Goal: Task Accomplishment & Management: Use online tool/utility

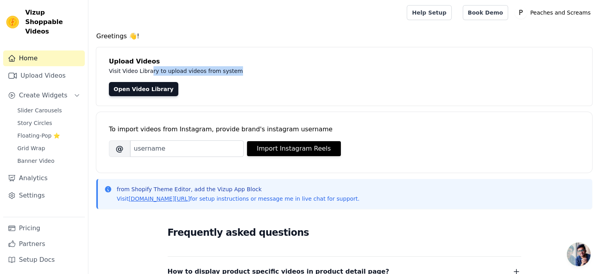
drag, startPoint x: 147, startPoint y: 71, endPoint x: 254, endPoint y: 67, distance: 106.9
click at [254, 67] on p "Visit Video Library to upload videos from system" at bounding box center [285, 70] width 353 height 9
click at [146, 93] on link "Open Video Library" at bounding box center [143, 89] width 69 height 14
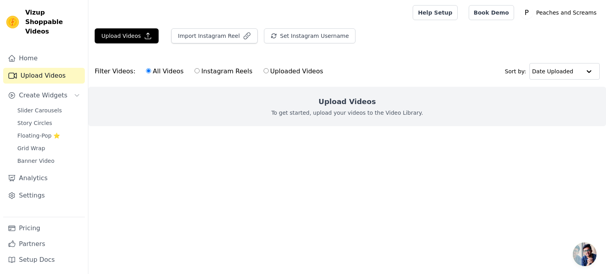
click at [334, 104] on h2 "Upload Videos" at bounding box center [346, 101] width 57 height 11
click at [137, 39] on button "Upload Videos" at bounding box center [127, 35] width 64 height 15
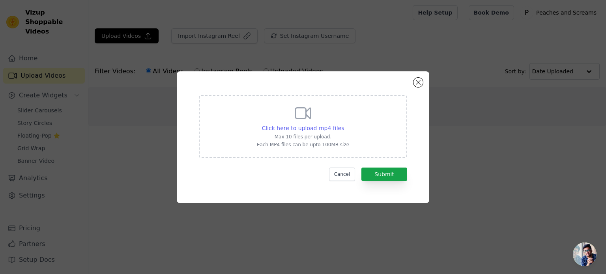
click at [305, 125] on span "Click here to upload mp4 files" at bounding box center [303, 128] width 82 height 6
click at [343, 124] on input "Click here to upload mp4 files Max 10 files per upload. Each MP4 files can be u…" at bounding box center [343, 124] width 0 height 0
click at [331, 108] on div "Click here to upload mp4 files Max 10 files per upload. Each MP4 files can be u…" at bounding box center [303, 126] width 92 height 44
click at [343, 124] on input "Click here to upload mp4 files Max 10 files per upload. Each MP4 files can be u…" at bounding box center [343, 124] width 0 height 0
type input "C:\fakepath\Dani Thompson_s Red Hot Adventure The Perfect G-Spot Experience!.mp4"
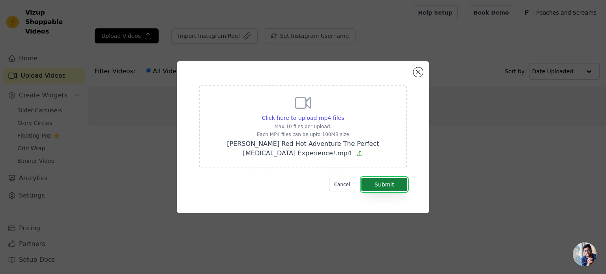
click at [375, 185] on button "Submit" at bounding box center [384, 184] width 46 height 13
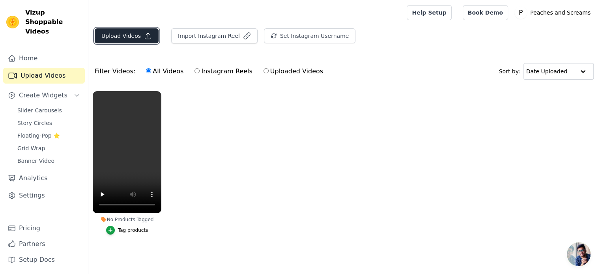
click at [128, 33] on button "Upload Videos" at bounding box center [127, 35] width 64 height 15
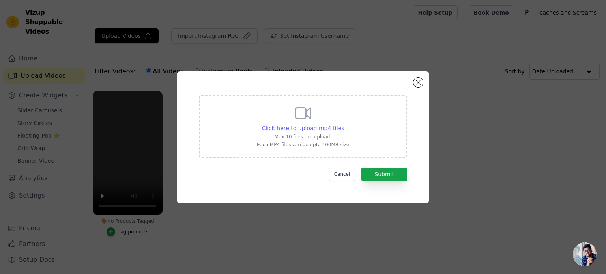
click at [309, 127] on span "Click here to upload mp4 files" at bounding box center [303, 128] width 82 height 6
click at [343, 124] on input "Click here to upload mp4 files Max 10 files per upload. Each MP4 files can be u…" at bounding box center [343, 124] width 0 height 0
type input "C:\fakepath\Debs [PERSON_NAME]’s Sweet and Kissable Floral Style.mp4"
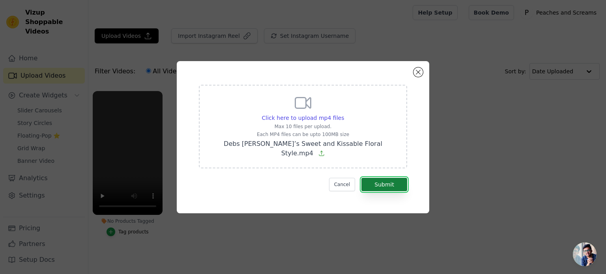
click at [372, 185] on button "Submit" at bounding box center [384, 184] width 46 height 13
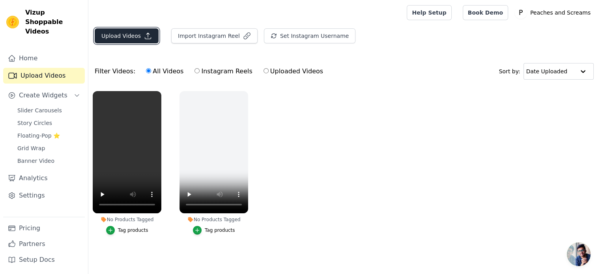
click at [147, 36] on icon "button" at bounding box center [148, 36] width 8 height 8
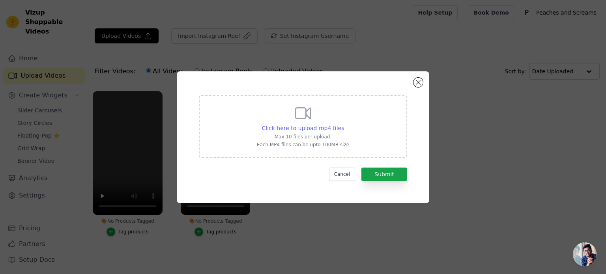
click at [312, 129] on span "Click here to upload mp4 files" at bounding box center [303, 128] width 82 height 6
click at [343, 124] on input "Click here to upload mp4 files Max 10 files per upload. Each MP4 files can be u…" at bounding box center [343, 124] width 0 height 0
type input "C:\fakepath\Emma Collins Turns Up the Heat in Kissable Red Kimono Lingerie!.mp4"
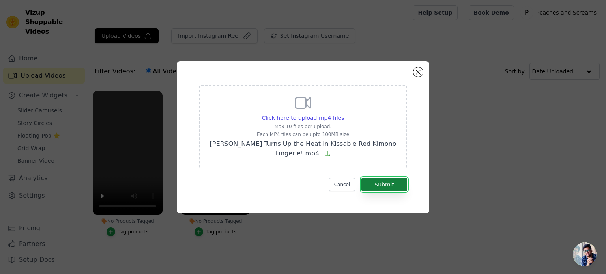
click at [388, 189] on button "Submit" at bounding box center [384, 184] width 46 height 13
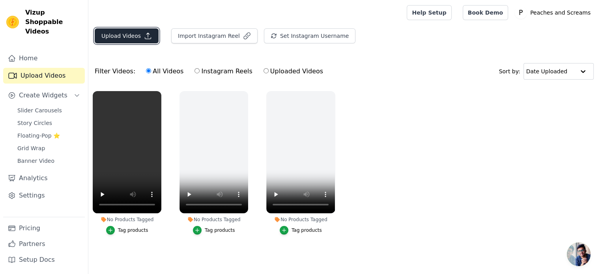
click at [114, 34] on button "Upload Videos" at bounding box center [127, 35] width 64 height 15
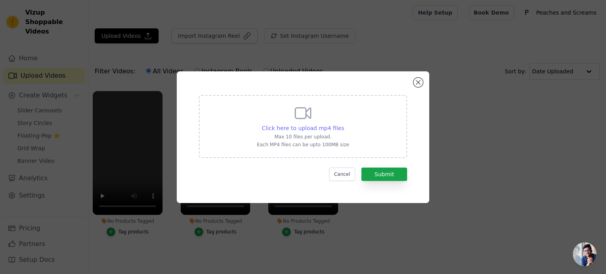
click at [324, 124] on div "Click here to upload mp4 files" at bounding box center [303, 128] width 82 height 8
click at [343, 124] on input "Click here to upload mp4 files Max 10 files per upload. Each MP4 files can be u…" at bounding box center [343, 124] width 0 height 0
type input "C:\fakepath\C2285D77-3B2E-4BBA-871D-57471EB1B046.mp4"
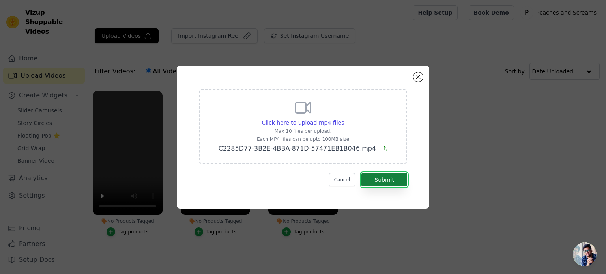
click at [371, 175] on button "Submit" at bounding box center [384, 179] width 46 height 13
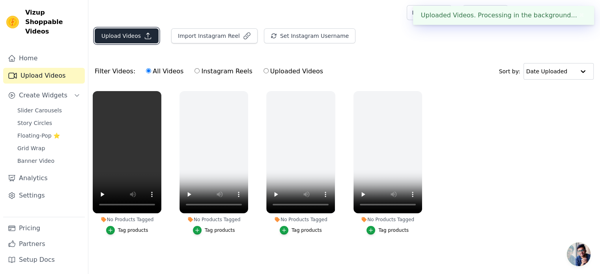
click at [120, 35] on button "Upload Videos" at bounding box center [127, 35] width 64 height 15
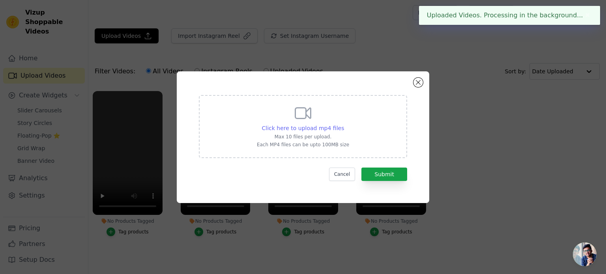
click at [330, 131] on span "Click here to upload mp4 files" at bounding box center [303, 128] width 82 height 6
click at [343, 124] on input "Click here to upload mp4 files Max 10 files per upload. Each MP4 files can be u…" at bounding box center [343, 124] width 0 height 0
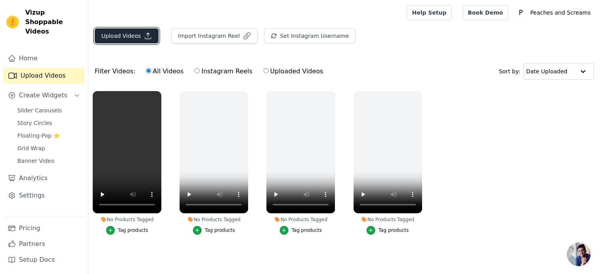
click at [121, 41] on button "Upload Videos" at bounding box center [127, 35] width 64 height 15
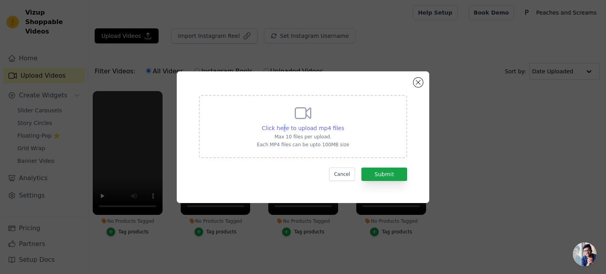
click at [286, 127] on span "Click here to upload mp4 files" at bounding box center [303, 128] width 82 height 6
click at [275, 132] on div "Click here to upload mp4 files Max 10 files per upload. Each MP4 files can be u…" at bounding box center [303, 126] width 92 height 44
click at [343, 124] on input "Click here to upload mp4 files Max 10 files per upload. Each MP4 files can be u…" at bounding box center [343, 124] width 0 height 0
type input "C:\fakepath\Eva Smith Shines with the Elegant Glaze Rosebud G-Spot Glass Dildo!…"
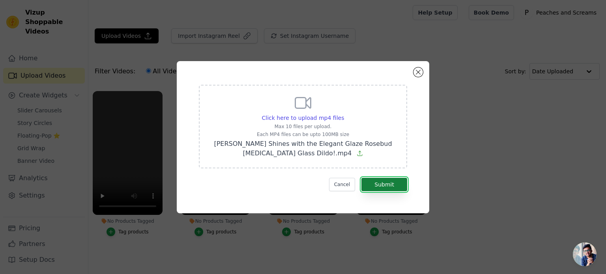
click at [389, 186] on button "Submit" at bounding box center [384, 184] width 46 height 13
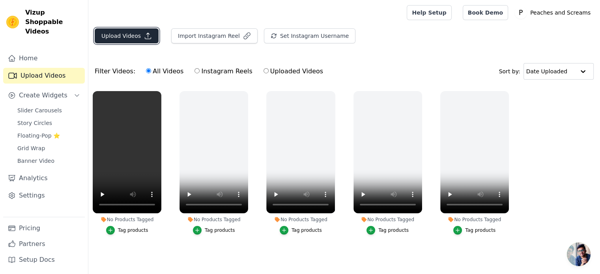
click at [144, 32] on icon "button" at bounding box center [148, 36] width 8 height 8
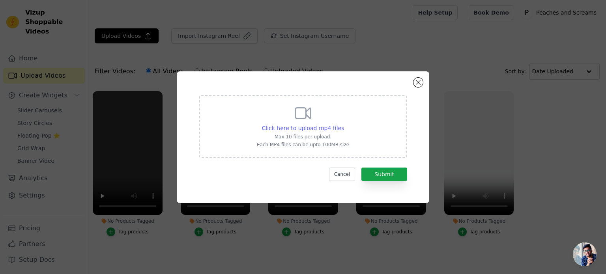
click at [311, 125] on span "Click here to upload mp4 files" at bounding box center [303, 128] width 82 height 6
click at [343, 124] on input "Click here to upload mp4 files Max 10 files per upload. Each MP4 files can be u…" at bounding box center [343, 124] width 0 height 0
type input "C:\fakepath\[PERSON_NAME] Playful Vibes with the 8.3 Inch Bunny Vibrator.mp4"
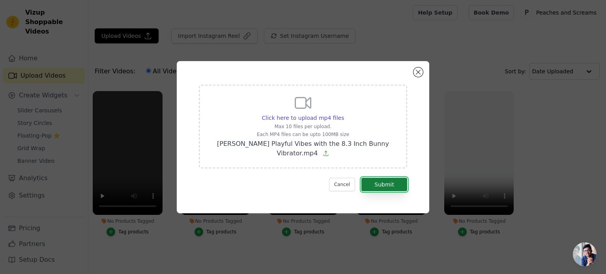
click at [381, 181] on button "Submit" at bounding box center [384, 184] width 46 height 13
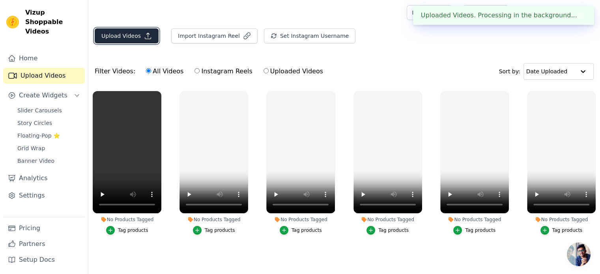
click at [144, 36] on icon "button" at bounding box center [148, 36] width 8 height 8
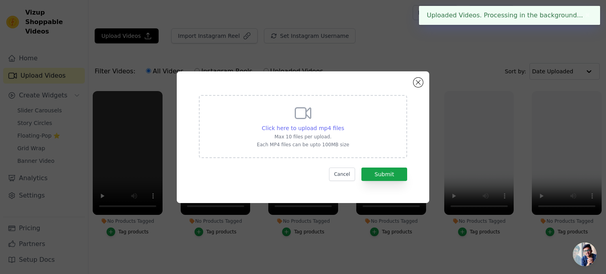
click at [310, 127] on span "Click here to upload mp4 files" at bounding box center [303, 128] width 82 height 6
click at [343, 124] on input "Click here to upload mp4 files Max 10 files per upload. Each MP4 files can be u…" at bounding box center [343, 124] width 0 height 0
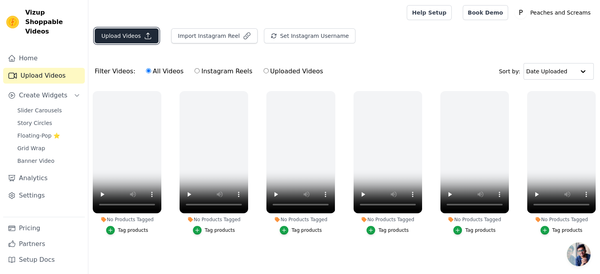
click at [104, 34] on button "Upload Videos" at bounding box center [127, 35] width 64 height 15
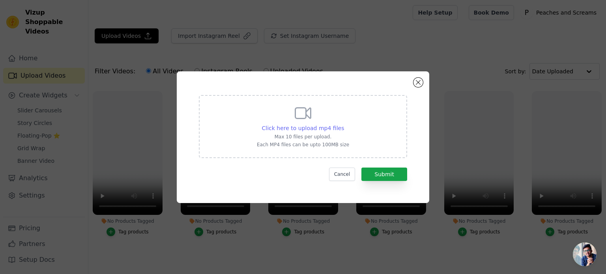
click at [300, 129] on span "Click here to upload mp4 files" at bounding box center [303, 128] width 82 height 6
click at [343, 124] on input "Click here to upload mp4 files Max 10 files per upload. Each MP4 files can be u…" at bounding box center [343, 124] width 0 height 0
type input "C:\fakepath\Jessica Batty Folder.mp4"
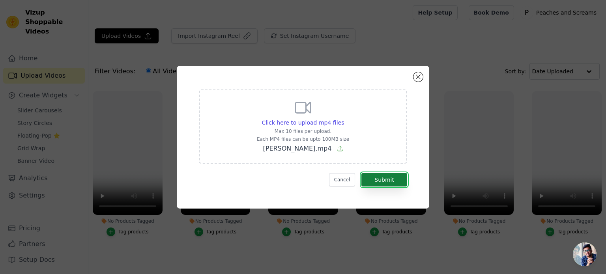
click at [385, 179] on button "Submit" at bounding box center [384, 179] width 46 height 13
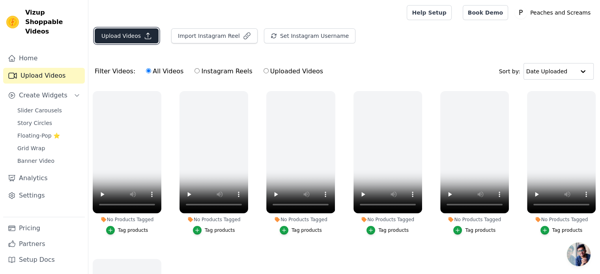
click at [109, 33] on button "Upload Videos" at bounding box center [127, 35] width 64 height 15
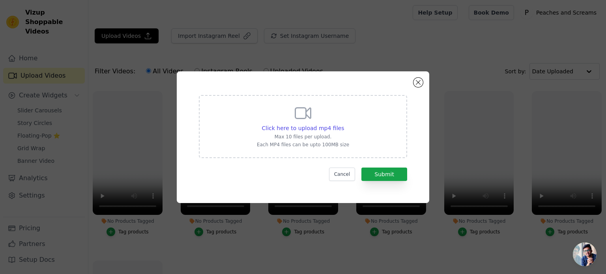
click at [311, 119] on icon at bounding box center [302, 113] width 19 height 19
click at [343, 124] on input "Click here to upload mp4 files Max 10 files per upload. Each MP4 files can be u…" at bounding box center [343, 124] width 0 height 0
type input "C:\fakepath\Kelly Sharples with Pink Clistassic Intense Dual Rechargeable Massa…"
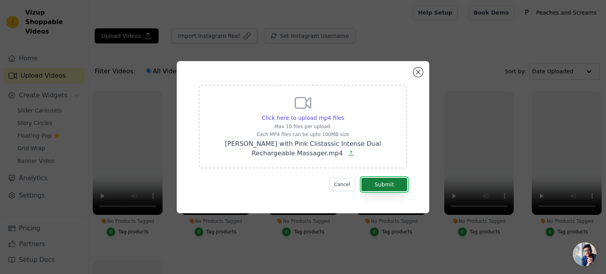
click at [375, 181] on button "Submit" at bounding box center [384, 184] width 46 height 13
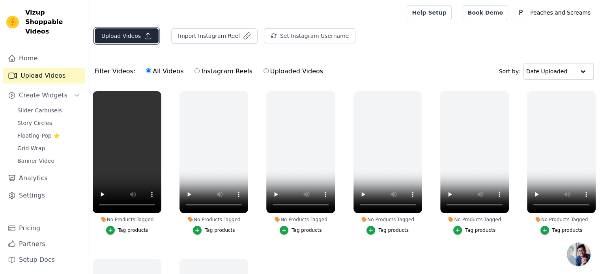
click at [136, 35] on button "Upload Videos" at bounding box center [127, 35] width 64 height 15
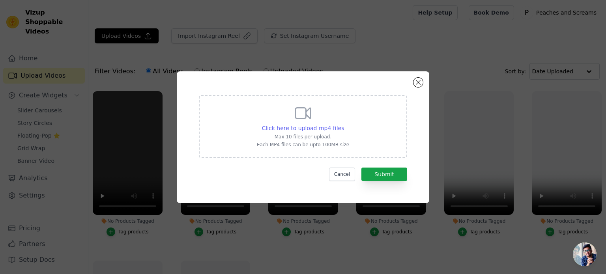
click at [292, 125] on span "Click here to upload mp4 files" at bounding box center [303, 128] width 82 height 6
click at [343, 124] on input "Click here to upload mp4 files Max 10 files per upload. Each MP4 files can be u…" at bounding box center [343, 124] width 0 height 0
type input "C:\fakepath\Khloe Devine 2.mp4"
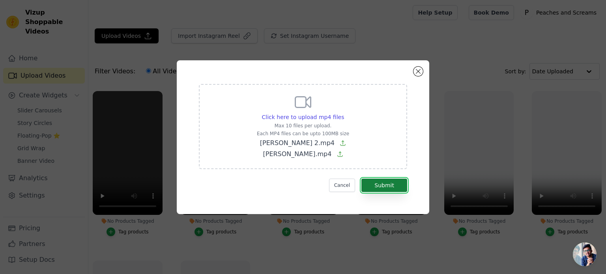
click at [385, 184] on button "Submit" at bounding box center [384, 185] width 46 height 13
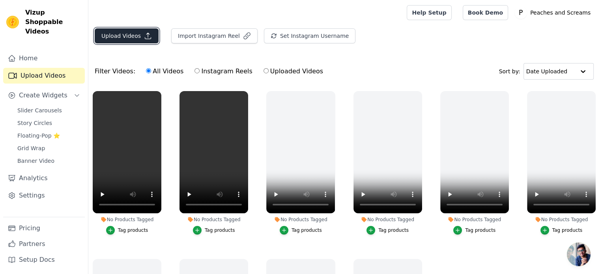
click at [145, 34] on icon "button" at bounding box center [148, 36] width 6 height 6
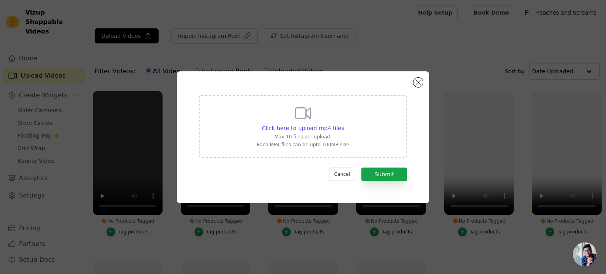
click at [312, 132] on div "Click here to upload mp4 files Max 10 files per upload. Each MP4 files can be u…" at bounding box center [303, 126] width 92 height 44
click at [343, 124] on input "Click here to upload mp4 files Max 10 files per upload. Each MP4 files can be u…" at bounding box center [343, 124] width 0 height 0
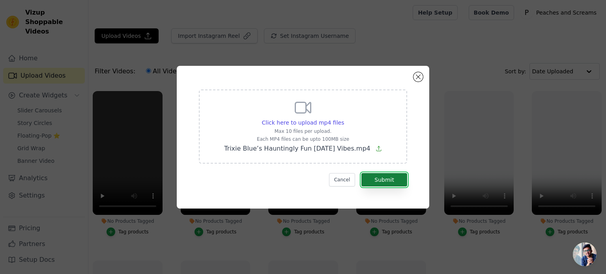
click at [385, 179] on button "Submit" at bounding box center [384, 179] width 46 height 13
click at [302, 125] on span "Click here to upload mp4 files" at bounding box center [303, 122] width 82 height 6
click at [343, 119] on input "Click here to upload mp4 files Max 10 files per upload. Each MP4 files can be u…" at bounding box center [343, 118] width 0 height 0
type input "C:\fakepath\Kisti Lennon’s Sizzling Lingerie & Intimate Looks.mp4"
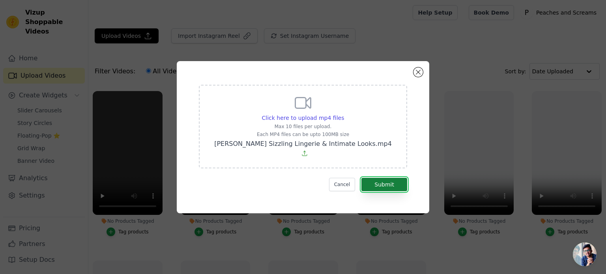
click at [370, 184] on button "Submit" at bounding box center [384, 184] width 46 height 13
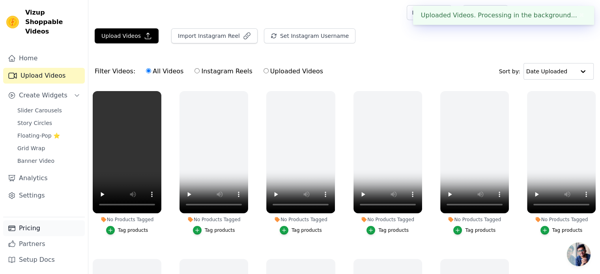
click at [28, 231] on link "Pricing" at bounding box center [44, 228] width 82 height 16
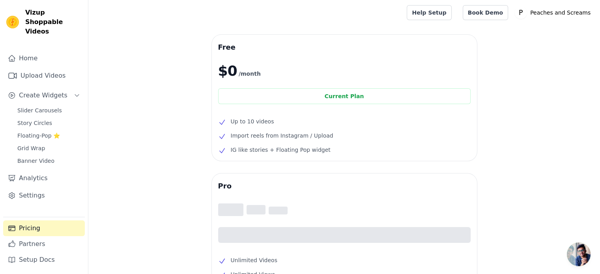
scroll to position [79, 0]
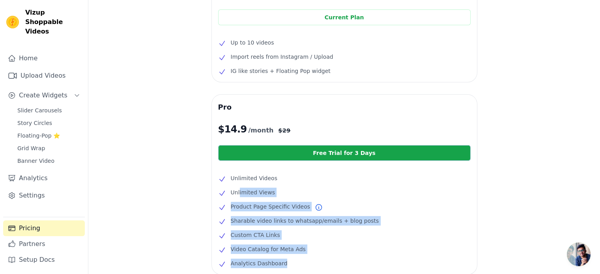
drag, startPoint x: 239, startPoint y: 193, endPoint x: 289, endPoint y: 264, distance: 86.3
click at [289, 264] on ul "Unlimited Videos Unlimited Views Product Page Specific Videos Sharable video li…" at bounding box center [344, 221] width 252 height 95
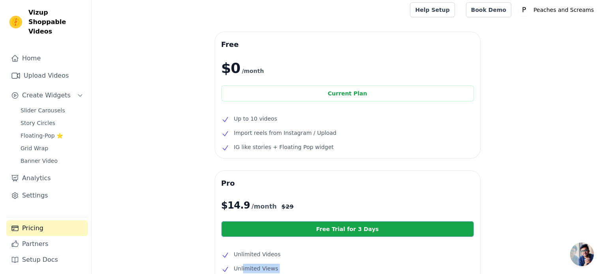
scroll to position [0, 0]
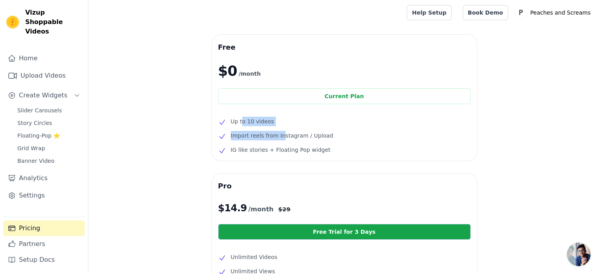
drag, startPoint x: 242, startPoint y: 122, endPoint x: 276, endPoint y: 136, distance: 36.8
click at [279, 136] on ul "Up to 10 videos Import reels from Instagram / Upload IG like stories + Floating…" at bounding box center [344, 136] width 252 height 38
click at [29, 106] on span "Slider Carousels" at bounding box center [39, 110] width 45 height 8
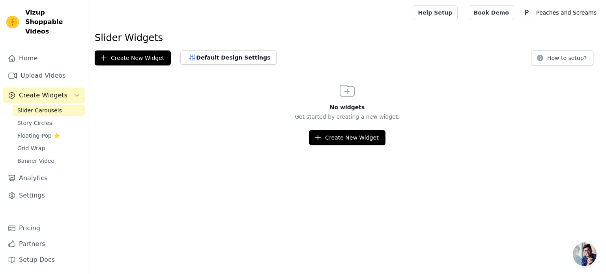
click at [28, 108] on div "Slider Carousels Story Circles Floating-Pop ⭐ Grid Wrap Banner Video" at bounding box center [49, 136] width 72 height 62
click at [25, 119] on span "Story Circles" at bounding box center [34, 123] width 35 height 8
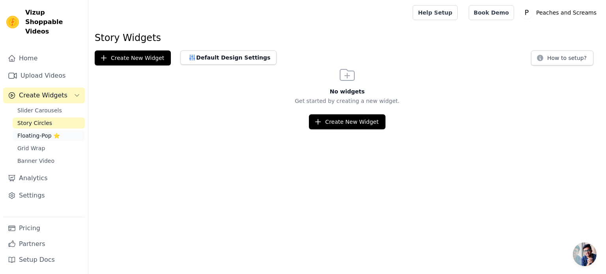
click at [24, 132] on span "Floating-Pop ⭐" at bounding box center [38, 136] width 43 height 8
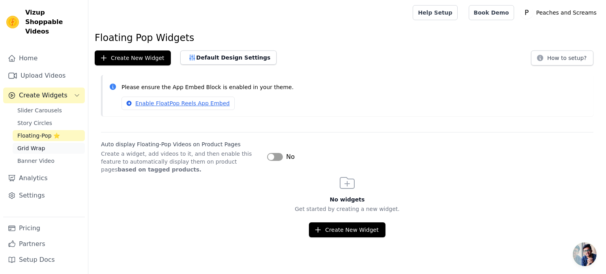
click at [24, 143] on link "Grid Wrap" at bounding box center [49, 148] width 72 height 11
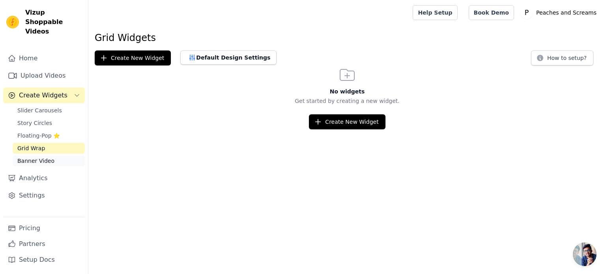
click at [35, 155] on link "Banner Video" at bounding box center [49, 160] width 72 height 11
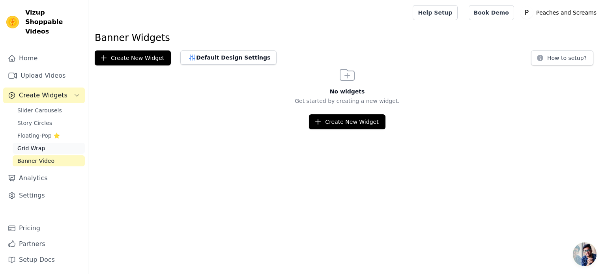
click at [31, 143] on link "Grid Wrap" at bounding box center [49, 148] width 72 height 11
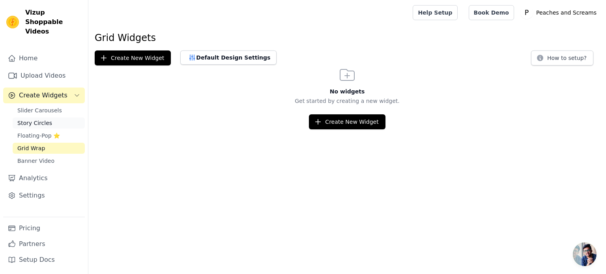
click at [26, 119] on span "Story Circles" at bounding box center [34, 123] width 35 height 8
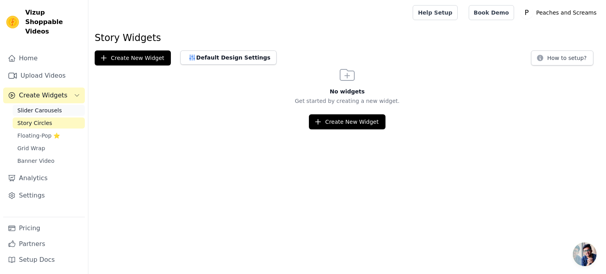
click at [27, 105] on link "Slider Carousels" at bounding box center [49, 110] width 72 height 11
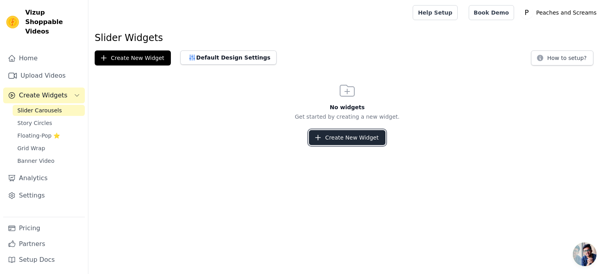
click at [356, 142] on button "Create New Widget" at bounding box center [347, 137] width 76 height 15
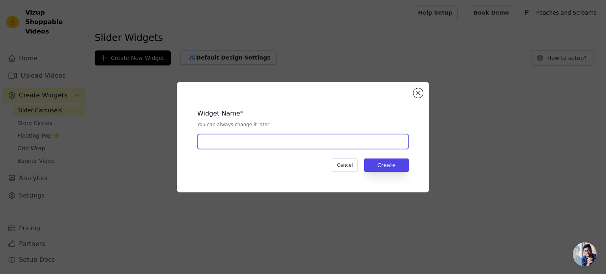
click at [306, 142] on input "text" at bounding box center [302, 141] width 211 height 15
type input "UGC"
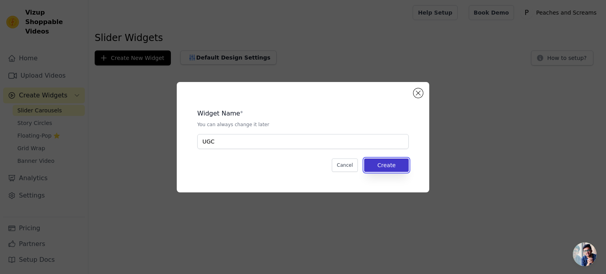
click at [396, 166] on button "Create" at bounding box center [386, 165] width 45 height 13
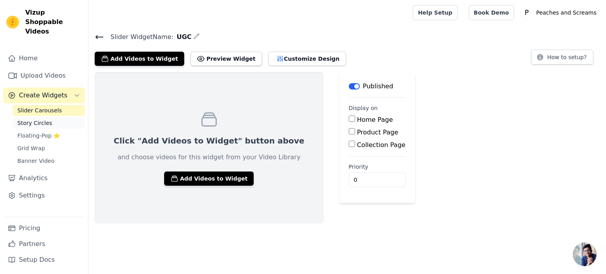
click at [37, 119] on span "Story Circles" at bounding box center [34, 123] width 35 height 8
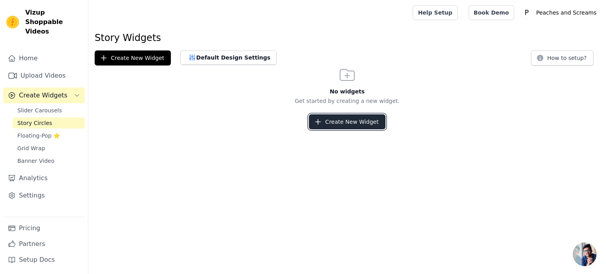
click at [330, 119] on button "Create New Widget" at bounding box center [347, 121] width 76 height 15
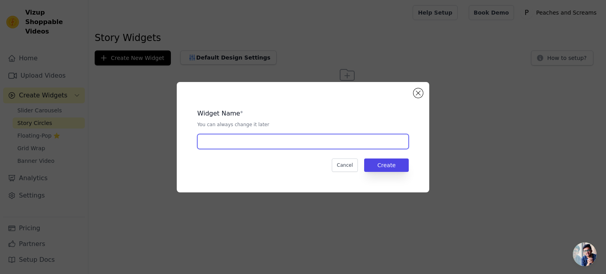
click at [279, 138] on input "text" at bounding box center [302, 141] width 211 height 15
type input "UGC"
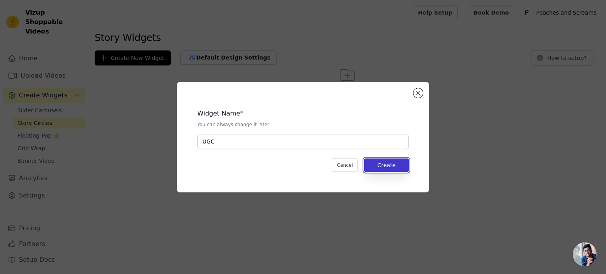
click at [390, 160] on button "Create" at bounding box center [386, 165] width 45 height 13
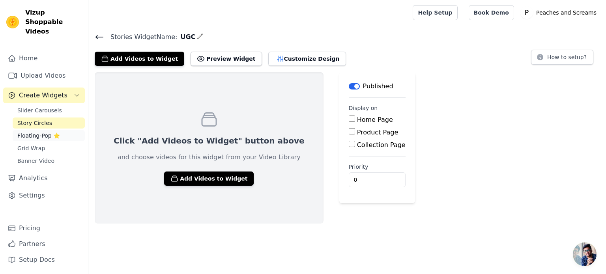
click at [38, 132] on span "Floating-Pop ⭐" at bounding box center [38, 136] width 43 height 8
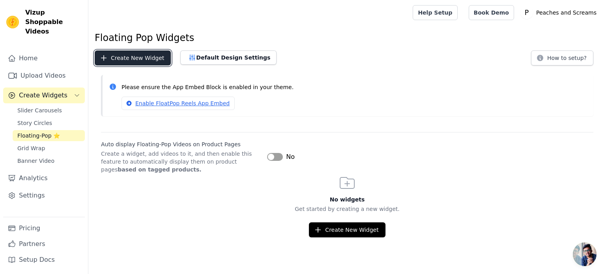
click at [101, 55] on icon "button" at bounding box center [104, 58] width 8 height 8
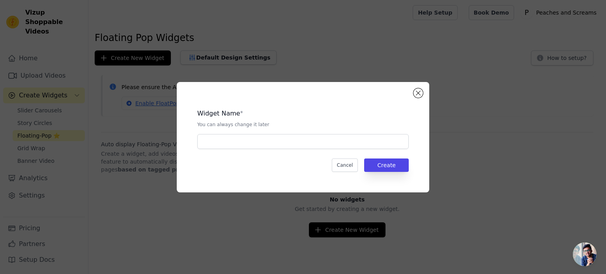
click at [304, 127] on p "You can always change it later" at bounding box center [302, 124] width 211 height 6
click at [286, 162] on div "Cancel Create" at bounding box center [302, 165] width 211 height 13
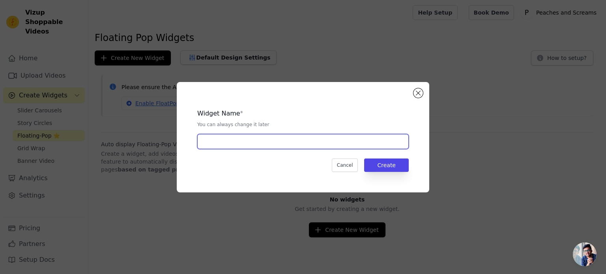
click at [282, 138] on input "text" at bounding box center [302, 141] width 211 height 15
type input "UGC"
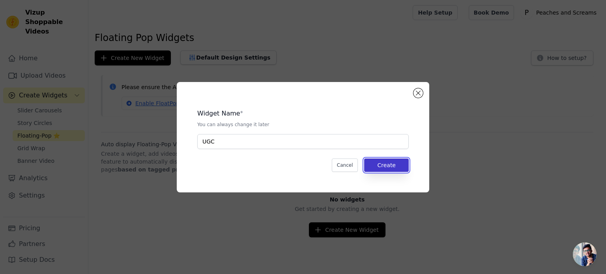
click at [380, 161] on button "Create" at bounding box center [386, 165] width 45 height 13
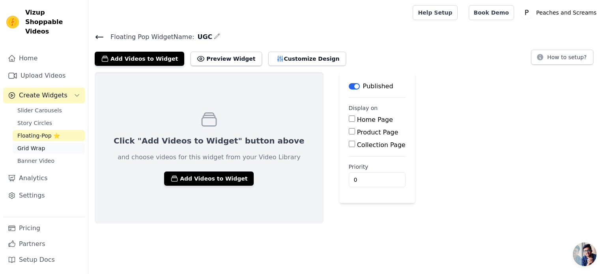
click at [45, 143] on link "Grid Wrap" at bounding box center [49, 148] width 72 height 11
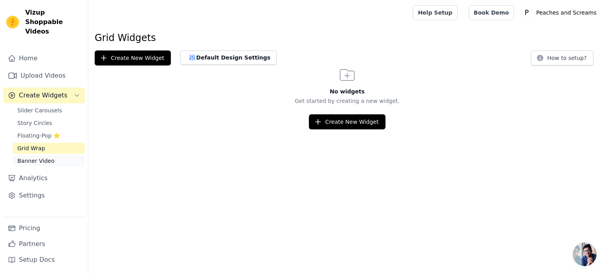
click at [42, 157] on span "Banner Video" at bounding box center [35, 161] width 37 height 8
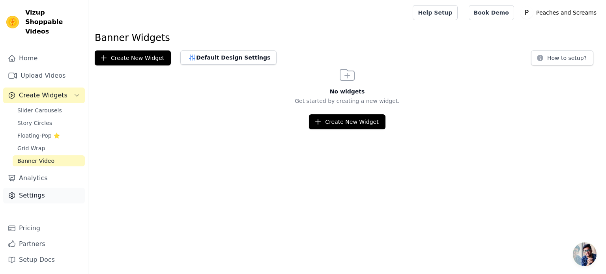
click at [33, 188] on link "Settings" at bounding box center [44, 196] width 82 height 16
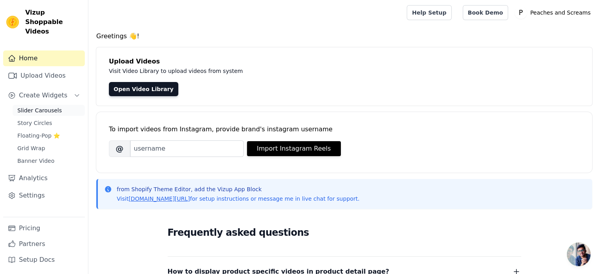
click at [54, 106] on span "Slider Carousels" at bounding box center [39, 110] width 45 height 8
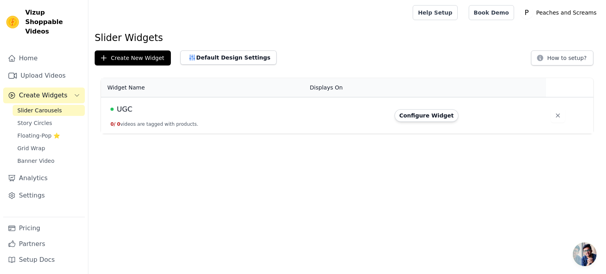
click at [405, 123] on td "Configure Widget" at bounding box center [468, 115] width 156 height 37
click at [407, 118] on button "Configure Widget" at bounding box center [426, 115] width 64 height 13
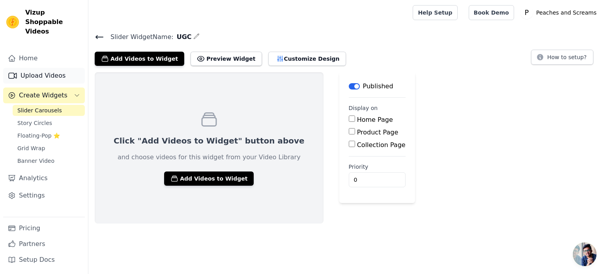
click at [32, 68] on link "Upload Videos" at bounding box center [44, 76] width 82 height 16
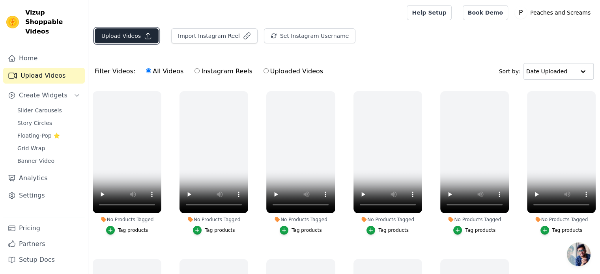
click at [126, 36] on button "Upload Videos" at bounding box center [127, 35] width 64 height 15
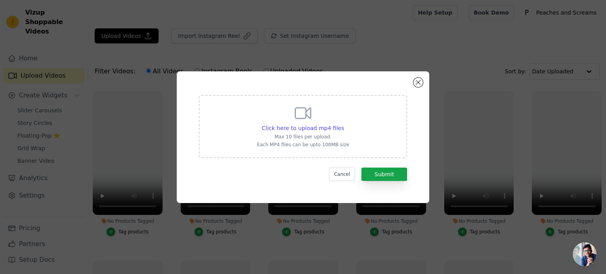
click at [301, 122] on icon at bounding box center [302, 113] width 19 height 19
click at [343, 124] on input "Click here to upload mp4 files Max 10 files per upload. Each MP4 files can be u…" at bounding box center [343, 124] width 0 height 0
type input "C:\fakepath\Trixie Blue’s Hauntingly Fun Halloween Vibes.mp4"
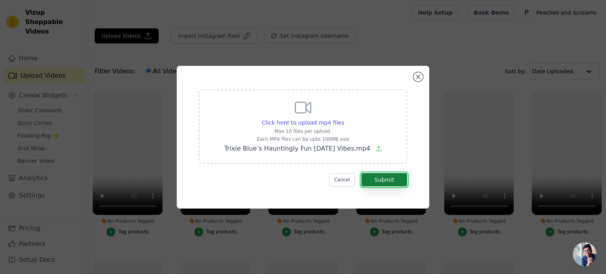
click at [384, 183] on button "Submit" at bounding box center [384, 179] width 46 height 13
click at [342, 179] on button "Cancel" at bounding box center [342, 179] width 26 height 13
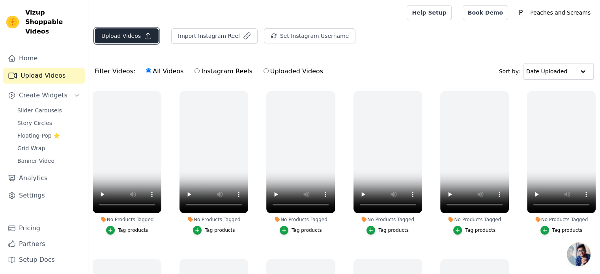
click at [127, 41] on button "Upload Videos" at bounding box center [127, 35] width 64 height 15
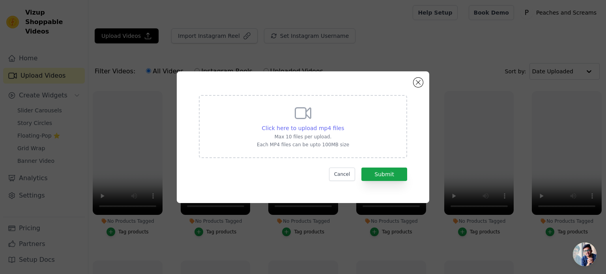
click at [307, 127] on span "Click here to upload mp4 files" at bounding box center [303, 128] width 82 height 6
click at [343, 124] on input "Click here to upload mp4 files Max 10 files per upload. Each MP4 files can be u…" at bounding box center [343, 124] width 0 height 0
type input "C:\fakepath\Trixie Blue’s Hauntingly Fun Halloween Vibes.mp4"
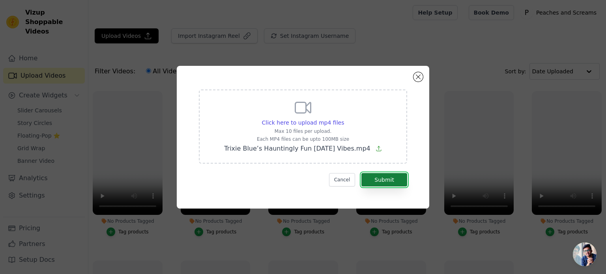
click at [389, 185] on button "Submit" at bounding box center [384, 179] width 46 height 13
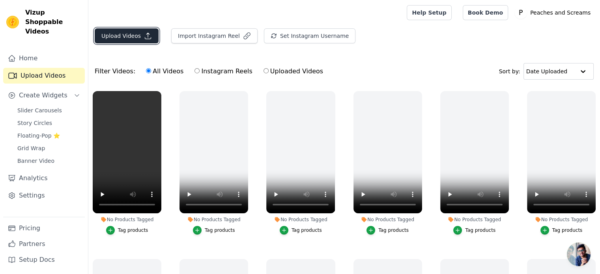
click at [127, 35] on button "Upload Videos" at bounding box center [127, 35] width 64 height 15
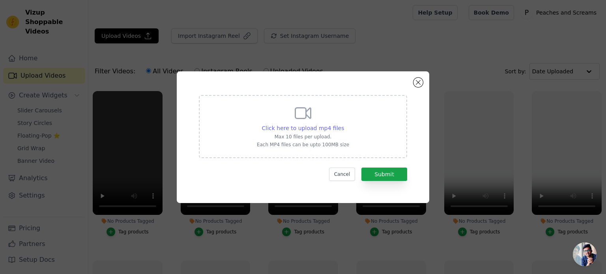
click at [325, 130] on span "Click here to upload mp4 files" at bounding box center [303, 128] width 82 height 6
click at [343, 124] on input "Click here to upload mp4 files Max 10 files per upload. Each MP4 files can be u…" at bounding box center [343, 124] width 0 height 0
click at [293, 131] on span "Click here to upload mp4 files" at bounding box center [303, 128] width 82 height 6
click at [343, 124] on input "Click here to upload mp4 files Max 10 files per upload. Each MP4 files can be u…" at bounding box center [343, 124] width 0 height 0
type input "C:\fakepath\Lauren Stone Tries XR Bloomgasm Petite Mini Rose Wand.mp4"
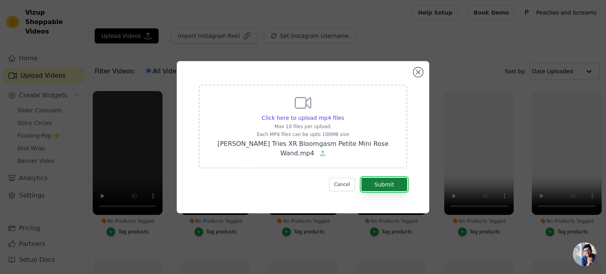
click at [376, 181] on button "Submit" at bounding box center [384, 184] width 46 height 13
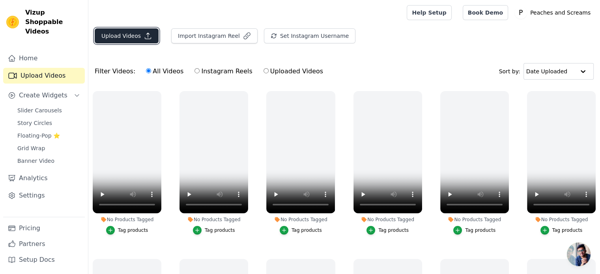
click at [134, 38] on button "Upload Videos" at bounding box center [127, 35] width 64 height 15
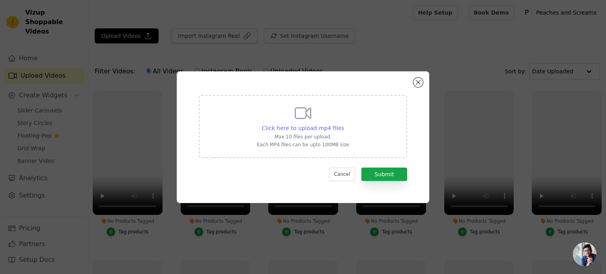
click at [294, 128] on span "Click here to upload mp4 files" at bounding box center [303, 128] width 82 height 6
click at [343, 124] on input "Click here to upload mp4 files Max 10 files per upload. Each MP4 files can be u…" at bounding box center [343, 124] width 0 height 0
type input "C:\fakepath\Lena Lenman Stuns in Leg Avenue’s Black Bodystocking.mp4"
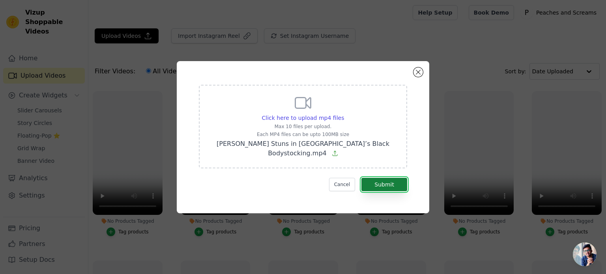
click at [386, 181] on button "Submit" at bounding box center [384, 184] width 46 height 13
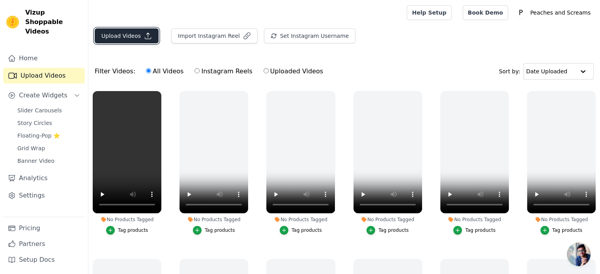
click at [118, 39] on button "Upload Videos" at bounding box center [127, 35] width 64 height 15
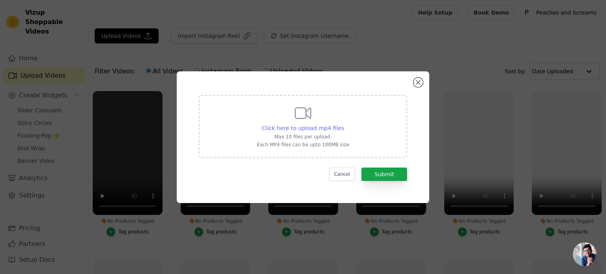
click at [322, 129] on span "Click here to upload mp4 files" at bounding box center [303, 128] width 82 height 6
click at [343, 124] on input "Click here to upload mp4 files Max 10 files per upload. Each MP4 files can be u…" at bounding box center [343, 124] width 0 height 0
type input "C:\fakepath\Head in the Game [PERSON_NAME] Extreme Harness Play.mp4"
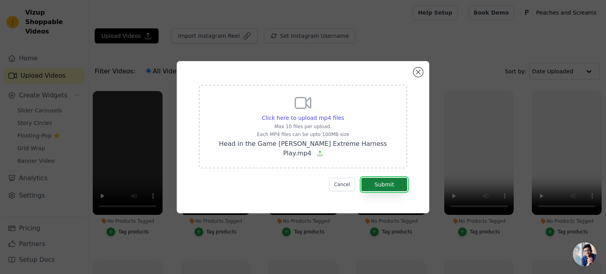
click at [389, 183] on button "Submit" at bounding box center [384, 184] width 46 height 13
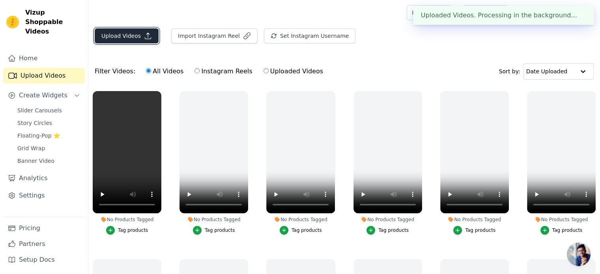
click at [117, 39] on button "Upload Videos" at bounding box center [127, 35] width 64 height 15
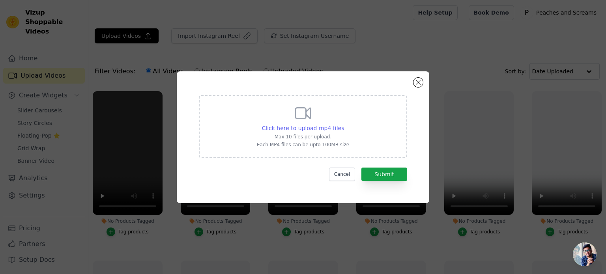
click at [313, 129] on span "Click here to upload mp4 files" at bounding box center [303, 128] width 82 height 6
click at [343, 124] on input "Click here to upload mp4 files Max 10 files per upload. Each MP4 files can be u…" at bounding box center [343, 124] width 0 height 0
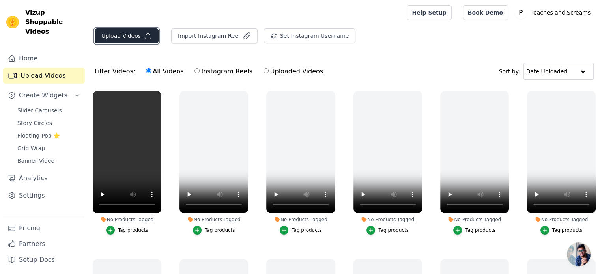
click at [125, 32] on button "Upload Videos" at bounding box center [127, 35] width 64 height 15
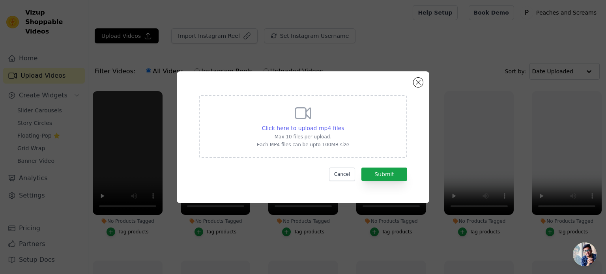
click at [328, 130] on span "Click here to upload mp4 files" at bounding box center [303, 128] width 82 height 6
click at [343, 124] on input "Click here to upload mp4 files Max 10 files per upload. Each MP4 files can be u…" at bounding box center [343, 124] width 0 height 0
type input "C:\fakepath\Lena Lenman Rocking Red Leather Bondage Wrist Cuffs.mp4"
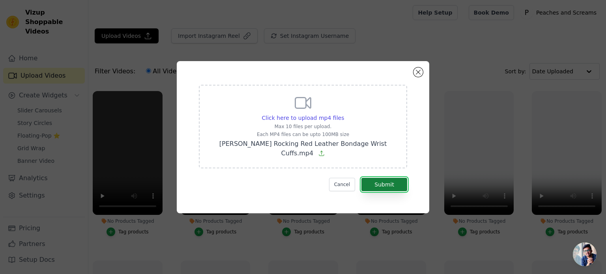
click at [397, 182] on button "Submit" at bounding box center [384, 184] width 46 height 13
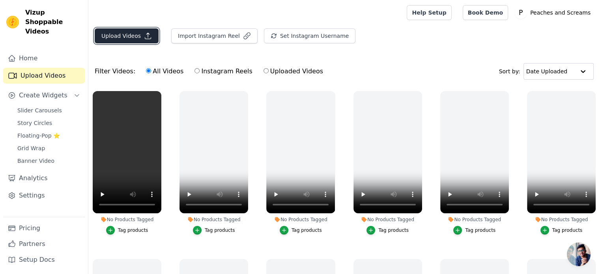
click at [132, 28] on button "Upload Videos" at bounding box center [127, 35] width 64 height 15
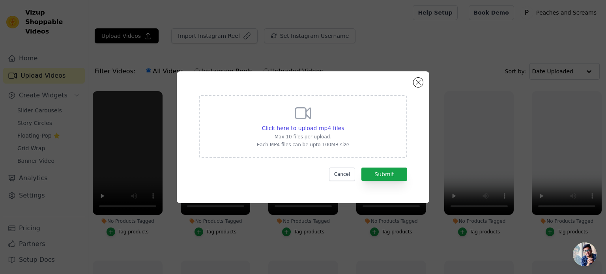
click at [282, 109] on div "Click here to upload mp4 files Max 10 files per upload. Each MP4 files can be u…" at bounding box center [303, 126] width 92 height 44
click at [343, 124] on input "Click here to upload mp4 files Max 10 files per upload. Each MP4 files can be u…" at bounding box center [343, 124] width 0 height 0
type input "C:\fakepath\[PERSON_NAME] Shines in Faux Leather Studded Cuffs.mp4"
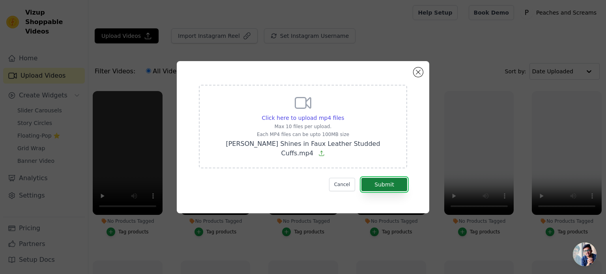
click at [385, 180] on button "Submit" at bounding box center [384, 184] width 46 height 13
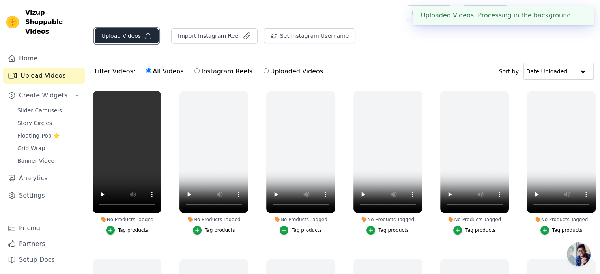
click at [114, 34] on button "Upload Videos" at bounding box center [127, 35] width 64 height 15
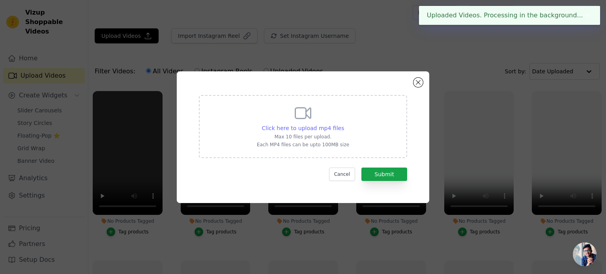
click at [306, 125] on span "Click here to upload mp4 files" at bounding box center [303, 128] width 82 height 6
click at [343, 124] on input "Click here to upload mp4 files Max 10 files per upload. Each MP4 files can be u…" at bounding box center [343, 124] width 0 height 0
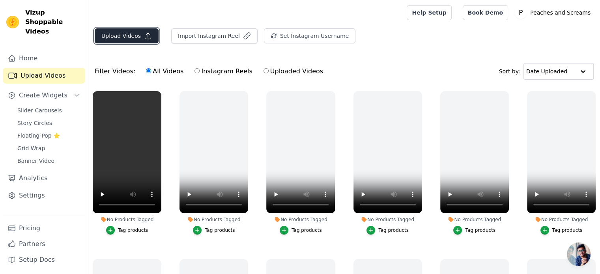
click at [136, 39] on button "Upload Videos" at bounding box center [127, 35] width 64 height 15
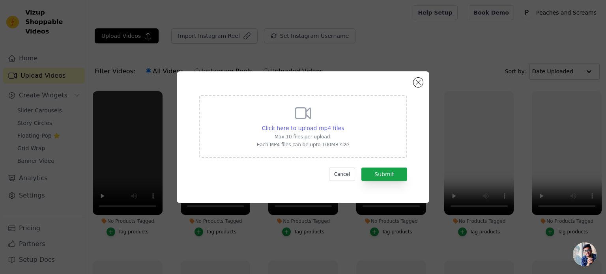
click at [331, 127] on span "Click here to upload mp4 files" at bounding box center [303, 128] width 82 height 6
click at [343, 124] on input "Click here to upload mp4 files Max 10 files per upload. Each MP4 files can be u…" at bounding box center [343, 124] width 0 height 0
type input "C:\fakepath\Wrap Up Your Desires [PERSON_NAME] Green Polyester Bondage Rope.mp4"
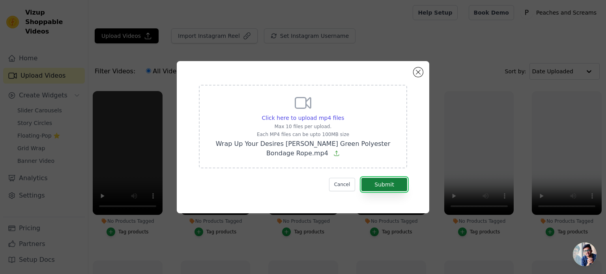
click at [370, 187] on button "Submit" at bounding box center [384, 184] width 46 height 13
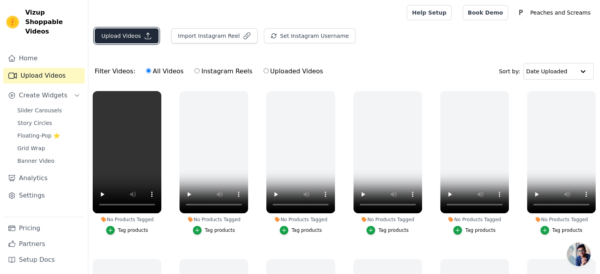
click at [140, 34] on button "Upload Videos" at bounding box center [127, 35] width 64 height 15
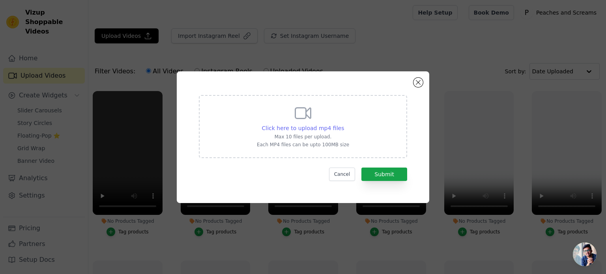
click at [313, 125] on span "Click here to upload mp4 files" at bounding box center [303, 128] width 82 height 6
click at [343, 124] on input "Click here to upload mp4 files Max 10 files per upload. Each MP4 files can be u…" at bounding box center [343, 124] width 0 height 0
type input "C:\fakepath\[PERSON_NAME] Gets Playful with Taboom Malibu Bondage Wrist Cuffs.m…"
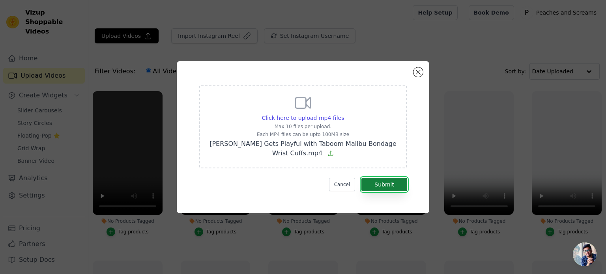
click at [388, 186] on button "Submit" at bounding box center [384, 184] width 46 height 13
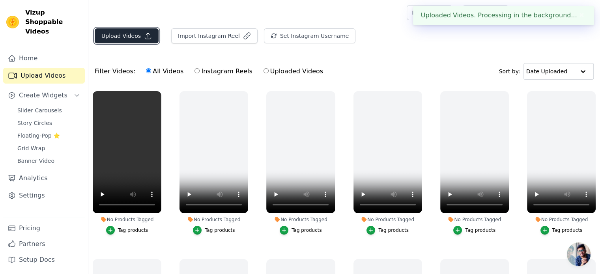
click at [118, 33] on button "Upload Videos" at bounding box center [127, 35] width 64 height 15
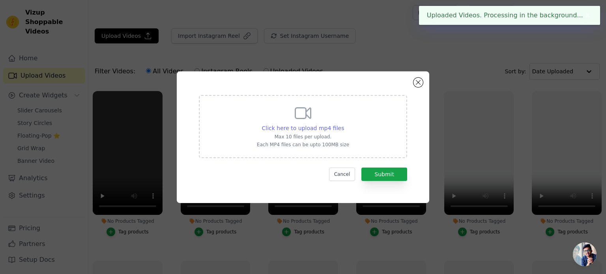
click at [310, 125] on span "Click here to upload mp4 files" at bounding box center [303, 128] width 82 height 6
click at [343, 124] on input "Click here to upload mp4 files Max 10 files per upload. Each MP4 files can be u…" at bounding box center [343, 124] width 0 height 0
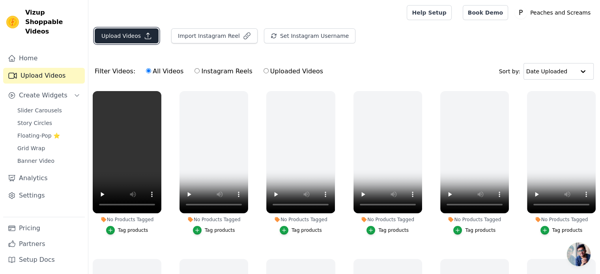
click at [144, 33] on icon "button" at bounding box center [148, 36] width 8 height 8
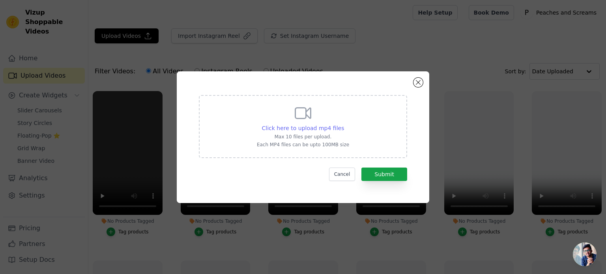
click at [287, 125] on span "Click here to upload mp4 files" at bounding box center [303, 128] width 82 height 6
click at [343, 124] on input "Click here to upload mp4 files Max 10 files per upload. Each MP4 files can be u…" at bounding box center [343, 124] width 0 height 0
type input "C:\fakepath\Get Spooky with Lena Lenman’s Halloween Fun.mp4"
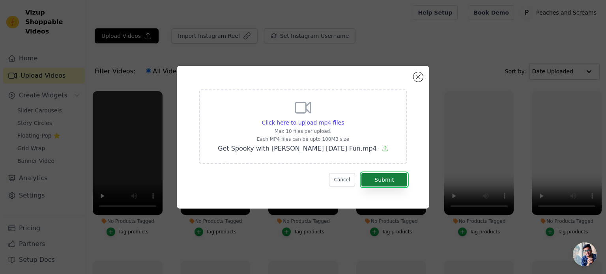
click at [386, 178] on button "Submit" at bounding box center [384, 179] width 46 height 13
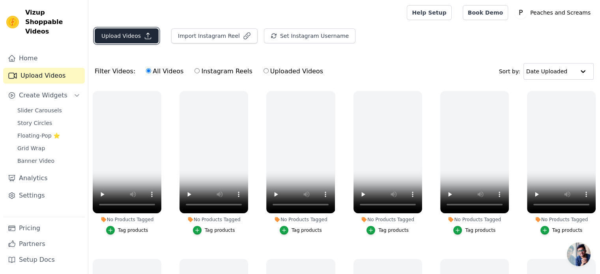
click at [137, 37] on button "Upload Videos" at bounding box center [127, 35] width 64 height 15
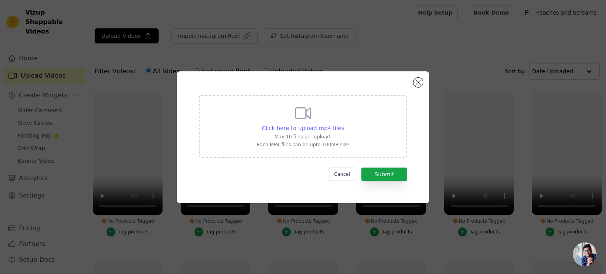
click at [282, 127] on span "Click here to upload mp4 files" at bounding box center [303, 128] width 82 height 6
click at [343, 124] on input "Click here to upload mp4 files Max 10 files per upload. Each MP4 files can be u…" at bounding box center [343, 124] width 0 height 0
type input "C:\fakepath\Lili De Fflur Turns Heads in Fiery Leg Avenue Red Wet Look Lingerie…"
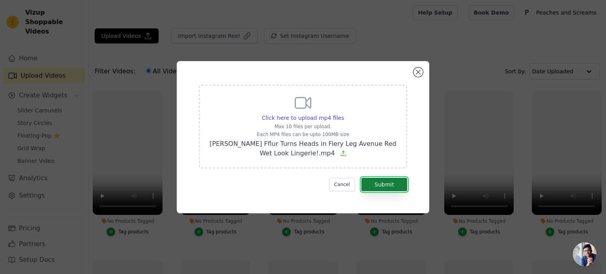
click at [383, 183] on button "Submit" at bounding box center [384, 184] width 46 height 13
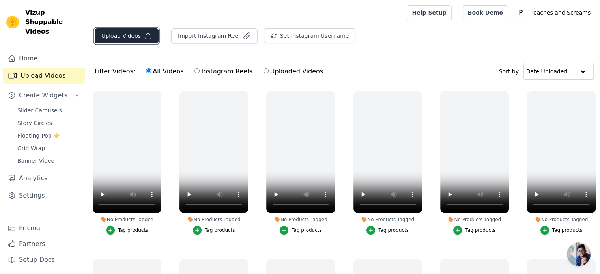
click at [134, 30] on button "Upload Videos" at bounding box center [127, 35] width 64 height 15
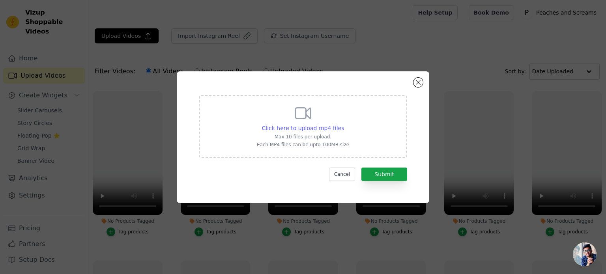
click at [314, 129] on span "Click here to upload mp4 files" at bounding box center [303, 128] width 82 height 6
click at [343, 124] on input "Click here to upload mp4 files Max 10 files per upload. Each MP4 files can be u…" at bounding box center [343, 124] width 0 height 0
type input "C:\fakepath\Lili De Fflur’s Alluring Look with Alissium Body.mp4"
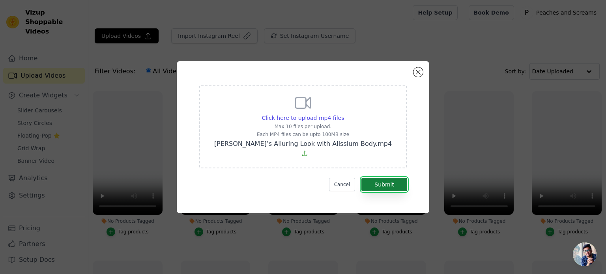
click at [381, 182] on button "Submit" at bounding box center [384, 184] width 46 height 13
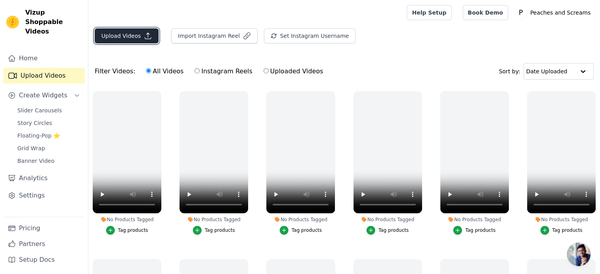
click at [125, 36] on button "Upload Videos" at bounding box center [127, 35] width 64 height 15
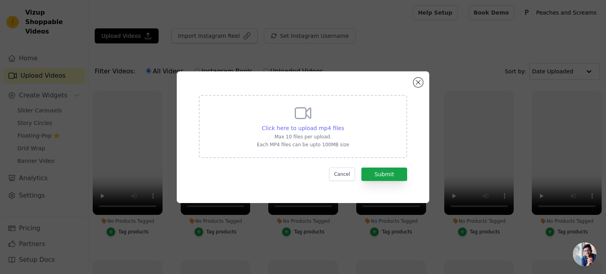
click at [327, 131] on span "Click here to upload mp4 files" at bounding box center [303, 128] width 82 height 6
click at [343, 124] on input "Click here to upload mp4 files Max 10 files per upload. Each MP4 files can be u…" at bounding box center [343, 124] width 0 height 0
type input "C:\fakepath\InShot_20241104_195234608.mp4"
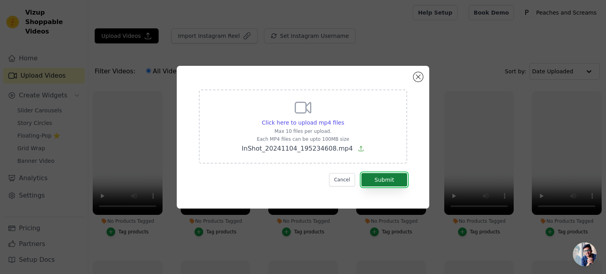
click at [381, 177] on button "Submit" at bounding box center [384, 179] width 46 height 13
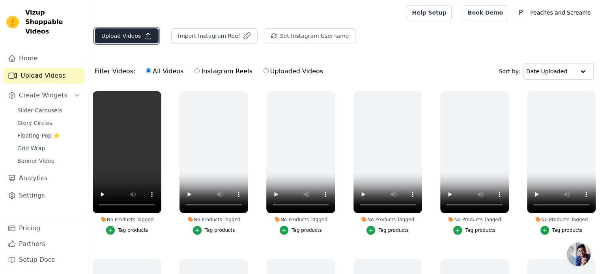
click at [147, 29] on button "Upload Videos" at bounding box center [127, 35] width 64 height 15
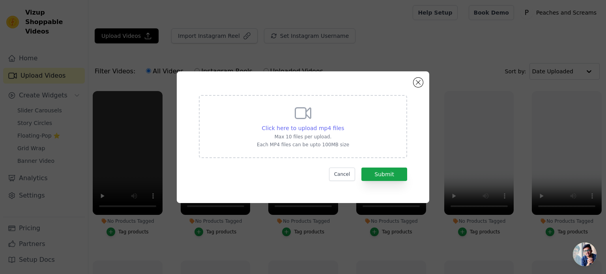
click span "Click here to upload mp4 files"
click input "Click here to upload mp4 files Max 10 files per upload. Each MP4 files can be u…"
click icon
click input "Click here to upload mp4 files Max 10 files per upload. Each MP4 files can be u…"
type input "C:\fakepath\Milly Armstrong.mp4"
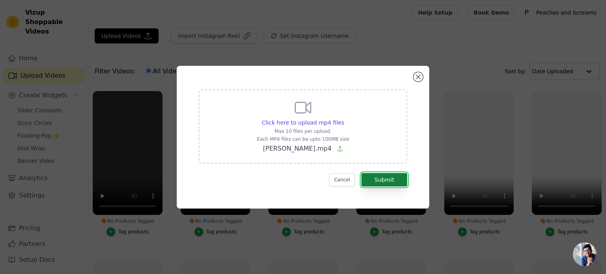
click button "Submit"
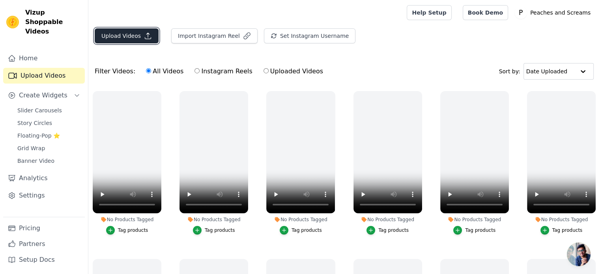
click at [133, 29] on button "Upload Videos" at bounding box center [127, 35] width 64 height 15
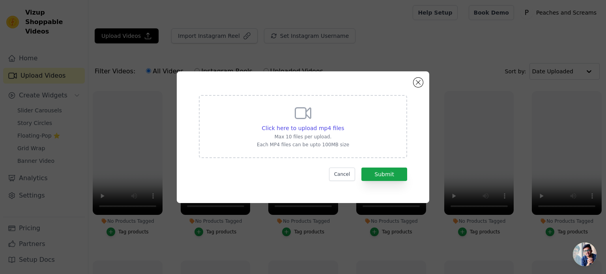
click at [297, 122] on icon at bounding box center [302, 113] width 19 height 19
click at [343, 124] on input "Click here to upload mp4 files Max 10 files per upload. Each MP4 files can be u…" at bounding box center [343, 124] width 0 height 0
type input "C:\fakepath\InShot_20241218_110553083.mp4"
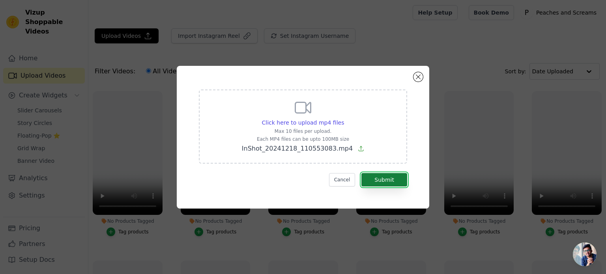
click at [376, 184] on button "Submit" at bounding box center [384, 179] width 46 height 13
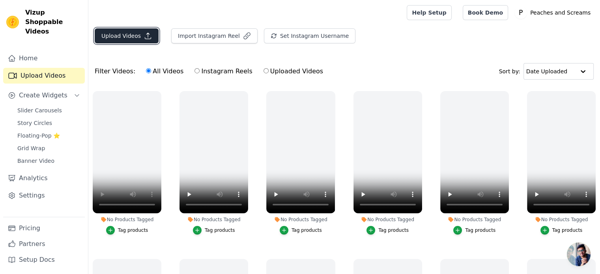
click at [127, 39] on button "Upload Videos" at bounding box center [127, 35] width 64 height 15
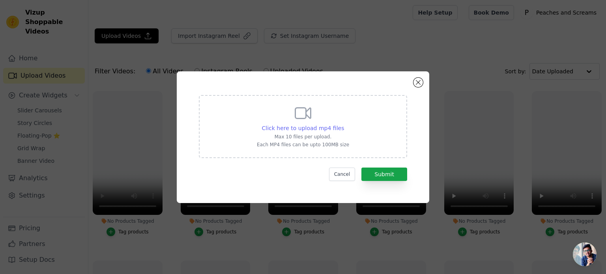
click at [299, 129] on span "Click here to upload mp4 files" at bounding box center [303, 128] width 82 height 6
click at [343, 124] on input "Click here to upload mp4 files Max 10 files per upload. Each MP4 files can be u…" at bounding box center [343, 124] width 0 height 0
type input "C:\fakepath\Miss s Bowen.mp4"
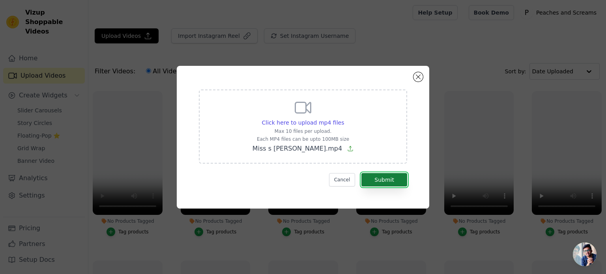
click at [383, 180] on button "Submit" at bounding box center [384, 179] width 46 height 13
click at [297, 120] on span "Click here to upload mp4 files" at bounding box center [303, 122] width 82 height 6
click at [343, 119] on input "Click here to upload mp4 files Max 10 files per upload. Each MP4 files can be u…" at bounding box center [343, 118] width 0 height 0
click at [394, 177] on button "Submit" at bounding box center [384, 179] width 46 height 13
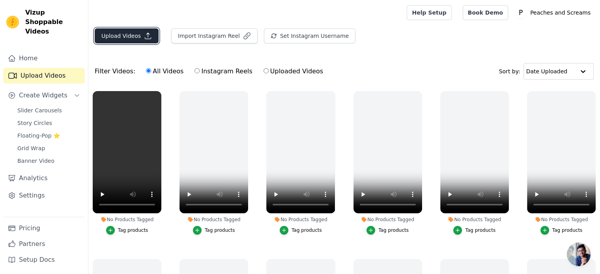
click at [128, 39] on button "Upload Videos" at bounding box center [127, 35] width 64 height 15
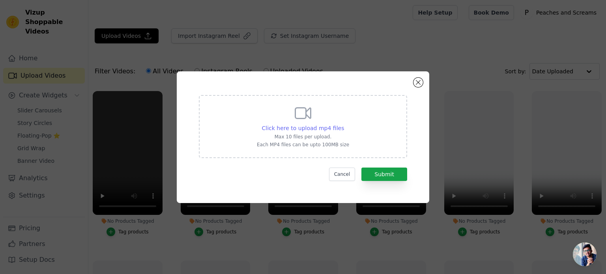
click at [308, 129] on span "Click here to upload mp4 files" at bounding box center [303, 128] width 82 height 6
click at [343, 124] on input "Click here to upload mp4 files Max 10 files per upload. Each MP4 files can be u…" at bounding box center [343, 124] width 0 height 0
type input "C:\fakepath\Miss Whishey Twist Rocks the Cottelli Black Maid Outfit.mp4"
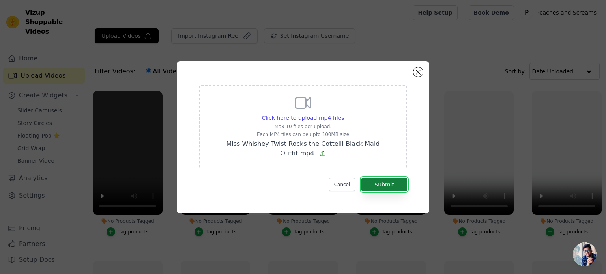
click at [390, 184] on button "Submit" at bounding box center [384, 184] width 46 height 13
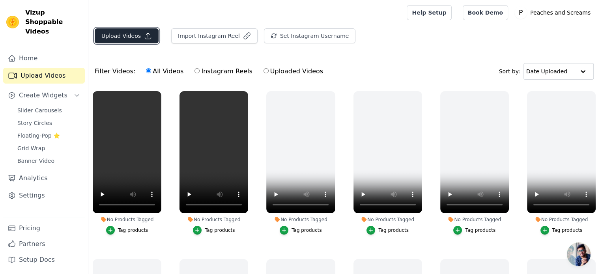
click at [137, 35] on button "Upload Videos" at bounding box center [127, 35] width 64 height 15
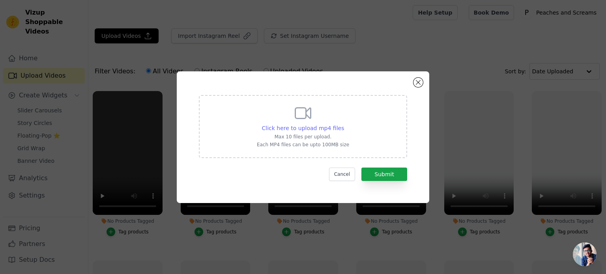
click at [298, 125] on span "Click here to upload mp4 files" at bounding box center [303, 128] width 82 height 6
click at [343, 124] on input "Click here to upload mp4 files Max 10 files per upload. Each MP4 files can be u…" at bounding box center [343, 124] width 0 height 0
type input "C:\fakepath\[PERSON_NAME] Rocks Leg Avenue Red Bra Combo!.mp4"
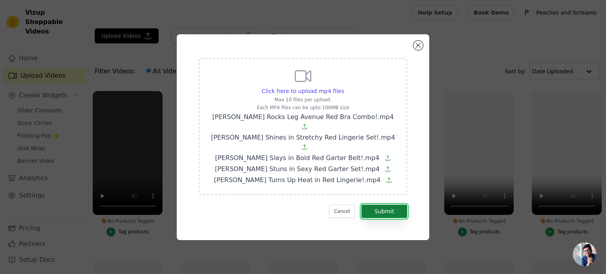
click at [393, 208] on button "Submit" at bounding box center [384, 211] width 46 height 13
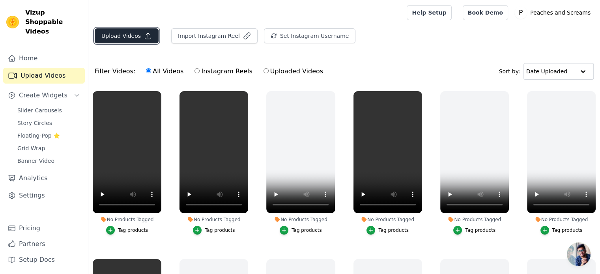
click at [144, 34] on icon "button" at bounding box center [148, 36] width 8 height 8
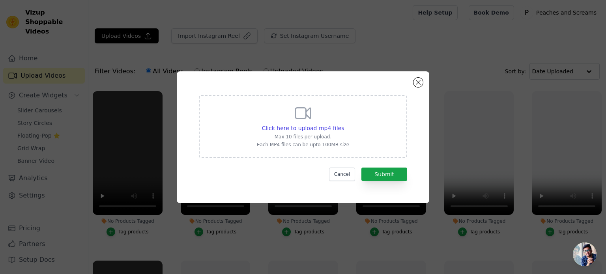
click at [340, 133] on div "Click here to upload mp4 files Max 10 files per upload. Each MP4 files can be u…" at bounding box center [303, 126] width 92 height 44
click at [343, 124] on input "Click here to upload mp4 files Max 10 files per upload. Each MP4 files can be u…" at bounding box center [343, 124] width 0 height 0
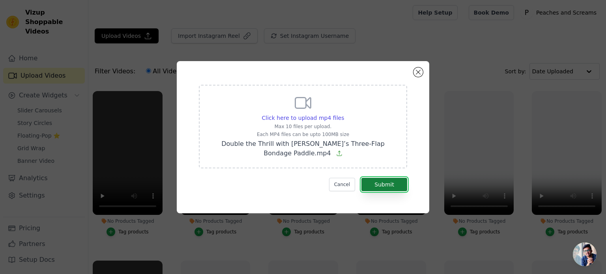
click at [375, 183] on button "Submit" at bounding box center [384, 184] width 46 height 13
click at [296, 119] on span "Click here to upload mp4 files" at bounding box center [303, 118] width 82 height 6
click at [343, 114] on input "Click here to upload mp4 files Max 10 files per upload. Each MP4 files can be u…" at bounding box center [343, 114] width 0 height 0
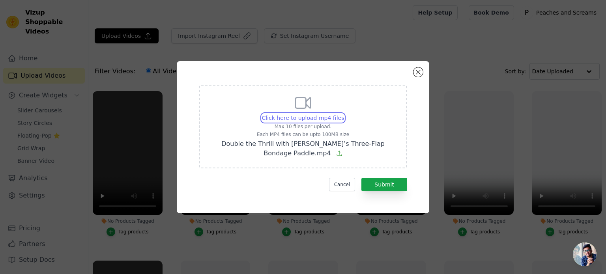
type input "C:\fakepath\Melt Warming Lubricant Magic with Chris Coper.mp4"
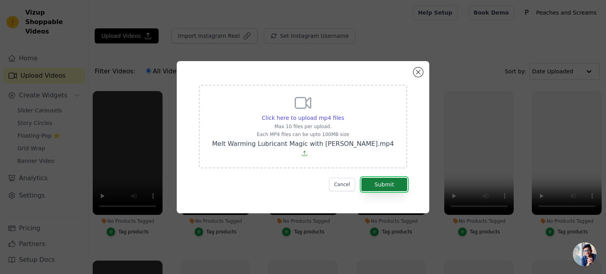
click at [385, 178] on button "Submit" at bounding box center [384, 184] width 46 height 13
click at [319, 121] on span "Click here to upload mp4 files" at bounding box center [303, 118] width 82 height 6
click at [343, 114] on input "Click here to upload mp4 files Max 10 files per upload. Each MP4 files can be u…" at bounding box center [343, 114] width 0 height 0
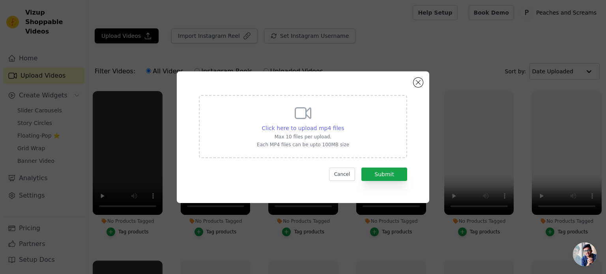
click at [309, 129] on span "Click here to upload mp4 files" at bounding box center [303, 128] width 82 height 6
click at [343, 124] on input "Click here to upload mp4 files Max 10 files per upload. Each MP4 files can be u…" at bounding box center [343, 124] width 0 height 0
type input "C:\fakepath\Queen Emily’s Majestic Charm in Bijoux Indiscrets Satin Mask!.mp4"
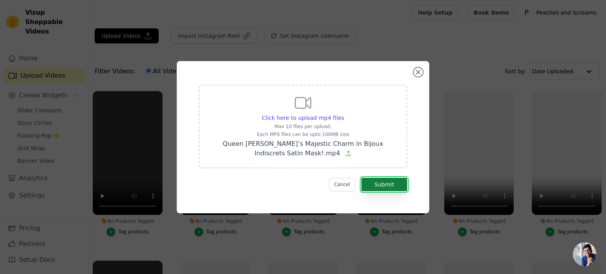
click at [370, 189] on button "Submit" at bounding box center [384, 184] width 46 height 13
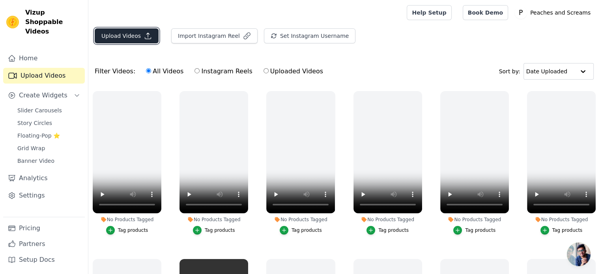
click at [131, 34] on button "Upload Videos" at bounding box center [127, 35] width 64 height 15
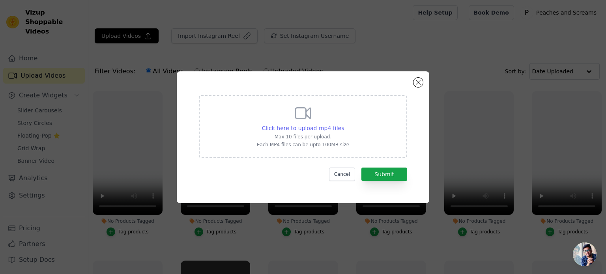
click at [289, 126] on span "Click here to upload mp4 files" at bounding box center [303, 128] width 82 height 6
click at [343, 124] on input "Click here to upload mp4 files Max 10 files per upload. Each MP4 files can be u…" at bounding box center [343, 124] width 0 height 0
click at [323, 129] on span "Click here to upload mp4 files" at bounding box center [303, 128] width 82 height 6
click at [343, 124] on input "Click here to upload mp4 files Max 10 files per upload. Each MP4 files can be u…" at bounding box center [343, 124] width 0 height 0
type input "C:\fakepath\[PERSON_NAME].mp4"
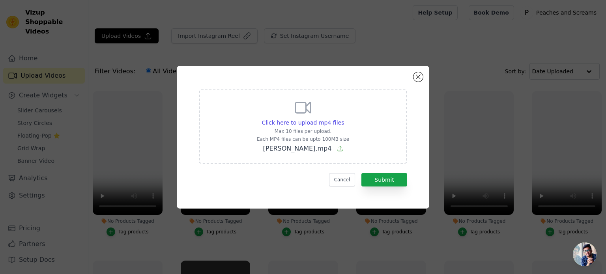
click at [380, 187] on div "Click here to upload mp4 files Max 10 files per upload. Each MP4 files can be u…" at bounding box center [303, 137] width 224 height 114
click at [383, 179] on button "Submit" at bounding box center [384, 179] width 46 height 13
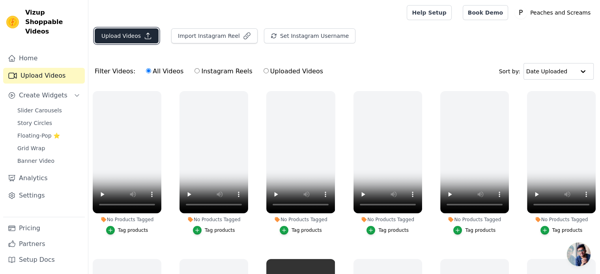
click at [138, 31] on button "Upload Videos" at bounding box center [127, 35] width 64 height 15
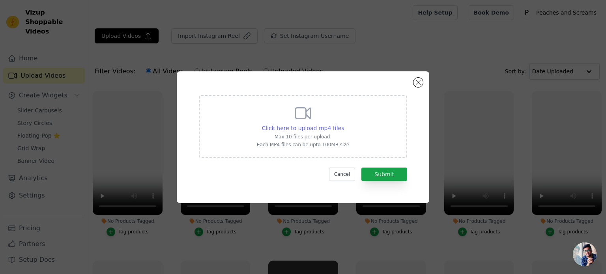
click at [283, 131] on span "Click here to upload mp4 files" at bounding box center [303, 128] width 82 height 6
click at [343, 124] on input "Click here to upload mp4 files Max 10 files per upload. Each MP4 files can be u…" at bounding box center [343, 124] width 0 height 0
click at [295, 133] on div "Click here to upload mp4 files Max 10 files per upload. Each MP4 files can be u…" at bounding box center [303, 126] width 92 height 44
click at [343, 124] on input "Click here to upload mp4 files Max 10 files per upload. Each MP4 files can be u…" at bounding box center [343, 124] width 0 height 0
type input "C:\fakepath\[PERSON_NAME]-Red’s Secret Weapon The Rouge Suede Flogger.mp4"
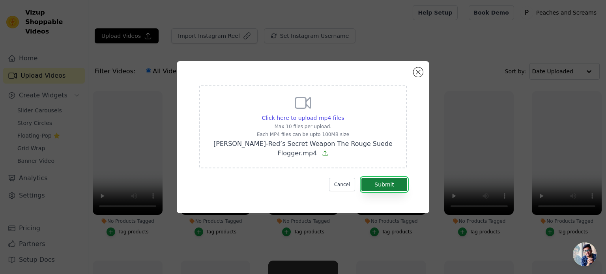
click at [374, 186] on button "Submit" at bounding box center [384, 184] width 46 height 13
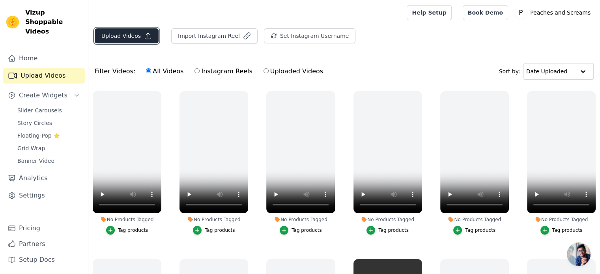
click at [132, 32] on button "Upload Videos" at bounding box center [127, 35] width 64 height 15
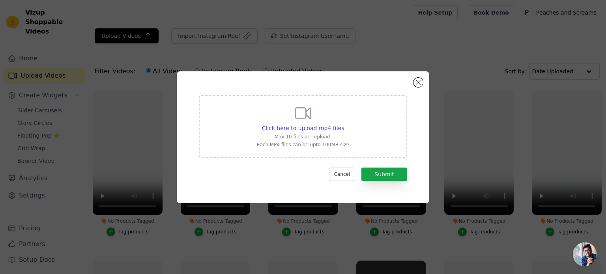
click at [308, 123] on div "Click here to upload mp4 files Max 10 files per upload. Each MP4 files can be u…" at bounding box center [303, 126] width 92 height 44
click at [343, 124] on input "Click here to upload mp4 files Max 10 files per upload. Each MP4 files can be u…" at bounding box center [343, 124] width 0 height 0
type input "C:\fakepath\[PERSON_NAME] Red’s Playful Side with Charms Ivy Rabbit.mp4"
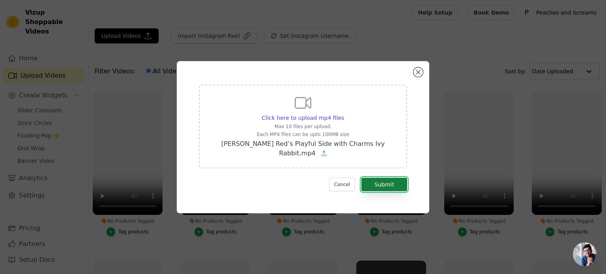
click at [392, 182] on button "Submit" at bounding box center [384, 184] width 46 height 13
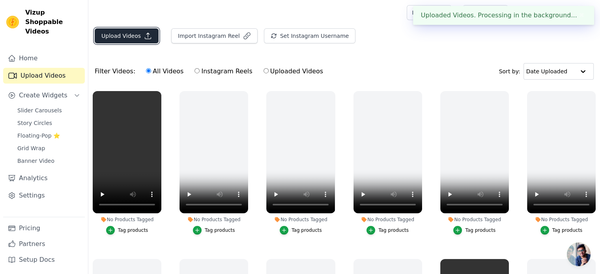
click at [144, 39] on icon "button" at bounding box center [148, 36] width 8 height 8
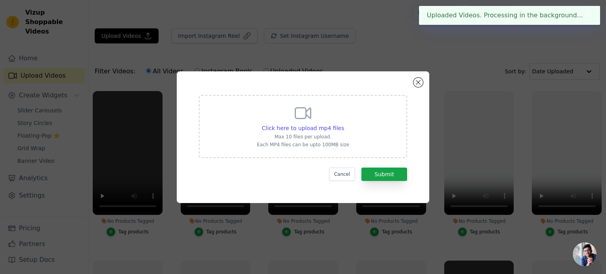
click at [280, 122] on div "Click here to upload mp4 files Max 10 files per upload. Each MP4 files can be u…" at bounding box center [303, 126] width 92 height 44
click at [343, 124] on input "Click here to upload mp4 files Max 10 files per upload. Each MP4 files can be u…" at bounding box center [343, 124] width 0 height 0
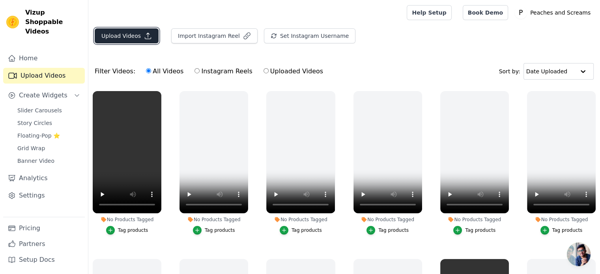
click at [132, 39] on button "Upload Videos" at bounding box center [127, 35] width 64 height 15
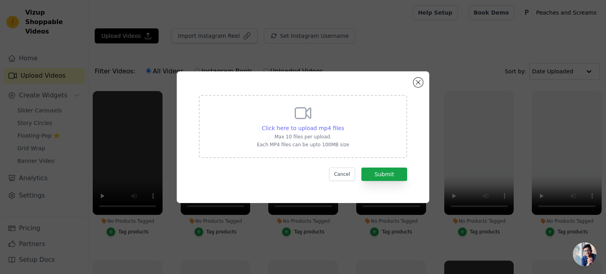
click at [328, 125] on span "Click here to upload mp4 files" at bounding box center [303, 128] width 82 height 6
click at [343, 124] on input "Click here to upload mp4 files Max 10 files per upload. Each MP4 files can be u…" at bounding box center [343, 124] width 0 height 0
type input "C:\fakepath\[PERSON_NAME] Turns Up the Fun with Pink Vibrating Love Egg!.mp4"
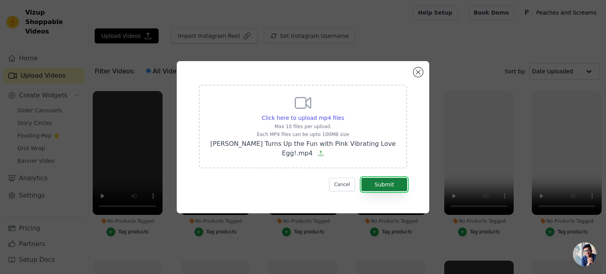
click at [388, 183] on button "Submit" at bounding box center [384, 184] width 46 height 13
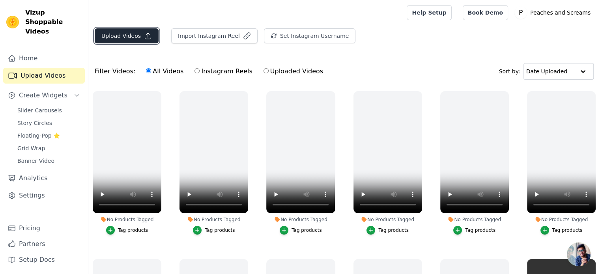
click at [117, 37] on button "Upload Videos" at bounding box center [127, 35] width 64 height 15
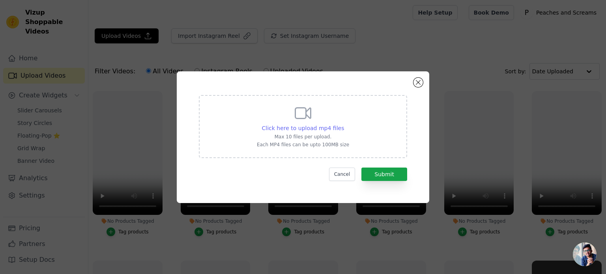
click at [326, 128] on span "Click here to upload mp4 files" at bounding box center [303, 128] width 82 height 6
click at [343, 124] on input "Click here to upload mp4 files Max 10 files per upload. Each MP4 files can be u…" at bounding box center [343, 124] width 0 height 0
type input "C:\fakepath\Crystal Clear Fun [PERSON_NAME] Loves Her Pink Glass Plug.mp4"
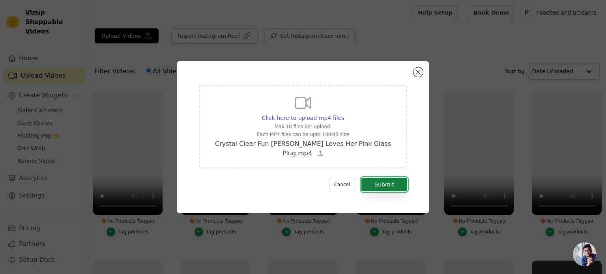
click at [389, 179] on button "Submit" at bounding box center [384, 184] width 46 height 13
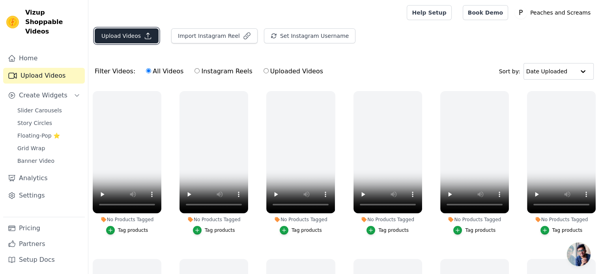
click at [131, 41] on button "Upload Videos" at bounding box center [127, 35] width 64 height 15
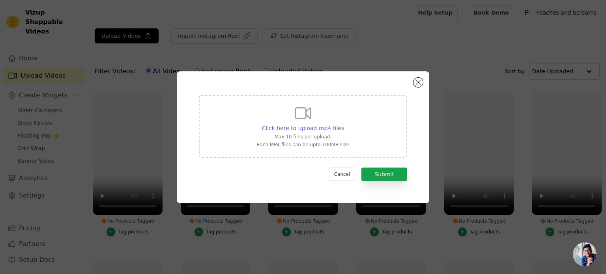
click at [316, 126] on span "Click here to upload mp4 files" at bounding box center [303, 128] width 82 height 6
click at [343, 124] on input "Click here to upload mp4 files Max 10 files per upload. Each MP4 files can be u…" at bounding box center [343, 124] width 0 height 0
click at [287, 129] on span "Click here to upload mp4 files" at bounding box center [303, 128] width 82 height 6
click at [343, 124] on input "Click here to upload mp4 files Max 10 files per upload. Each MP4 files can be u…" at bounding box center [343, 124] width 0 height 0
type input "C:\fakepath\Jan Downing Explores Nasswalk Wireless Vibrating Nipple Clamps.mp4"
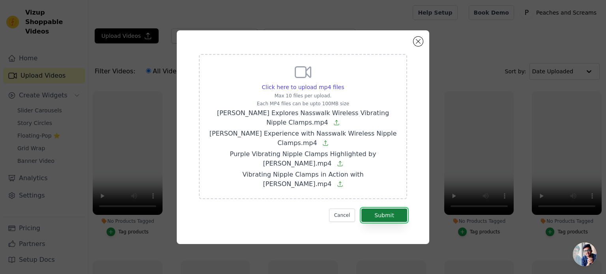
click at [385, 209] on button "Submit" at bounding box center [384, 215] width 46 height 13
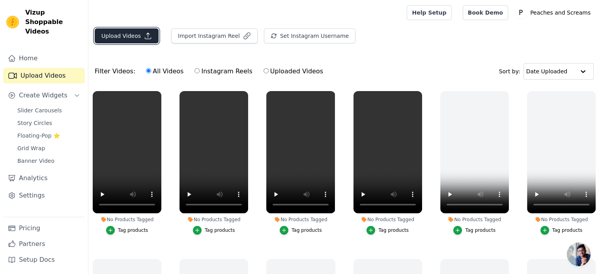
click at [113, 39] on button "Upload Videos" at bounding box center [127, 35] width 64 height 15
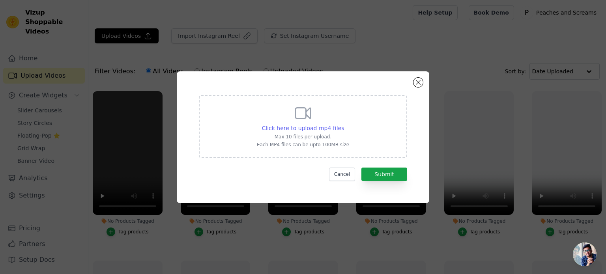
click at [308, 126] on span "Click here to upload mp4 files" at bounding box center [303, 128] width 82 height 6
click at [343, 124] on input "Click here to upload mp4 files Max 10 files per upload. Each MP4 files can be u…" at bounding box center [343, 124] width 0 height 0
type input "C:\fakepath\[PERSON_NAME]’s Fiery Red Net Suspender Style.mp4"
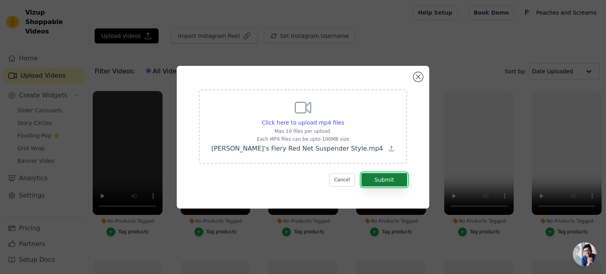
click at [376, 181] on button "Submit" at bounding box center [384, 179] width 46 height 13
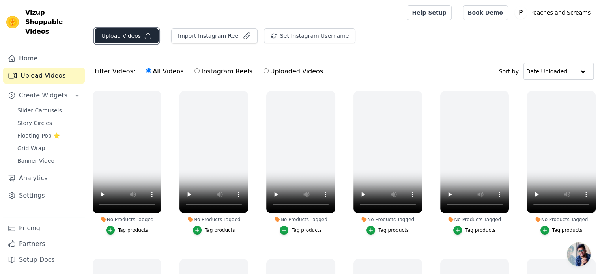
click at [128, 37] on button "Upload Videos" at bounding box center [127, 35] width 64 height 15
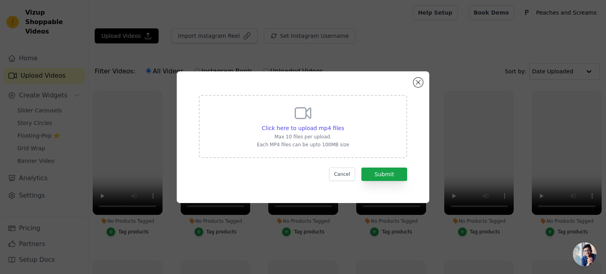
click at [308, 133] on div "Click here to upload mp4 files Max 10 files per upload. Each MP4 files can be u…" at bounding box center [303, 126] width 92 height 44
click at [343, 124] on input "Click here to upload mp4 files Max 10 files per upload. Each MP4 files can be u…" at bounding box center [343, 124] width 0 height 0
type input "C:\fakepath\[PERSON_NAME] Stuns in Cottelli’s Wet Look Black Corset.mp4"
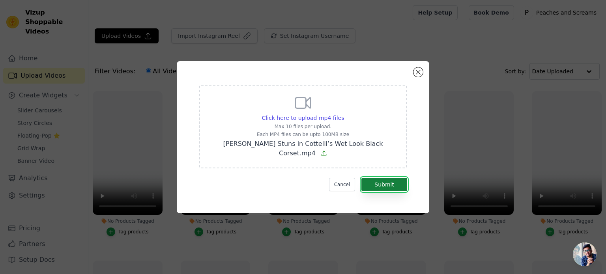
click at [381, 178] on button "Submit" at bounding box center [384, 184] width 46 height 13
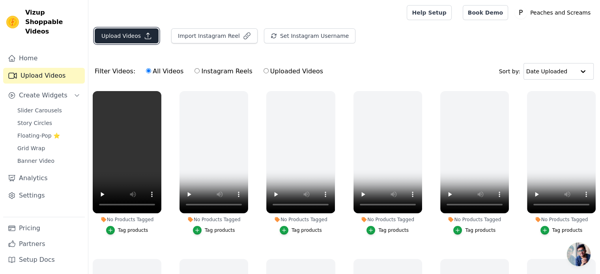
click at [127, 38] on button "Upload Videos" at bounding box center [127, 35] width 64 height 15
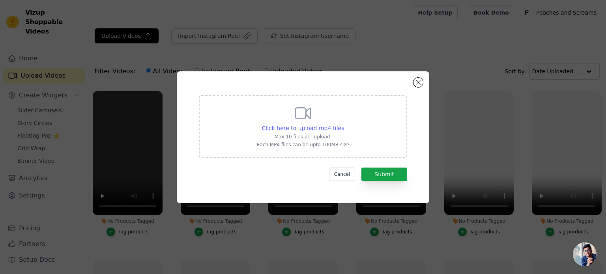
click at [312, 124] on div "Click here to upload mp4 files" at bounding box center [303, 128] width 82 height 8
click at [343, 124] on input "Click here to upload mp4 files Max 10 files per upload. Each MP4 files can be u…" at bounding box center [343, 124] width 0 height 0
type input "C:\fakepath\Stephanie Pantera’s Mysterious Web Hood Mask Look.mp4"
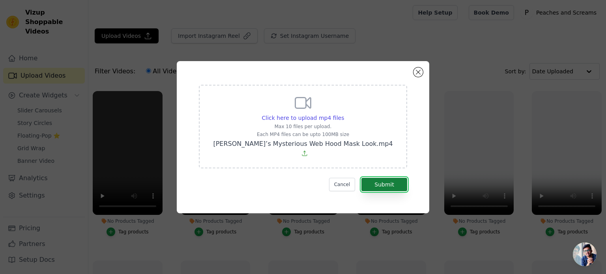
click at [388, 179] on button "Submit" at bounding box center [384, 184] width 46 height 13
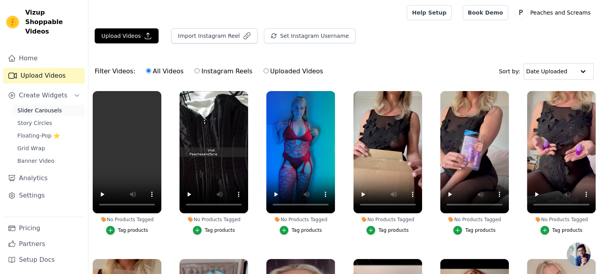
click at [32, 106] on span "Slider Carousels" at bounding box center [39, 110] width 45 height 8
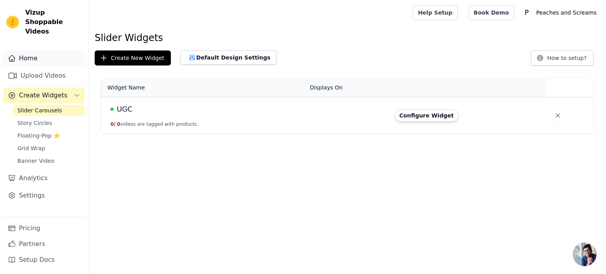
click at [38, 52] on link "Home" at bounding box center [44, 58] width 82 height 16
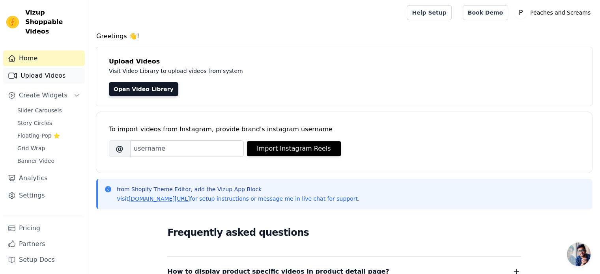
click at [42, 68] on link "Upload Videos" at bounding box center [44, 76] width 82 height 16
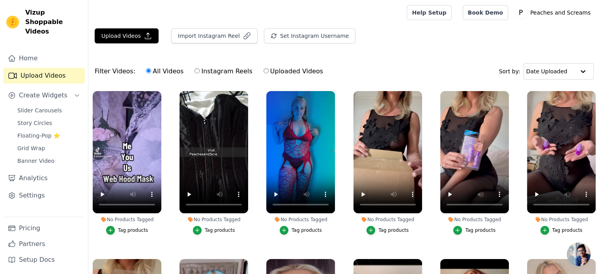
click at [132, 231] on div "Tag products" at bounding box center [133, 230] width 30 height 6
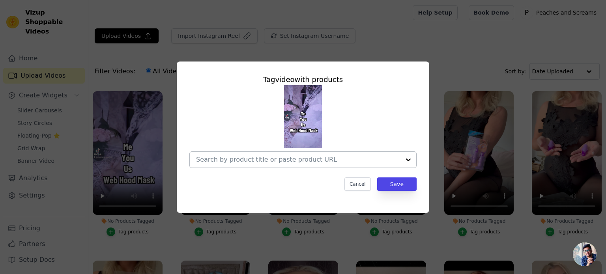
click at [289, 157] on input "No Products Tagged Tag video with products Cancel Save Tag products" at bounding box center [298, 159] width 204 height 7
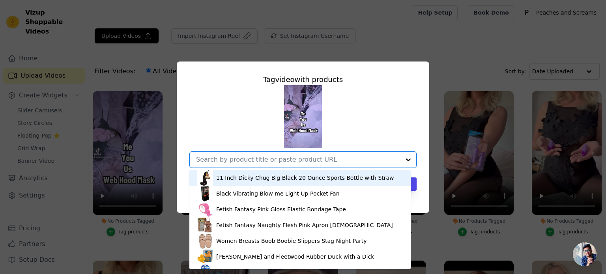
paste input "Me You Us Hood Web Mask"
type input "Me You Us Hood Web Mask"
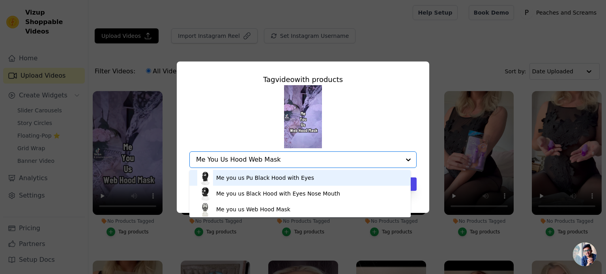
click at [355, 175] on div "Me you us Pu Black Hood with Eyes" at bounding box center [299, 178] width 205 height 16
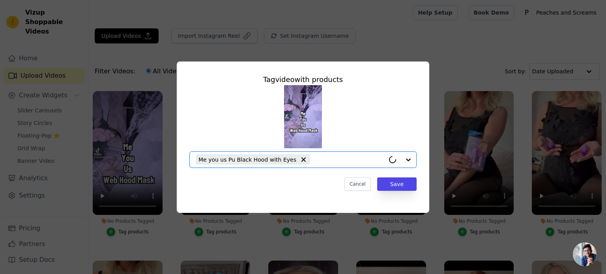
click at [344, 161] on input "No Products Tagged Tag video with products Option Me you us Pu Black Hood with …" at bounding box center [349, 159] width 71 height 7
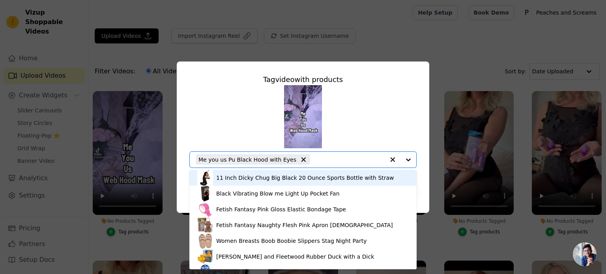
paste input "Me You Us Hood Web Mask"
type input "Me You Us Hood Web Mask"
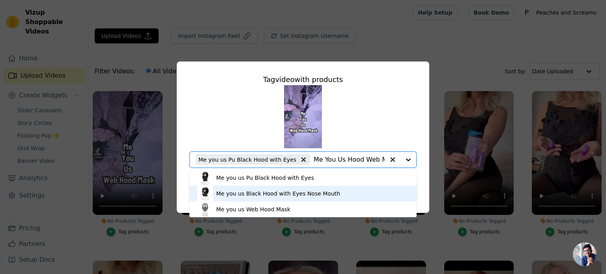
click at [305, 195] on div "Me you us Black Hood with Eyes Nose Mouth" at bounding box center [278, 194] width 124 height 8
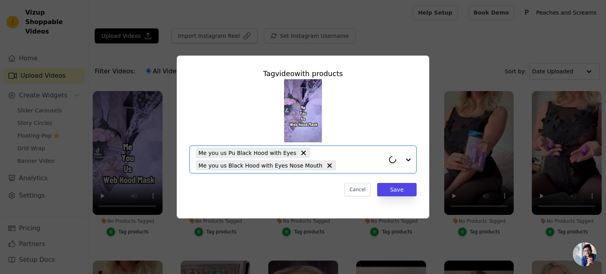
paste input "Me You Us Hood Web Mask"
type input "Me You Us Hood Web Mask"
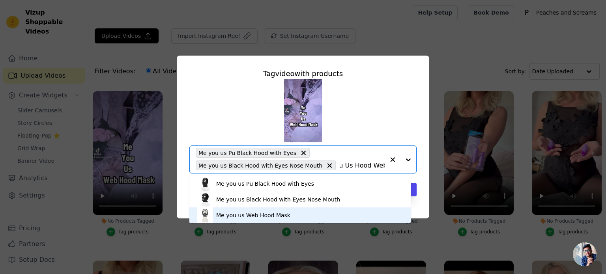
click at [246, 213] on div "Me you us Web Hood Mask" at bounding box center [253, 215] width 74 height 8
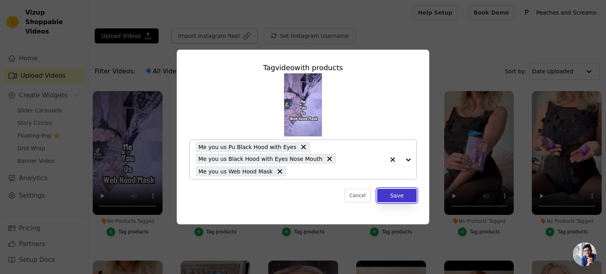
click at [400, 198] on button "Save" at bounding box center [396, 195] width 39 height 13
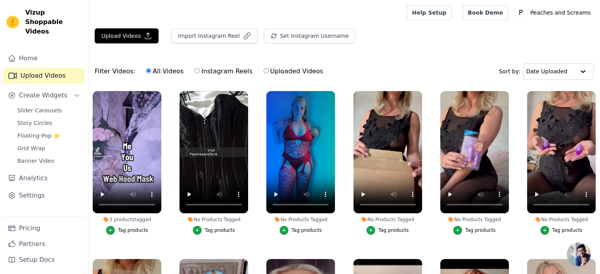
click at [222, 230] on div "Tag products" at bounding box center [220, 230] width 30 height 6
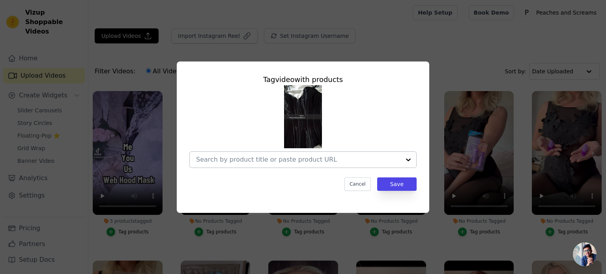
click at [351, 163] on input "No Products Tagged Tag video with products Cancel Save Tag products" at bounding box center [298, 159] width 204 height 7
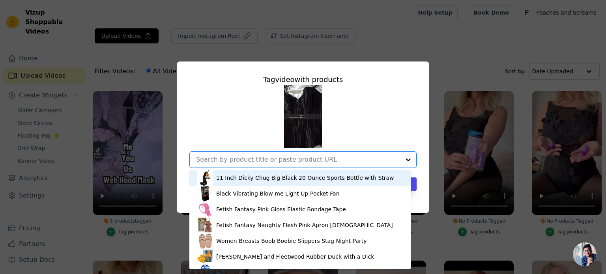
paste input "Cottelli Wet Look Black Party Corset"
type input "Cottelli Wet Look Black Party Corset"
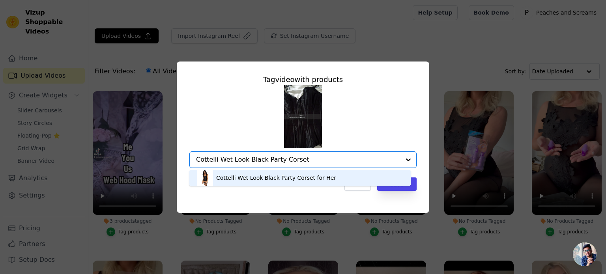
click at [255, 175] on div "Cottelli Wet Look Black Party Corset for Her" at bounding box center [276, 178] width 120 height 8
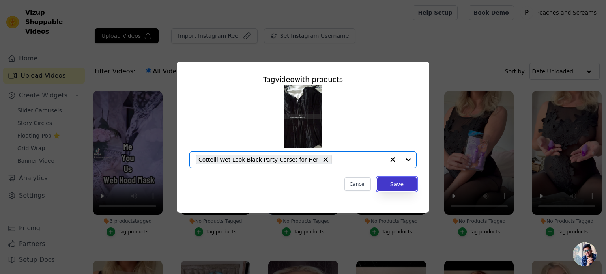
click at [388, 183] on button "Save" at bounding box center [396, 183] width 39 height 13
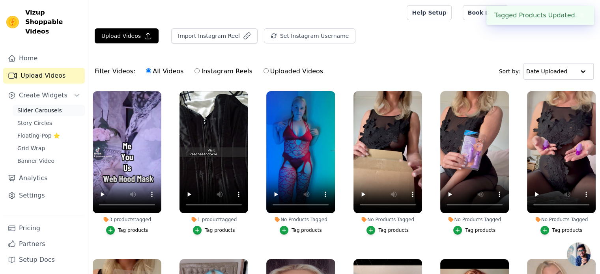
click at [52, 106] on span "Slider Carousels" at bounding box center [39, 110] width 45 height 8
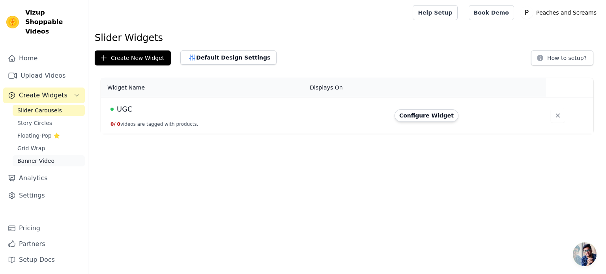
click at [41, 157] on span "Banner Video" at bounding box center [35, 161] width 37 height 8
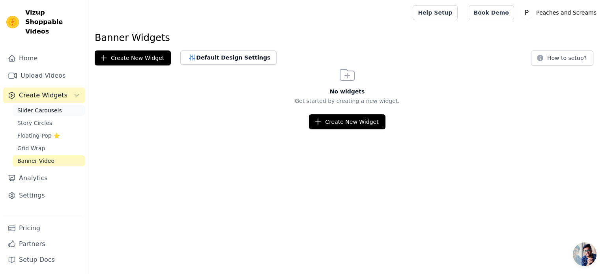
click at [48, 106] on span "Slider Carousels" at bounding box center [39, 110] width 45 height 8
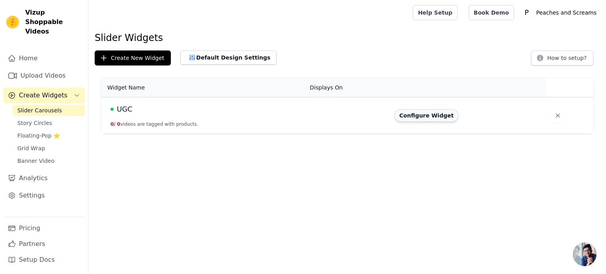
click at [413, 114] on button "Configure Widget" at bounding box center [426, 115] width 64 height 13
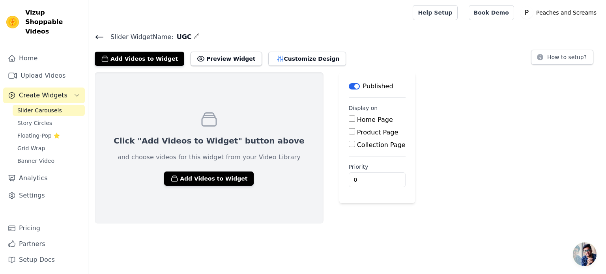
click at [357, 142] on label "Collection Page" at bounding box center [381, 144] width 49 height 7
click at [349, 142] on input "Collection Page" at bounding box center [352, 144] width 6 height 6
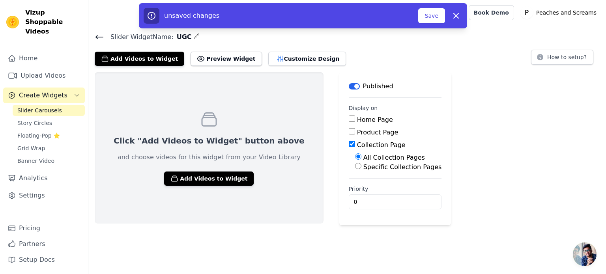
click at [357, 144] on label "Collection Page" at bounding box center [381, 144] width 49 height 7
click at [349, 144] on input "Collection Page" at bounding box center [352, 144] width 6 height 6
checkbox input "false"
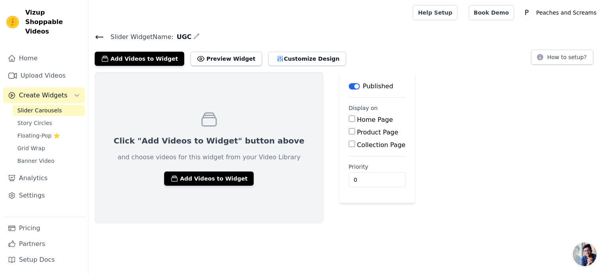
click at [357, 129] on label "Product Page" at bounding box center [377, 132] width 41 height 7
click at [349, 129] on input "Product Page" at bounding box center [352, 131] width 6 height 6
checkbox input "true"
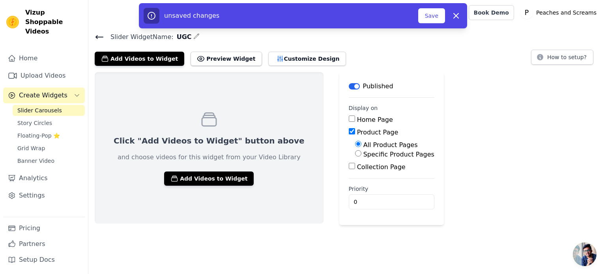
click at [363, 152] on label "Specific Product Pages" at bounding box center [398, 154] width 71 height 7
click at [355, 152] on input "Specific Product Pages" at bounding box center [358, 153] width 6 height 6
radio input "true"
click at [234, 56] on button "Preview Widget" at bounding box center [225, 59] width 71 height 14
click at [49, 50] on link "Home" at bounding box center [44, 58] width 82 height 16
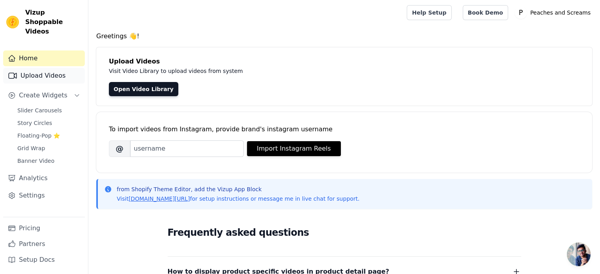
click at [45, 71] on link "Upload Videos" at bounding box center [44, 76] width 82 height 16
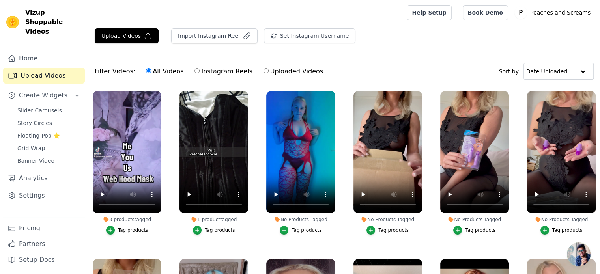
click at [303, 229] on div "Tag products" at bounding box center [306, 230] width 30 height 6
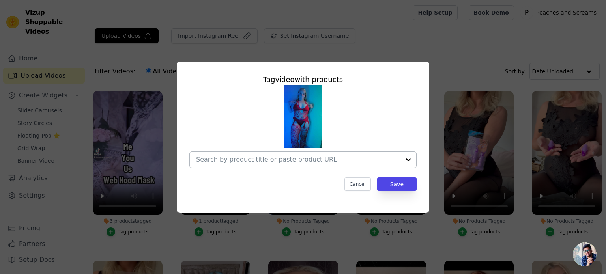
click at [303, 166] on div at bounding box center [298, 160] width 204 height 16
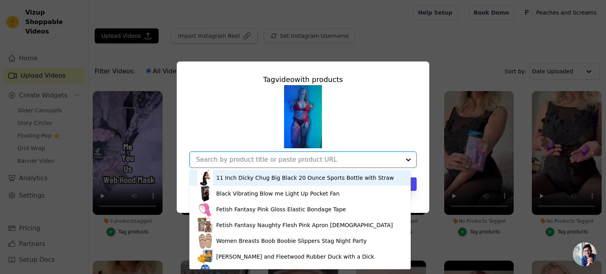
paste input "Red Net Suspender Body Stocking"
type input "Red Net Suspender Body Stocking"
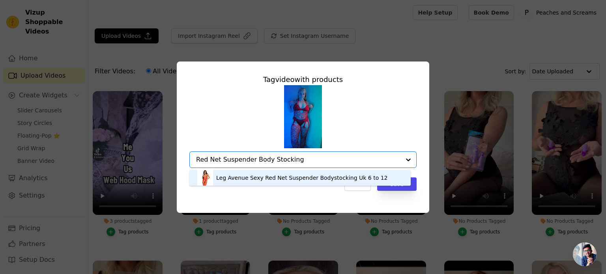
click at [293, 179] on div "Leg Avenue Sexy Red Net Suspender Bodystocking Uk 6 to 12" at bounding box center [302, 178] width 172 height 8
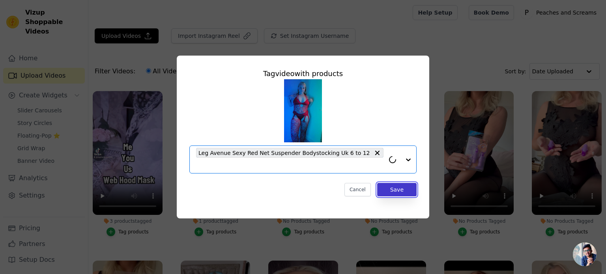
click at [399, 183] on button "Save" at bounding box center [396, 189] width 39 height 13
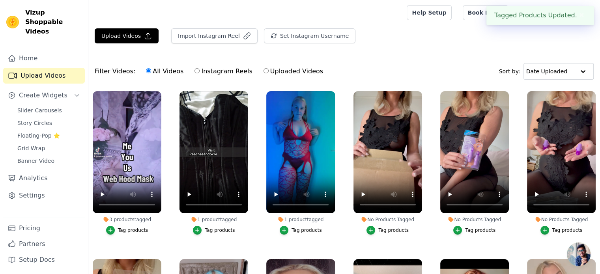
click at [391, 229] on div "Tag products" at bounding box center [393, 230] width 30 height 6
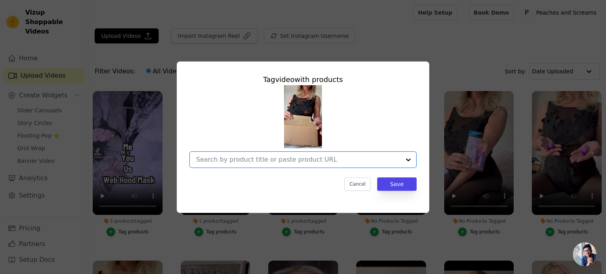
click at [290, 162] on input "No Products Tagged Tag video with products Option undefined, selected. Select i…" at bounding box center [298, 159] width 204 height 7
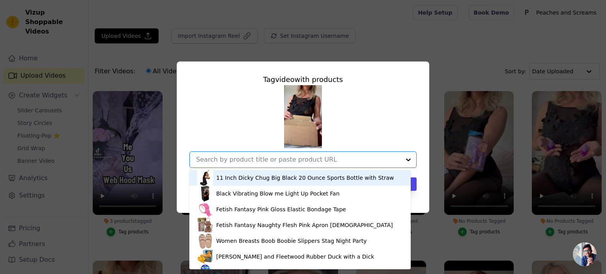
paste input "3.25-Inch Pink Remote-Controlled Discrete Vibrating Love Egg"
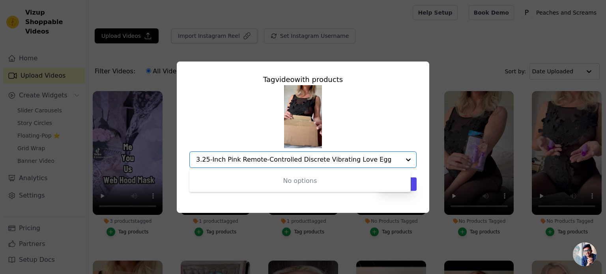
click at [312, 161] on input "3.25-Inch Pink Remote-Controlled Discrete Vibrating Love Egg" at bounding box center [298, 159] width 204 height 7
drag, startPoint x: 317, startPoint y: 160, endPoint x: 179, endPoint y: 148, distance: 138.5
click at [180, 148] on div "Tag video with products No options Option undefined, selected. 3.25-Inch Pink R…" at bounding box center [303, 137] width 252 height 151
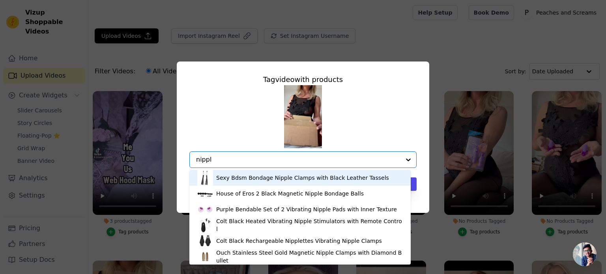
type input "nipple"
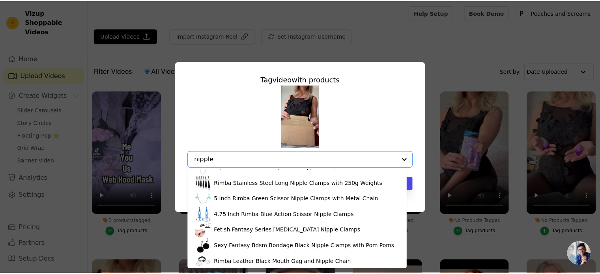
scroll to position [552, 0]
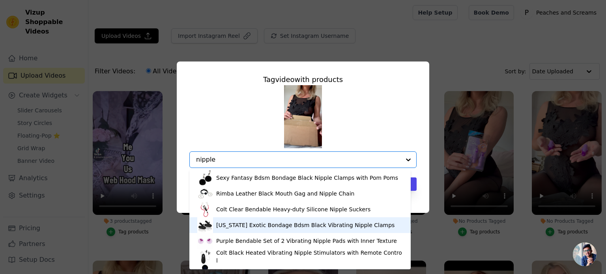
click at [256, 230] on div "California Exotic Bondage Bdsm Black Vibrating Nipple Clamps" at bounding box center [299, 225] width 205 height 16
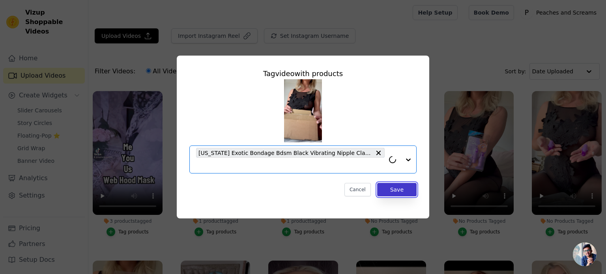
click at [400, 187] on button "Save" at bounding box center [396, 189] width 39 height 13
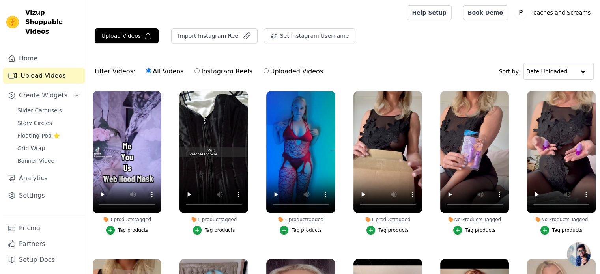
click at [468, 228] on div "Tag products" at bounding box center [480, 230] width 30 height 6
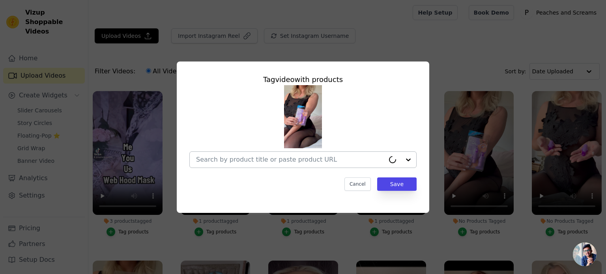
click at [232, 164] on div at bounding box center [290, 160] width 189 height 16
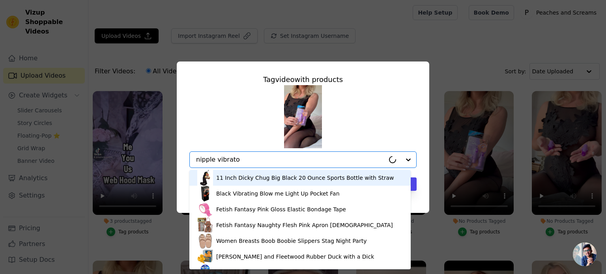
type input "nipple vibrator"
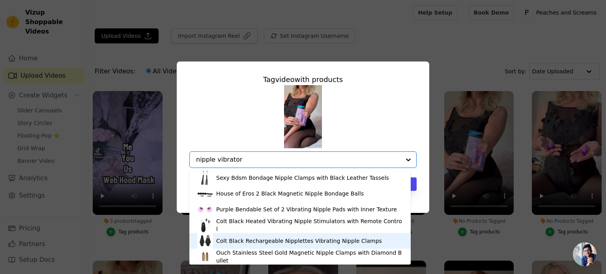
click at [274, 235] on div "Colt Black Rechargeable Nipplettes Vibrating Nipple Clamps" at bounding box center [299, 241] width 205 height 16
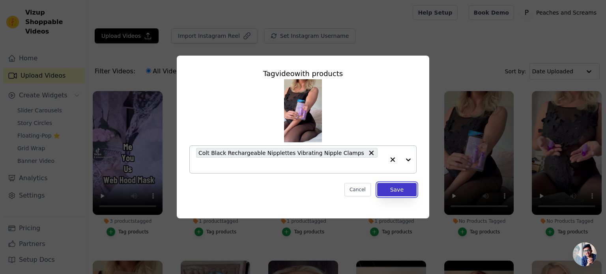
click at [392, 183] on button "Save" at bounding box center [396, 189] width 39 height 13
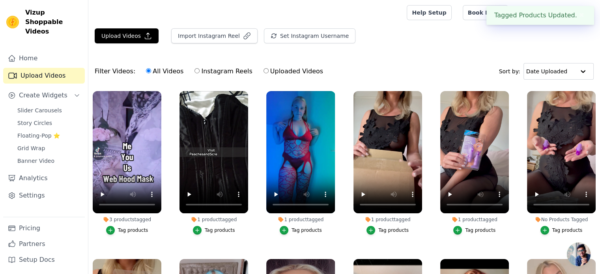
click at [552, 229] on div "Tag products" at bounding box center [567, 230] width 30 height 6
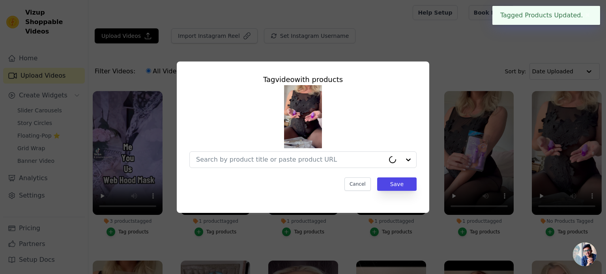
click at [289, 146] on img at bounding box center [303, 116] width 38 height 63
click at [287, 156] on input "No Products Tagged Tag video with products Cancel Save Tag products" at bounding box center [290, 159] width 189 height 7
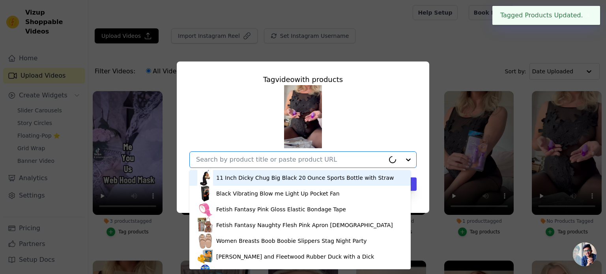
paste input "nipple vibrator"
type input "nipple vibrator"
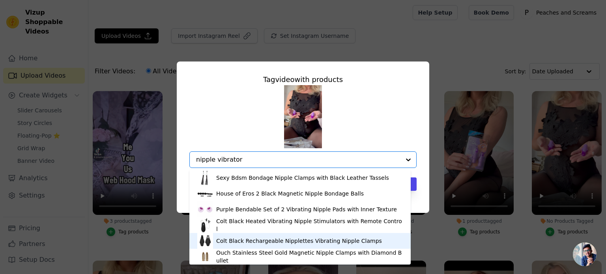
click at [260, 238] on div "Colt Black Rechargeable Nipplettes Vibrating Nipple Clamps" at bounding box center [299, 241] width 166 height 8
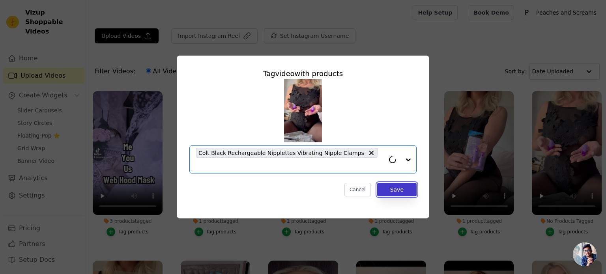
click at [402, 185] on button "Save" at bounding box center [396, 189] width 39 height 13
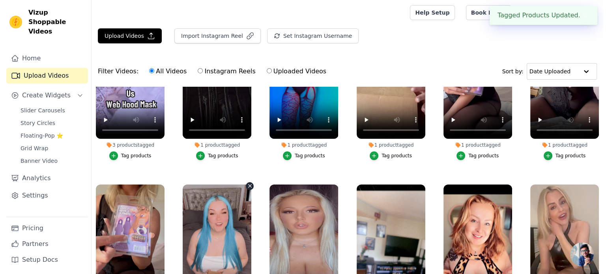
scroll to position [158, 0]
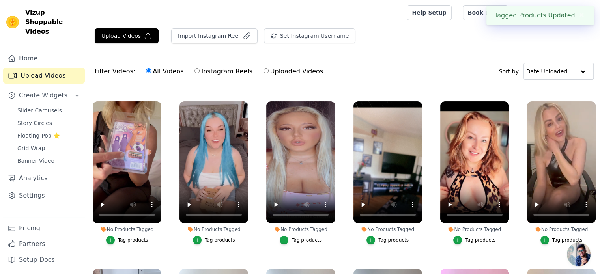
click at [122, 239] on div "Tag products" at bounding box center [133, 240] width 30 height 6
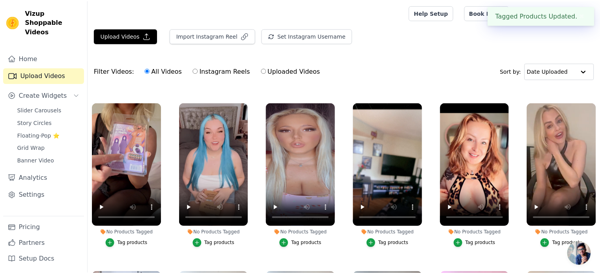
scroll to position [159, 0]
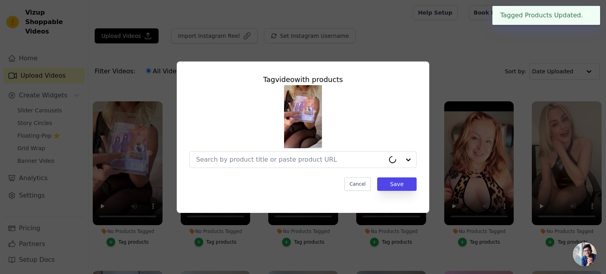
click at [208, 174] on div "Tag video with products Cancel Save" at bounding box center [303, 132] width 240 height 129
click at [217, 166] on div at bounding box center [290, 160] width 189 height 16
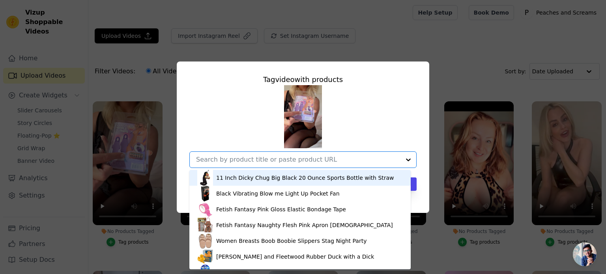
paste input "nipple vibrator"
type input "nipple vibrator"
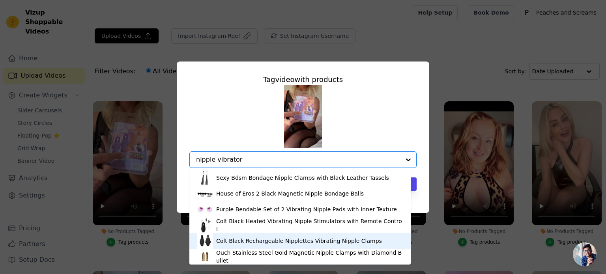
click at [243, 235] on div "Colt Black Rechargeable Nipplettes Vibrating Nipple Clamps" at bounding box center [299, 241] width 205 height 16
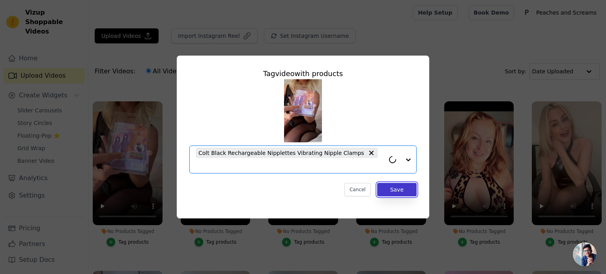
click at [404, 183] on button "Save" at bounding box center [396, 189] width 39 height 13
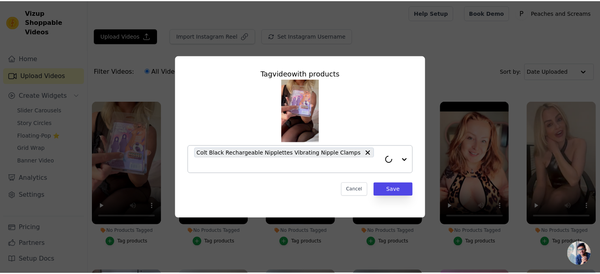
scroll to position [158, 0]
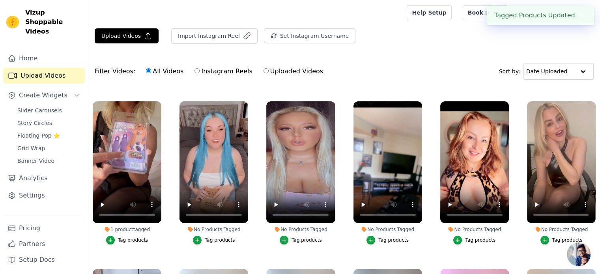
click at [223, 237] on div "Tag products" at bounding box center [220, 240] width 30 height 6
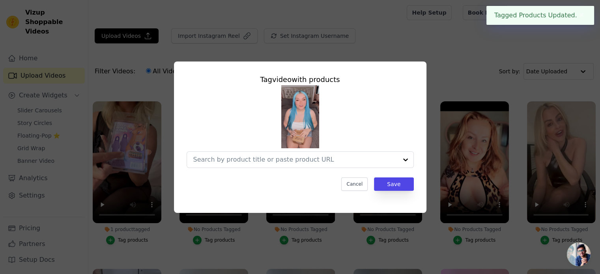
scroll to position [159, 0]
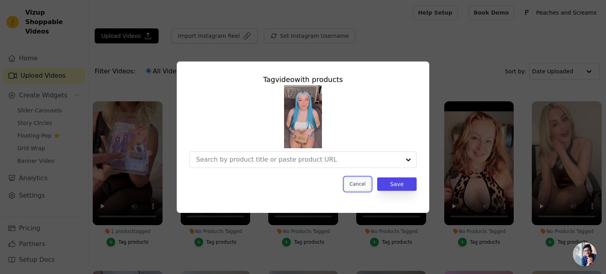
click at [359, 184] on button "Cancel" at bounding box center [357, 183] width 26 height 13
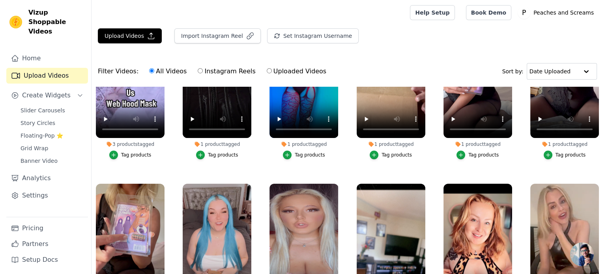
scroll to position [158, 0]
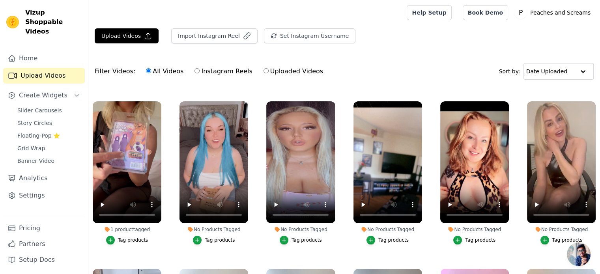
click at [376, 238] on button "Tag products" at bounding box center [387, 240] width 42 height 9
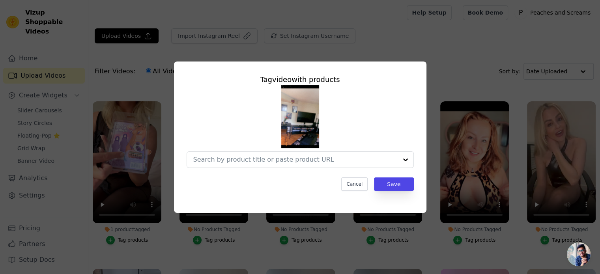
scroll to position [159, 0]
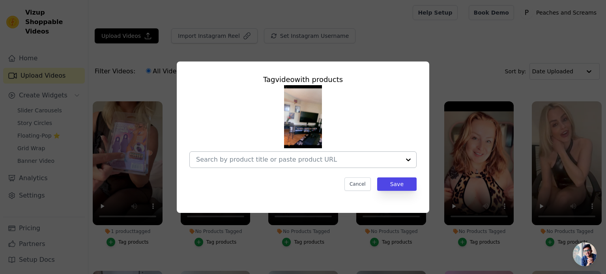
click at [274, 161] on input "No Products Tagged Tag video with products Cancel Save Tag products" at bounding box center [298, 159] width 204 height 7
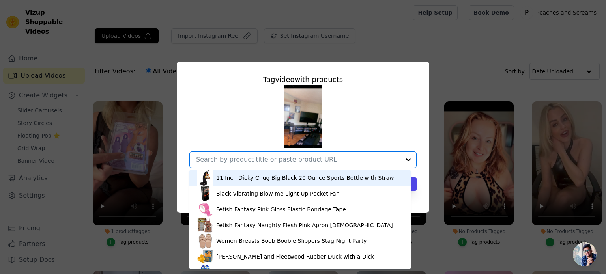
paste input "Charms Ivy Rabbit"
type input "Charms Ivy Rabbit"
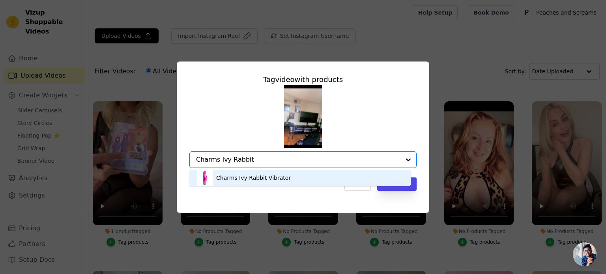
click at [316, 177] on div "Charms Ivy Rabbit Vibrator" at bounding box center [299, 178] width 205 height 16
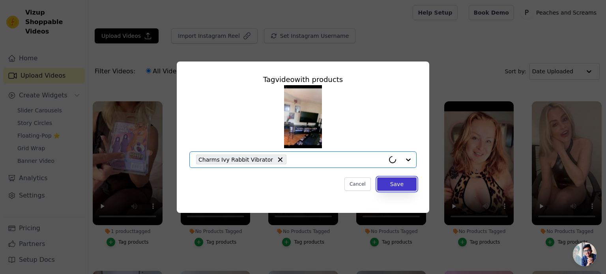
click at [404, 183] on button "Save" at bounding box center [396, 183] width 39 height 13
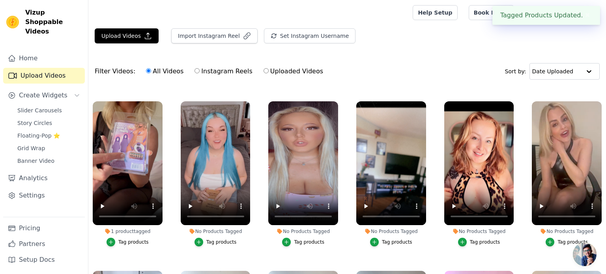
scroll to position [158, 0]
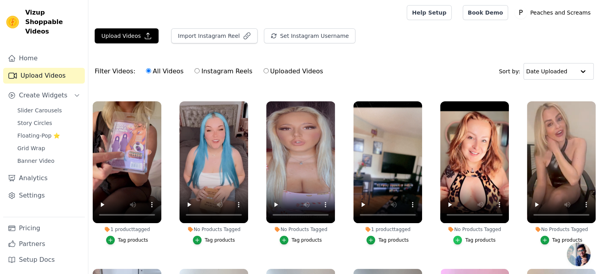
click at [459, 237] on div "button" at bounding box center [457, 240] width 9 height 9
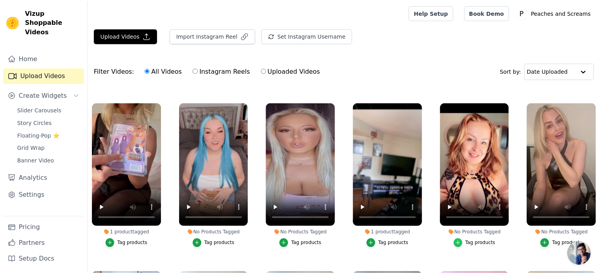
scroll to position [159, 0]
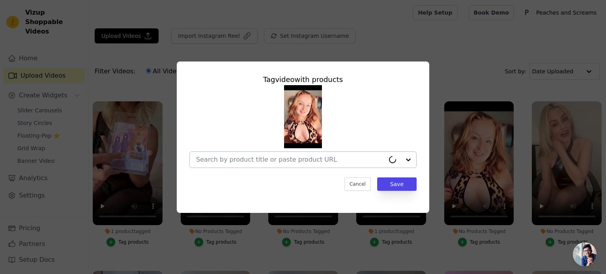
click at [322, 161] on input "No Products Tagged Tag video with products Cancel Save Tag products" at bounding box center [290, 159] width 189 height 7
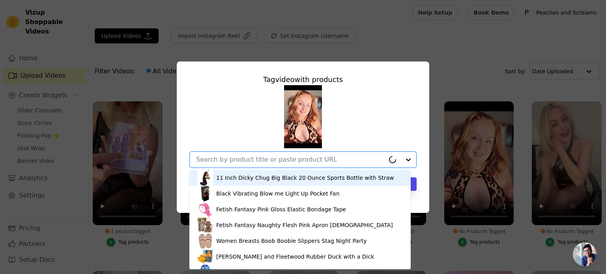
paste input "Charms Ivy Rabbit"
type input "Charms Ivy Rabbit"
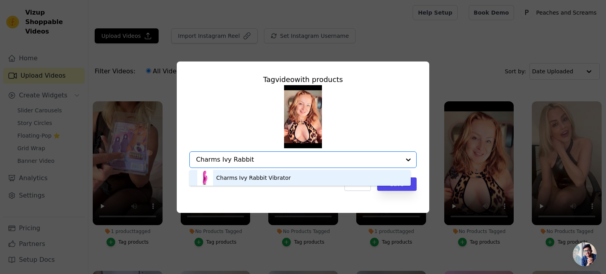
click at [362, 180] on div "Charms Ivy Rabbit Vibrator" at bounding box center [299, 178] width 205 height 16
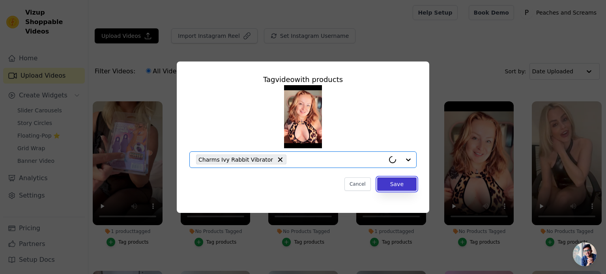
click at [388, 186] on button "Save" at bounding box center [396, 183] width 39 height 13
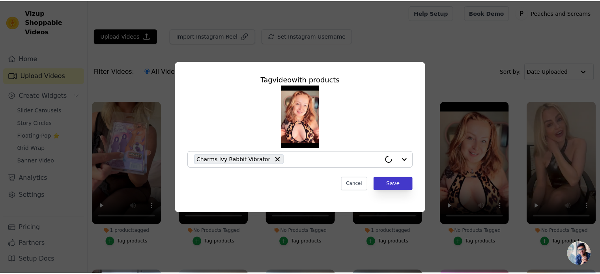
scroll to position [158, 0]
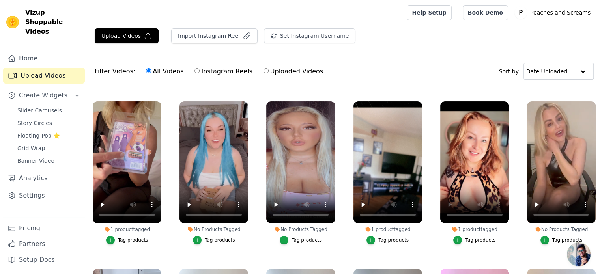
click at [470, 237] on div "Tag products" at bounding box center [480, 240] width 30 height 6
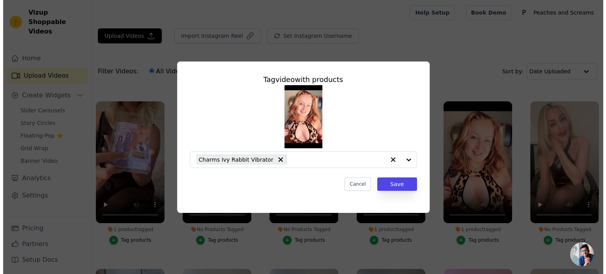
scroll to position [159, 0]
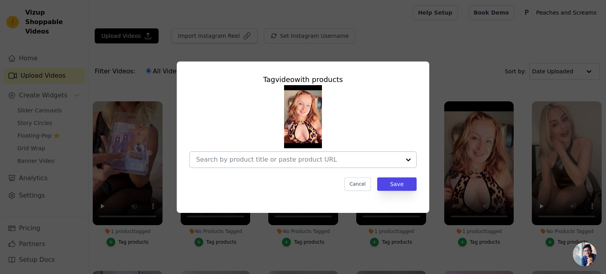
click at [274, 162] on input "1 product tagged Tag video with products Cancel Save Tag products" at bounding box center [298, 159] width 204 height 7
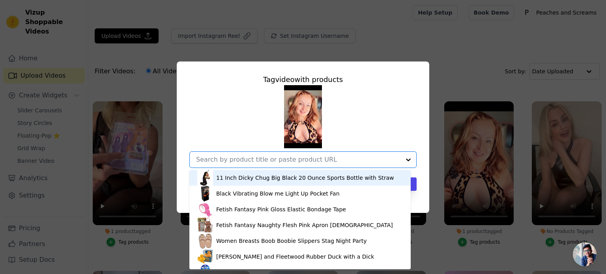
paste input "The Rouge Suede Flogger"
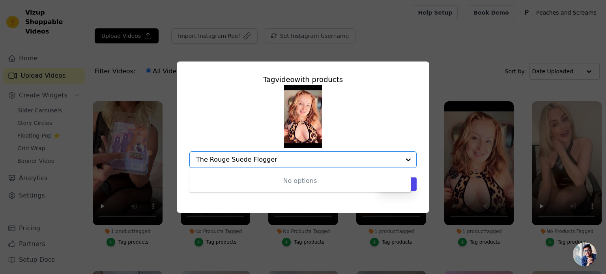
drag, startPoint x: 209, startPoint y: 163, endPoint x: 192, endPoint y: 160, distance: 17.2
click at [192, 160] on div "No options Option undefined, selected. The Rouge Suede Flogger" at bounding box center [302, 159] width 227 height 17
type input "Rouge Suede Flogger"
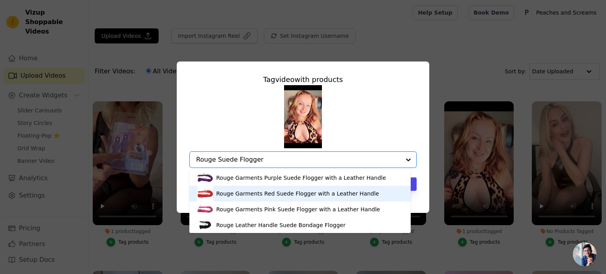
click at [248, 193] on div "Rouge Garments Red Suede Flogger with a Leather Handle" at bounding box center [297, 194] width 163 height 8
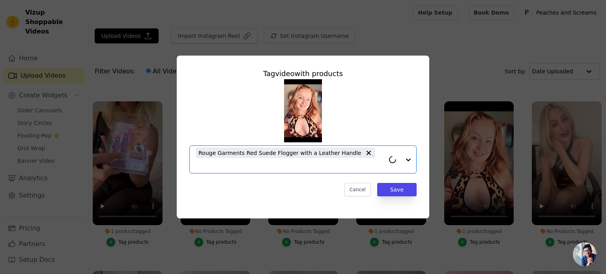
paste input "Rouge Suede Flogger"
type input "Rouge Suede Flogger"
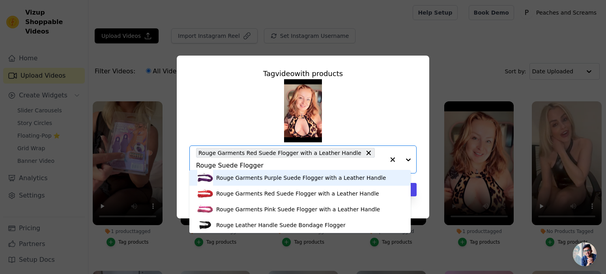
click at [256, 179] on div "Rouge Garments Purple Suede Flogger with a Leather Handle" at bounding box center [301, 178] width 170 height 8
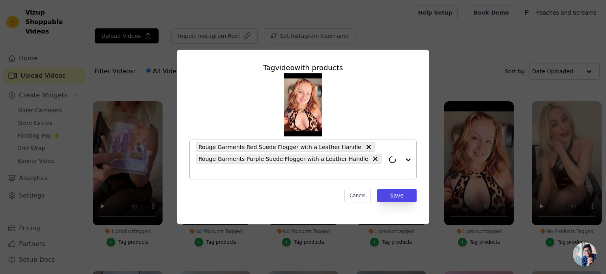
click at [366, 161] on div "Rouge Garments Red Suede Flogger with a Leather Handle Rouge Garments Purple Su…" at bounding box center [290, 159] width 189 height 39
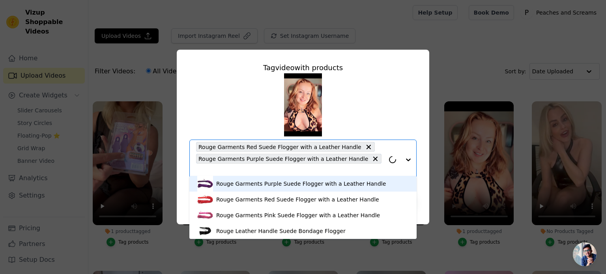
paste input "Rouge Suede Flogger"
type input "Rouge Suede Flogger"
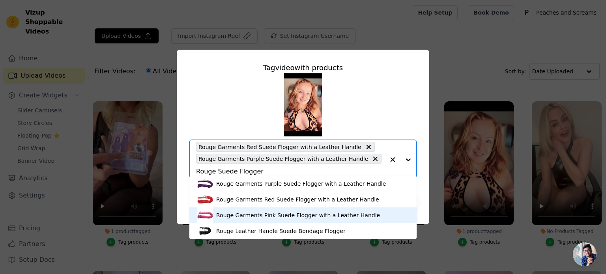
click at [248, 216] on div "Rouge Garments Pink Suede Flogger with a Leather Handle" at bounding box center [298, 215] width 164 height 8
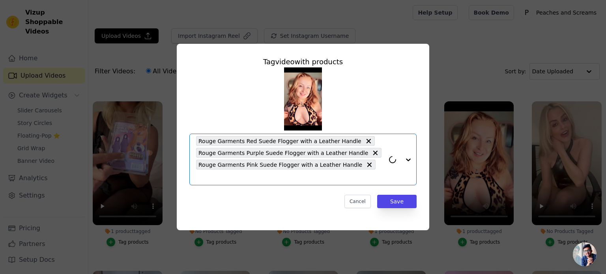
click at [365, 167] on div "Rouge Garments Red Suede Flogger with a Leather Handle Rouge Garments Purple Su…" at bounding box center [290, 159] width 189 height 51
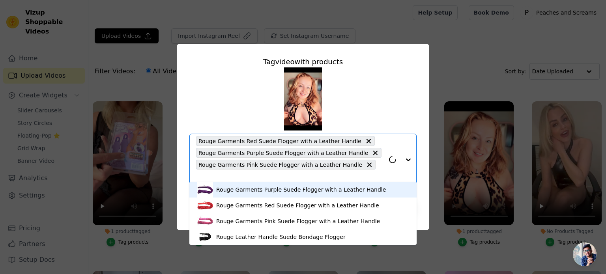
paste input "Rouge Suede Flogger"
type input "Rouge Suede Flogger"
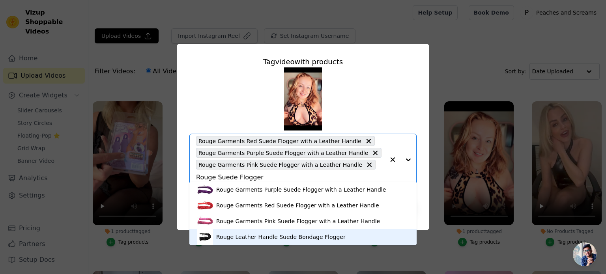
click at [249, 236] on div "Rouge Leather Handle Suede Bondage Flogger" at bounding box center [280, 237] width 129 height 8
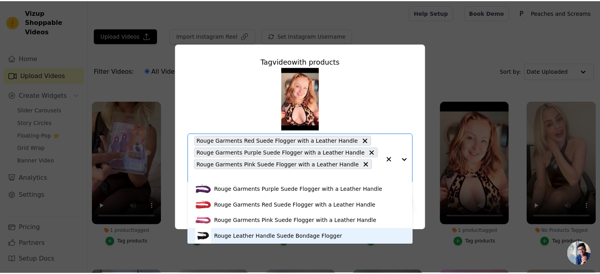
scroll to position [0, 0]
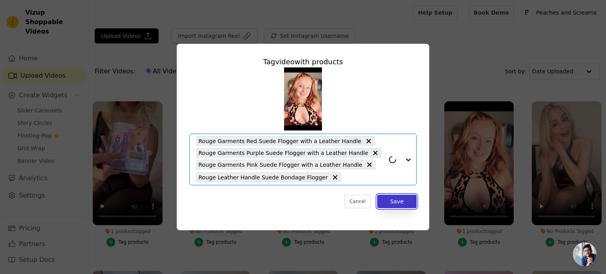
click at [397, 205] on button "Save" at bounding box center [396, 201] width 39 height 13
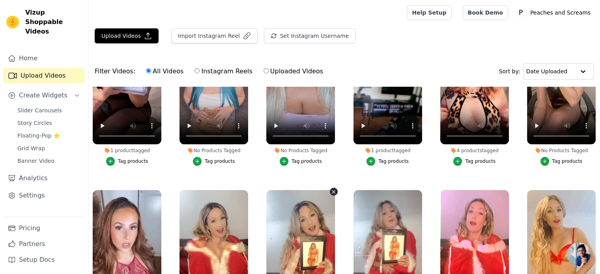
scroll to position [158, 0]
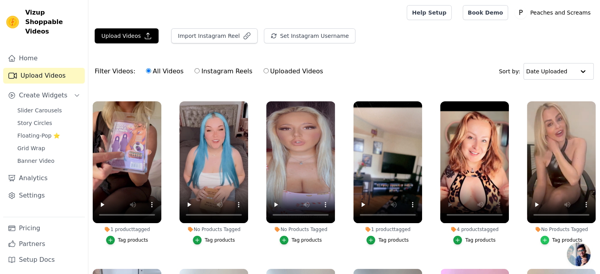
click at [543, 239] on icon "button" at bounding box center [545, 241] width 4 height 4
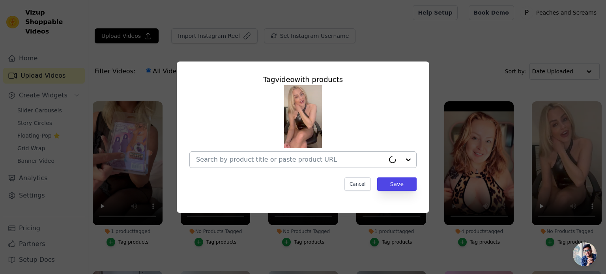
click at [298, 154] on div at bounding box center [290, 160] width 189 height 16
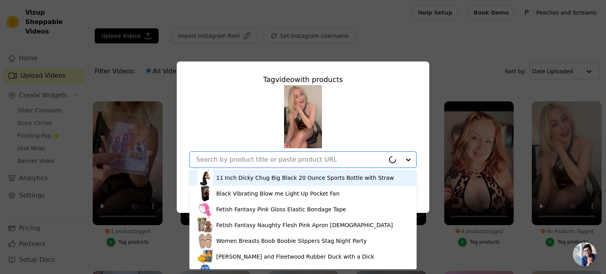
paste input "BSwish Pink Curve Extra Powerful Bullet Vibrator"
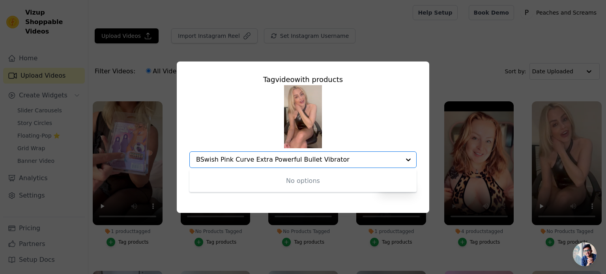
drag, startPoint x: 249, startPoint y: 159, endPoint x: 360, endPoint y: 161, distance: 110.8
click at [360, 161] on input "BSwish Pink Curve Extra Powerful Bullet Vibrator" at bounding box center [298, 159] width 204 height 7
type input "BSwish Pink Curve"
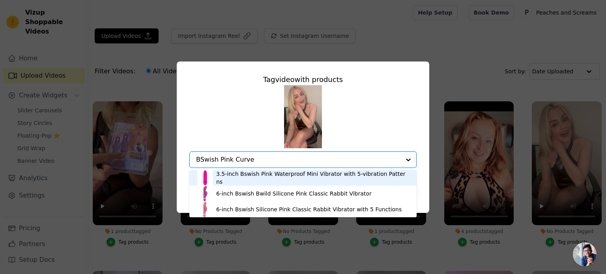
click at [349, 178] on div "3.5-inch Bswish Pink Waterproof Mini Vibrator with 5-vibration Patterns" at bounding box center [312, 178] width 192 height 16
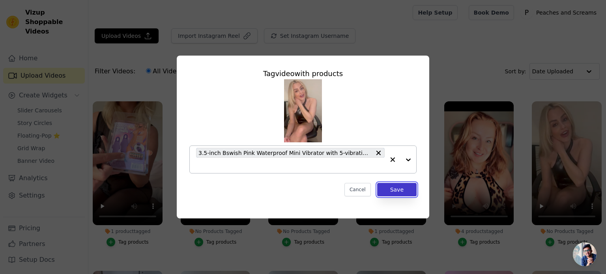
click at [395, 188] on button "Save" at bounding box center [396, 189] width 39 height 13
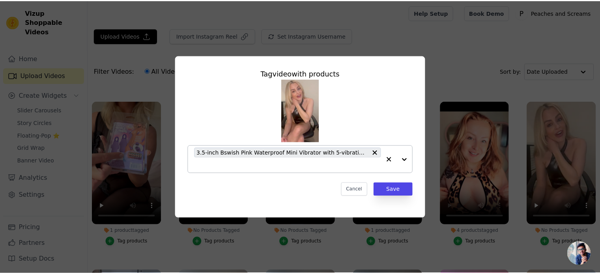
scroll to position [158, 0]
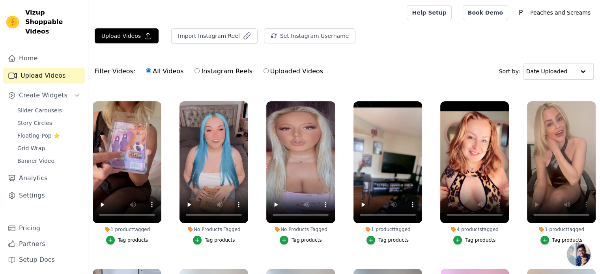
click at [557, 237] on div "Tag products" at bounding box center [567, 240] width 30 height 6
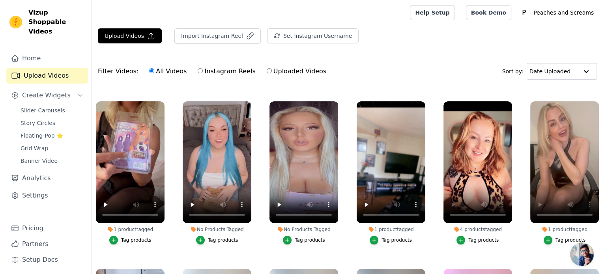
scroll to position [159, 0]
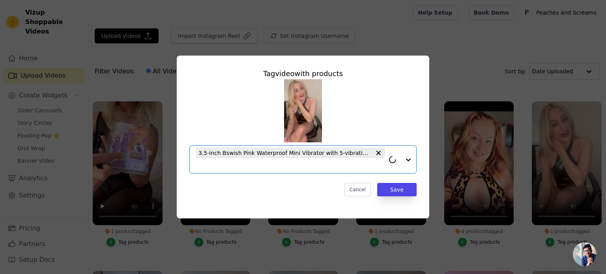
click at [325, 166] on input "1 product tagged Tag video with products Option 3.5-inch Bswish Pink Waterproof…" at bounding box center [290, 165] width 189 height 7
paste input "BSwish Pink Curve"
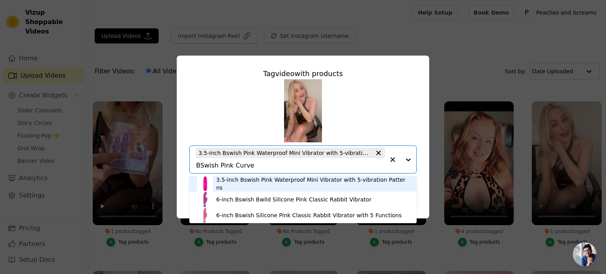
type input "BSwish Pink Curve"
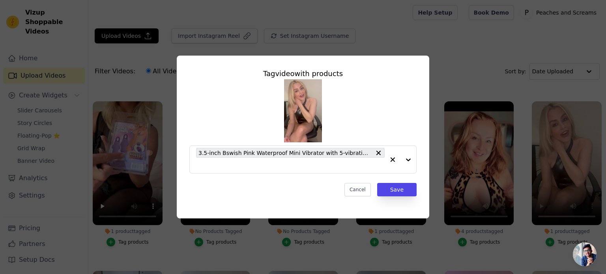
click at [368, 109] on div "3.5-inch Bswish Pink Waterproof Mini Vibrator with 5-vibration Patterns" at bounding box center [302, 126] width 227 height 94
click at [355, 194] on button "Cancel" at bounding box center [357, 189] width 26 height 13
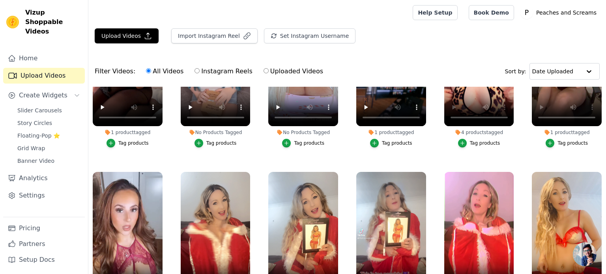
scroll to position [317, 0]
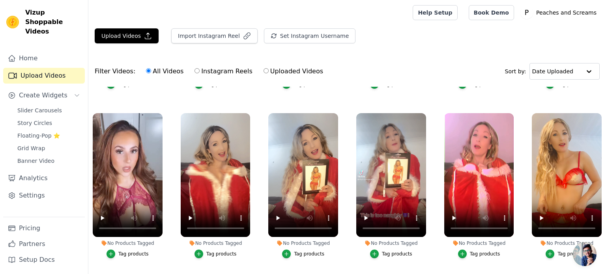
click at [125, 254] on button "Tag products" at bounding box center [127, 254] width 42 height 9
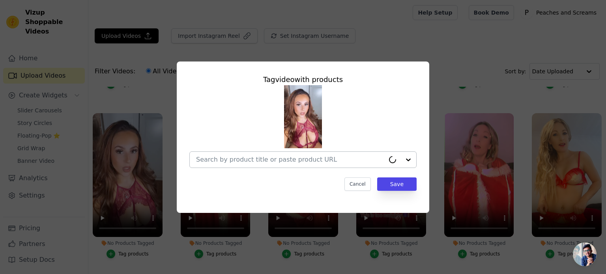
click at [244, 166] on div at bounding box center [290, 160] width 189 height 16
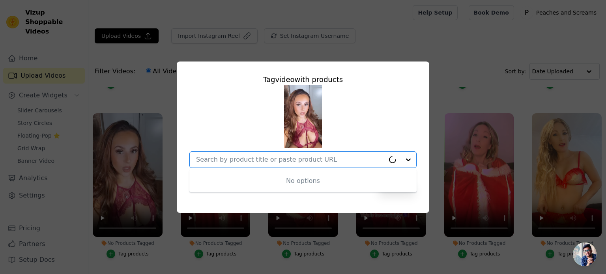
paste input "Bijoux Indiscrets Satin Mask"
type input "Bijoux Indiscrets Satin Mask"
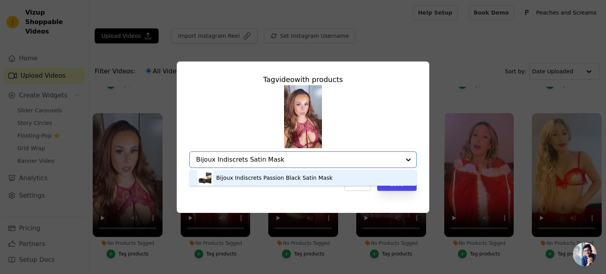
click at [279, 179] on div "Bijoux Indiscrets Passion Black Satin Mask" at bounding box center [274, 178] width 116 height 8
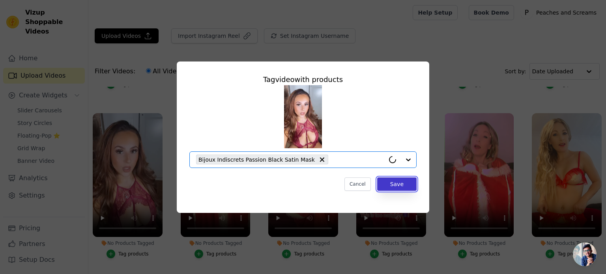
click at [401, 189] on button "Save" at bounding box center [396, 183] width 39 height 13
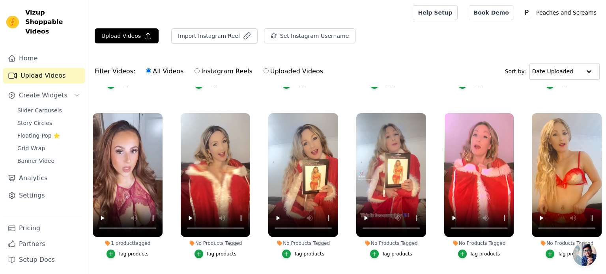
click at [211, 251] on div "Tag products" at bounding box center [221, 254] width 30 height 6
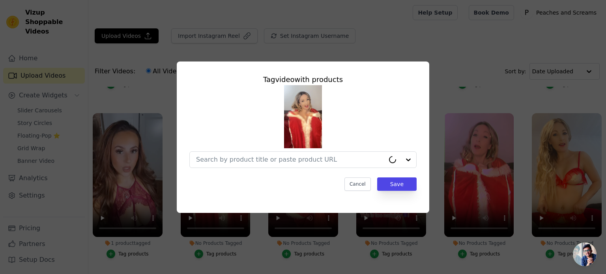
click at [249, 144] on div at bounding box center [302, 126] width 227 height 83
click at [245, 159] on input "No Products Tagged Tag video with products Cancel Save Tag products" at bounding box center [290, 159] width 189 height 7
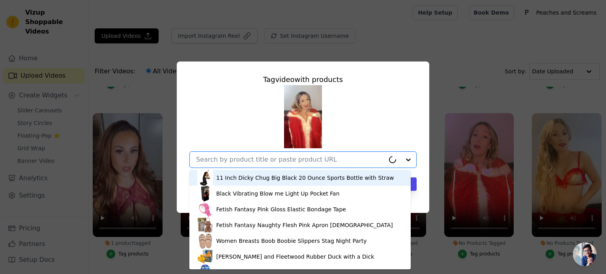
paste input "Leg Avenue Stretchy Sexy Red Bra and Garter Belt Set"
type input "Leg Avenue Stretchy Sexy Red Bra and Garter Belt Set"
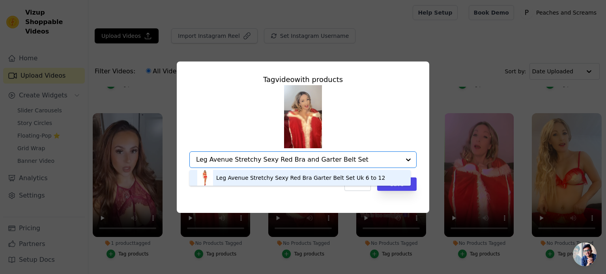
click at [262, 179] on div "Leg Avenue Stretchy Sexy Red Bra Garter Belt Set Uk 6 to 12" at bounding box center [300, 178] width 169 height 8
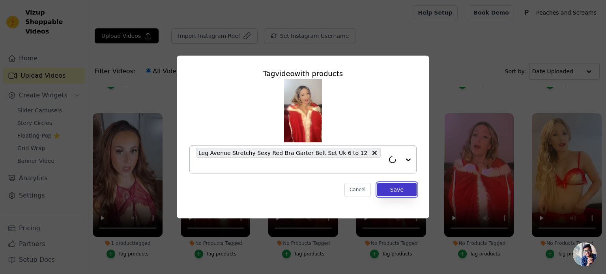
drag, startPoint x: 406, startPoint y: 190, endPoint x: 402, endPoint y: 186, distance: 6.2
click at [405, 190] on button "Save" at bounding box center [396, 189] width 39 height 13
click at [402, 185] on ul "3 products tagged Tag products 1 product tagged Tag products 1 product tagged T…" at bounding box center [346, 211] width 517 height 249
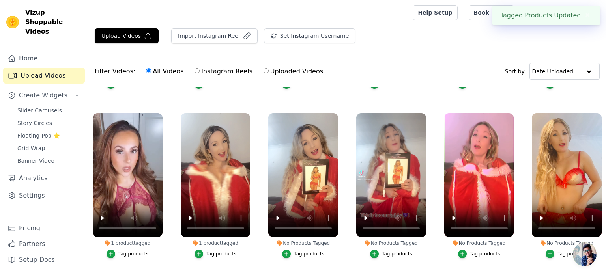
click at [298, 251] on div "Tag products" at bounding box center [309, 254] width 30 height 6
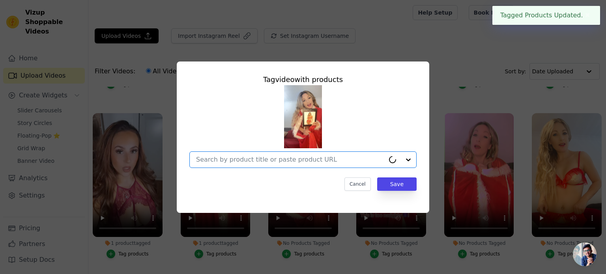
click at [297, 163] on input "No Products Tagged Tag video with products Option undefined, selected. Cancel S…" at bounding box center [290, 159] width 189 height 7
paste input "Leg Avenue Stretchy Sexy Red Bra and Garter Belt Set"
type input "Leg Avenue Stretchy Sexy Red Bra and Garter Belt Set"
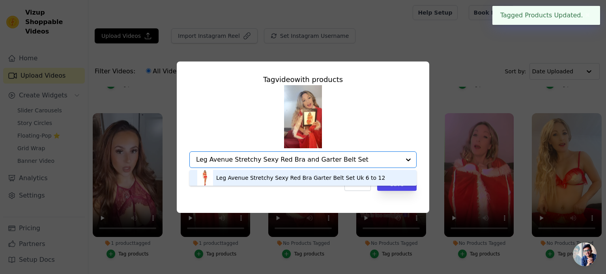
click at [297, 175] on div "Leg Avenue Stretchy Sexy Red Bra Garter Belt Set Uk 6 to 12" at bounding box center [300, 178] width 169 height 8
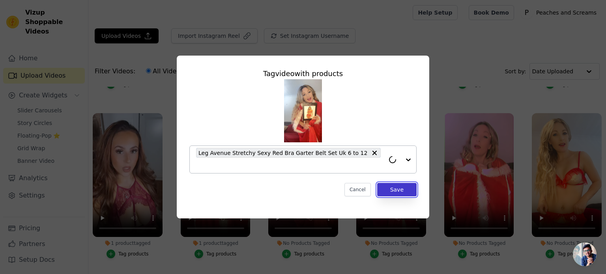
click at [396, 184] on button "Save" at bounding box center [396, 189] width 39 height 13
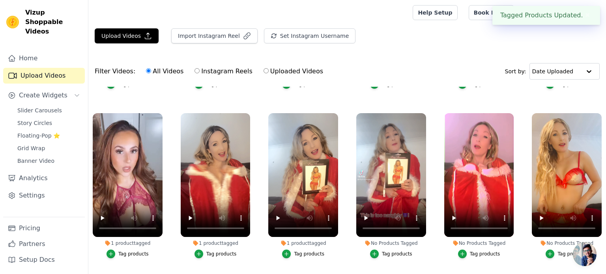
click at [388, 253] on div "Tag products" at bounding box center [397, 254] width 30 height 6
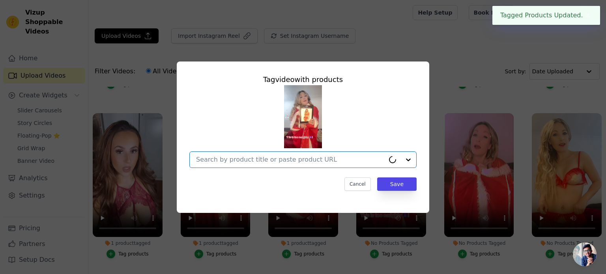
click at [311, 163] on input "No Products Tagged Tag video with products Option undefined, selected. Cancel S…" at bounding box center [290, 159] width 189 height 7
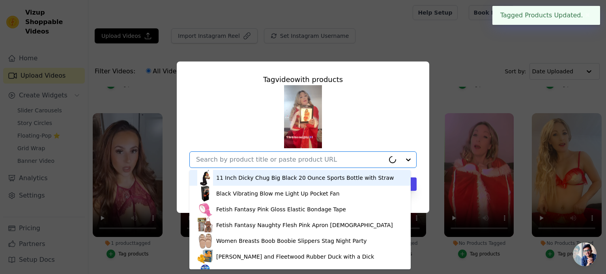
paste input "Leg Avenue Stretchy Sexy Red Bra and Garter Belt Set"
type input "Leg Avenue Stretchy Sexy Red Bra and Garter Belt Set"
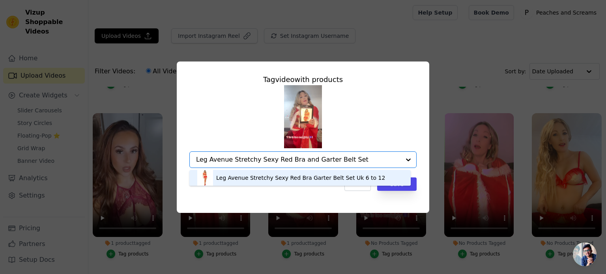
click at [310, 172] on div "Leg Avenue Stretchy Sexy Red Bra Garter Belt Set Uk 6 to 12" at bounding box center [299, 178] width 205 height 16
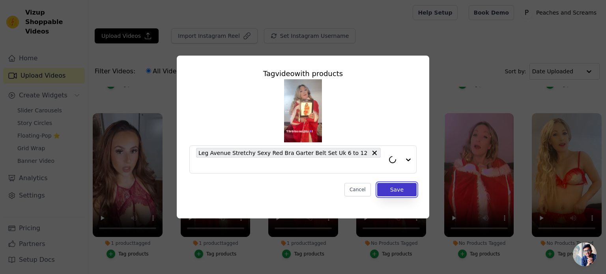
click at [403, 183] on button "Save" at bounding box center [396, 189] width 39 height 13
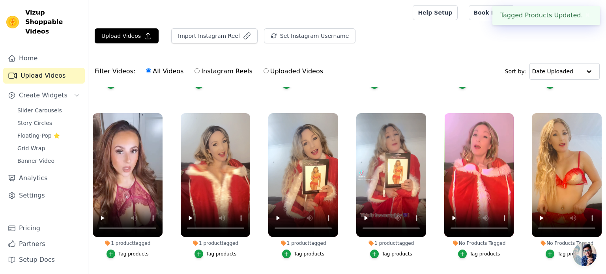
click at [482, 253] on div "Tag products" at bounding box center [485, 254] width 30 height 6
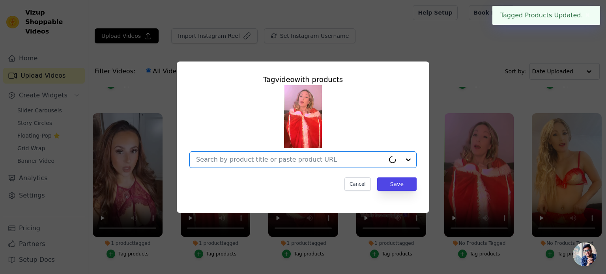
click at [315, 156] on input "No Products Tagged Tag video with products Option undefined, selected. Cancel S…" at bounding box center [290, 159] width 189 height 7
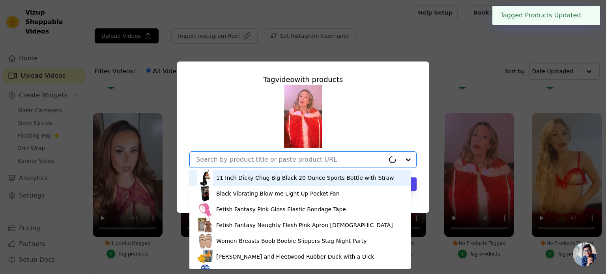
paste input "Leg Avenue Stretchy Sexy Red Bra and Garter Belt Set"
type input "Leg Avenue Stretchy Sexy Red Bra and Garter Belt Set"
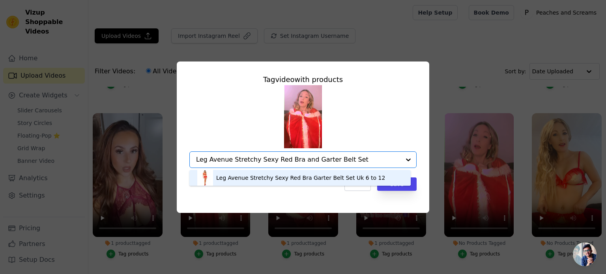
click at [306, 179] on div "Leg Avenue Stretchy Sexy Red Bra Garter Belt Set Uk 6 to 12" at bounding box center [300, 178] width 169 height 8
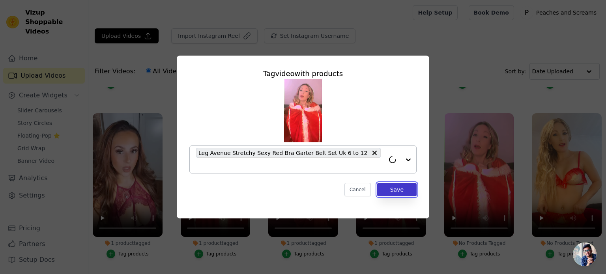
click at [390, 185] on button "Save" at bounding box center [396, 189] width 39 height 13
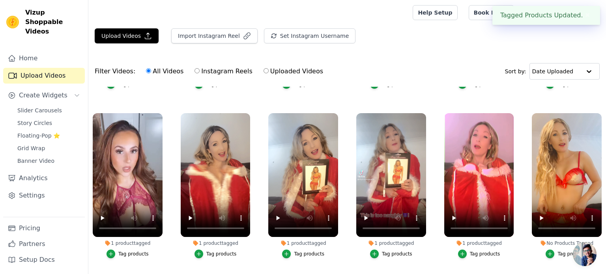
click at [558, 252] on div "Tag products" at bounding box center [572, 254] width 30 height 6
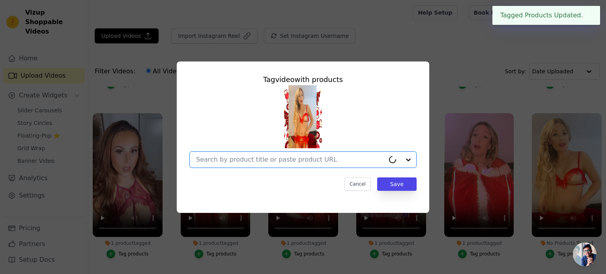
click at [311, 158] on input "No Products Tagged Tag video with products Option undefined, selected. Cancel S…" at bounding box center [290, 159] width 189 height 7
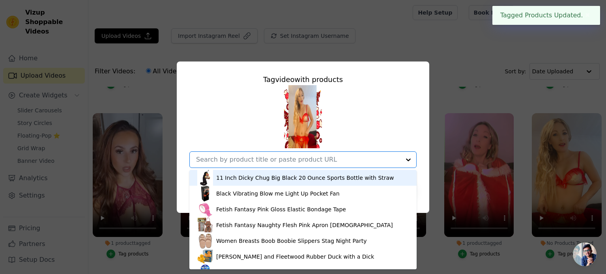
paste input "Leg Avenue Stretchy Sexy Red Bra and Garter Belt Set"
type input "Leg Avenue Stretchy Sexy Red Bra and Garter Belt Set"
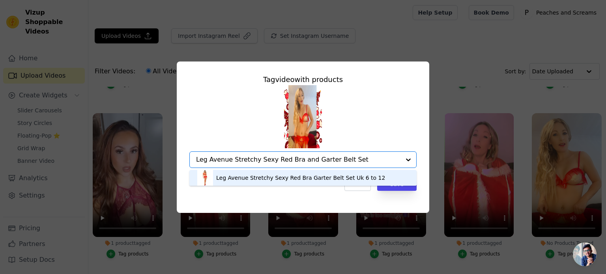
click at [245, 173] on div "Leg Avenue Stretchy Sexy Red Bra Garter Belt Set Uk 6 to 12" at bounding box center [302, 178] width 211 height 16
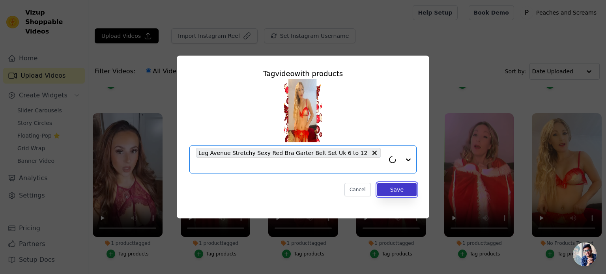
click at [385, 189] on button "Save" at bounding box center [396, 189] width 39 height 13
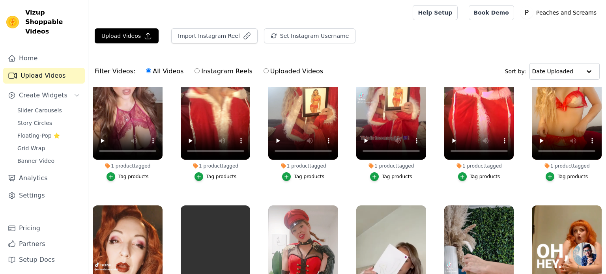
scroll to position [473, 0]
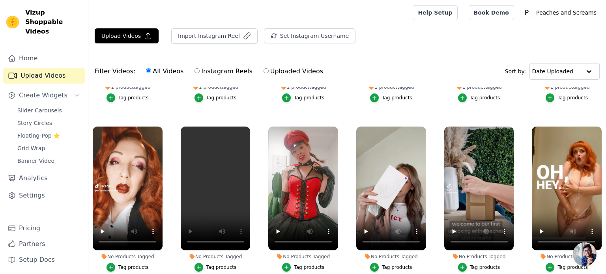
click at [134, 264] on div "Tag products" at bounding box center [133, 267] width 30 height 6
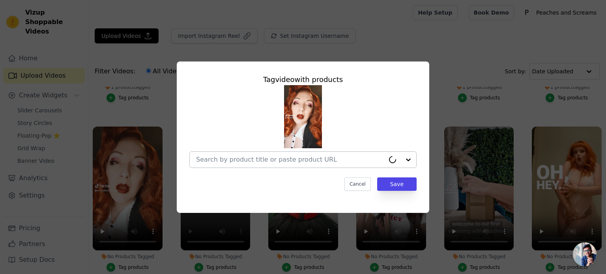
click at [240, 152] on div at bounding box center [290, 160] width 189 height 16
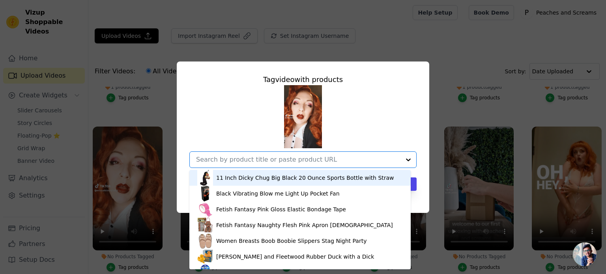
paste input "Cottelli Sexy Black Maids Dress Roleplay Costume for Her"
type input "Cottelli Sexy Black Maids Dress Roleplay Costume for Her"
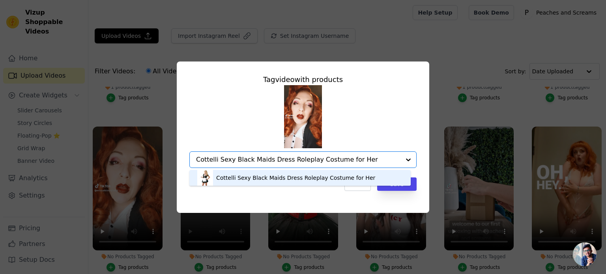
click at [272, 181] on div "Cottelli Sexy Black Maids Dress Roleplay Costume for Her" at bounding box center [295, 178] width 159 height 8
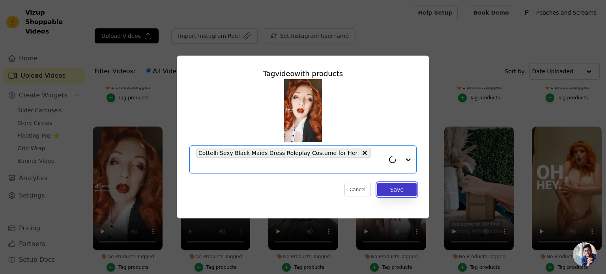
click at [396, 185] on button "Save" at bounding box center [396, 189] width 39 height 13
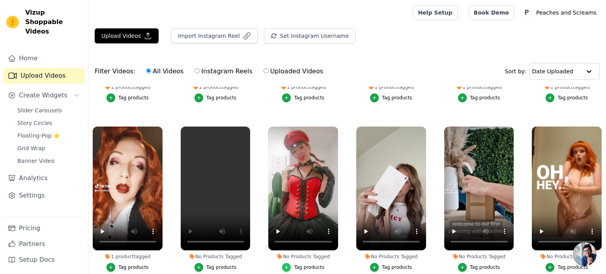
click at [287, 267] on div "button" at bounding box center [286, 267] width 9 height 9
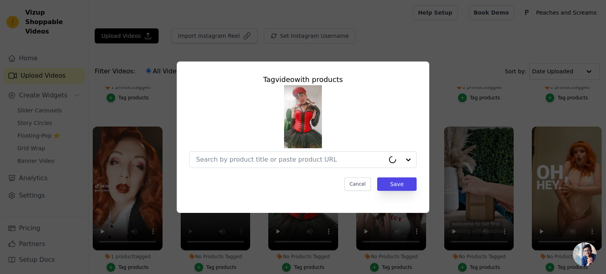
click at [278, 174] on div "Tag video with products Cancel Save" at bounding box center [303, 132] width 240 height 129
click at [280, 159] on input "No Products Tagged Tag video with products Option undefined, selected. Select i…" at bounding box center [298, 159] width 204 height 7
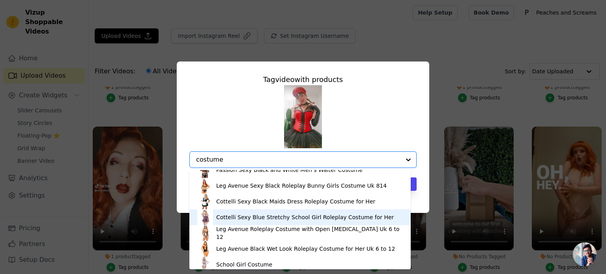
scroll to position [74, 0]
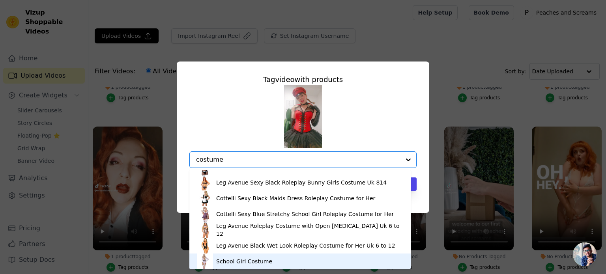
type input "costume"
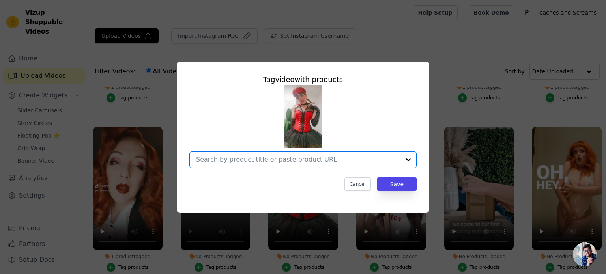
click at [320, 161] on input "No Products Tagged Tag video with products Option undefined, selected. Select i…" at bounding box center [298, 159] width 204 height 7
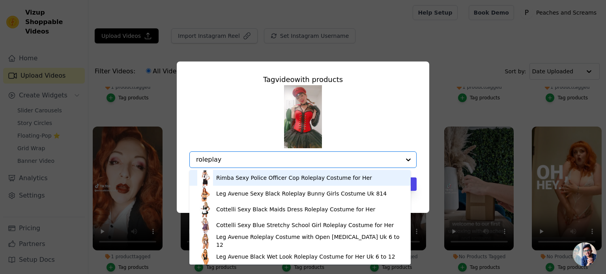
type input "roleplay"
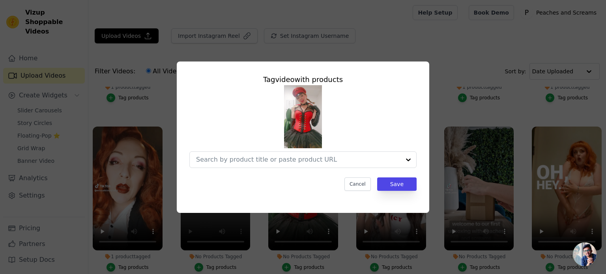
click at [436, 81] on div "Tag video with products Cancel Save" at bounding box center [303, 137] width 581 height 177
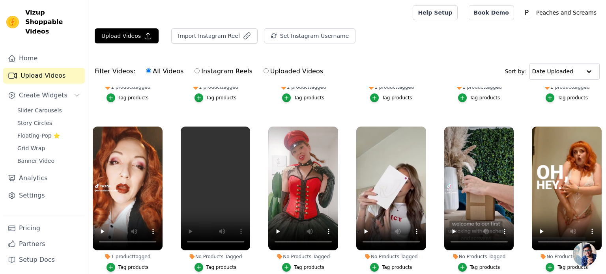
click at [211, 265] on div "Tag products" at bounding box center [221, 267] width 30 height 6
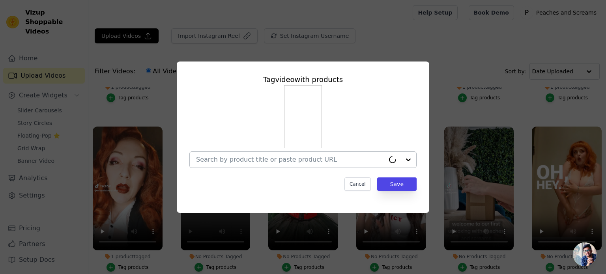
drag, startPoint x: 234, startPoint y: 166, endPoint x: 239, endPoint y: 163, distance: 6.2
click at [235, 166] on div at bounding box center [290, 160] width 189 height 16
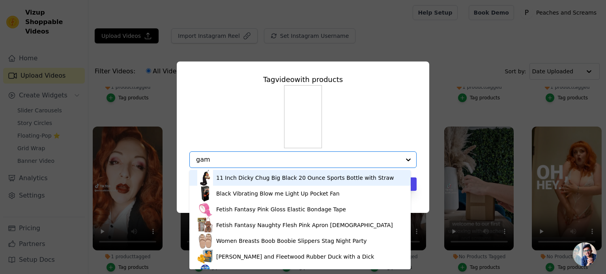
type input "game"
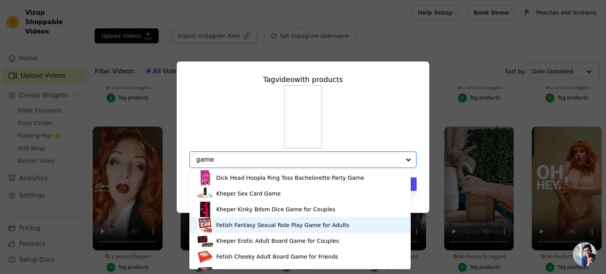
scroll to position [79, 0]
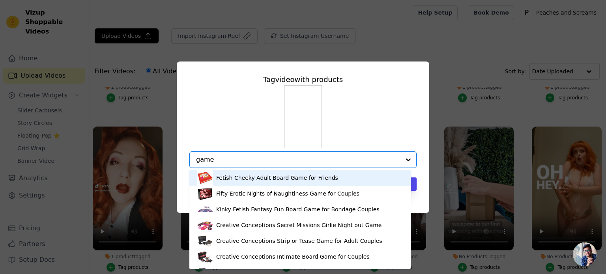
click at [305, 181] on div "Fetish Cheeky Adult Board Game for Friends" at bounding box center [277, 178] width 122 height 8
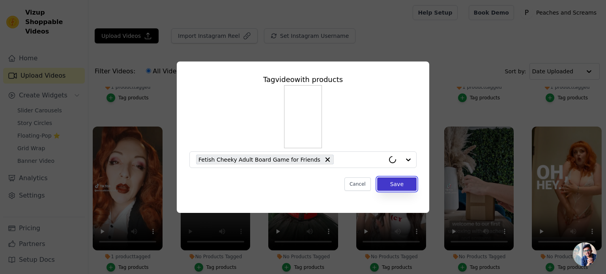
click at [391, 183] on button "Save" at bounding box center [396, 183] width 39 height 13
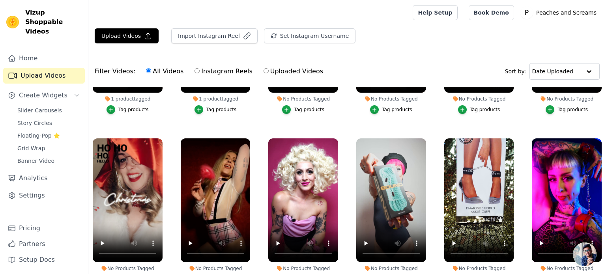
scroll to position [552, 0]
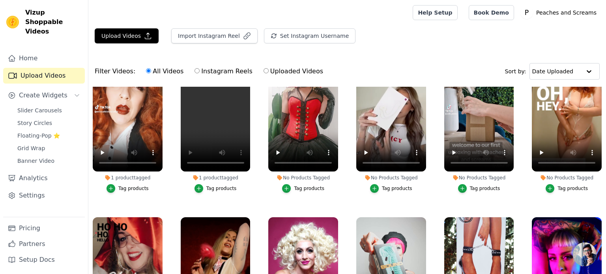
click at [401, 185] on div "Tag products" at bounding box center [397, 188] width 30 height 6
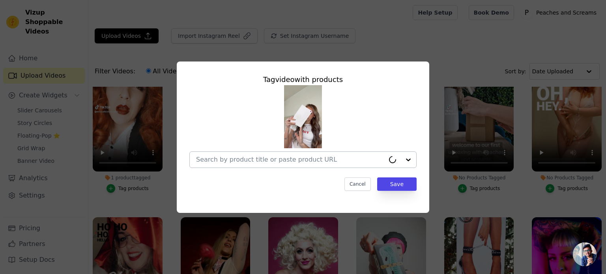
click at [313, 158] on input "No Products Tagged Tag video with products Cancel Save Tag products" at bounding box center [290, 159] width 189 height 7
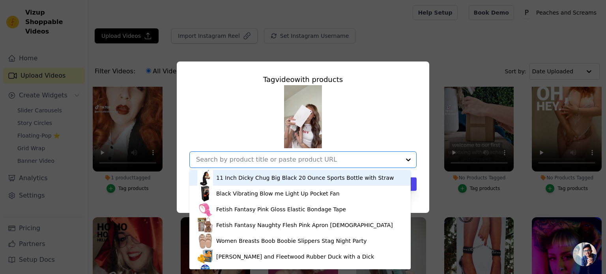
paste input "9.8 Inch Silicone Purple Rechargeable Clitoral Sucking Vibrator"
type input "9.8 Inch Silicone Purple Rechargeable Clitoral Sucking Vibrator"
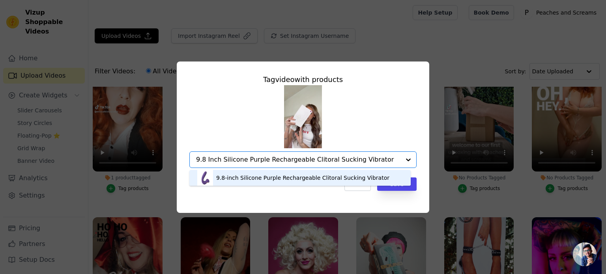
click at [301, 180] on div "9.8-inch Silicone Purple Rechargeable Clitoral Sucking Vibrator" at bounding box center [302, 178] width 173 height 8
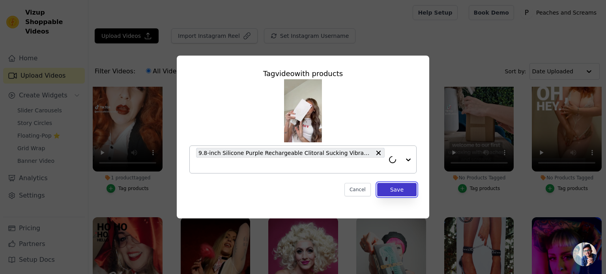
click at [394, 183] on button "Save" at bounding box center [396, 189] width 39 height 13
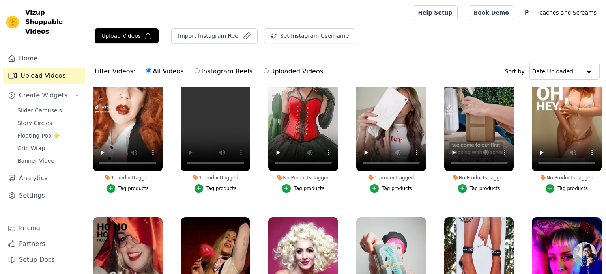
click at [474, 187] on div "Tag products" at bounding box center [485, 188] width 30 height 6
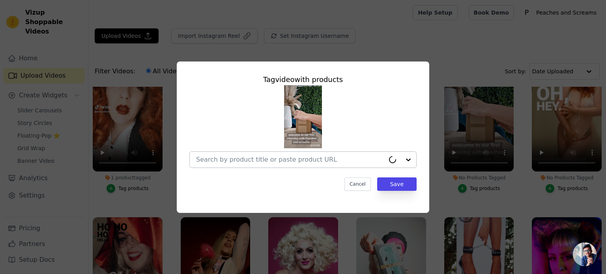
click at [300, 167] on div at bounding box center [290, 160] width 189 height 16
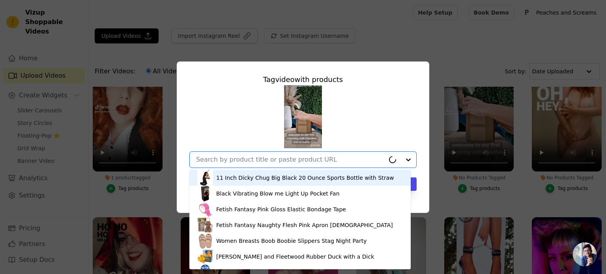
paste input "Stretchy Silicone Blue Rechargeable Penis Sleeve Stim with Clit"
type input "Stretchy Silicone Blue Rechargeable Penis Sleeve Stim with Clit"
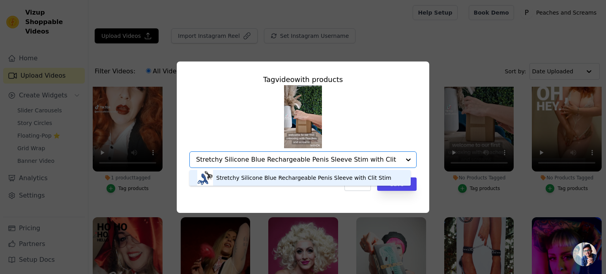
click at [274, 179] on div "Stretchy Silicone Blue Rechargeable Penis Sleeve with Clit Stim" at bounding box center [303, 178] width 175 height 8
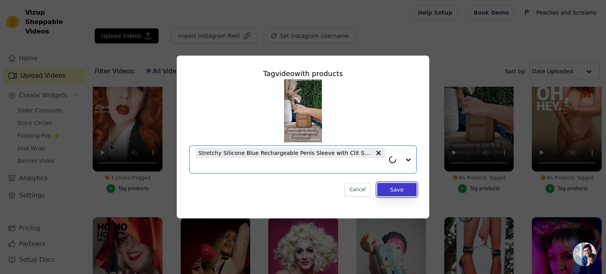
click at [396, 183] on button "Save" at bounding box center [396, 189] width 39 height 13
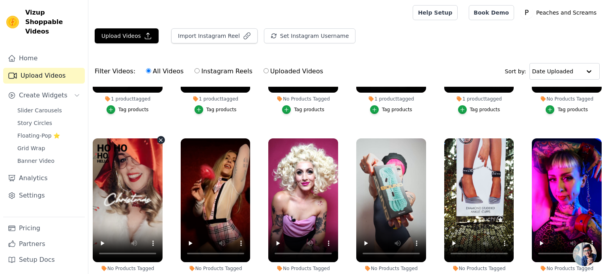
scroll to position [710, 0]
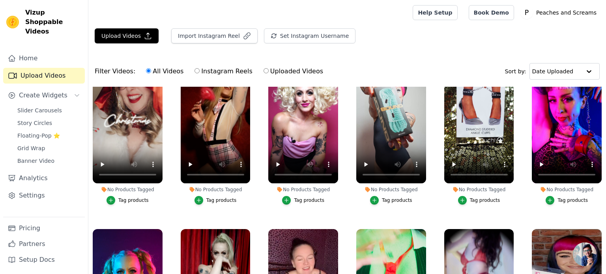
click at [130, 197] on div "Tag products" at bounding box center [133, 200] width 30 height 6
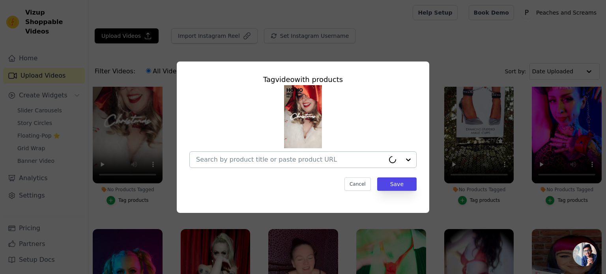
click at [258, 161] on input "No Products Tagged Tag video with products Cancel Save Tag products" at bounding box center [290, 159] width 189 height 7
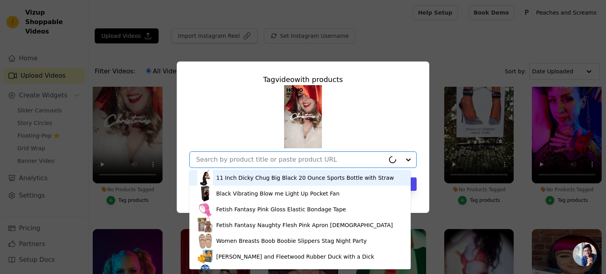
paste input "Leg Avenue Sexy Wet Look Red Bra , panty and Stocking Set"
type input "Leg Avenue Sexy Wet Look Red Bra , panty and Stocking Set"
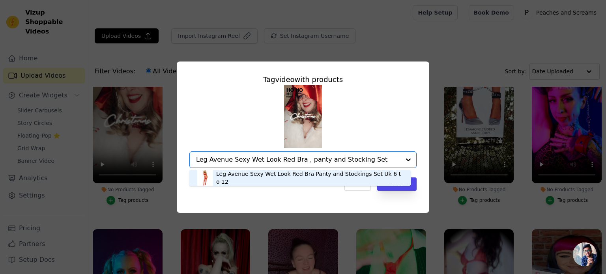
click at [287, 173] on div "Leg Avenue Sexy Wet Look Red Bra Panty and Stockings Set Uk 6 to 12" at bounding box center [299, 178] width 205 height 16
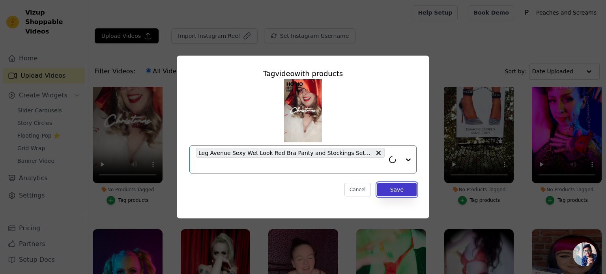
click at [396, 187] on button "Save" at bounding box center [396, 189] width 39 height 13
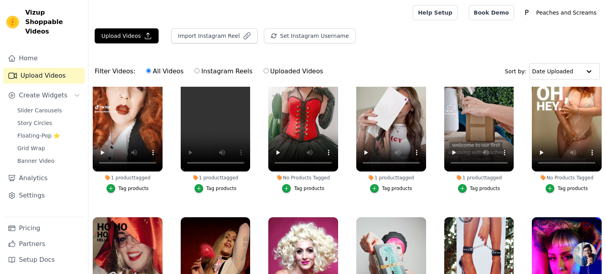
scroll to position [473, 0]
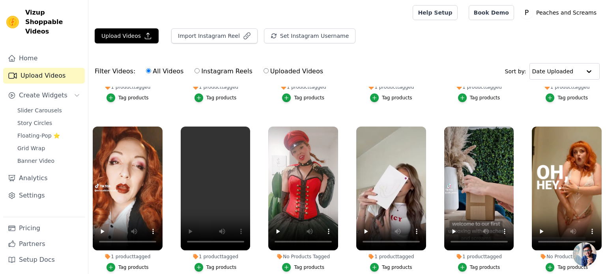
click at [558, 264] on div "Tag products" at bounding box center [572, 267] width 30 height 6
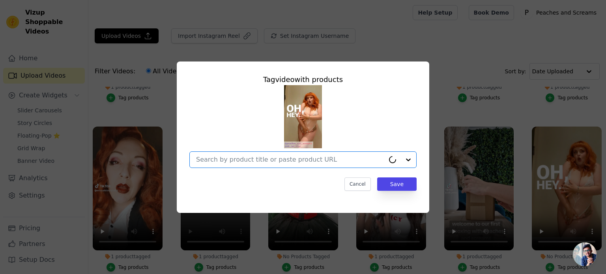
click at [246, 158] on input "No Products Tagged Tag video with products Option undefined, selected. Select i…" at bounding box center [290, 159] width 189 height 7
drag, startPoint x: 262, startPoint y: 151, endPoint x: 260, endPoint y: 158, distance: 6.9
click at [262, 151] on div at bounding box center [302, 159] width 227 height 17
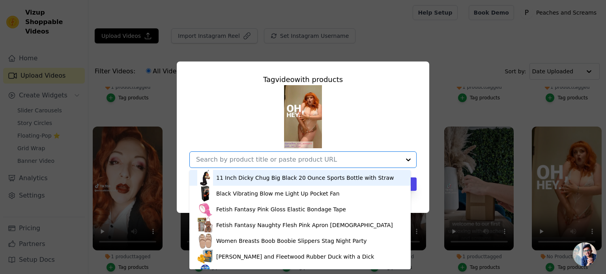
click at [261, 158] on input "No Products Tagged Tag video with products 11 Inch Dicky Chug Big Black 20 Ounc…" at bounding box center [298, 159] width 204 height 7
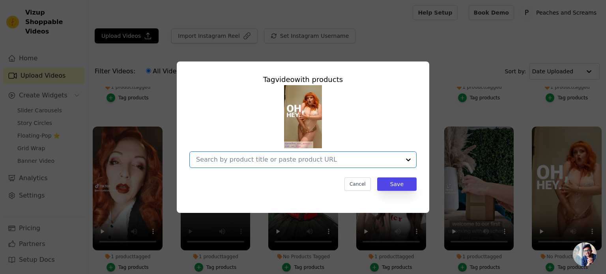
paste input "Obsessive Crochless Body Alissium"
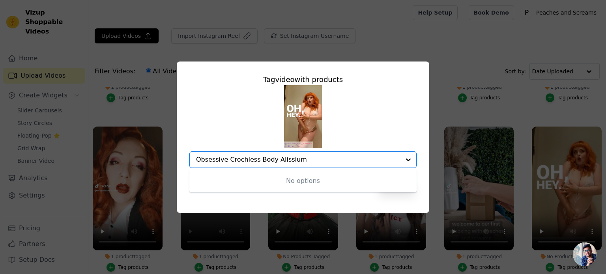
type input "Obsessive Crochless Body Alissium"
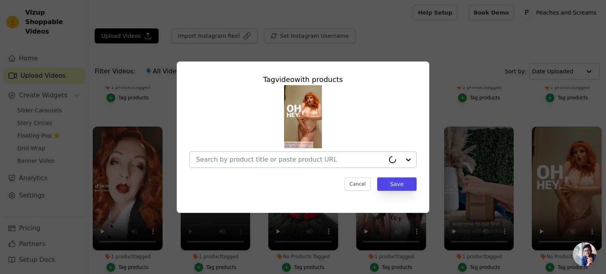
click at [224, 164] on div at bounding box center [290, 160] width 189 height 16
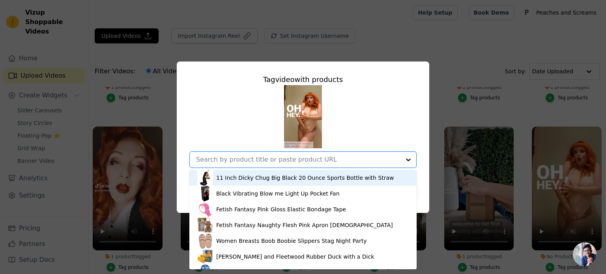
paste input "Obsessive Crochless Body Alissium"
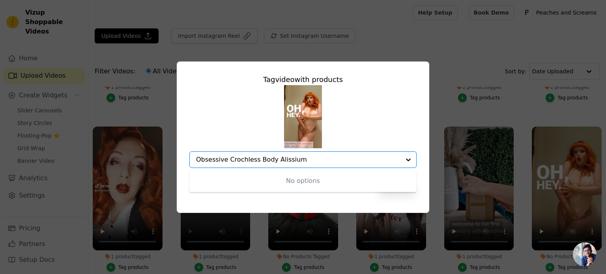
drag, startPoint x: 227, startPoint y: 161, endPoint x: 159, endPoint y: 165, distance: 67.9
click at [159, 160] on div "Tag video with products No options Option undefined, selected. Obsessive Crochl…" at bounding box center [303, 137] width 581 height 177
drag, startPoint x: 238, startPoint y: 161, endPoint x: 290, endPoint y: 161, distance: 52.1
click at [290, 161] on input "Crochless Body Alissium" at bounding box center [298, 159] width 204 height 7
type input "Crochless Body"
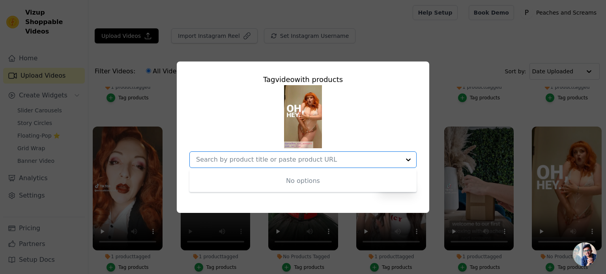
click at [447, 94] on div "Tag video with products No options Option undefined, selected. Cancel Save" at bounding box center [303, 137] width 581 height 177
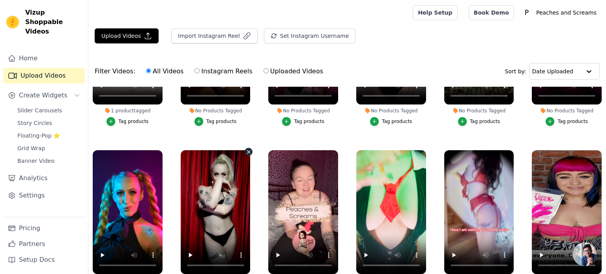
scroll to position [868, 0]
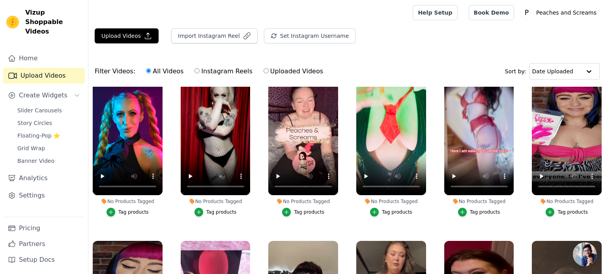
click at [216, 209] on button "Tag products" at bounding box center [215, 212] width 42 height 9
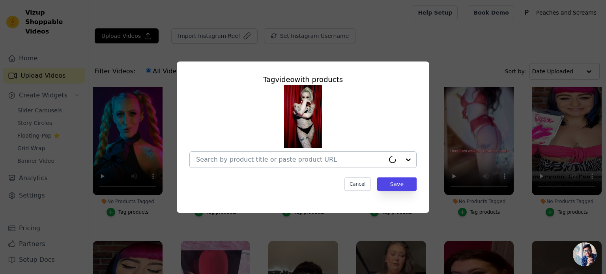
click at [235, 166] on div at bounding box center [290, 160] width 189 height 16
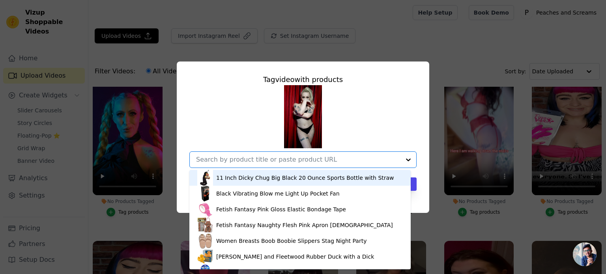
paste input "Leg Avenue Sexy Black Neck Bodystocking"
type input "Leg Avenue Sexy Black Neck Bodystocking"
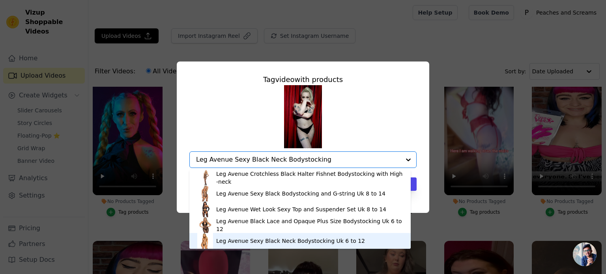
click at [317, 242] on div "Leg Avenue Sexy Black Neck Bodystocking Uk 6 to 12" at bounding box center [290, 241] width 149 height 8
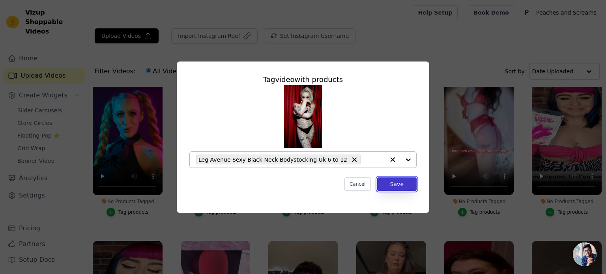
click at [391, 182] on button "Save" at bounding box center [396, 183] width 39 height 13
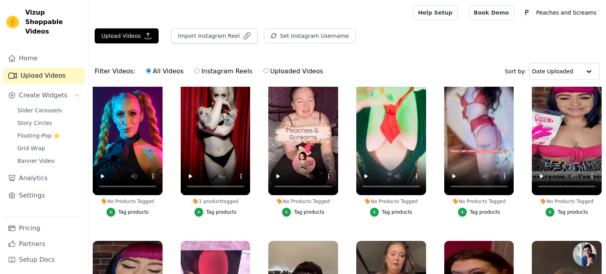
click at [125, 209] on button "Tag products" at bounding box center [127, 212] width 42 height 9
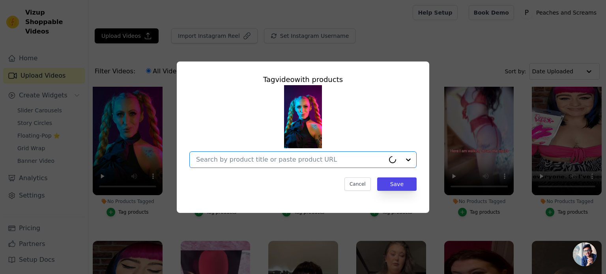
click at [230, 163] on input "No Products Tagged Tag video with products Option undefined, selected. Select i…" at bounding box center [290, 159] width 189 height 7
paste input "Extreme Head Harness"
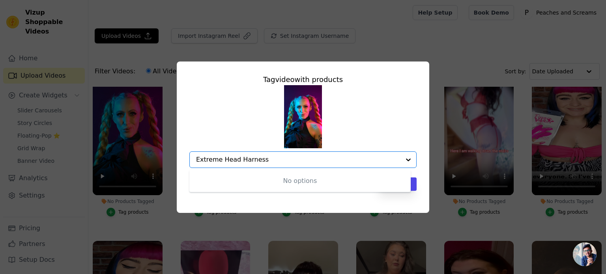
drag, startPoint x: 221, startPoint y: 161, endPoint x: 181, endPoint y: 162, distance: 40.3
click at [181, 162] on div "Tag video with products No options Option undefined, selected. Extreme Head Har…" at bounding box center [303, 137] width 252 height 151
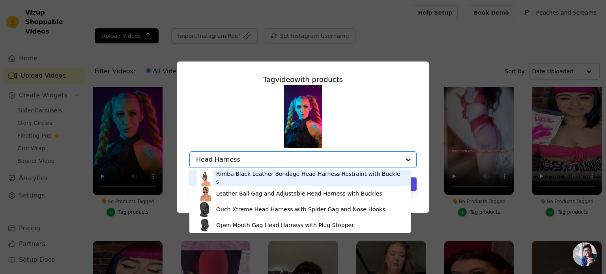
type input "Head Harness"
drag, startPoint x: 464, startPoint y: 125, endPoint x: 459, endPoint y: 125, distance: 4.7
click at [463, 125] on div "Tag video with products Rimba Black Leather Bondage Head Harness Restraint with…" at bounding box center [303, 137] width 581 height 177
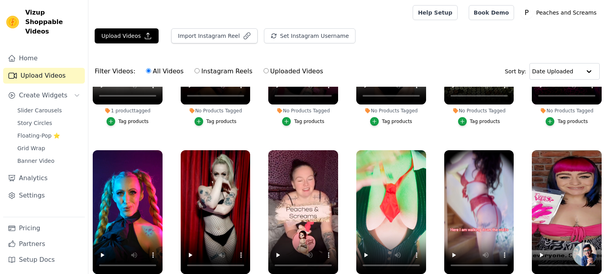
scroll to position [710, 0]
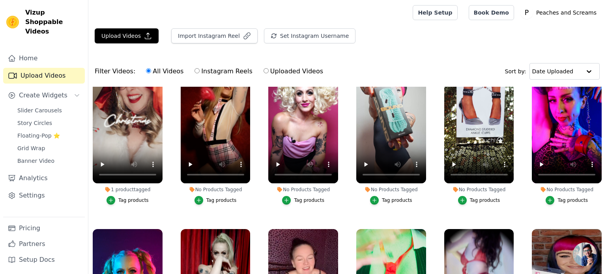
click at [564, 197] on div "Tag products" at bounding box center [572, 200] width 30 height 6
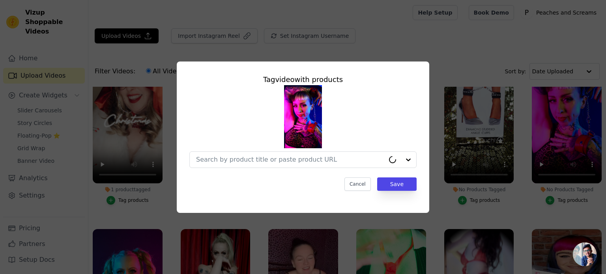
click at [261, 171] on div "Tag video with products Cancel Save" at bounding box center [303, 132] width 240 height 129
click at [261, 165] on div at bounding box center [290, 160] width 189 height 16
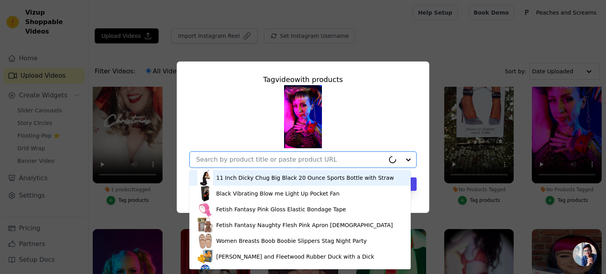
paste input "Rouge Garment Adjustable Red Leather Bondage Wrsit Cuff Restraints-Content"
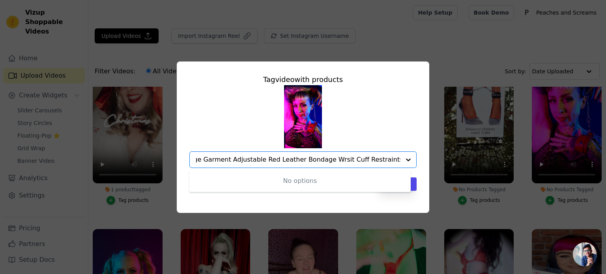
scroll to position [0, 0]
drag, startPoint x: 375, startPoint y: 161, endPoint x: 169, endPoint y: 163, distance: 205.9
click at [169, 163] on div "Tag video with products No options Option undefined, selected. Rouge Garment Ad…" at bounding box center [303, 137] width 581 height 177
paste input "text"
click at [342, 160] on input "Rouge Garment Adjustable Red Leather Bondage Wrsit Cuff Restraints" at bounding box center [298, 159] width 204 height 7
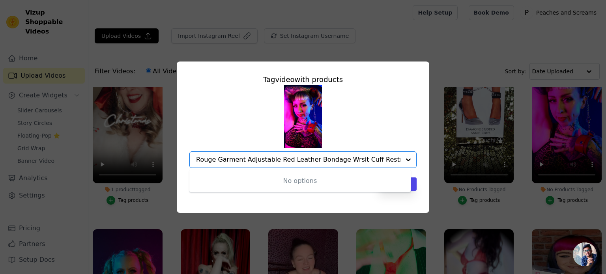
drag, startPoint x: 336, startPoint y: 160, endPoint x: 420, endPoint y: 152, distance: 85.2
click at [420, 152] on div "Tag video with products No options Option undefined, selected. Rouge Garment Ad…" at bounding box center [303, 132] width 240 height 129
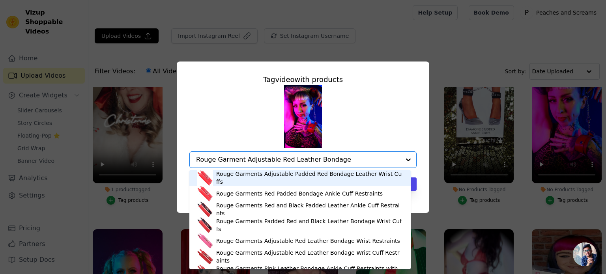
drag, startPoint x: 331, startPoint y: 158, endPoint x: 184, endPoint y: 168, distance: 147.4
click at [184, 168] on div "Tag video with products Rouge Garments Adjustable Padded Red Bondage Leather Wr…" at bounding box center [303, 132] width 240 height 129
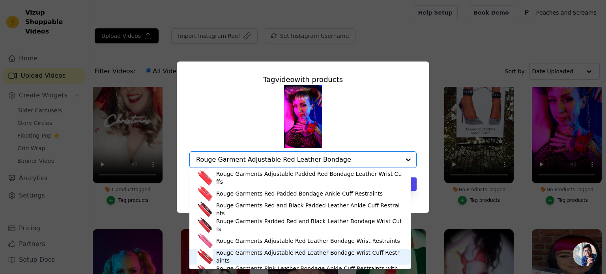
scroll to position [11, 0]
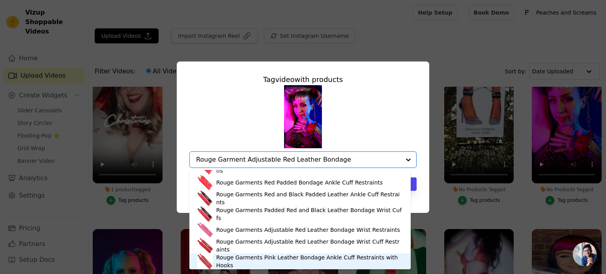
type input "Rouge Garment Adjustable Red Leather Bondage"
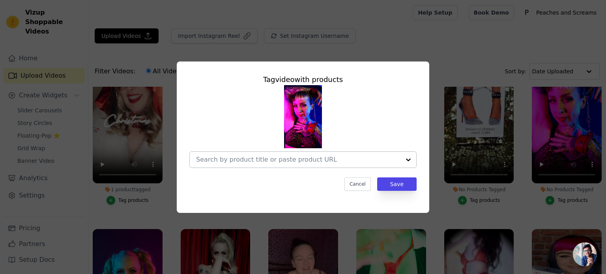
click at [334, 155] on div at bounding box center [298, 160] width 204 height 16
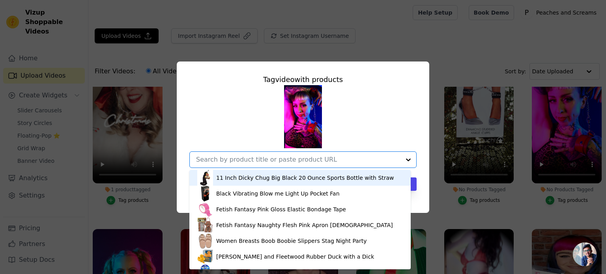
paste input "Rouge Garment Adjustable Red Leather Bondage"
type input "Rouge Garment Adjustable Red Leather Bondage"
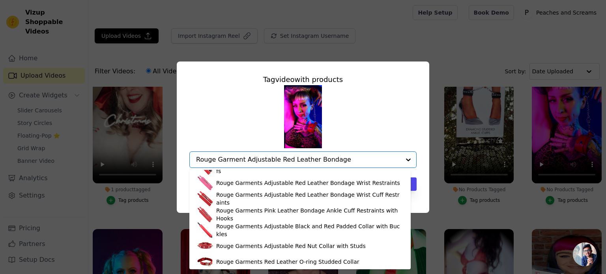
scroll to position [0, 0]
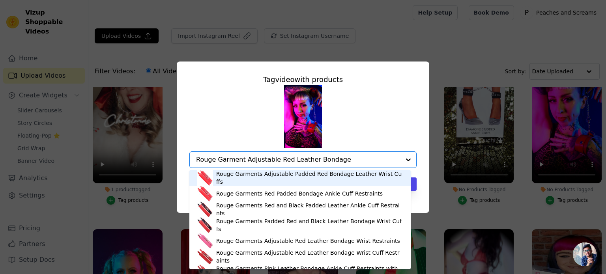
click at [346, 179] on div "Rouge Garments Adjustable Padded Red Bondage Leather Wrist Cuffs" at bounding box center [309, 178] width 187 height 16
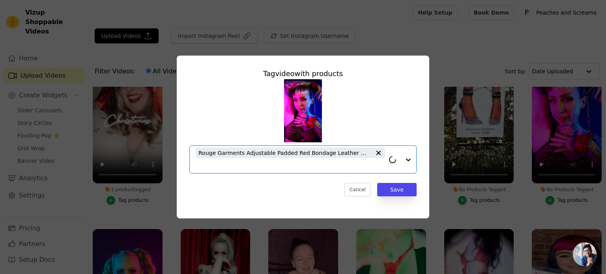
paste input "Rouge Garment Adjustable Red Leather Bondage"
type input "Rouge Garment Adjustable Red Leather Bondage"
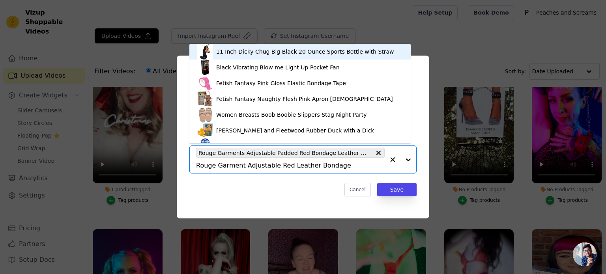
scroll to position [11, 0]
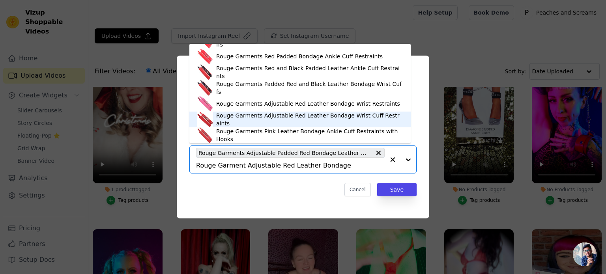
click at [376, 123] on div "Rouge Garments Adjustable Red Leather Bondage Wrist Cuff Restraints" at bounding box center [299, 120] width 205 height 16
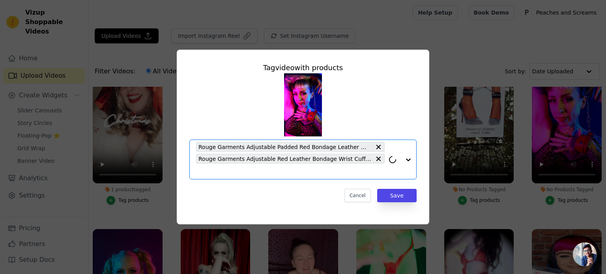
click at [360, 174] on input "No Products Tagged Tag video with products Option Rouge Garments Adjustable Pad…" at bounding box center [290, 171] width 189 height 7
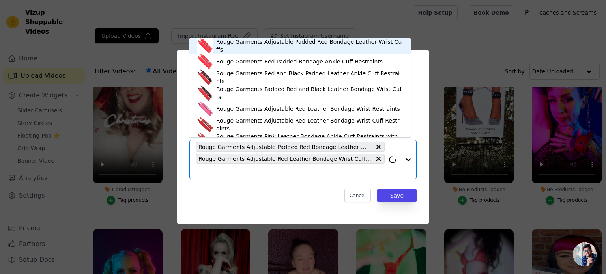
paste input "Rouge Garment Adjustable Red Leather Bondage"
type input "Rouge Garment Adjustable Red Leather Bondage"
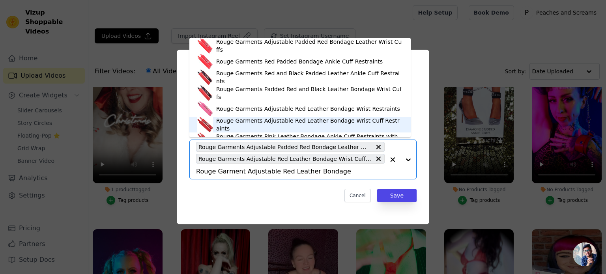
scroll to position [0, 0]
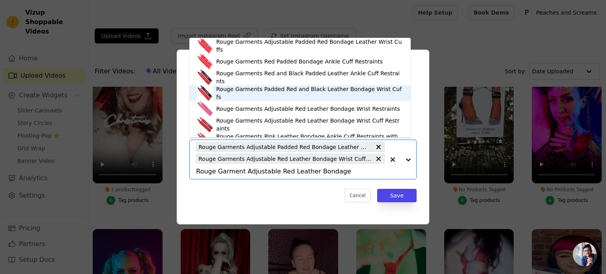
click at [352, 93] on div "Rouge Garments Padded Red and Black Leather Bondage Wrist Cuffs" at bounding box center [309, 93] width 187 height 16
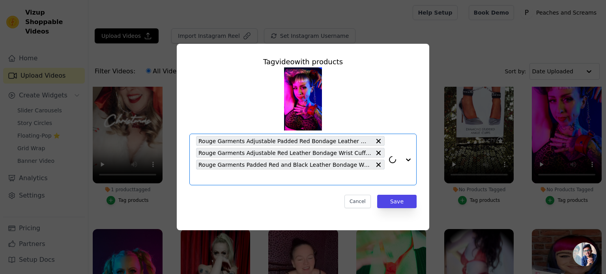
paste input "Rouge Garment Adjustable Red Leather Bondage"
type input "Rouge Garment Adjustable Red Leather Bondage"
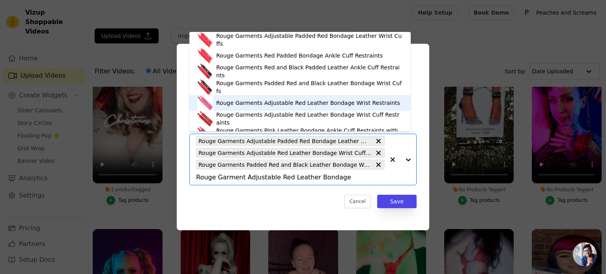
click at [345, 105] on div "Rouge Garments Adjustable Red Leather Bondage Wrist Restraints" at bounding box center [308, 103] width 184 height 8
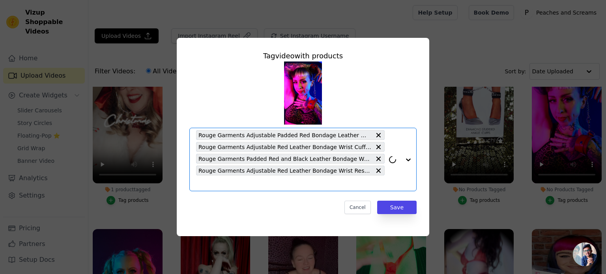
paste input "Rouge Garment Adjustable Red Leather Bondage"
type input "Rouge Garment Adjustable Red Leather Bondage"
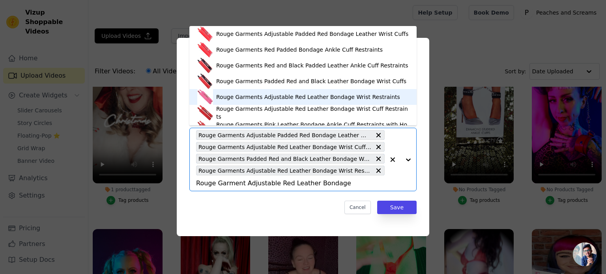
click at [370, 100] on div "Rouge Garments Adjustable Red Leather Bondage Wrist Restraints" at bounding box center [308, 97] width 184 height 8
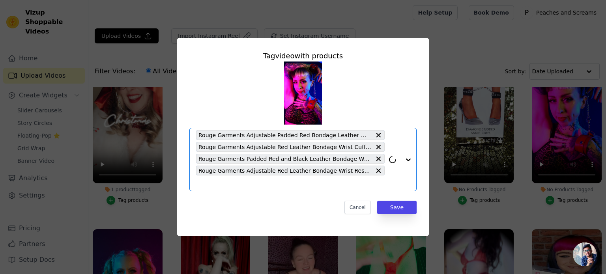
paste input "Rouge Garment Adjustable Red Leather Bondage"
type input "Rouge Garment Adjustable Red Leather Bondage"
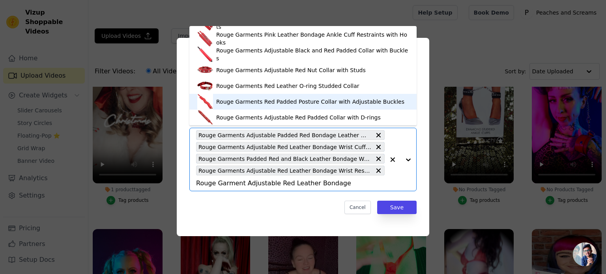
scroll to position [11, 0]
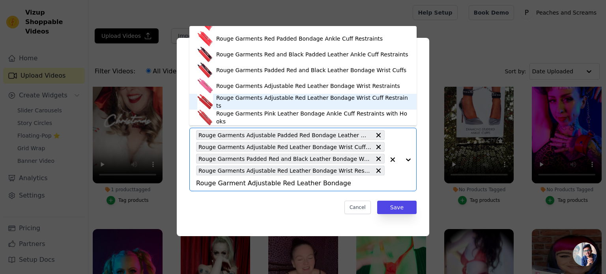
click at [379, 101] on div "Rouge Garments Adjustable Red Leather Bondage Wrist Cuff Restraints" at bounding box center [312, 102] width 192 height 16
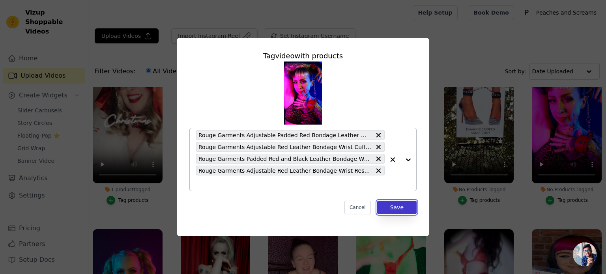
click at [398, 204] on button "Save" at bounding box center [396, 207] width 39 height 13
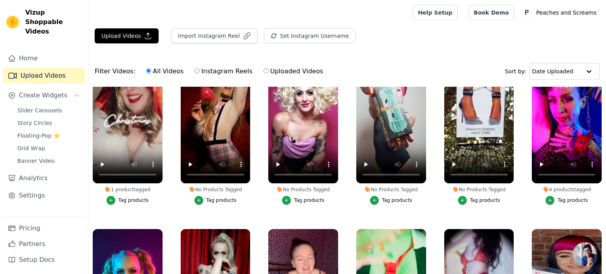
click at [477, 197] on div "Tag products" at bounding box center [485, 200] width 30 height 6
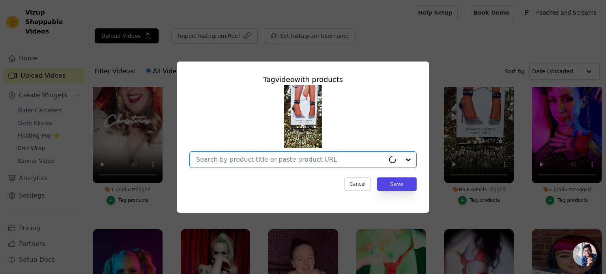
click at [288, 161] on input "No Products Tagged Tag video with products Option undefined, selected. Cancel S…" at bounding box center [290, 159] width 189 height 7
paste input "Ouch Faux Leather Diamond Studded Ankle Cuffs with Buckles"
type input "Ouch Faux Leather Diamond Studded Ankle Cuffs with Buckles"
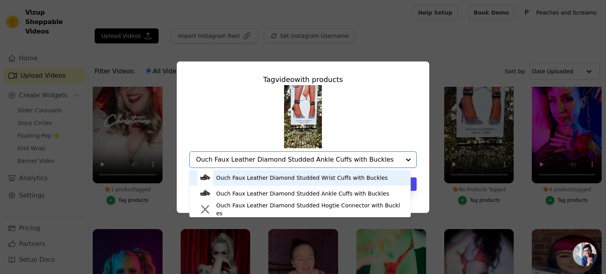
click at [281, 182] on div "Ouch Faux Leather Diamond Studded Wrist Cuffs with Buckles" at bounding box center [299, 178] width 205 height 16
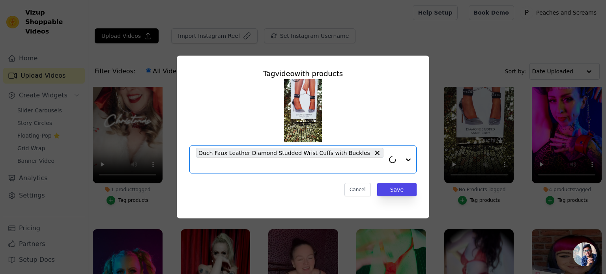
paste input "Ouch Faux Leather Diamond Studded Ankle Cuffs with Buckles"
type input "Ouch Faux Leather Diamond Studded Ankle Cuffs with Buckles"
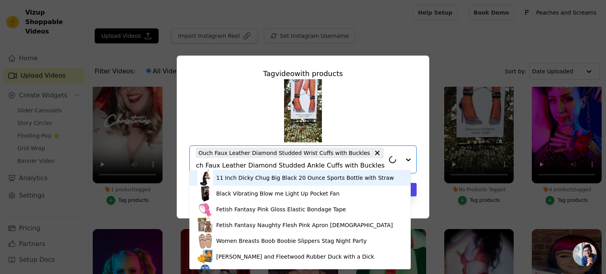
scroll to position [0, 0]
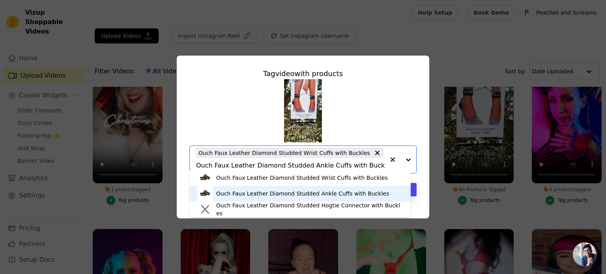
click at [269, 198] on div "Ouch Faux Leather Diamond Studded Ankle Cuffs with Buckles" at bounding box center [299, 194] width 205 height 16
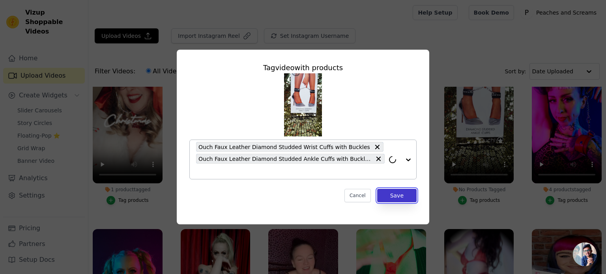
click at [402, 190] on button "Save" at bounding box center [396, 195] width 39 height 13
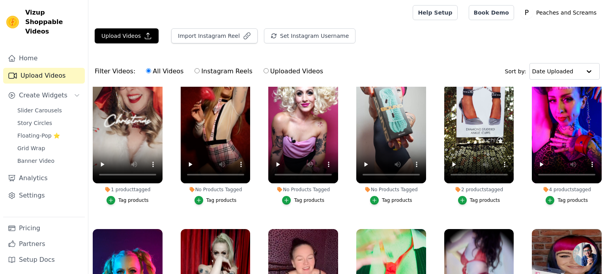
click at [382, 196] on button "Tag products" at bounding box center [391, 200] width 42 height 9
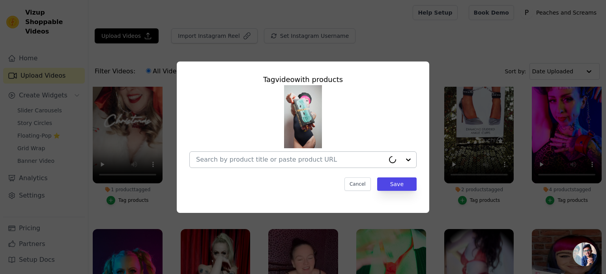
click at [267, 165] on div at bounding box center [290, 160] width 189 height 16
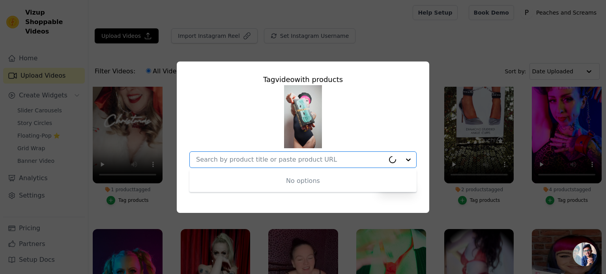
paste input "NS Novelties Polyester Green Bondage Rope Teal"
type input "NS Novelties Polyester Green Bondage Rope Teal"
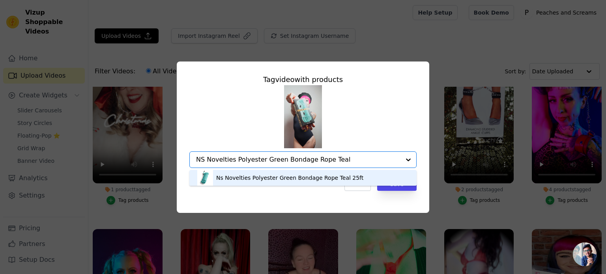
click at [317, 161] on input "NS Novelties Polyester Green Bondage Rope Teal" at bounding box center [298, 159] width 204 height 7
drag, startPoint x: 319, startPoint y: 161, endPoint x: 211, endPoint y: 155, distance: 108.2
click at [154, 155] on div "Tag video with products Ns Novelties Polyester Green Bondage Rope Teal 25ft Opt…" at bounding box center [303, 137] width 581 height 177
click at [317, 182] on div "Ns Novelties Polyester Green Bondage Rope Teal 25ft" at bounding box center [302, 178] width 211 height 16
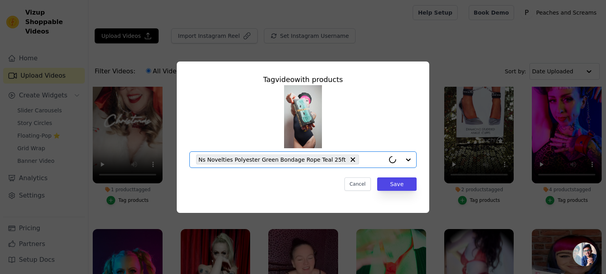
paste input "NS Novelties Polyester Green Bondage Rope"
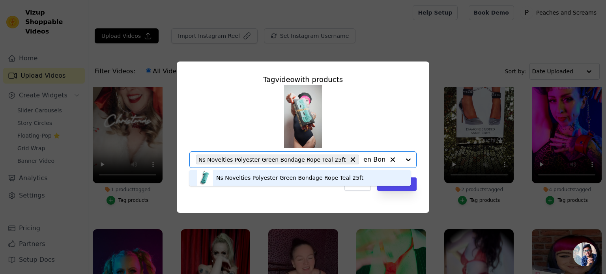
type input "NS Novelties Polyester Green Bondage Rope"
drag, startPoint x: 309, startPoint y: 192, endPoint x: 338, endPoint y: 192, distance: 28.8
click at [309, 193] on div "Tag video with products Ns Novelties Polyester Green Bondage Rope Teal 25ft Opt…" at bounding box center [303, 132] width 240 height 129
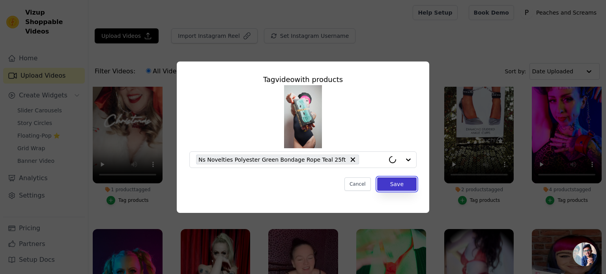
click at [381, 185] on button "Save" at bounding box center [396, 183] width 39 height 13
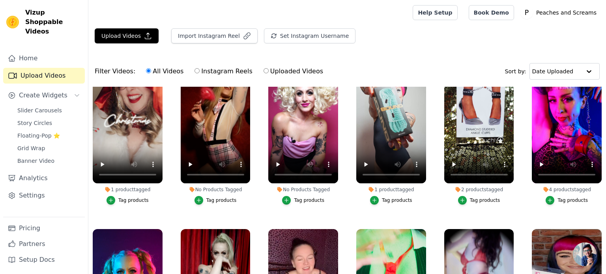
click at [308, 197] on div "Tag products" at bounding box center [309, 200] width 30 height 6
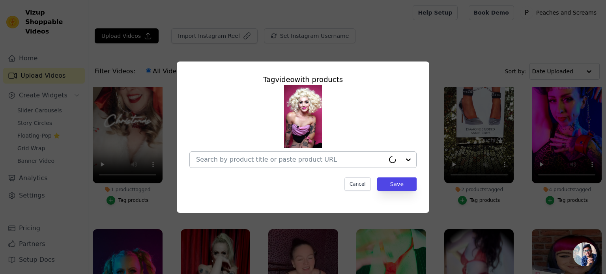
click at [315, 163] on input "No Products Tagged Tag video with products Cancel Save Tag products" at bounding box center [290, 159] width 189 height 7
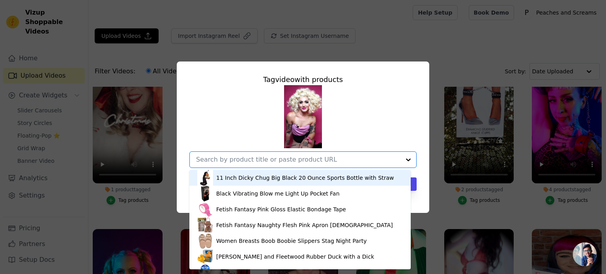
paste input "Taboom Malibu Wrist Cuffs"
type input "Taboom Malibu Wrist Cuffs"
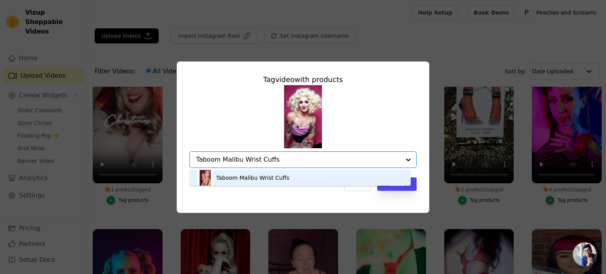
click at [280, 174] on div "Taboom Malibu Wrist Cuffs" at bounding box center [252, 178] width 73 height 8
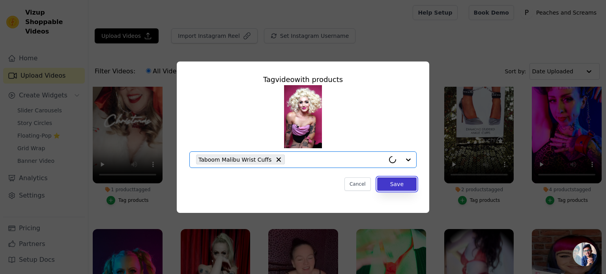
click at [389, 184] on button "Save" at bounding box center [396, 183] width 39 height 13
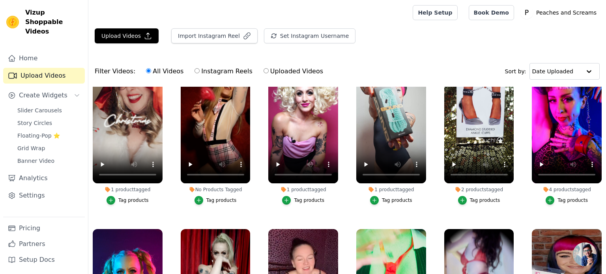
click at [213, 197] on div "Tag products" at bounding box center [221, 200] width 30 height 6
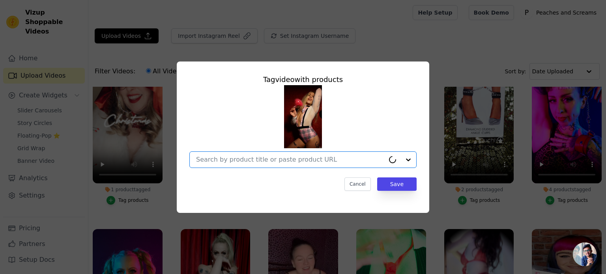
click at [222, 156] on input "No Products Tagged Tag video with products Option undefined, selected. Cancel S…" at bounding box center [290, 159] width 189 height 7
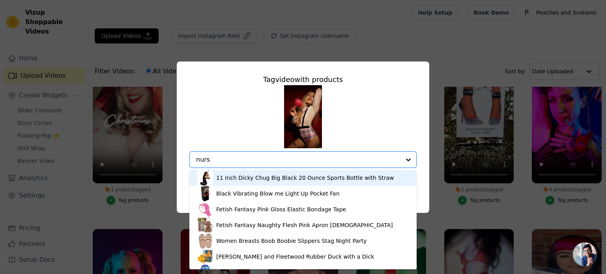
type input "nurse"
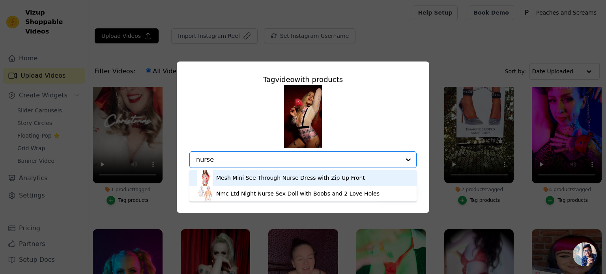
click at [276, 177] on div "Mesh Mini See Through Nurse Dress with Zip Up Front" at bounding box center [290, 178] width 149 height 8
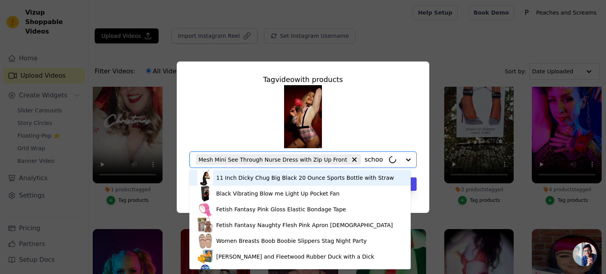
type input "school"
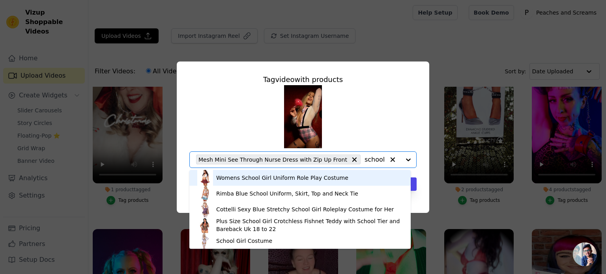
click at [268, 175] on div "Womens School Girl Uniform Role Play Costume" at bounding box center [282, 178] width 132 height 8
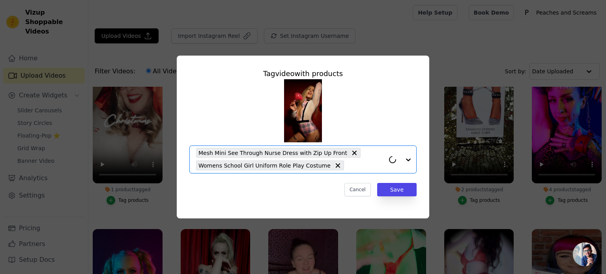
paste input "school"
type input "school"
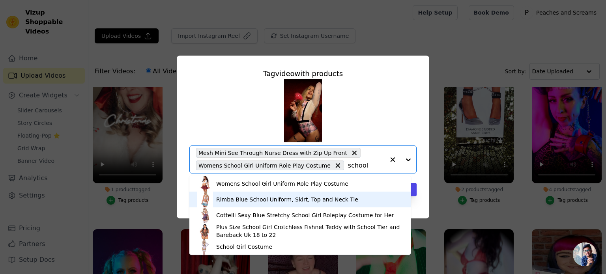
click at [250, 198] on div "Rimba Blue School Uniform, Skirt, Top and Neck Tie" at bounding box center [287, 200] width 142 height 8
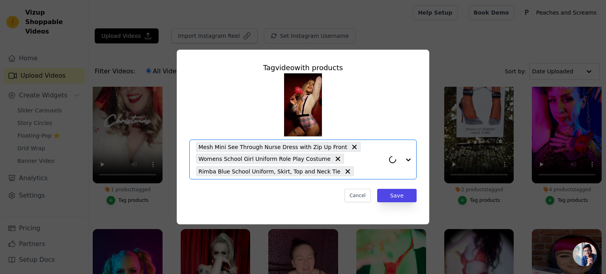
paste input "school"
type input "school"
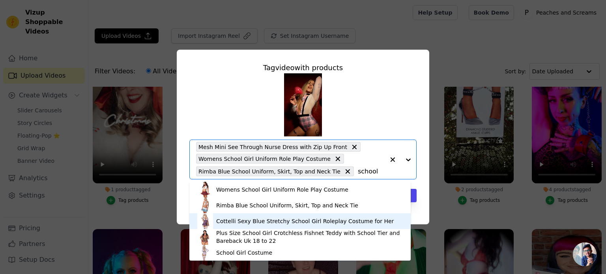
click at [251, 218] on div "Cottelli Sexy Blue Stretchy School Girl Roleplay Costume for Her" at bounding box center [304, 221] width 177 height 8
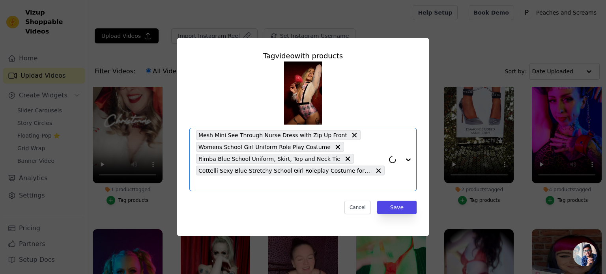
paste input "school"
type input "school"
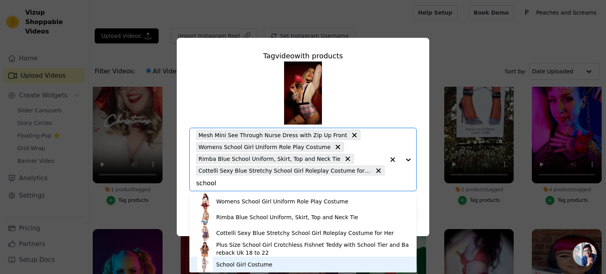
click at [230, 262] on div "School Girl Costume" at bounding box center [244, 265] width 56 height 8
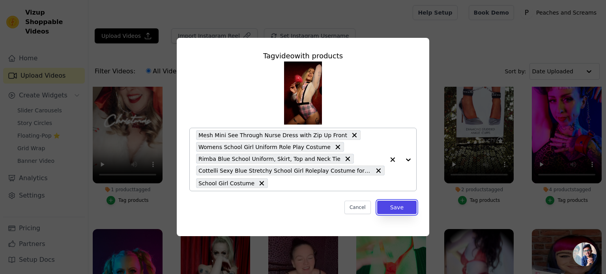
drag, startPoint x: 407, startPoint y: 202, endPoint x: 405, endPoint y: 195, distance: 7.3
click at [406, 203] on button "Save" at bounding box center [396, 207] width 39 height 13
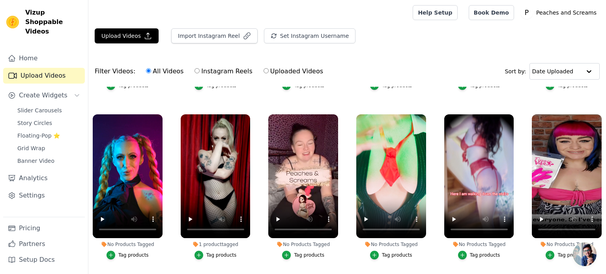
scroll to position [868, 0]
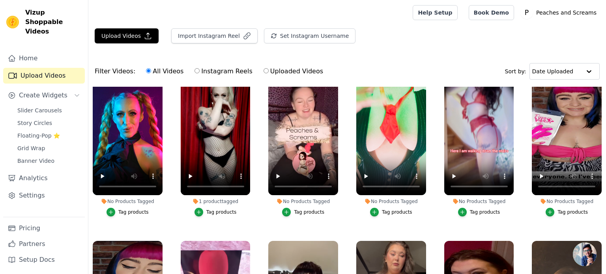
click at [313, 208] on button "Tag products" at bounding box center [303, 212] width 42 height 9
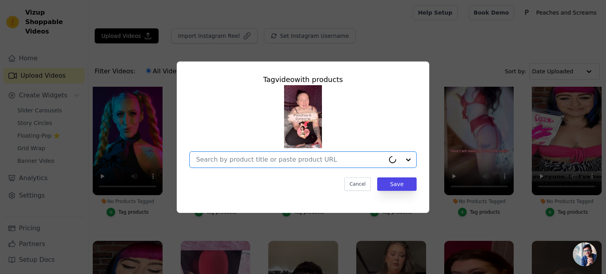
click at [311, 157] on input "No Products Tagged Tag video with products Option undefined, selected. Cancel S…" at bounding box center [290, 159] width 189 height 7
paste input "XR Bloomgasm Petite Mini Wand Rose"
type input "XR Bloomgasm Petite Mini Wand Rose"
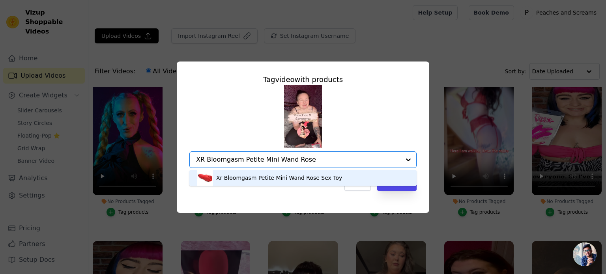
click at [288, 177] on div "Xr Bloomgasm Petite Mini Wand Rose Sex Toy" at bounding box center [279, 178] width 126 height 8
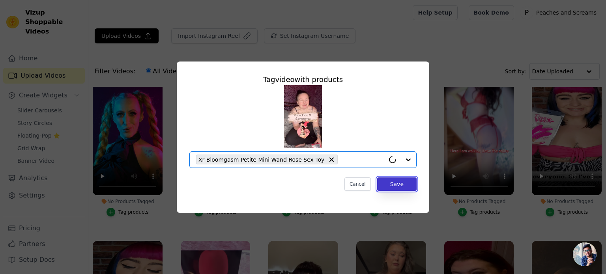
click at [399, 183] on button "Save" at bounding box center [396, 183] width 39 height 13
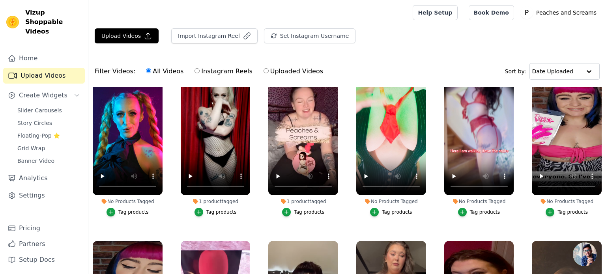
click at [382, 209] on div "Tag products" at bounding box center [397, 212] width 30 height 6
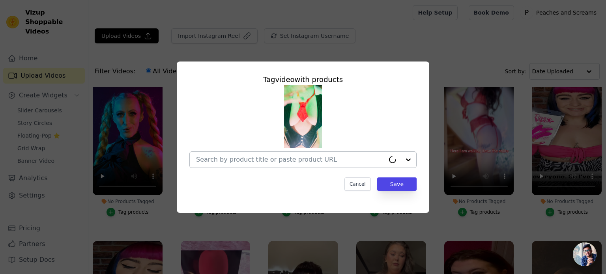
drag, startPoint x: 303, startPoint y: 161, endPoint x: 298, endPoint y: 160, distance: 5.0
click at [303, 161] on input "No Products Tagged Tag video with products Cancel Save Tag products" at bounding box center [290, 159] width 189 height 7
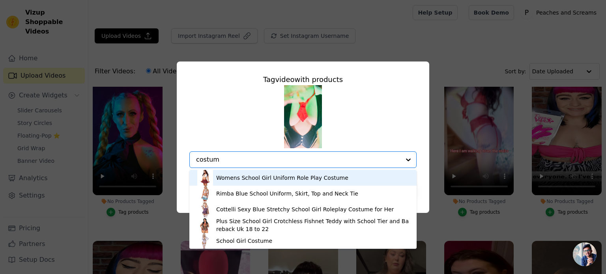
type input "costume"
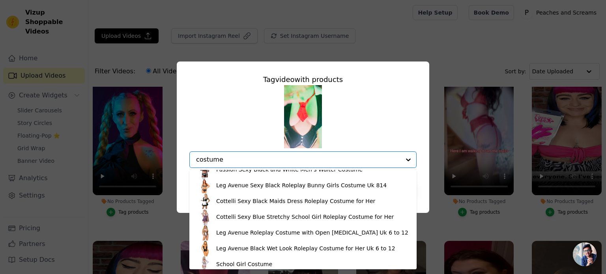
scroll to position [74, 0]
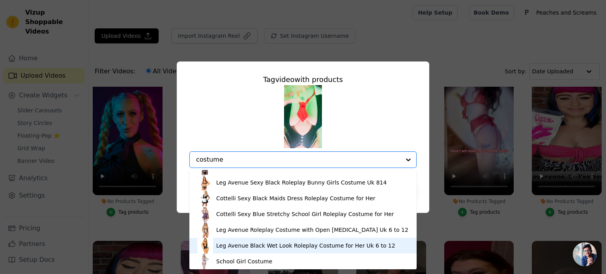
click at [282, 250] on div "Leg Avenue Black Wet Look Roleplay Costume for Her Uk 6 to 12" at bounding box center [302, 246] width 211 height 16
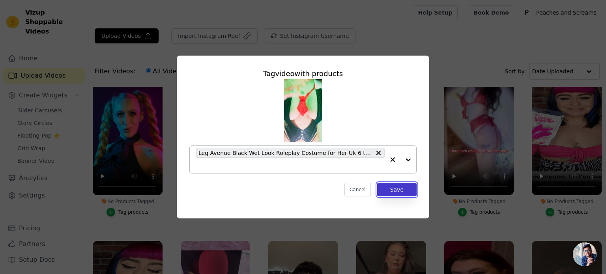
click at [401, 194] on button "Save" at bounding box center [396, 189] width 39 height 13
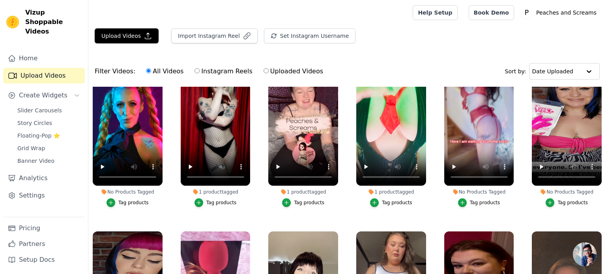
scroll to position [868, 0]
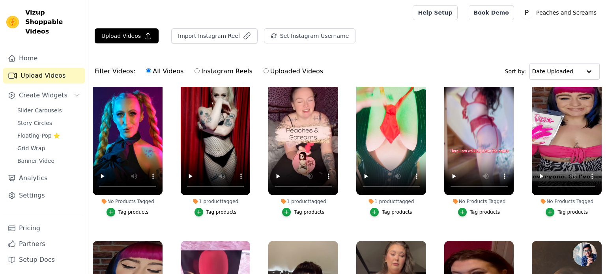
click at [472, 209] on div "Tag products" at bounding box center [485, 212] width 30 height 6
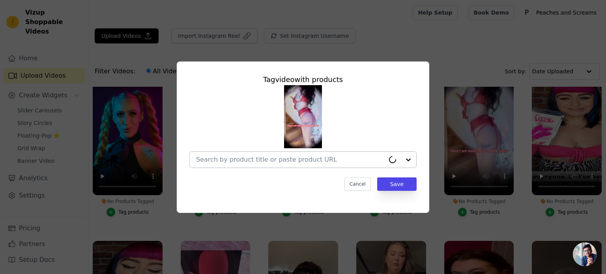
click at [232, 161] on input "No Products Tagged Tag video with products Cancel Save Tag products" at bounding box center [290, 159] width 189 height 7
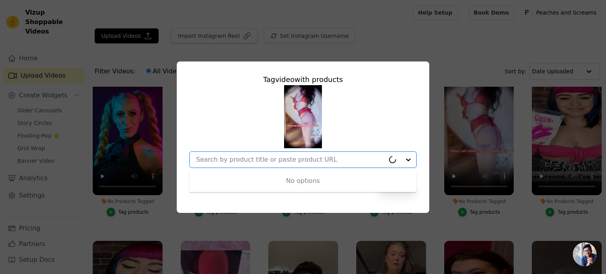
paste input "kissable-halterneck-set-red"
click at [218, 159] on input "kissable-halterneck-set-red" at bounding box center [290, 159] width 189 height 7
drag, startPoint x: 248, startPoint y: 162, endPoint x: 291, endPoint y: 159, distance: 43.5
click at [291, 159] on input "kissable halterneck-set-red" at bounding box center [290, 159] width 189 height 7
drag, startPoint x: 220, startPoint y: 161, endPoint x: 251, endPoint y: 160, distance: 31.2
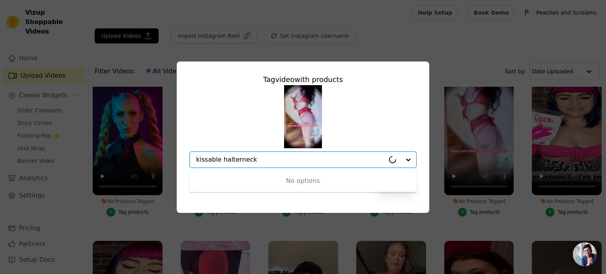
click at [251, 160] on input "kissable halterneck" at bounding box center [290, 159] width 189 height 7
paste input "text"
type input "red lingerie"
type input "halter"
click at [306, 161] on input "No Products Tagged Tag video with products No options Option undefined, selecte…" at bounding box center [298, 159] width 204 height 7
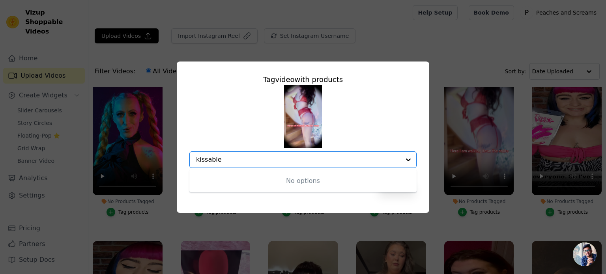
type input "kissable"
click at [510, 71] on div "Tag video with products No options Option undefined, selected. Cancel Save" at bounding box center [303, 137] width 581 height 177
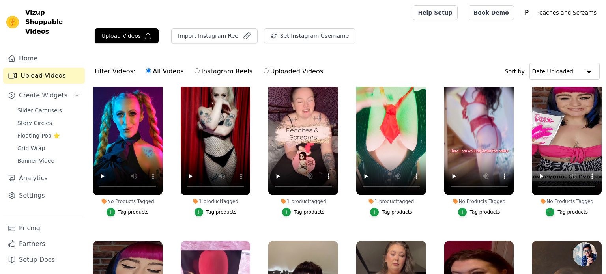
click at [563, 209] on div "Tag products" at bounding box center [572, 212] width 30 height 6
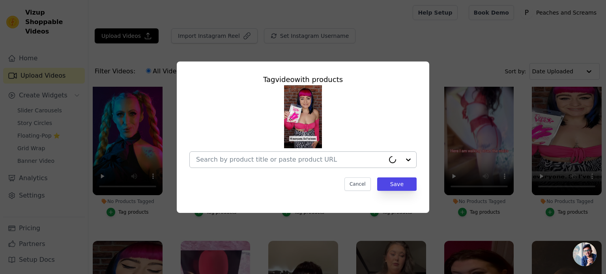
click at [304, 162] on input "No Products Tagged Tag video with products Cancel Save Tag products" at bounding box center [290, 159] width 189 height 7
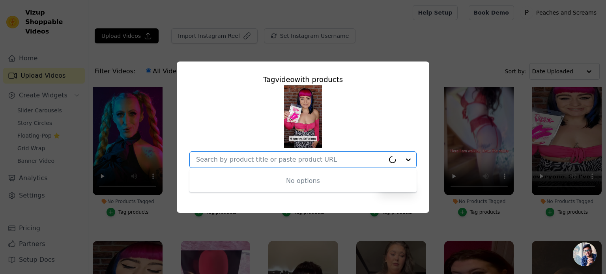
paste input "ToyJoy Silicone Pink Butterfly Mini Finger Vibrator"
drag, startPoint x: 216, startPoint y: 163, endPoint x: 387, endPoint y: 164, distance: 171.2
click at [387, 164] on div "No options Option undefined, selected. ToyJoy Silicone Pink Butterfly Mini Fing…" at bounding box center [302, 159] width 227 height 17
paste input "Silicone Pink Butterfly Mini Finger Vibrator"
type input "toy"
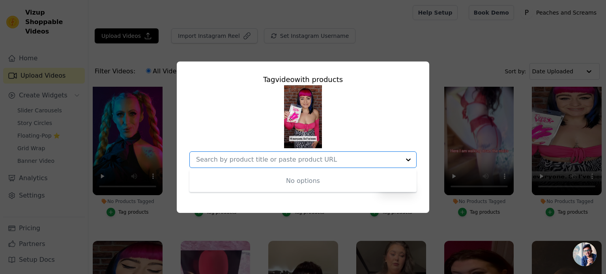
click at [272, 152] on div at bounding box center [298, 160] width 204 height 16
click at [274, 159] on input "No Products Tagged Tag video with products Option undefined, selected. Cancel S…" at bounding box center [298, 159] width 204 height 7
paste input "ToyJoy Silicone Pink Butterfly Mini Finger Vibrator"
type input "ToyJoy Silicone Pink Butterfly Mini Finger Vibrator"
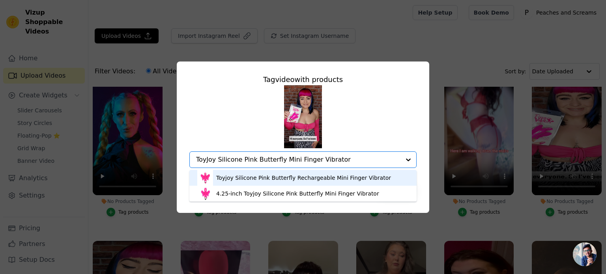
click at [276, 177] on div "Toyjoy Silicone Pink Butterfly Rechargeable Mini Finger Vibrator" at bounding box center [303, 178] width 175 height 8
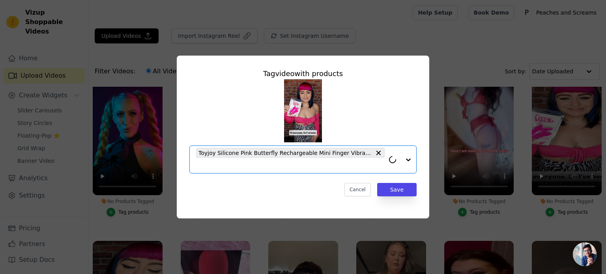
paste input "ToyJoy Silicone Pink Butterfly Mini Finger Vibrator"
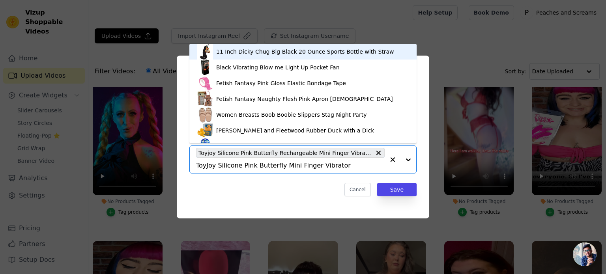
click at [257, 169] on input "ToyJoy Silicone Pink Butterfly Mini Finger Vibrator" at bounding box center [290, 165] width 189 height 7
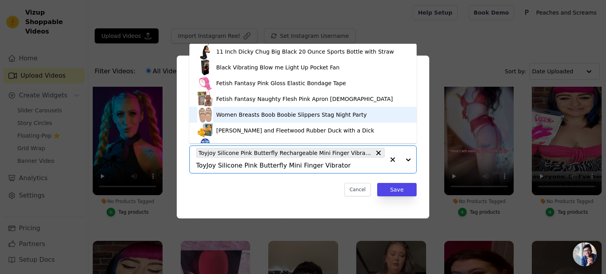
scroll to position [11, 0]
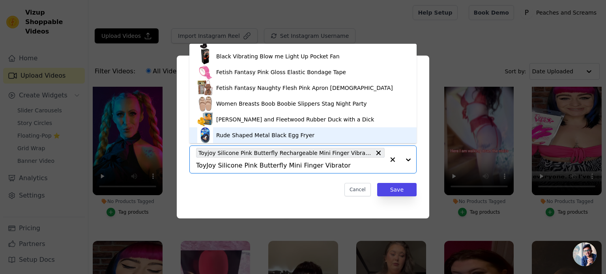
type input "ToyJoy Silicone Pink Butterfly Mini Finger Vibrator"
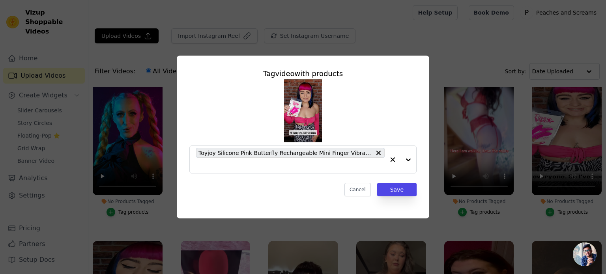
click at [319, 195] on div "Cancel Save" at bounding box center [302, 189] width 227 height 13
click at [329, 167] on input "No Products Tagged Tag video with products Option Toyjoy Silicone Pink Butterfl…" at bounding box center [290, 165] width 189 height 7
paste input "ToyJoy Silicone Pink Butterfly Mini Finger Vibrator"
type input "ToyJoy Silicone Pink Butterfly Mini Finger Vibrator"
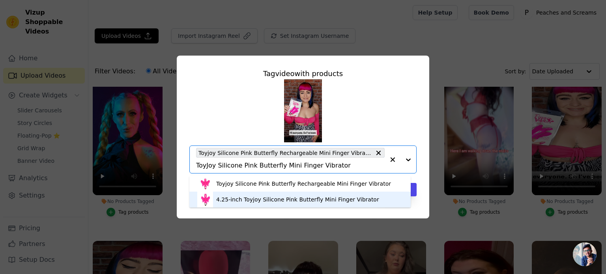
click at [312, 196] on div "4.25-inch Toyjoy Silicone Pink Butterfly Mini Finger Vibrator" at bounding box center [297, 200] width 163 height 8
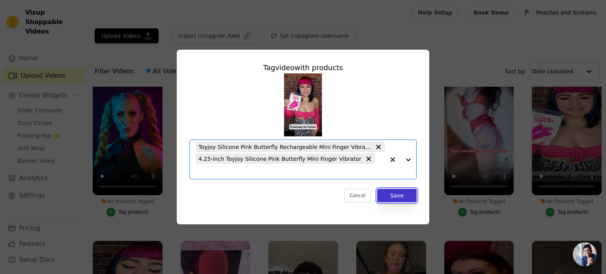
click at [391, 193] on button "Save" at bounding box center [396, 195] width 39 height 13
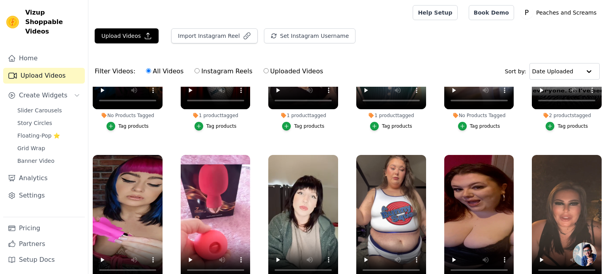
scroll to position [1025, 0]
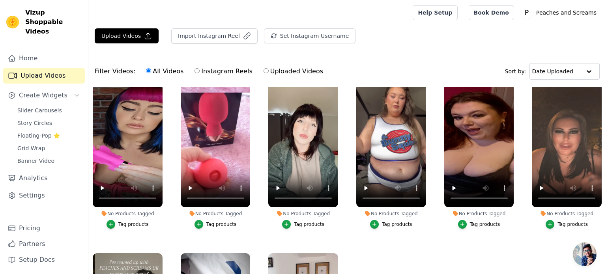
click at [133, 221] on div "Tag products" at bounding box center [133, 224] width 30 height 6
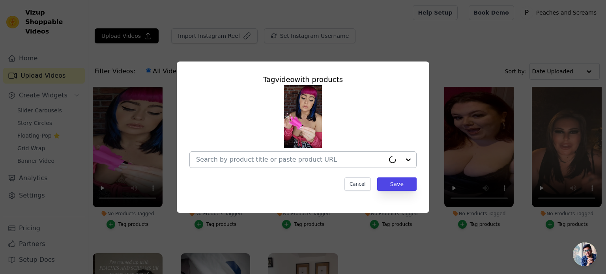
click at [214, 163] on input "No Products Tagged Tag video with products Cancel Save Tag products" at bounding box center [290, 159] width 189 height 7
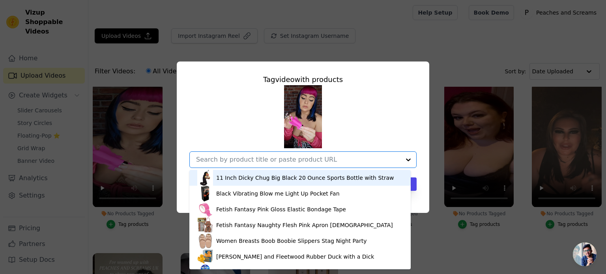
paste input "ToyJoy Silicone Pink Butterfly Mini Finger Vibrator"
type input "ToyJoy Silicone Pink Butterfly Mini Finger Vibrator"
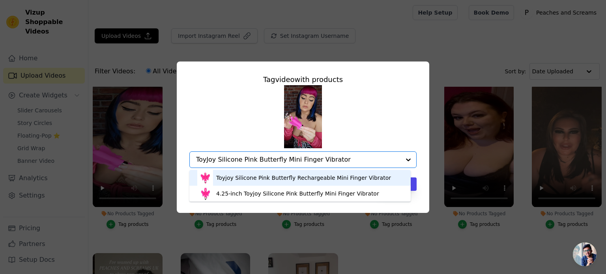
click at [265, 179] on div "Toyjoy Silicone Pink Butterfly Rechargeable Mini Finger Vibrator" at bounding box center [303, 178] width 175 height 8
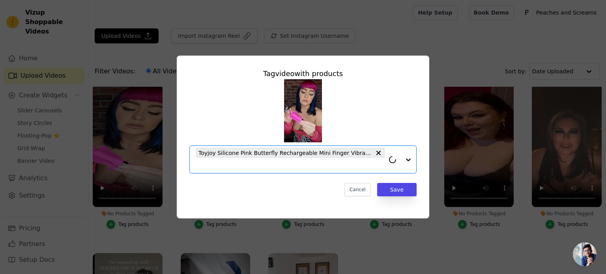
click at [274, 166] on input "No Products Tagged Tag video with products Option Toyjoy Silicone Pink Butterfl…" at bounding box center [290, 165] width 189 height 7
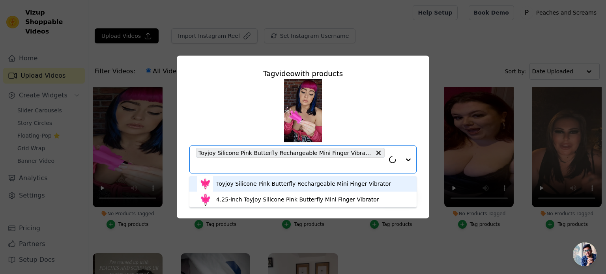
paste input "ToyJoy Silicone Pink Butterfly Mini Finger Vibrator"
type input "ToyJoy Silicone Pink Butterfly Mini Finger Vibrator"
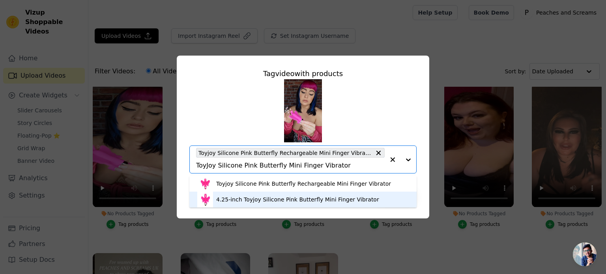
click at [259, 200] on div "4.25-inch Toyjoy Silicone Pink Butterfly Mini Finger Vibrator" at bounding box center [297, 200] width 163 height 8
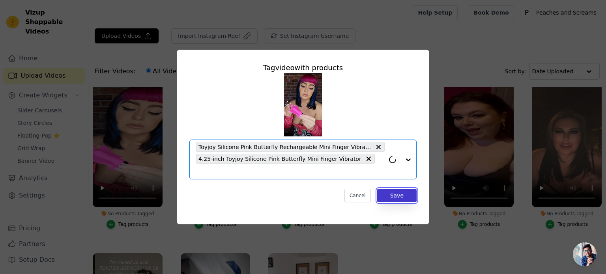
click at [385, 193] on button "Save" at bounding box center [396, 195] width 39 height 13
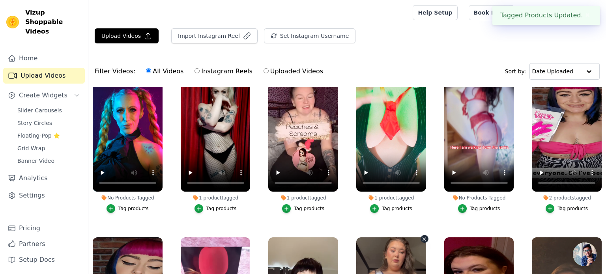
scroll to position [868, 0]
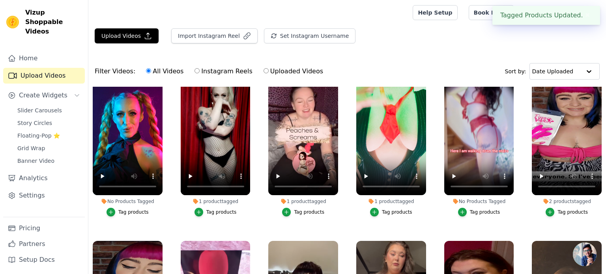
click at [470, 210] on button "Tag products" at bounding box center [479, 212] width 42 height 9
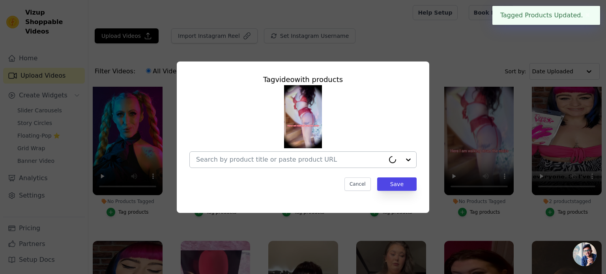
click at [262, 157] on input "No Products Tagged Tag video with products Cancel Save Tag products" at bounding box center [290, 159] width 189 height 7
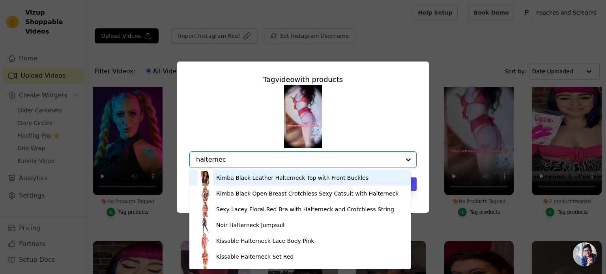
type input "halterneck"
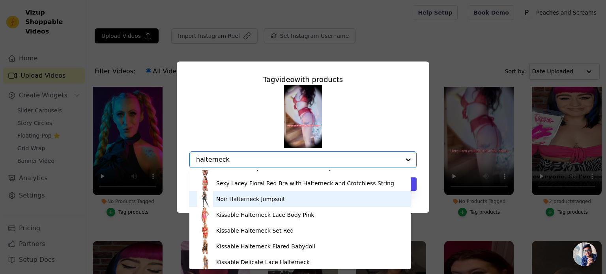
scroll to position [27, 0]
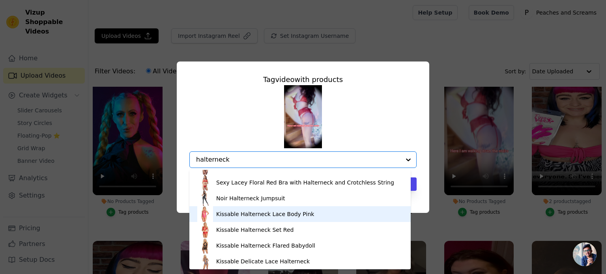
click at [301, 207] on div "Kissable Halterneck Lace Body Pink" at bounding box center [299, 214] width 205 height 16
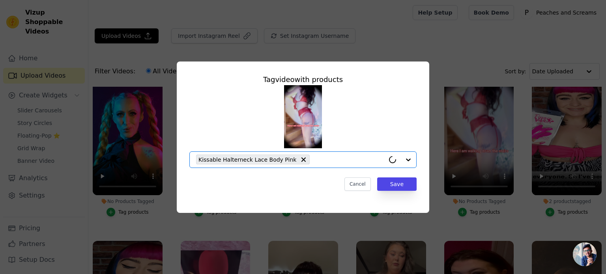
paste input "halterneck"
type input "halterneck"
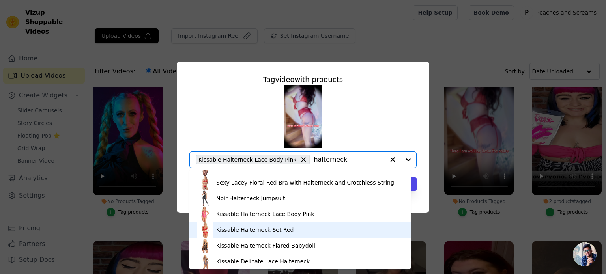
click at [284, 227] on div "Kissable Halterneck Set Red" at bounding box center [299, 230] width 205 height 16
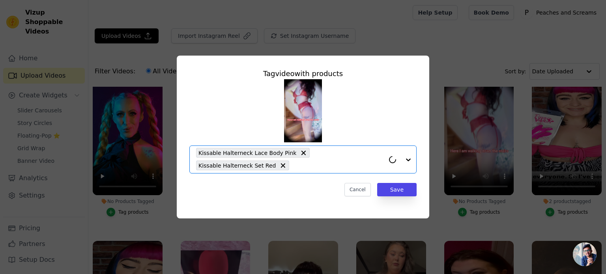
paste input "halterneck"
type input "halterneck"
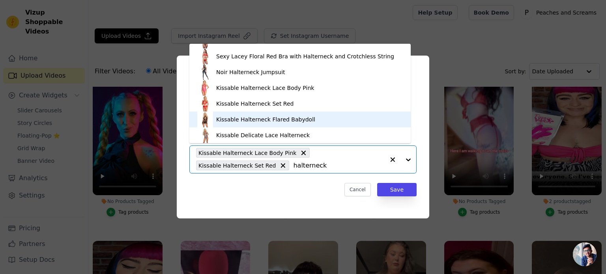
click at [260, 123] on div "Kissable Halterneck Flared Babydoll" at bounding box center [299, 120] width 205 height 16
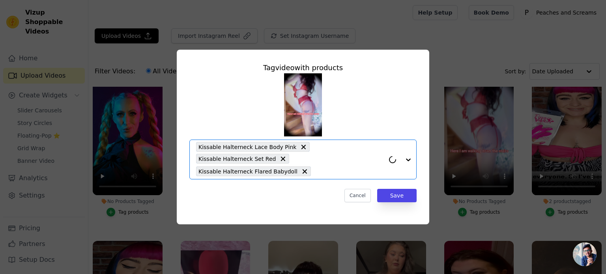
paste input "halterneck"
type input "halterneck"
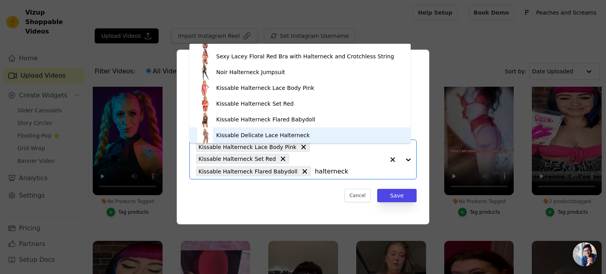
click at [276, 142] on div "Kissable Delicate Lace Halterneck" at bounding box center [299, 135] width 205 height 16
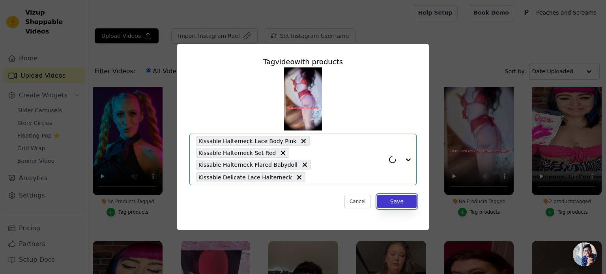
click at [390, 195] on button "Save" at bounding box center [396, 201] width 39 height 13
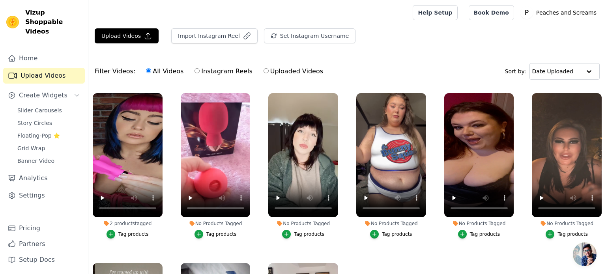
scroll to position [1025, 0]
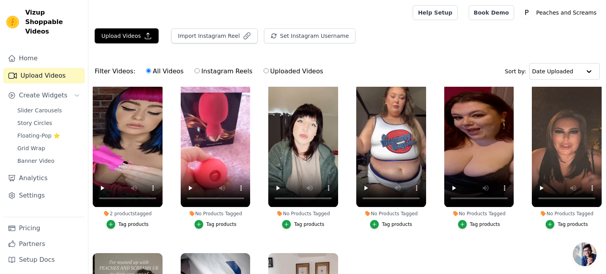
click at [215, 221] on div "Tag products" at bounding box center [221, 224] width 30 height 6
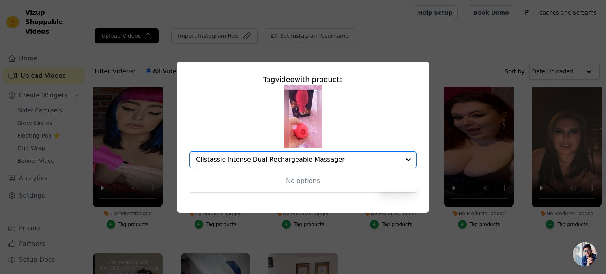
drag, startPoint x: 223, startPoint y: 163, endPoint x: 182, endPoint y: 162, distance: 41.0
click at [182, 162] on div "Tag video with products No options Option undefined, selected. Clistassic Inten…" at bounding box center [303, 137] width 252 height 151
drag, startPoint x: 217, startPoint y: 160, endPoint x: 180, endPoint y: 159, distance: 36.7
click at [180, 159] on div "Tag video with products No options Option undefined, selected. Intense Dual Rec…" at bounding box center [303, 137] width 252 height 151
type input "Dual Rechargeable Massager"
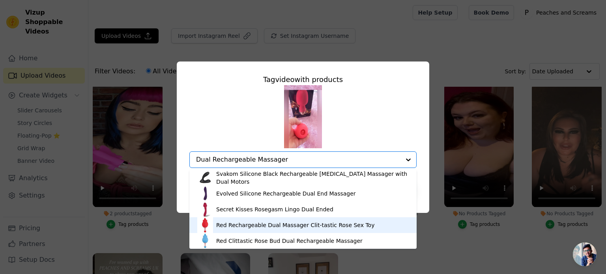
click at [312, 222] on div "Red Rechargeable Dual Massager Clit-tastic Rose Sex Toy" at bounding box center [295, 225] width 158 height 8
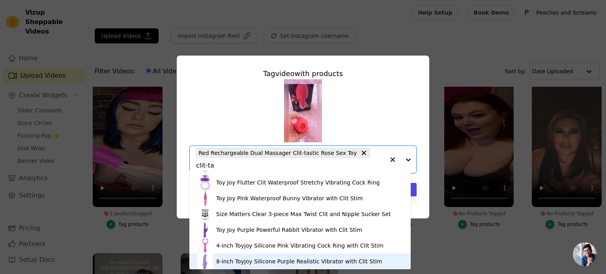
scroll to position [0, 0]
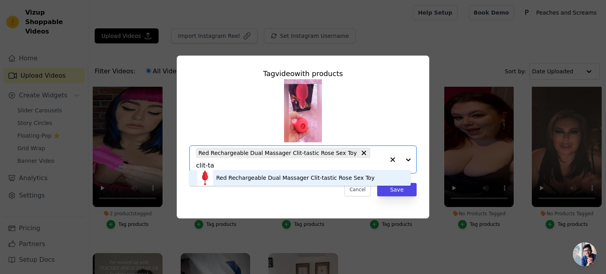
type input "clit-ta"
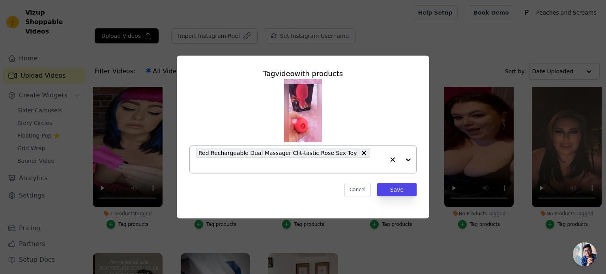
click at [262, 199] on div "Tag video with products Red Rechargeable Dual Massager Clit-tastic Rose Sex Toy…" at bounding box center [303, 137] width 252 height 163
click at [394, 183] on button "Save" at bounding box center [396, 189] width 39 height 13
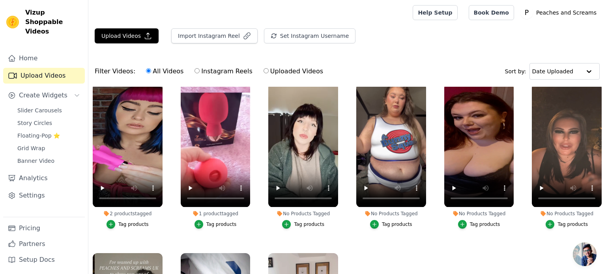
click at [297, 221] on div "Tag products" at bounding box center [309, 224] width 30 height 6
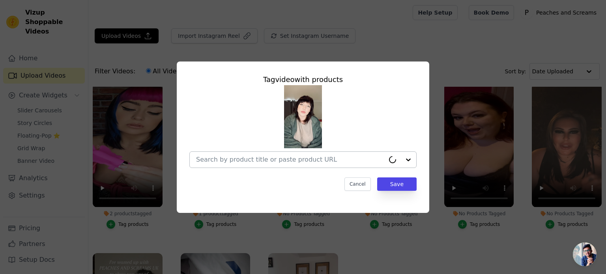
click at [268, 157] on input "No Products Tagged Tag video with products Cancel Save Tag products" at bounding box center [290, 159] width 189 height 7
paste input "8.7-Inch Silicone Blue Alien Dildo"
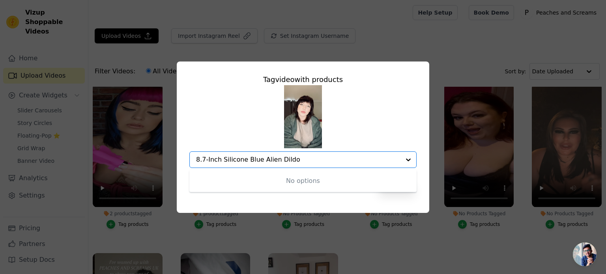
drag, startPoint x: 258, startPoint y: 163, endPoint x: 164, endPoint y: 156, distance: 94.1
click at [164, 156] on div "Tag video with products No options Option undefined, selected. 8.7-Inch Silicon…" at bounding box center [303, 137] width 581 height 177
type input "Alien Dildo"
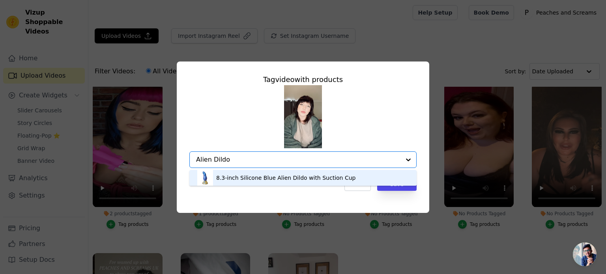
click at [272, 181] on div "8.3-inch Silicone Blue Alien Dildo with Suction Cup" at bounding box center [285, 178] width 139 height 8
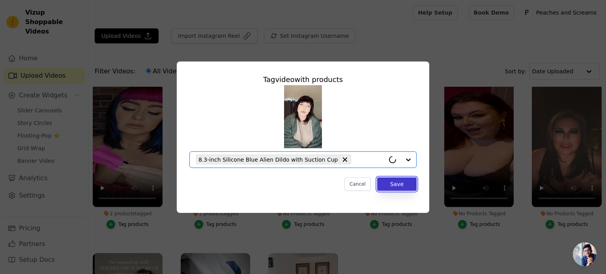
click at [387, 185] on button "Save" at bounding box center [396, 183] width 39 height 13
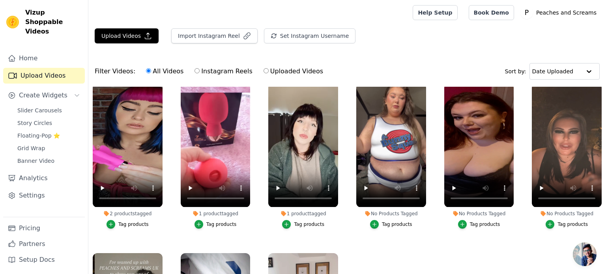
click at [386, 221] on div "Tag products" at bounding box center [397, 224] width 30 height 6
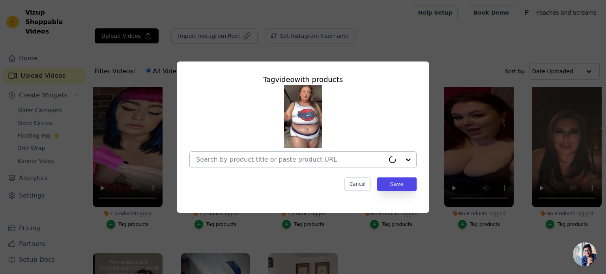
drag, startPoint x: 330, startPoint y: 169, endPoint x: 327, endPoint y: 165, distance: 5.6
click at [330, 169] on div "Tag video with products Cancel Save" at bounding box center [303, 132] width 240 height 129
click at [326, 164] on div at bounding box center [298, 160] width 204 height 16
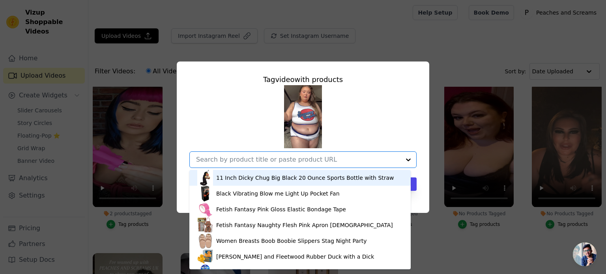
paste input "Dream Toys Silicon Red Rechargeable Rabbit Vibrator"
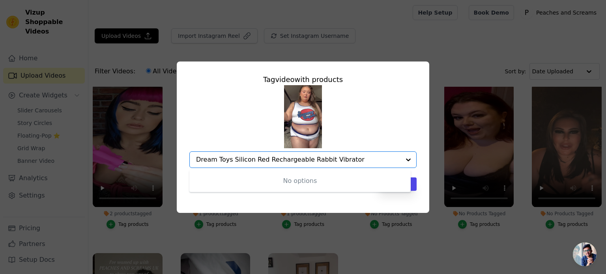
drag, startPoint x: 259, startPoint y: 159, endPoint x: 167, endPoint y: 160, distance: 91.9
click at [167, 160] on div "Tag video with products No options Option undefined, selected. Dream Toys Silic…" at bounding box center [303, 137] width 581 height 177
paste input "text"
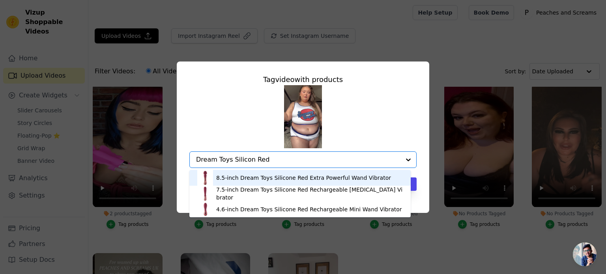
drag, startPoint x: 230, startPoint y: 160, endPoint x: 267, endPoint y: 161, distance: 36.3
click at [267, 161] on input "Dream Toys Silicon Red" at bounding box center [298, 159] width 204 height 7
paste input "text"
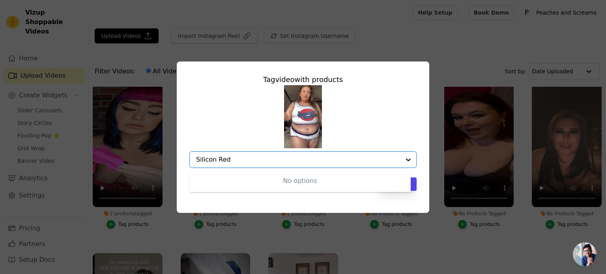
click at [212, 161] on input "Silicon Red" at bounding box center [298, 159] width 204 height 7
click at [213, 162] on input "Silicon Red" at bounding box center [298, 159] width 204 height 7
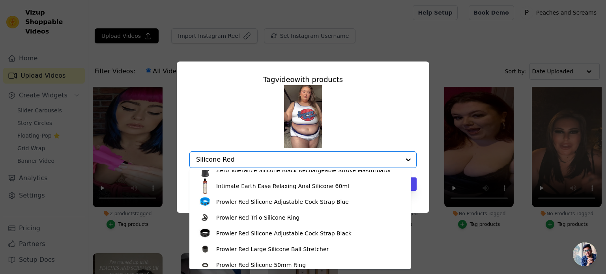
scroll to position [946, 0]
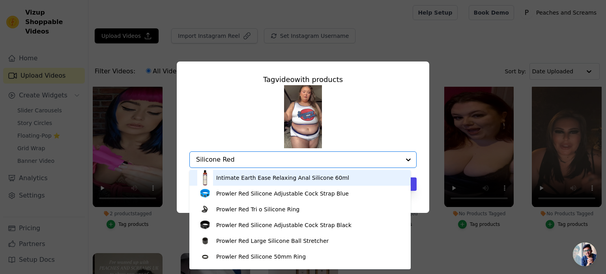
type input "Silicone Red"
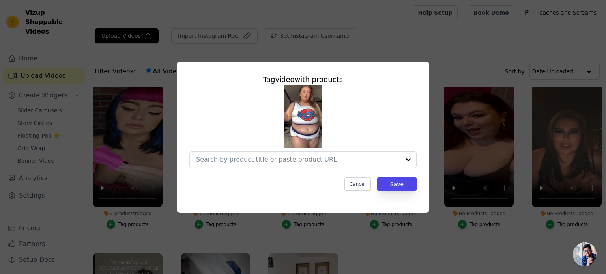
drag, startPoint x: 245, startPoint y: 153, endPoint x: 172, endPoint y: 167, distance: 74.2
click at [166, 168] on div "Tag video with products Cancel Save" at bounding box center [303, 137] width 581 height 177
click at [300, 164] on div at bounding box center [298, 160] width 204 height 16
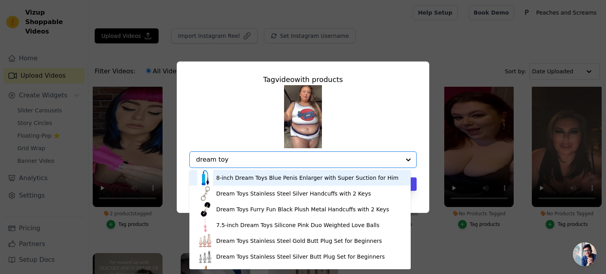
type input "dream toys"
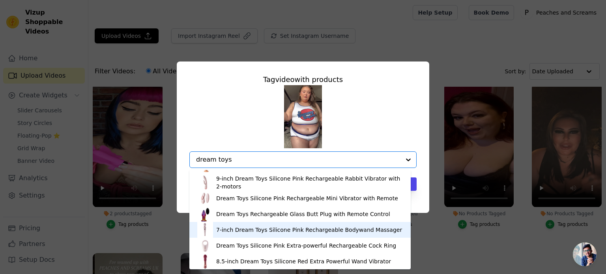
scroll to position [137, 0]
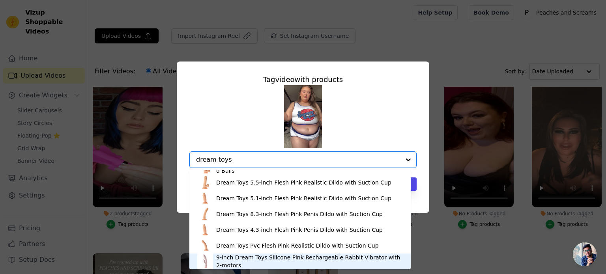
click at [266, 260] on div "9-inch Dream Toys Silicone Pink Rechargeable Rabbit Vibrator with 2-motors" at bounding box center [309, 262] width 187 height 16
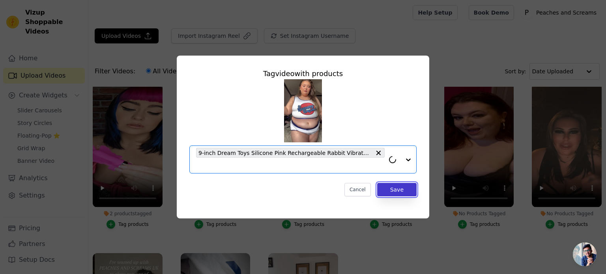
click at [402, 192] on button "Save" at bounding box center [396, 189] width 39 height 13
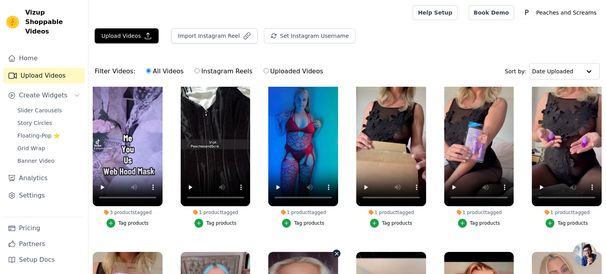
scroll to position [0, 0]
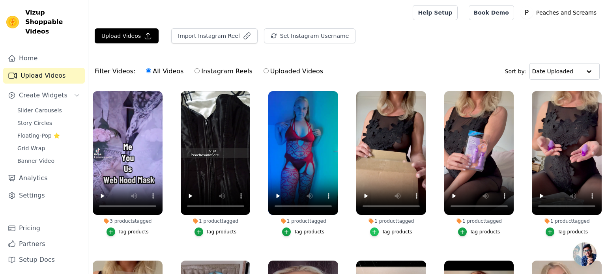
click at [377, 232] on div "button" at bounding box center [374, 232] width 9 height 9
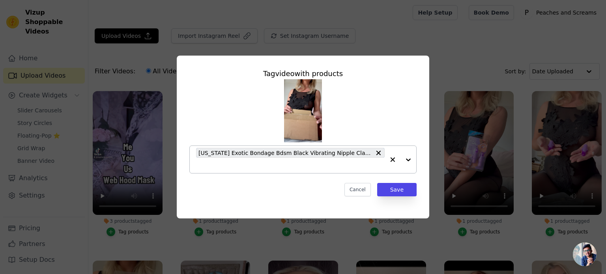
click at [373, 162] on input "1 product tagged Tag video with products California Exotic Bondage Bdsm Black V…" at bounding box center [290, 165] width 189 height 7
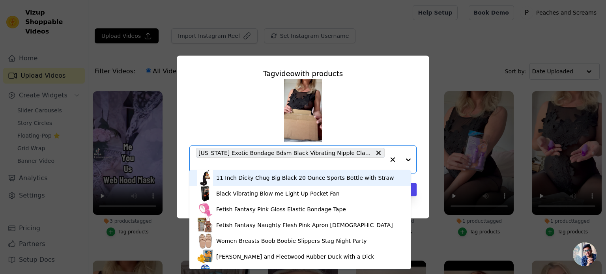
paste input "Nasswalk Toys Puple Wireless Vibrating Nipple Clamps"
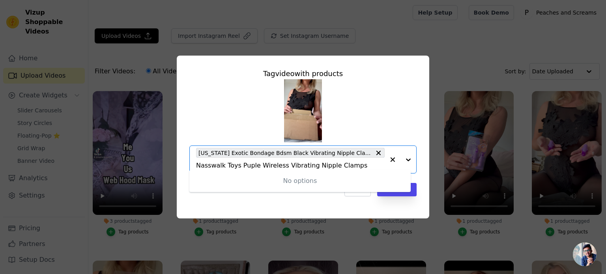
click at [368, 162] on input "Nasswalk Toys Puple Wireless Vibrating Nipple Clamps" at bounding box center [290, 165] width 189 height 7
click at [370, 163] on input "Nasswalk Toys Puple Wireless Vibrating Nipple Clamps" at bounding box center [290, 165] width 189 height 7
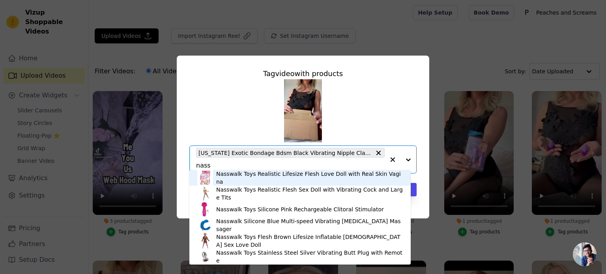
type input "nass"
click at [461, 69] on div "Tag video with products Nasswalk Toys Realistic Lifesize Flesh Love Doll with R…" at bounding box center [303, 137] width 581 height 188
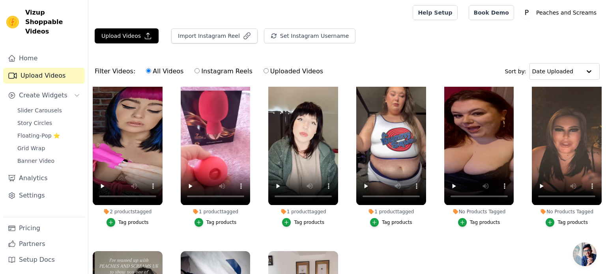
scroll to position [1025, 0]
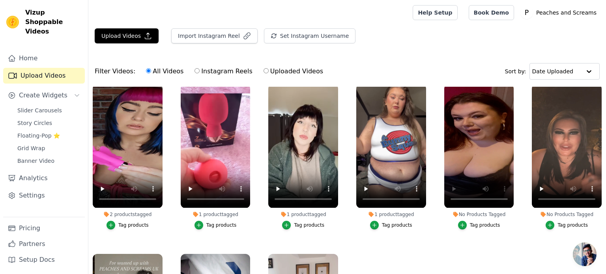
click at [475, 221] on button "Tag products" at bounding box center [479, 225] width 42 height 9
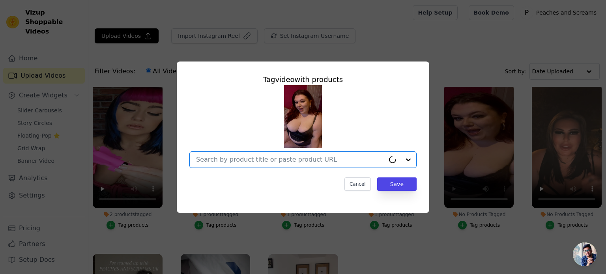
click at [315, 159] on input "No Products Tagged Tag video with products Option undefined, selected. Cancel S…" at bounding box center [290, 159] width 189 height 7
paste input "Glaze Resebud G-spot Glass Dildo"
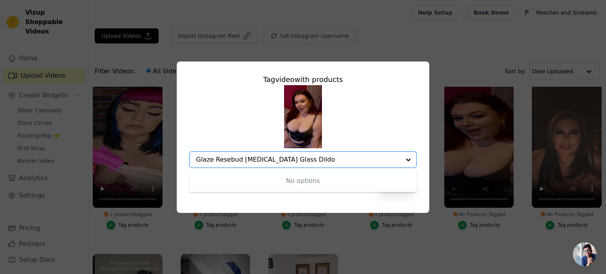
drag, startPoint x: 213, startPoint y: 161, endPoint x: 304, endPoint y: 159, distance: 91.1
click at [304, 159] on input "Glaze Resebud G-spot Glass Dildo" at bounding box center [298, 159] width 204 height 7
type input "Glaze Resebud G-spot Glass Dildo"
click at [263, 165] on div at bounding box center [298, 160] width 204 height 16
paste input "Glaze Resebud G-spot Glass Dildo"
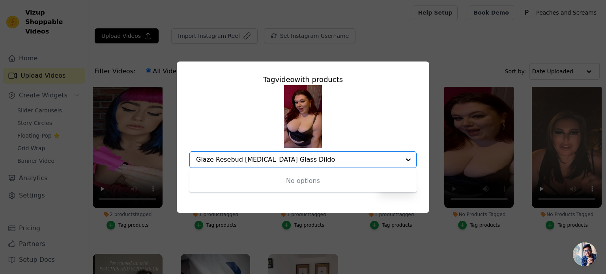
click at [243, 160] on input "Glaze Resebud G-spot Glass Dildo" at bounding box center [298, 159] width 204 height 7
drag, startPoint x: 239, startPoint y: 159, endPoint x: 303, endPoint y: 160, distance: 63.5
click at [303, 160] on input "Glaze Resebud G-spot Glass Dildo" at bounding box center [298, 159] width 204 height 7
drag, startPoint x: 210, startPoint y: 159, endPoint x: 289, endPoint y: 160, distance: 78.9
click at [289, 160] on input "Glaze Resebud" at bounding box center [298, 159] width 204 height 7
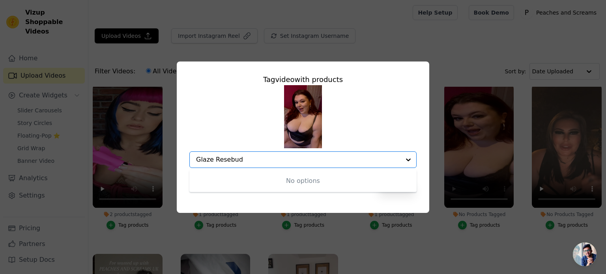
type input "Glaze"
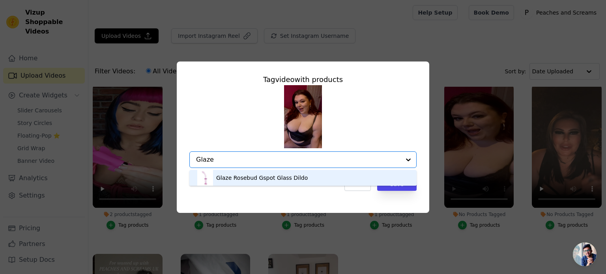
click at [267, 181] on div "Glaze Rosebud Gspot Glass Dildo" at bounding box center [261, 178] width 91 height 8
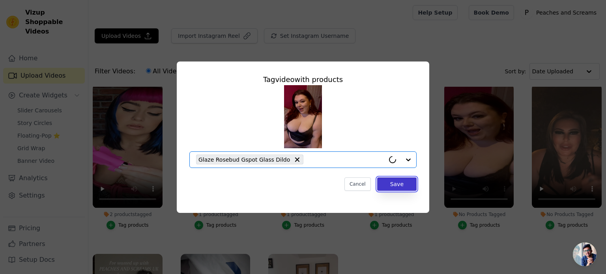
click at [386, 185] on button "Save" at bounding box center [396, 183] width 39 height 13
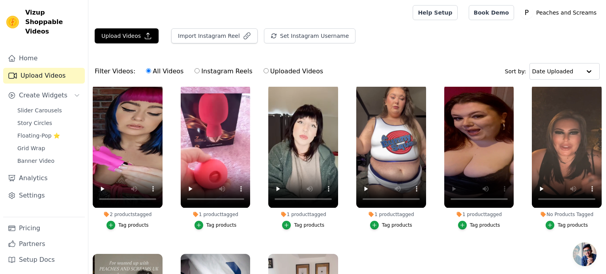
click at [557, 222] on div "Tag products" at bounding box center [572, 225] width 30 height 6
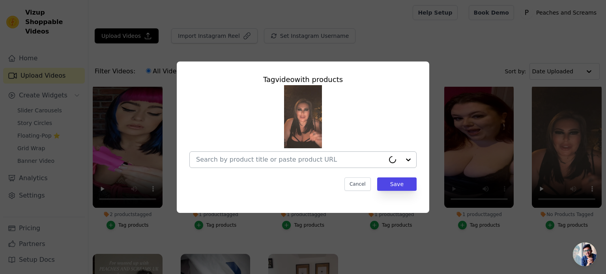
click at [291, 160] on input "No Products Tagged Tag video with products Cancel Save Tag products" at bounding box center [290, 159] width 189 height 7
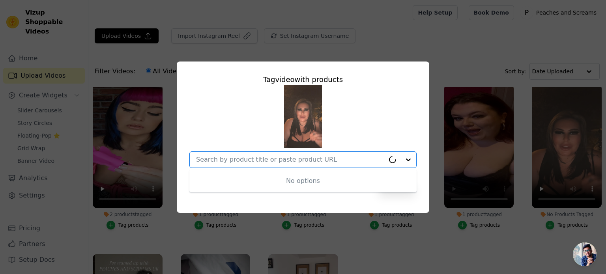
paste input "5 Water and Silicone-Based Personal Sex Lubes"
type input "5 Water and Silicone-Based Personal Sex Lubes"
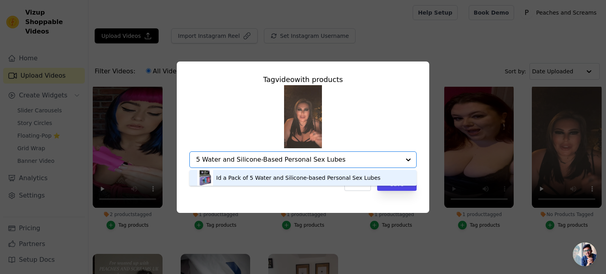
click at [283, 172] on div "Id a Pack of 5 Water and Silicone-based Personal Sex Lubes" at bounding box center [302, 178] width 211 height 16
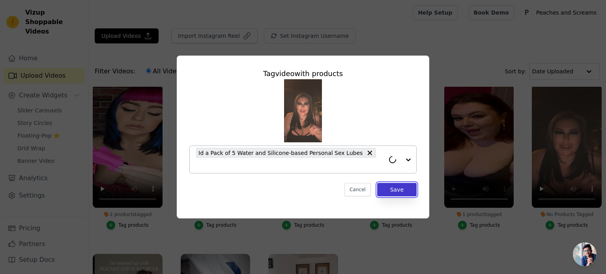
click at [398, 186] on button "Save" at bounding box center [396, 189] width 39 height 13
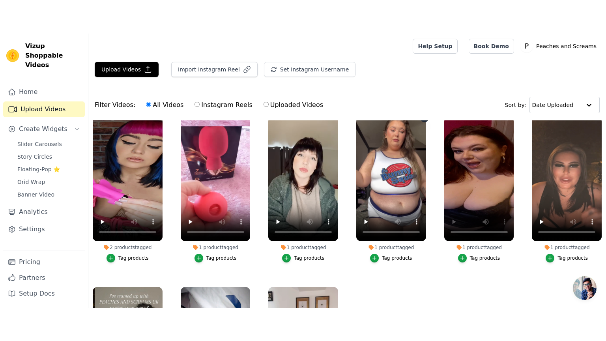
scroll to position [1103, 0]
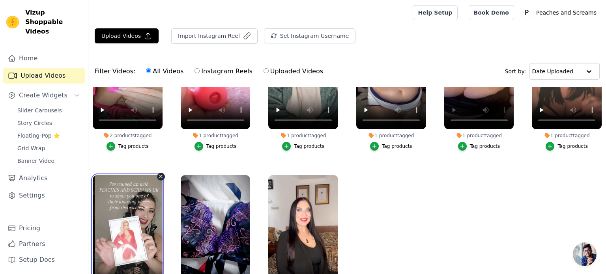
click at [155, 209] on video at bounding box center [128, 237] width 70 height 124
click at [282, 117] on ul "3 products tagged Tag products 1 product tagged Tag products 1 product tagged T…" at bounding box center [346, 211] width 517 height 249
click at [506, 189] on ul "3 products tagged Tag products 1 product tagged Tag products 1 product tagged T…" at bounding box center [346, 211] width 517 height 249
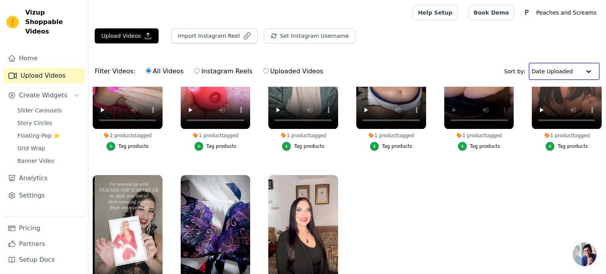
click at [554, 73] on input "text" at bounding box center [556, 71] width 49 height 16
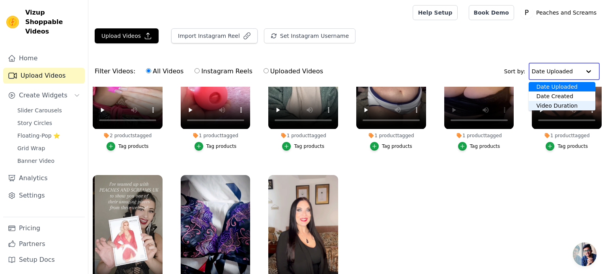
click at [554, 106] on div "Video Duration" at bounding box center [561, 105] width 67 height 9
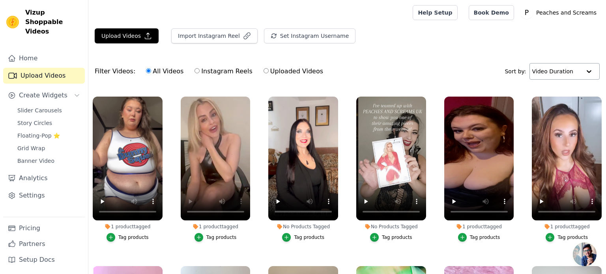
scroll to position [157, 0]
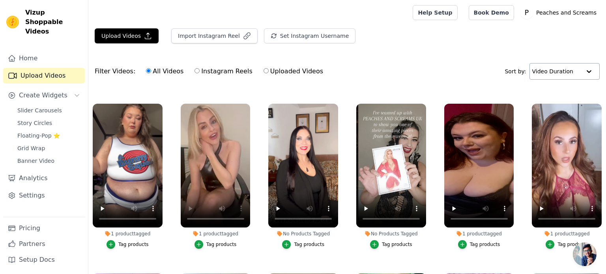
click at [390, 242] on div "Tag products" at bounding box center [397, 244] width 30 height 6
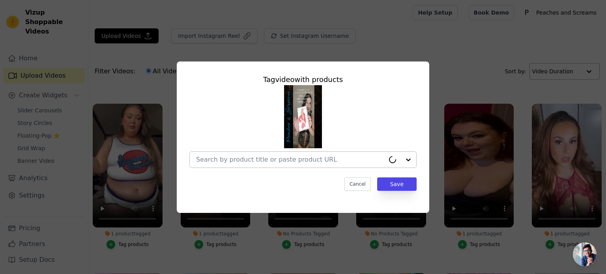
click at [303, 166] on div at bounding box center [290, 160] width 189 height 16
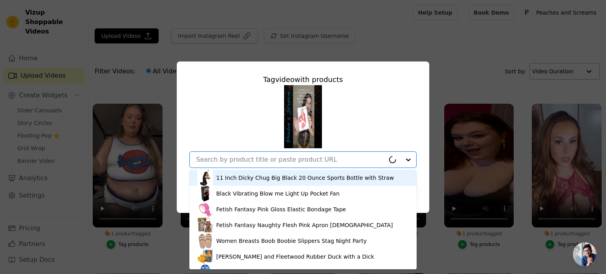
paste input "Kissable Kimono Red"
type input "Kissable Kimono Red"
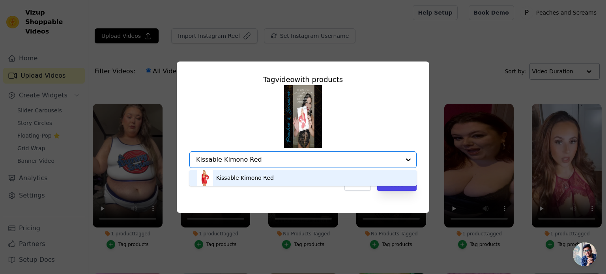
click at [290, 178] on div "Kissable Kimono Red" at bounding box center [302, 178] width 211 height 16
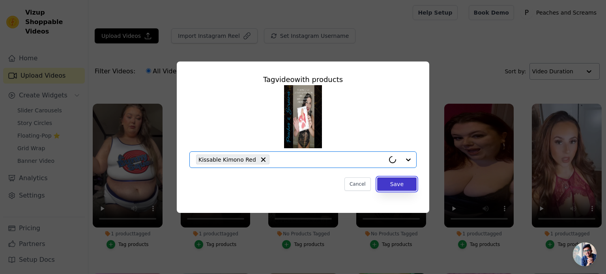
click at [401, 182] on button "Save" at bounding box center [396, 183] width 39 height 13
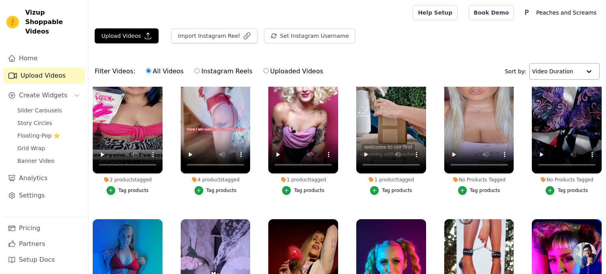
scroll to position [551, 0]
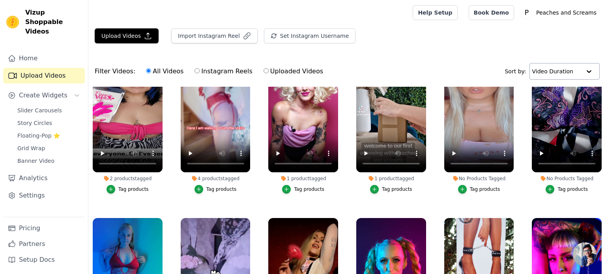
click at [565, 186] on div "Tag products" at bounding box center [572, 189] width 30 height 6
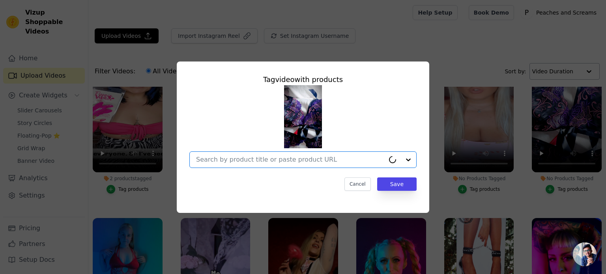
click at [278, 162] on input "No Products Tagged Tag video with products Option undefined, selected. Select i…" at bounding box center [290, 159] width 189 height 7
paste input "Kissable Embroidered Floral Bra Set"
type input "Kissable Embroidered Floral Bra Set"
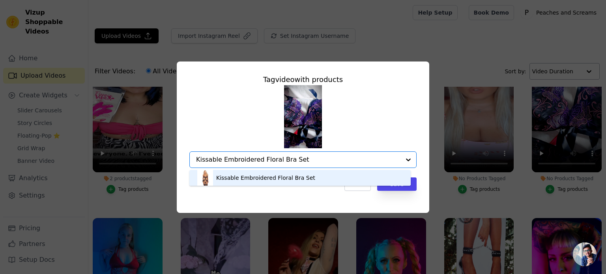
click at [295, 175] on div "Kissable Embroidered Floral Bra Set" at bounding box center [265, 178] width 99 height 8
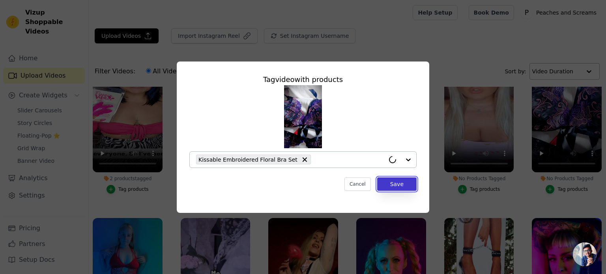
click at [396, 181] on button "Save" at bounding box center [396, 183] width 39 height 13
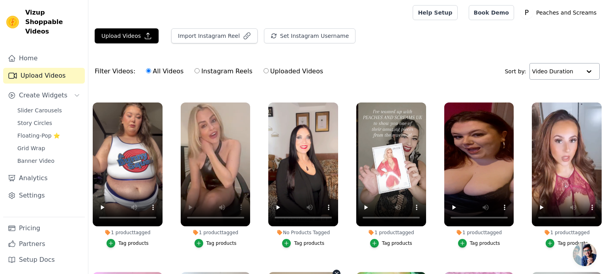
scroll to position [157, 0]
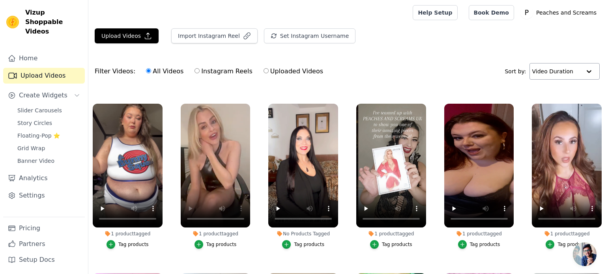
click at [292, 242] on button "Tag products" at bounding box center [303, 244] width 42 height 9
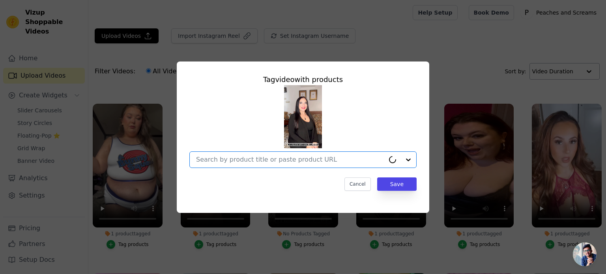
click at [281, 162] on input "No Products Tagged Tag video with products Option undefined, selected. Select i…" at bounding box center [290, 159] width 189 height 7
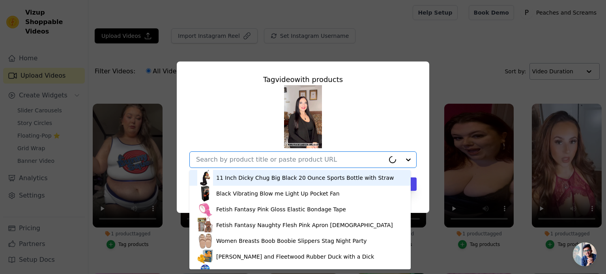
paste input "7.5 Inch Dream Silicon Red Rechargeable G-Spot Vibrator"
type input "7.5 Inch Dream Silicon Red Rechargeable G-Spot Vibrator"
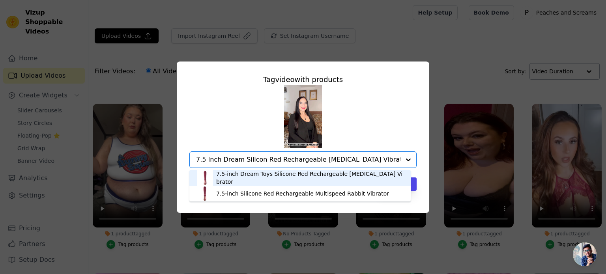
click at [330, 181] on div "7.5-inch Dream Toys Silicone Red Rechargeable G-spot Vibrator" at bounding box center [309, 178] width 187 height 16
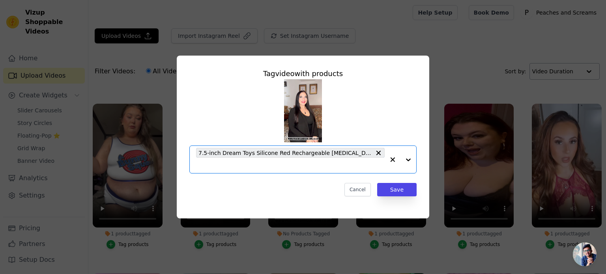
paste input "7.5 Inch Dream Silicon Red Rechargeable G-Spot Vibrator"
type input "7.5 Inch Dream Silicon Red Rechargeable G-Spot Vibrator"
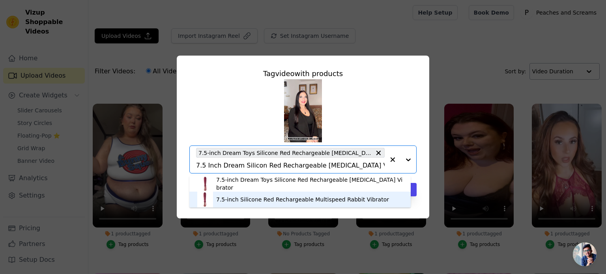
click at [274, 196] on div "7.5-inch Silicone Red Rechargeable Multispeed Rabbit Vibrator" at bounding box center [302, 200] width 173 height 8
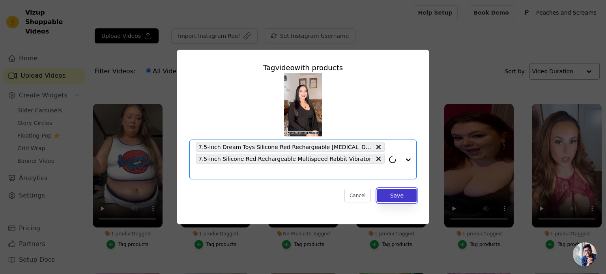
click at [407, 190] on button "Save" at bounding box center [396, 195] width 39 height 13
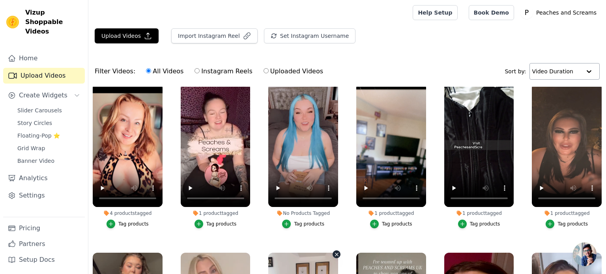
scroll to position [0, 0]
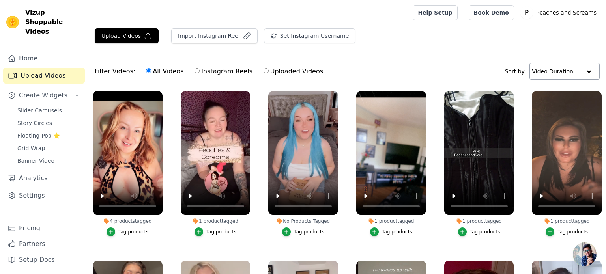
click at [310, 231] on div "Tag products" at bounding box center [309, 232] width 30 height 6
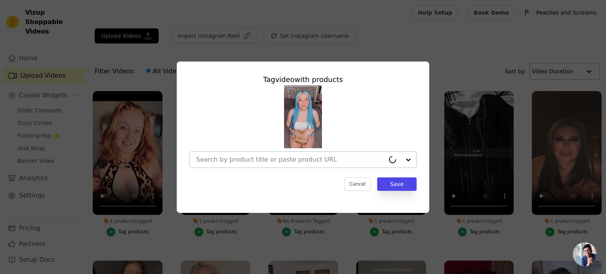
click at [256, 164] on div at bounding box center [290, 160] width 189 height 16
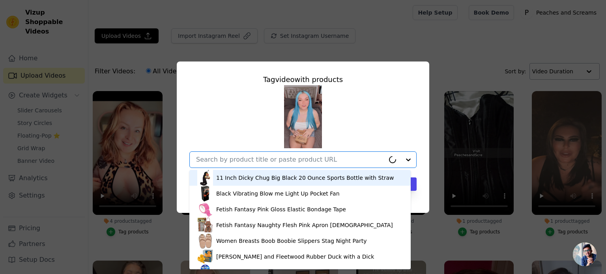
paste input "3.5-Inch Pipedream Pink Crystal Butt Plug for Temperature Play"
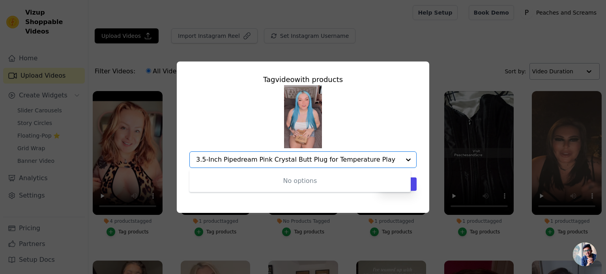
drag, startPoint x: 220, startPoint y: 160, endPoint x: 311, endPoint y: 165, distance: 90.8
click at [311, 165] on div "3.5-Inch Pipedream Pink Crystal Butt Plug for Temperature Play" at bounding box center [298, 160] width 204 height 16
paste input "Pipedream Pink Crystal Butt Plug"
type input "Pipedream Pink Crystal Butt Plug"
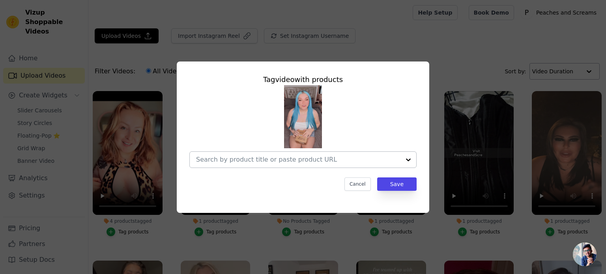
click at [243, 164] on div at bounding box center [298, 160] width 204 height 16
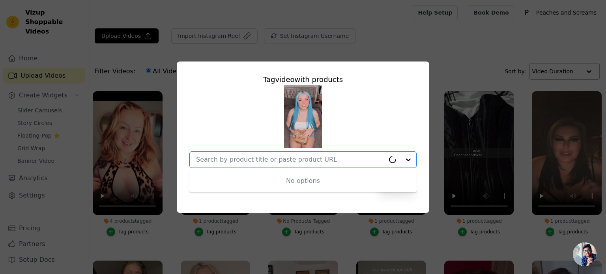
click at [249, 161] on input "No Products Tagged Tag video with products No options Option undefined, selecte…" at bounding box center [290, 159] width 189 height 7
paste input "Pipedream Pink Crystal Butt Plug"
drag, startPoint x: 242, startPoint y: 162, endPoint x: 312, endPoint y: 155, distance: 69.8
click at [312, 155] on div "Pipedream Pink Crystal Butt Plug" at bounding box center [298, 160] width 204 height 16
paste input "text"
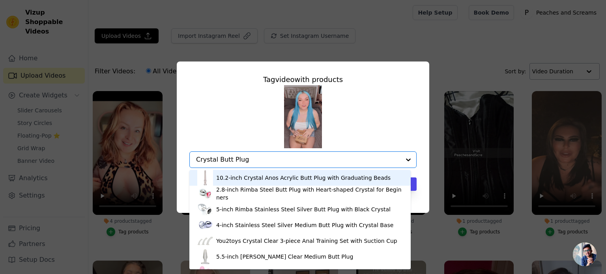
type input "Crystal Butt Plug"
click at [502, 108] on div "Tag video with products 10.2-inch Crystal Anos Acrylic Butt Plug with Graduatin…" at bounding box center [303, 137] width 581 height 177
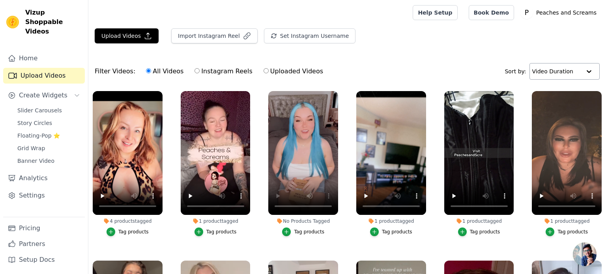
click at [301, 232] on div "Tag products" at bounding box center [309, 232] width 30 height 6
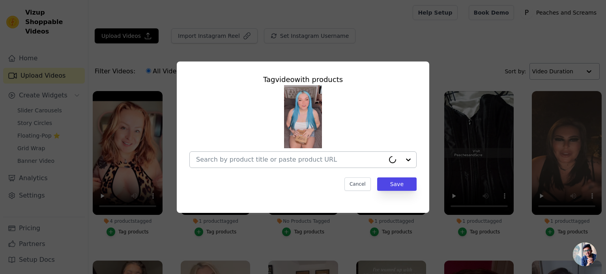
click at [282, 164] on div at bounding box center [290, 160] width 189 height 16
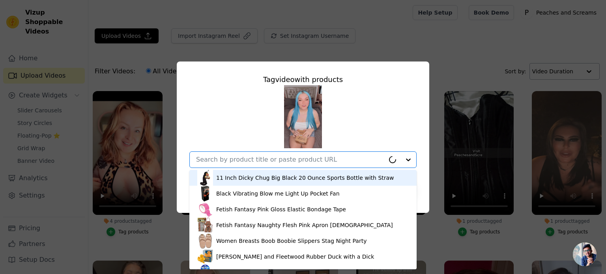
paste input "Crystal Butt Plug"
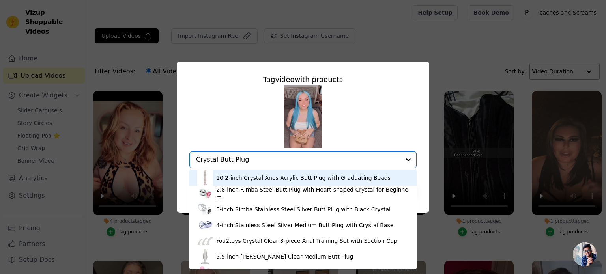
type input "Crystal Butt Plug"
click at [457, 78] on div "Tag video with products 10.2-inch Crystal Anos Acrylic Butt Plug with Graduatin…" at bounding box center [303, 137] width 581 height 177
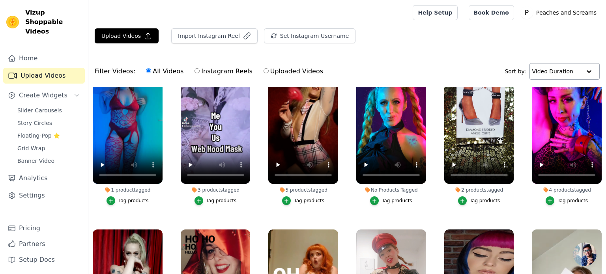
scroll to position [710, 0]
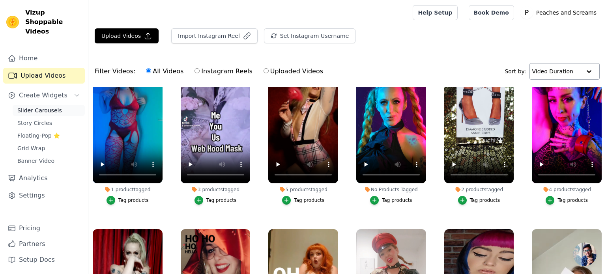
click at [30, 106] on span "Slider Carousels" at bounding box center [39, 110] width 45 height 8
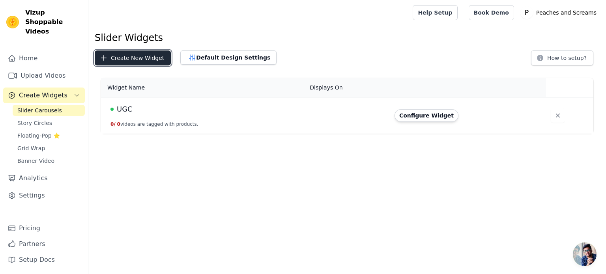
click at [113, 62] on button "Create New Widget" at bounding box center [133, 57] width 76 height 15
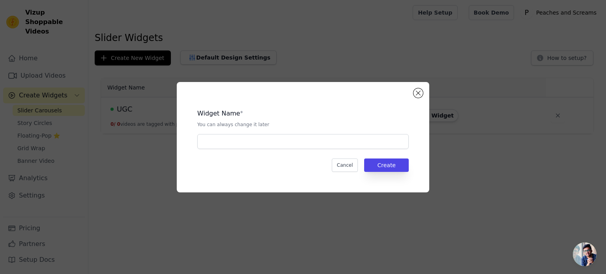
click at [238, 149] on div "Widget Name * You can always change it later Cancel Create" at bounding box center [302, 137] width 227 height 85
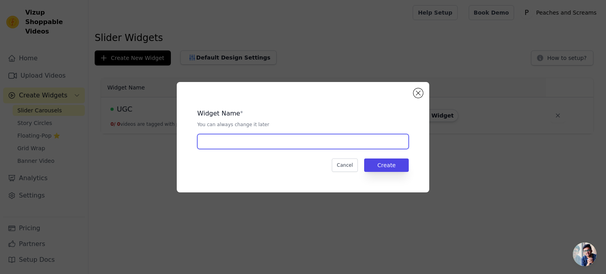
click at [233, 140] on input "text" at bounding box center [302, 141] width 211 height 15
type input "Sexy Lingerie"
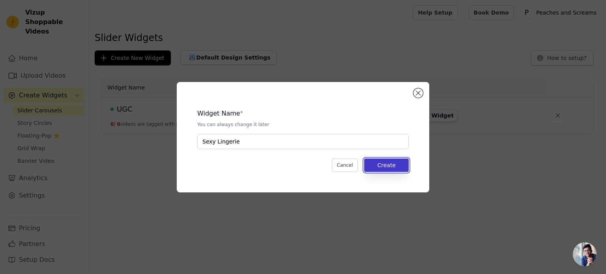
click at [379, 162] on button "Create" at bounding box center [386, 165] width 45 height 13
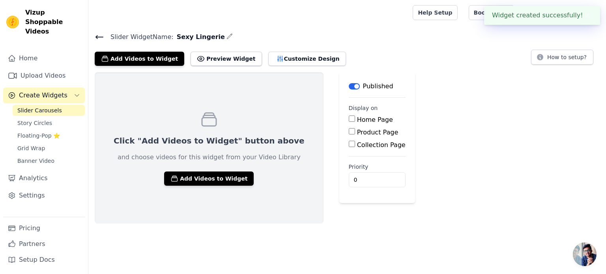
click at [207, 170] on div "Click "Add Videos to Widget" button above and choose videos for this widget fro…" at bounding box center [209, 147] width 229 height 151
click at [209, 172] on button "Add Videos to Widget" at bounding box center [209, 179] width 90 height 14
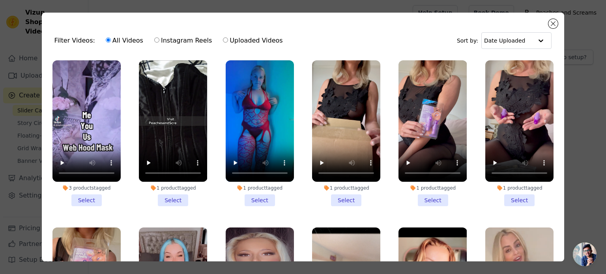
click at [85, 199] on li "3 products tagged Select" at bounding box center [86, 133] width 68 height 146
click at [0, 0] on input "3 products tagged Select" at bounding box center [0, 0] width 0 height 0
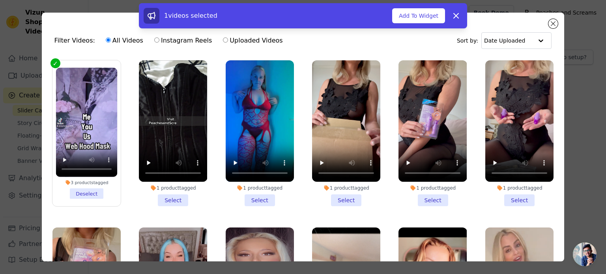
click at [169, 196] on li "1 product tagged Select" at bounding box center [173, 133] width 68 height 146
click at [0, 0] on input "1 product tagged Select" at bounding box center [0, 0] width 0 height 0
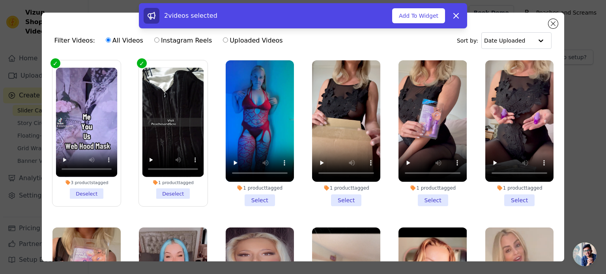
click at [258, 199] on li "1 product tagged Select" at bounding box center [260, 133] width 68 height 146
click at [0, 0] on input "1 product tagged Select" at bounding box center [0, 0] width 0 height 0
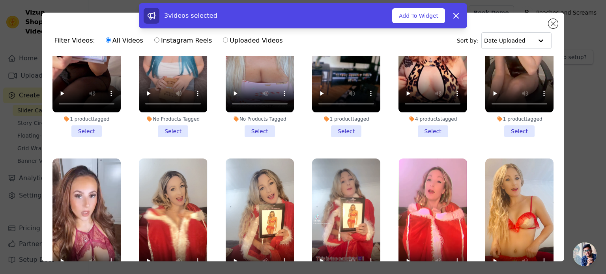
scroll to position [315, 0]
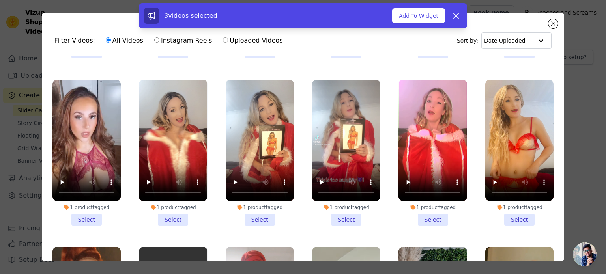
click at [80, 211] on li "1 product tagged Select" at bounding box center [86, 153] width 68 height 146
click at [0, 0] on input "1 product tagged Select" at bounding box center [0, 0] width 0 height 0
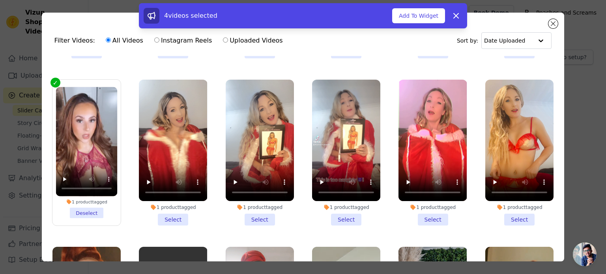
click at [256, 209] on li "1 product tagged Select" at bounding box center [260, 153] width 68 height 146
click at [0, 0] on input "1 product tagged Select" at bounding box center [0, 0] width 0 height 0
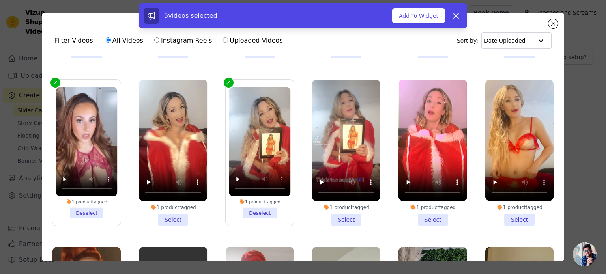
click at [269, 205] on li "1 product tagged Deselect" at bounding box center [260, 152] width 62 height 131
click at [0, 0] on input "1 product tagged Deselect" at bounding box center [0, 0] width 0 height 0
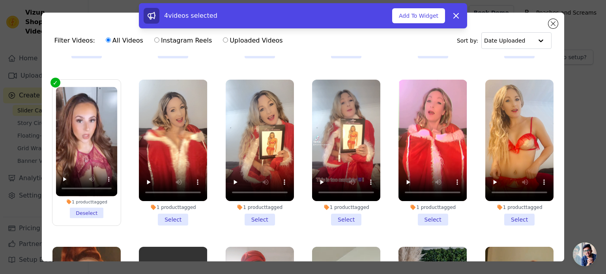
click at [517, 205] on li "1 product tagged Select" at bounding box center [519, 153] width 68 height 146
click at [0, 0] on input "1 product tagged Select" at bounding box center [0, 0] width 0 height 0
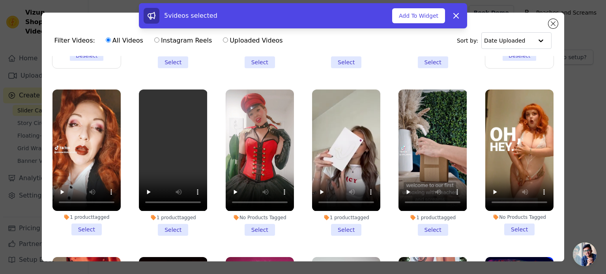
scroll to position [473, 0]
click at [499, 219] on li "No Products Tagged Select" at bounding box center [519, 162] width 68 height 146
click at [0, 0] on input "No Products Tagged Select" at bounding box center [0, 0] width 0 height 0
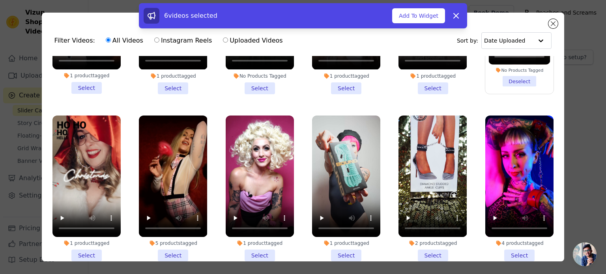
scroll to position [631, 0]
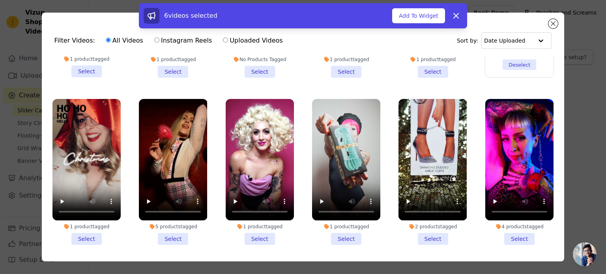
click at [179, 224] on div "5 products tagged" at bounding box center [173, 227] width 68 height 6
click at [0, 0] on input "5 products tagged Select" at bounding box center [0, 0] width 0 height 0
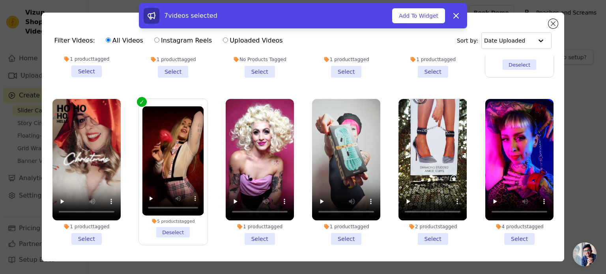
click at [177, 215] on li "5 products tagged Deselect" at bounding box center [173, 171] width 62 height 131
click at [0, 0] on input "5 products tagged Deselect" at bounding box center [0, 0] width 0 height 0
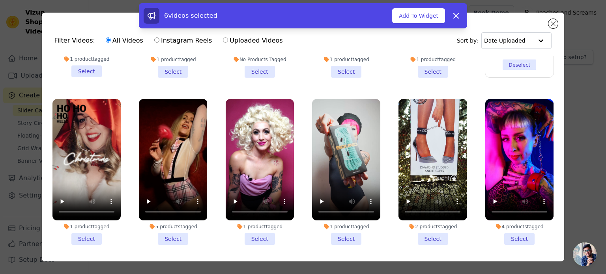
click at [165, 224] on li "5 products tagged Select" at bounding box center [173, 172] width 68 height 146
click at [0, 0] on input "5 products tagged Select" at bounding box center [0, 0] width 0 height 0
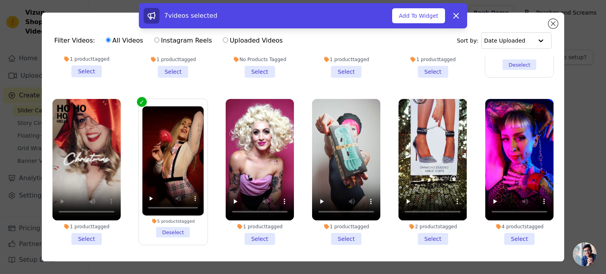
click at [91, 221] on li "1 product tagged Select" at bounding box center [86, 172] width 68 height 146
click at [0, 0] on input "1 product tagged Select" at bounding box center [0, 0] width 0 height 0
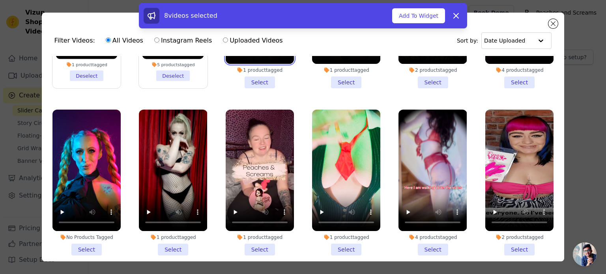
scroll to position [789, 0]
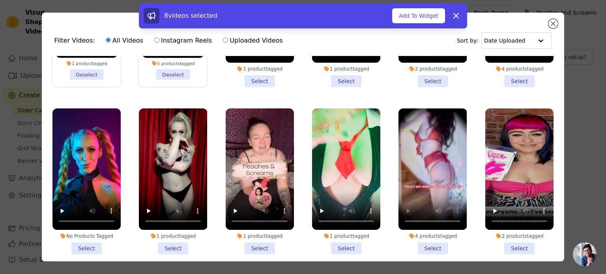
click at [418, 226] on li "4 products tagged Select" at bounding box center [432, 181] width 68 height 146
click at [0, 0] on input "4 products tagged Select" at bounding box center [0, 0] width 0 height 0
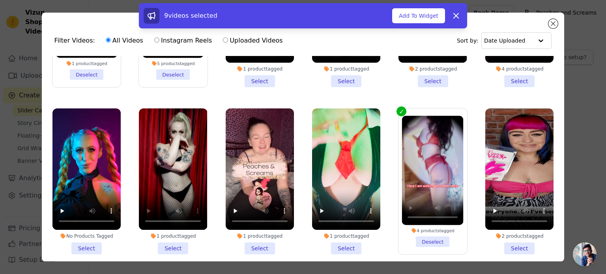
click at [180, 228] on li "1 product tagged Select" at bounding box center [173, 181] width 68 height 146
click at [0, 0] on input "1 product tagged Select" at bounding box center [0, 0] width 0 height 0
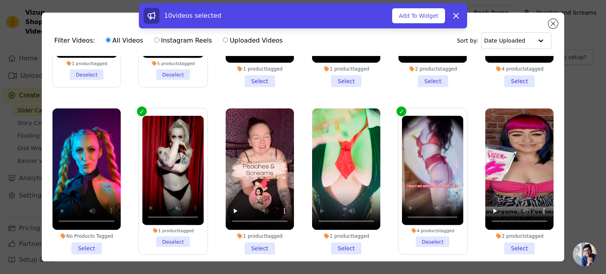
click at [334, 228] on li "1 product tagged Select" at bounding box center [346, 181] width 68 height 146
click at [0, 0] on input "1 product tagged Select" at bounding box center [0, 0] width 0 height 0
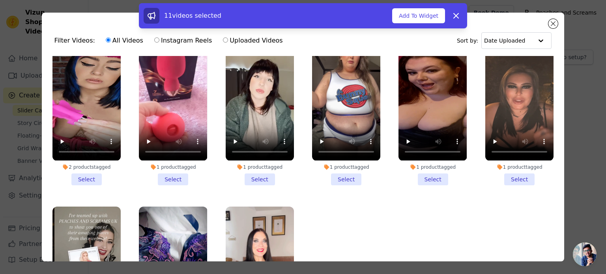
scroll to position [1070, 0]
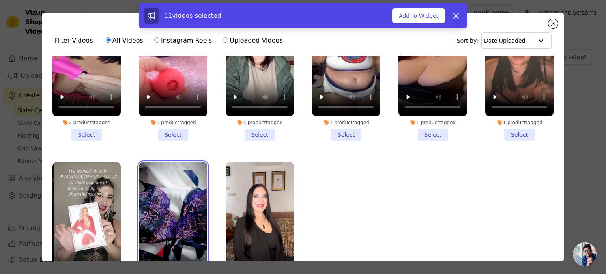
click at [193, 229] on video at bounding box center [173, 222] width 68 height 121
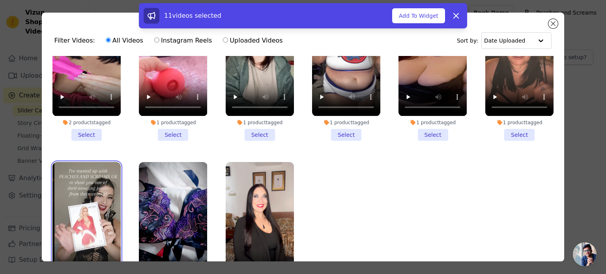
click at [80, 217] on video at bounding box center [86, 222] width 68 height 121
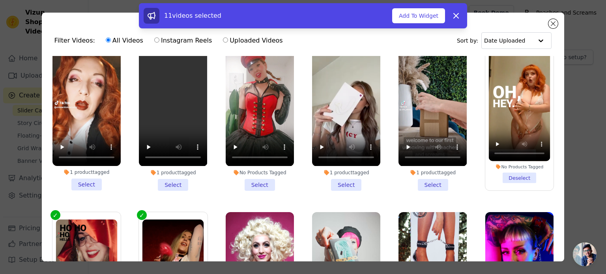
scroll to position [439, 0]
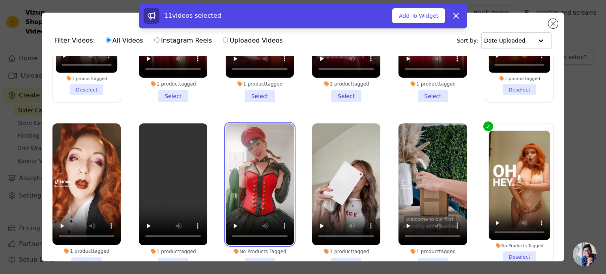
click at [255, 186] on video at bounding box center [260, 183] width 68 height 121
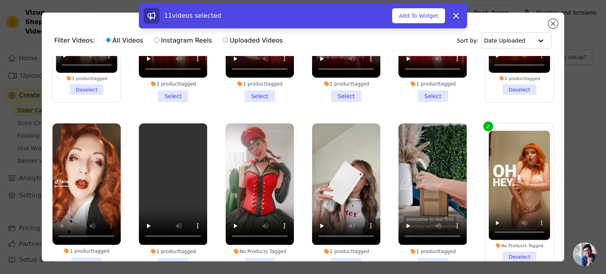
click at [89, 247] on li "1 product tagged Select" at bounding box center [86, 196] width 68 height 146
click at [0, 0] on input "1 product tagged Select" at bounding box center [0, 0] width 0 height 0
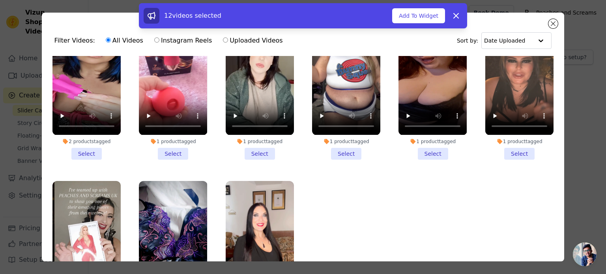
scroll to position [1070, 0]
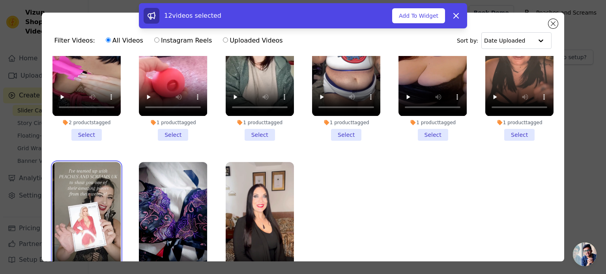
drag, startPoint x: 106, startPoint y: 157, endPoint x: 105, endPoint y: 162, distance: 5.0
click at [105, 162] on video at bounding box center [86, 222] width 68 height 121
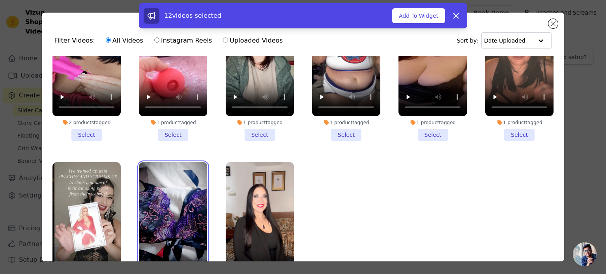
click at [183, 207] on video at bounding box center [173, 222] width 68 height 121
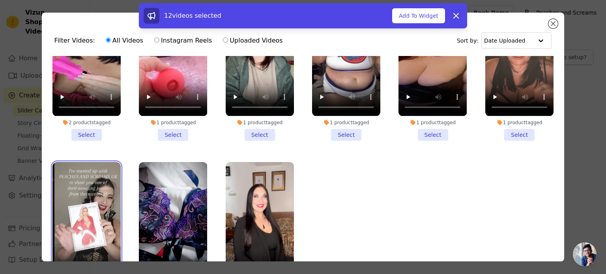
click at [103, 186] on video at bounding box center [86, 222] width 68 height 121
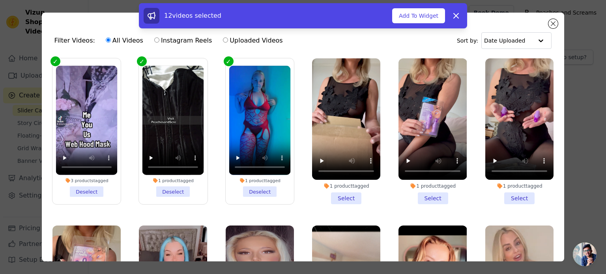
scroll to position [0, 0]
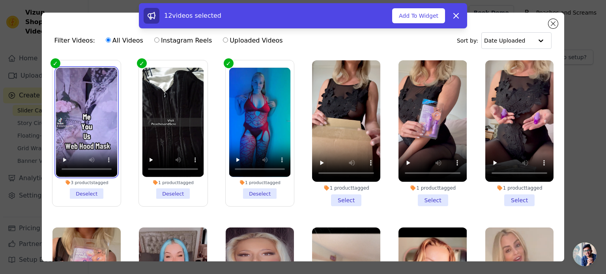
click at [95, 134] on video at bounding box center [87, 123] width 62 height 110
click at [79, 119] on video at bounding box center [87, 123] width 62 height 110
click at [75, 189] on li "3 products tagged Deselect" at bounding box center [87, 133] width 62 height 131
click at [0, 0] on input "3 products tagged Deselect" at bounding box center [0, 0] width 0 height 0
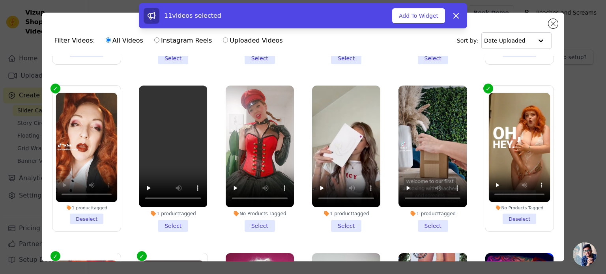
scroll to position [473, 0]
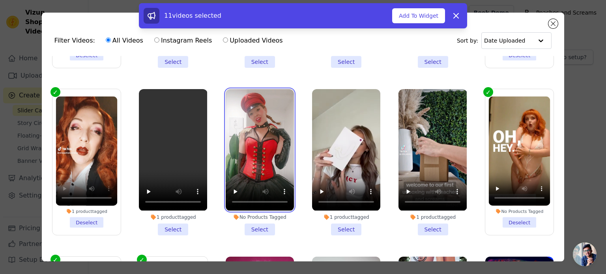
click at [252, 140] on video at bounding box center [260, 149] width 68 height 121
click at [254, 130] on video at bounding box center [260, 149] width 68 height 121
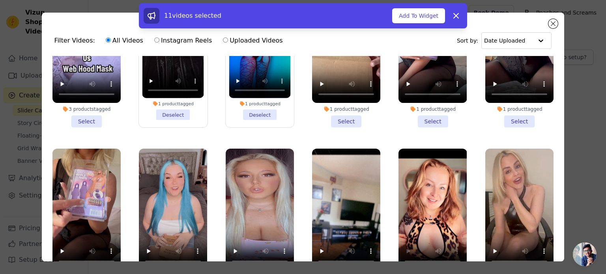
scroll to position [0, 0]
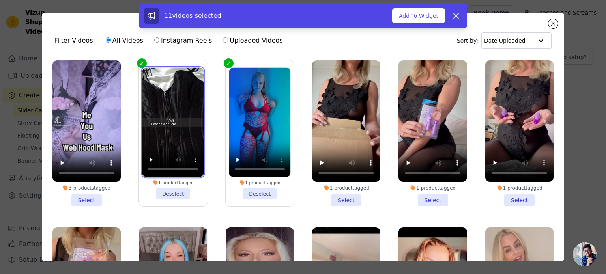
click at [171, 115] on video at bounding box center [173, 123] width 62 height 110
click at [166, 190] on li "1 product tagged Deselect" at bounding box center [173, 133] width 62 height 131
click at [0, 0] on input "1 product tagged Deselect" at bounding box center [0, 0] width 0 height 0
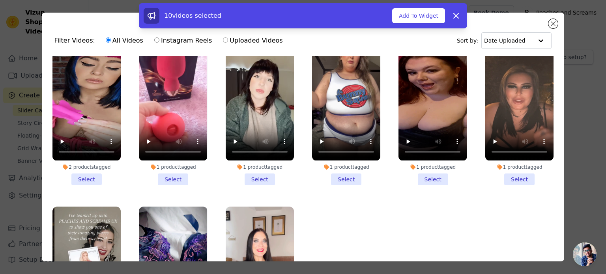
scroll to position [1070, 0]
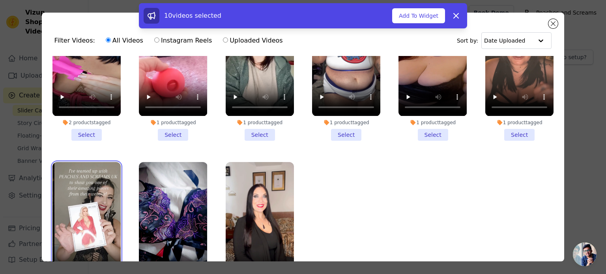
click at [95, 188] on video at bounding box center [86, 222] width 68 height 121
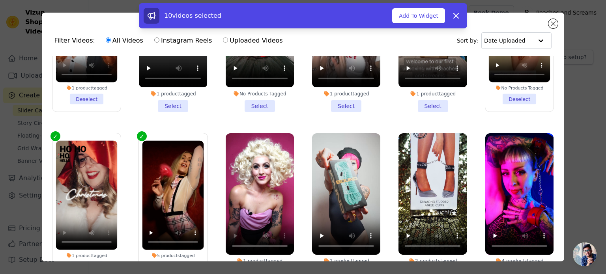
scroll to position [518, 0]
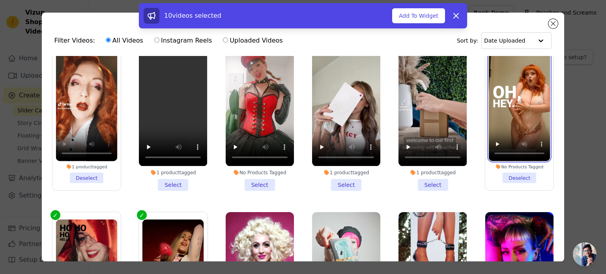
click at [517, 96] on video at bounding box center [520, 107] width 62 height 110
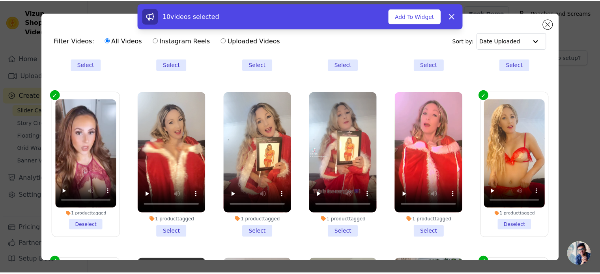
scroll to position [315, 0]
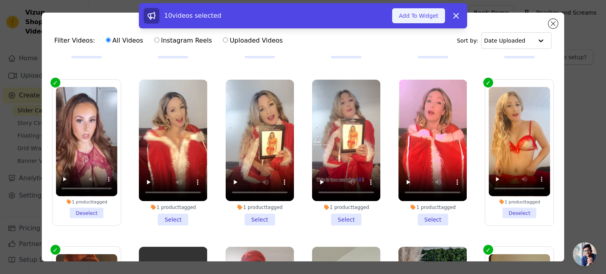
click at [435, 17] on button "Add To Widget" at bounding box center [418, 15] width 53 height 15
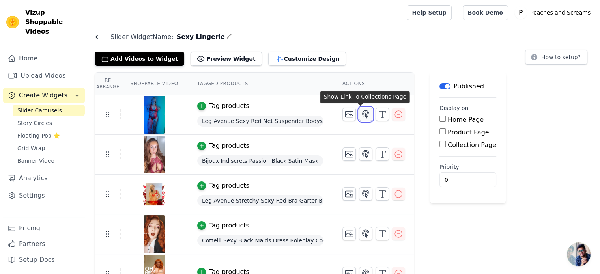
click at [362, 115] on icon "button" at bounding box center [365, 113] width 7 height 7
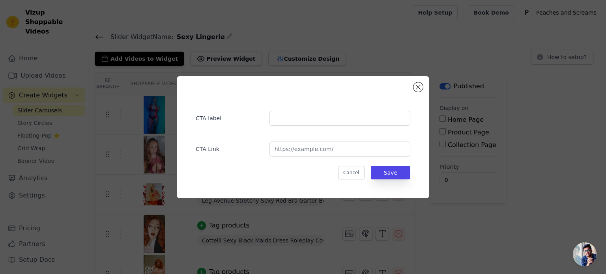
click at [366, 181] on div "CTA label CTA Link Cancel Save" at bounding box center [302, 137] width 227 height 97
click at [359, 175] on button "Cancel" at bounding box center [351, 172] width 26 height 13
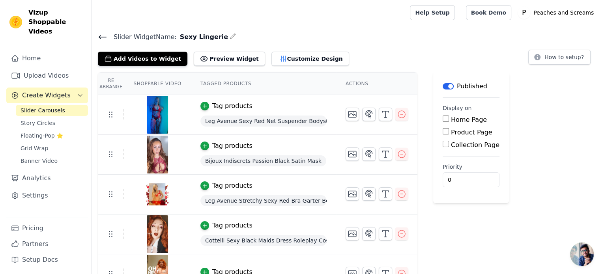
scroll to position [0, 0]
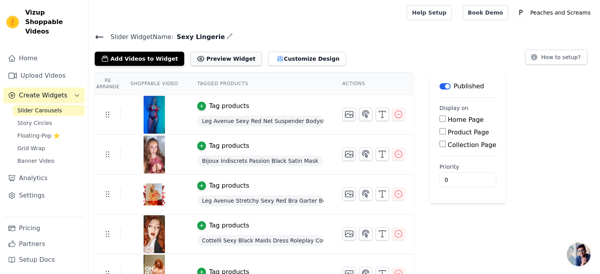
click at [233, 57] on button "Preview Widget" at bounding box center [225, 59] width 71 height 14
click at [268, 55] on button "Customize Design" at bounding box center [307, 59] width 78 height 14
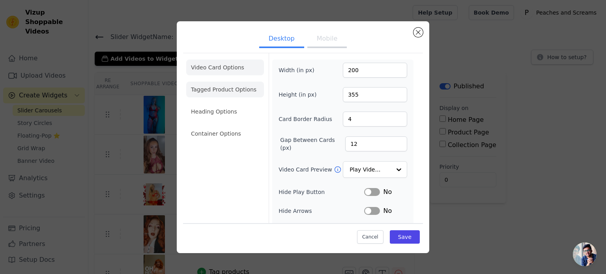
click at [236, 90] on li "Tagged Product Options" at bounding box center [225, 90] width 78 height 16
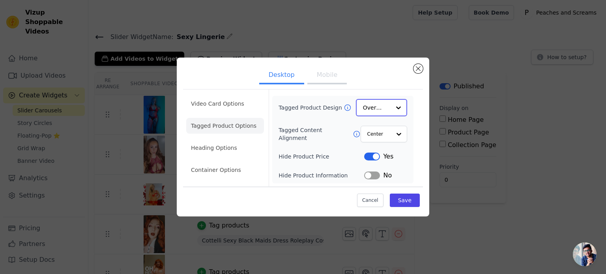
click at [362, 110] on div "Overlay" at bounding box center [381, 107] width 51 height 17
click at [362, 110] on div "Card Overlay Minimalist Option Overlay, selected. You are currently focused on …" at bounding box center [381, 107] width 51 height 17
click at [362, 110] on div "Overlay" at bounding box center [381, 107] width 51 height 17
click at [235, 104] on li "Video Card Options" at bounding box center [225, 104] width 78 height 16
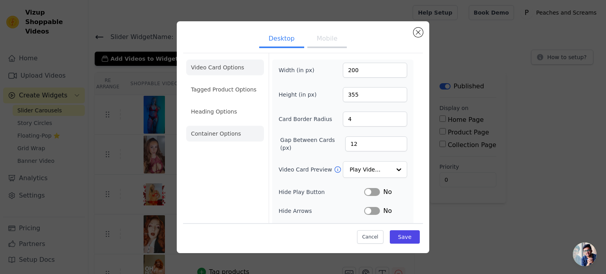
click at [232, 136] on li "Container Options" at bounding box center [225, 134] width 78 height 16
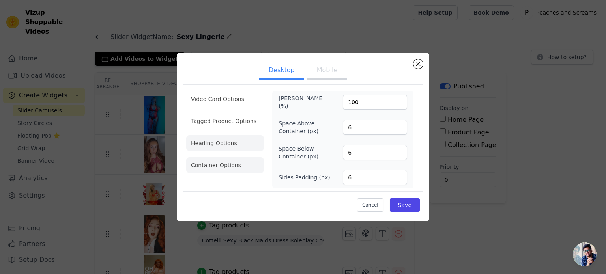
click at [237, 147] on li "Heading Options" at bounding box center [225, 143] width 78 height 16
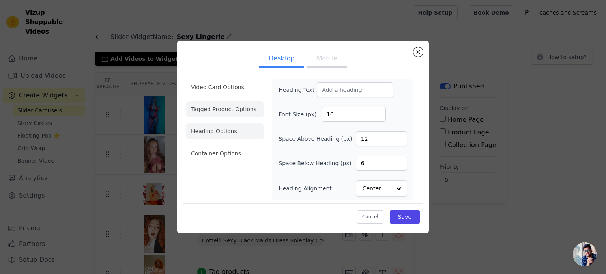
click at [245, 110] on li "Tagged Product Options" at bounding box center [225, 109] width 78 height 16
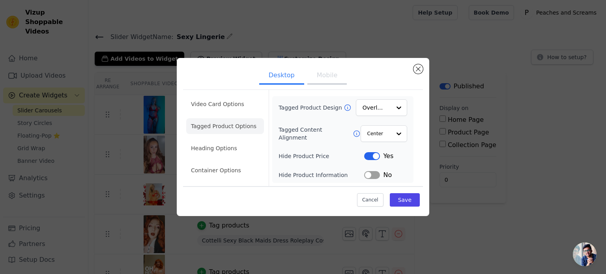
click at [242, 98] on li "Video Card Options" at bounding box center [225, 104] width 78 height 16
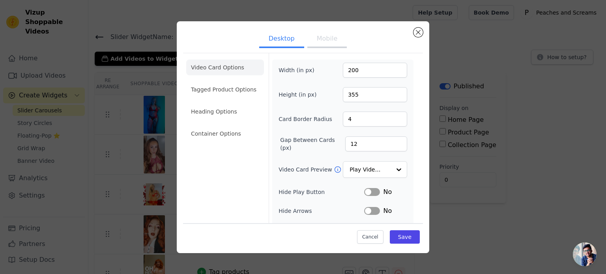
click at [330, 41] on button "Mobile" at bounding box center [326, 39] width 39 height 17
click at [297, 38] on button "Desktop" at bounding box center [281, 39] width 45 height 17
click at [242, 94] on li "Tagged Product Options" at bounding box center [225, 90] width 78 height 16
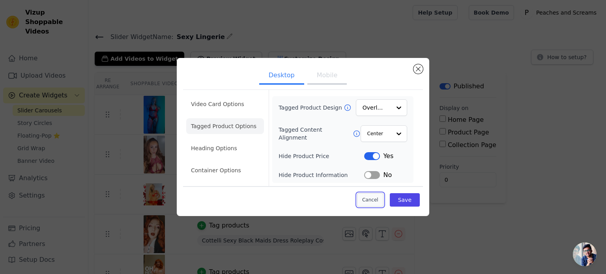
click at [368, 203] on button "Cancel" at bounding box center [370, 199] width 26 height 13
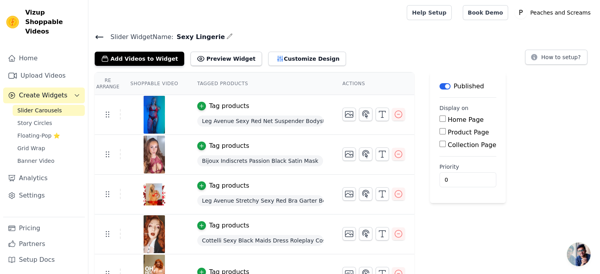
click at [469, 146] on label "Collection Page" at bounding box center [472, 144] width 49 height 7
click at [446, 146] on input "Collection Page" at bounding box center [442, 144] width 6 height 6
checkbox input "true"
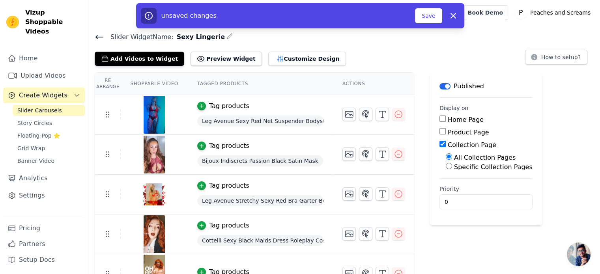
click at [467, 164] on label "Specific Collection Pages" at bounding box center [493, 166] width 78 height 7
click at [452, 164] on input "Specific Collection Pages" at bounding box center [449, 166] width 6 height 6
radio input "true"
click at [465, 183] on button "Select Collection Pages" at bounding box center [483, 184] width 75 height 13
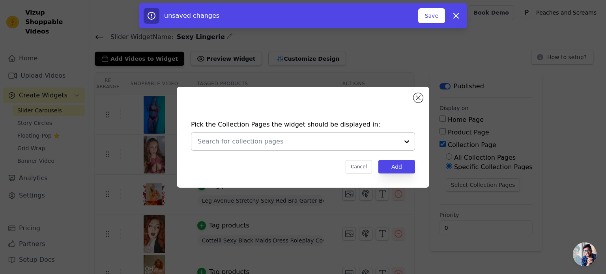
click at [266, 136] on div at bounding box center [298, 141] width 201 height 17
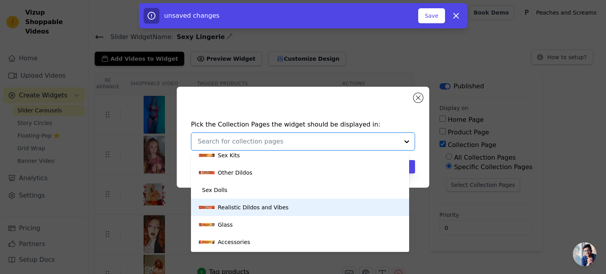
scroll to position [243, 0]
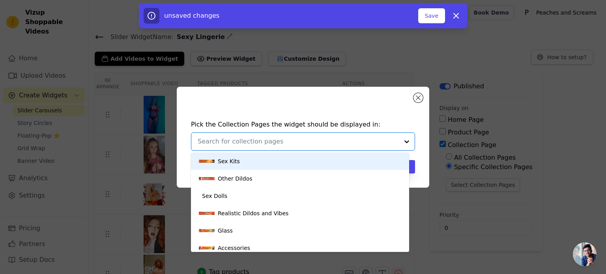
click at [284, 134] on div at bounding box center [298, 141] width 201 height 17
type input "clothes"
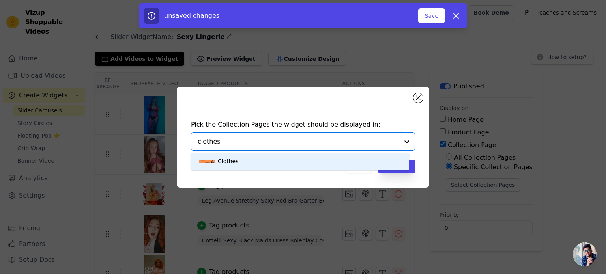
click at [309, 157] on div "Clothes" at bounding box center [300, 161] width 202 height 17
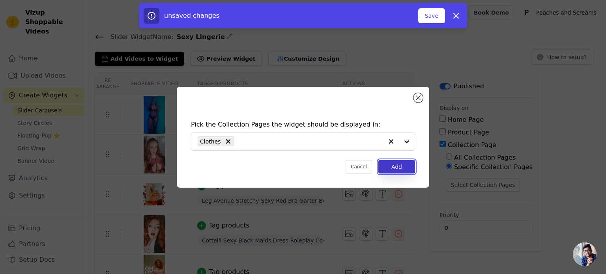
click at [388, 166] on button "Add" at bounding box center [396, 166] width 37 height 13
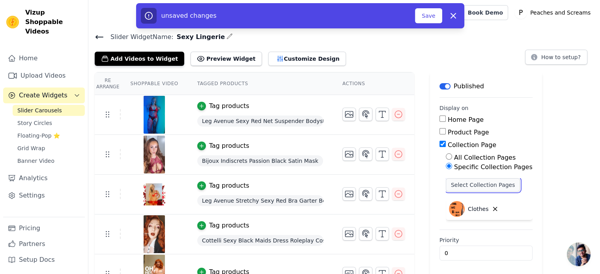
click at [458, 187] on button "Select Collection Pages" at bounding box center [483, 184] width 75 height 13
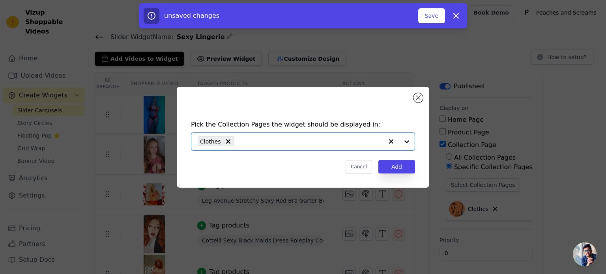
click at [264, 144] on input "text" at bounding box center [310, 141] width 145 height 9
click at [275, 149] on div "Clothes" at bounding box center [290, 141] width 185 height 17
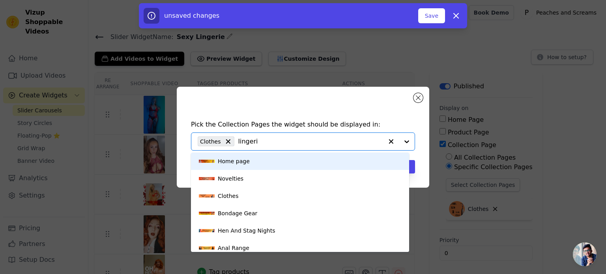
type input "lingerie"
click at [299, 156] on div "Plus Size Lingerie" at bounding box center [300, 161] width 202 height 17
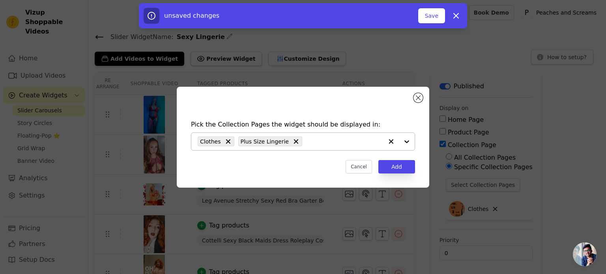
click at [314, 147] on div "Clothes Plus Size Lingerie" at bounding box center [290, 141] width 185 height 17
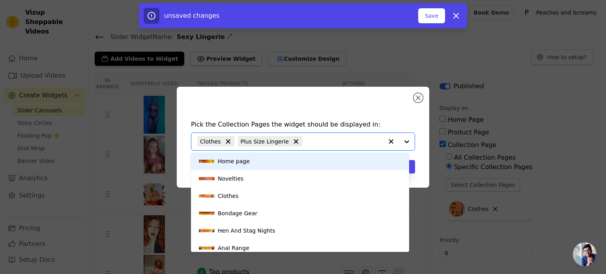
paste input "lingerie"
type input "lingerie"
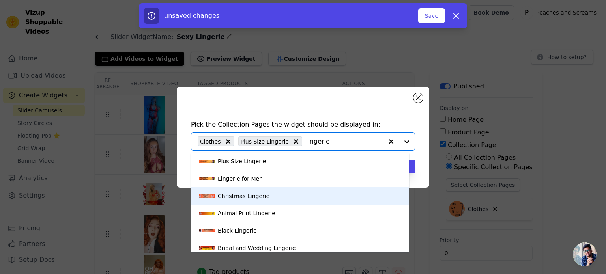
click at [286, 192] on div "Christmas Lingerie" at bounding box center [300, 195] width 202 height 17
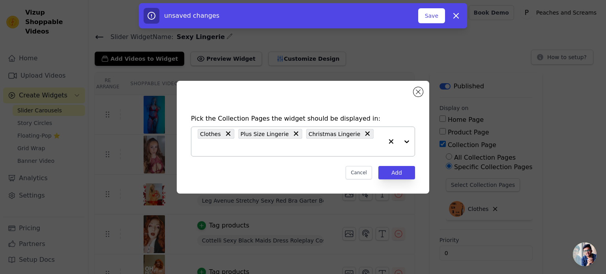
paste input "lingerie"
type input "lingerie"
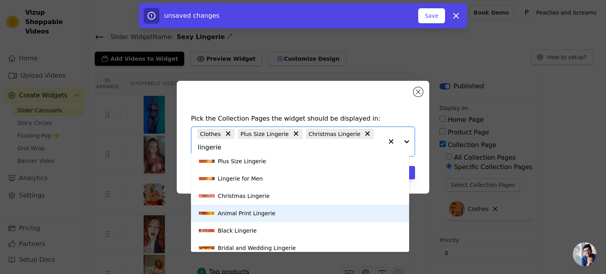
click at [284, 216] on div "Animal Print Lingerie" at bounding box center [300, 213] width 202 height 17
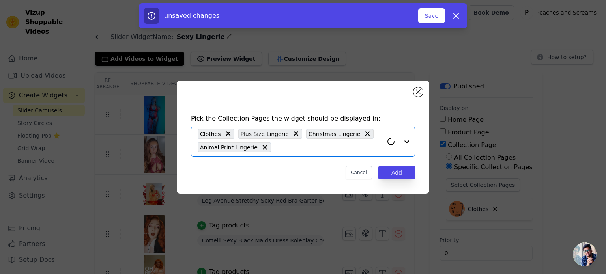
paste input "lingerie"
type input "lingerie"
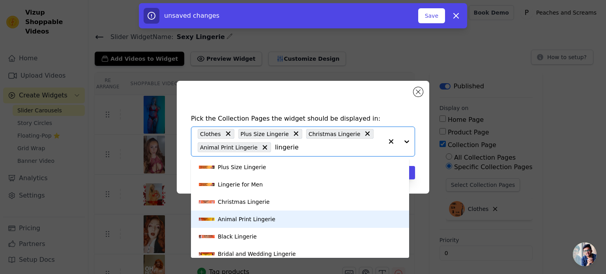
click at [279, 219] on div "Animal Print Lingerie" at bounding box center [300, 219] width 202 height 17
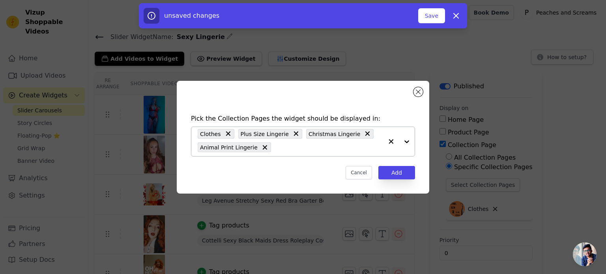
paste input "lingerie"
type input "lingerie"
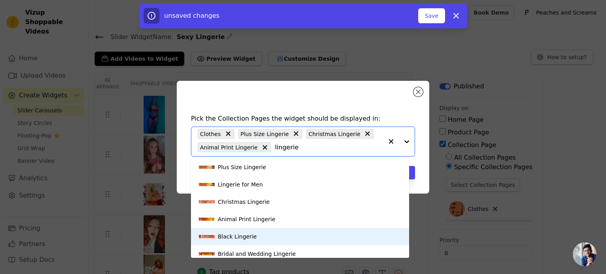
click at [265, 235] on div "Black Lingerie" at bounding box center [300, 236] width 202 height 17
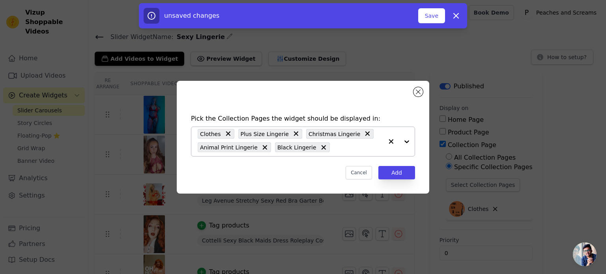
paste input "lingerie"
type input "lingerie"
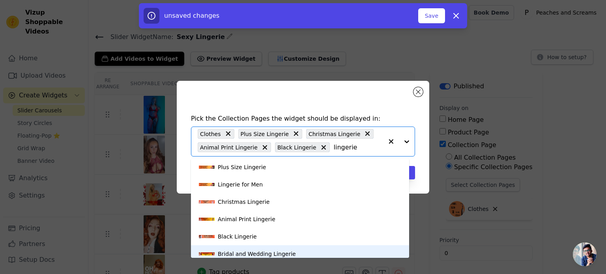
scroll to position [5, 0]
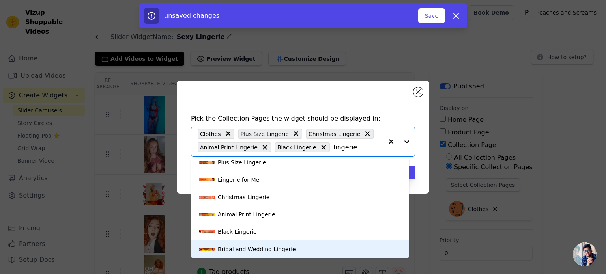
click at [255, 252] on div "Bridal and Wedding Lingerie" at bounding box center [257, 249] width 78 height 17
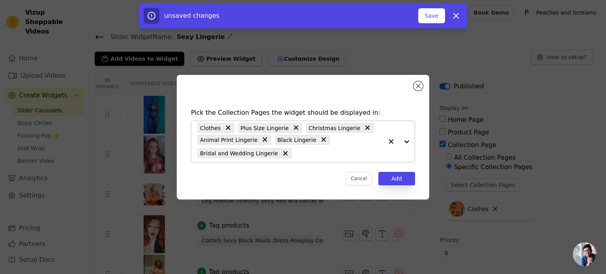
paste input "lingerie"
type input "lingerie"
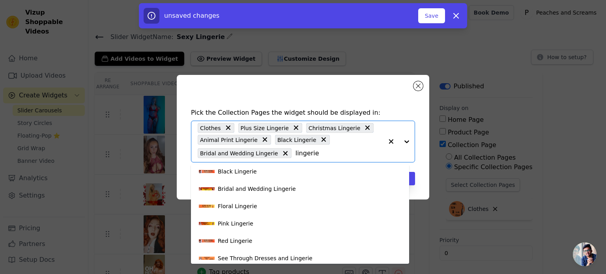
scroll to position [79, 0]
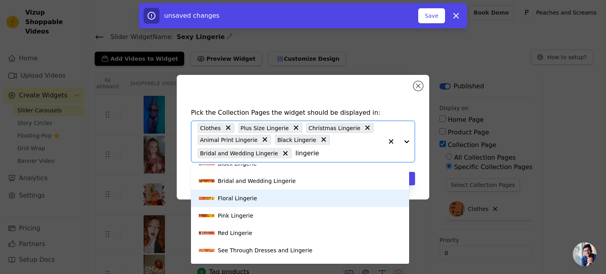
click at [304, 196] on div "Floral Lingerie" at bounding box center [300, 198] width 202 height 17
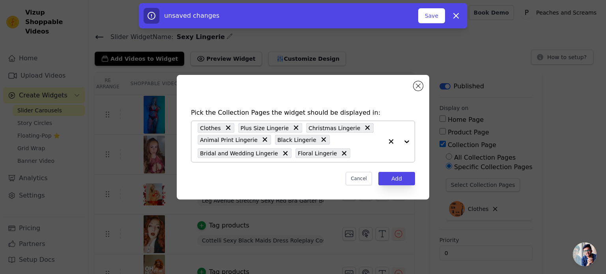
paste input "lingerie"
type input "lingerie"
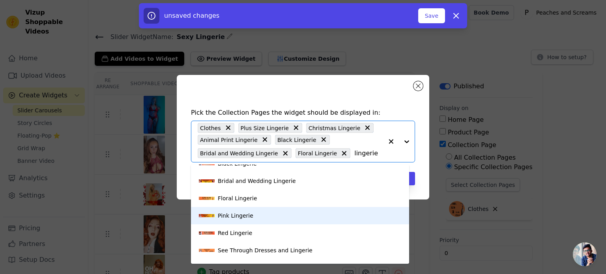
click at [276, 221] on div "Pink Lingerie" at bounding box center [300, 215] width 202 height 17
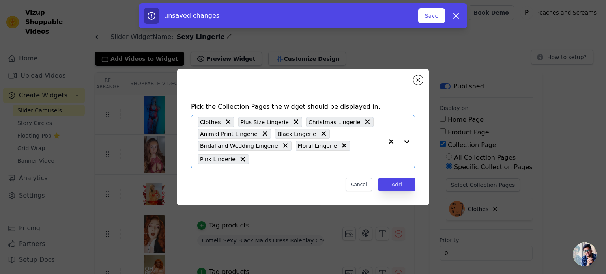
paste input "lingerie"
type input "lingerie"
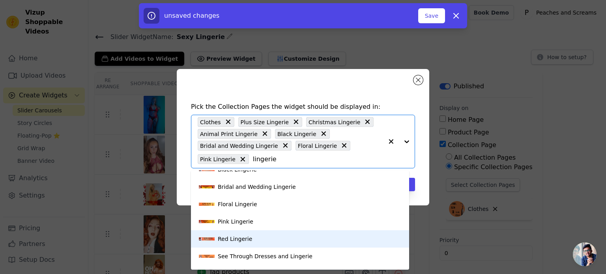
click at [266, 234] on div "Red Lingerie" at bounding box center [300, 238] width 202 height 17
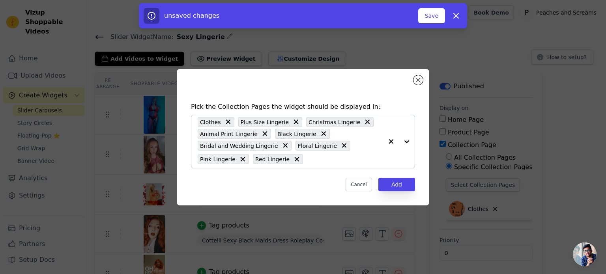
paste input "lingerie"
type input "lingerie"
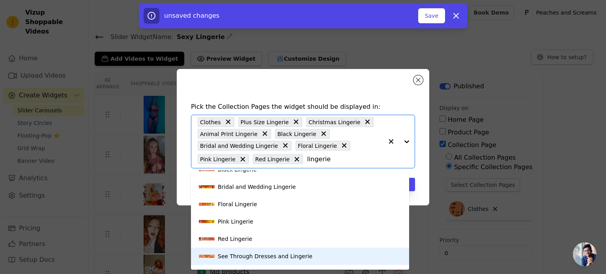
click at [274, 251] on div "See Through Dresses and Lingerie" at bounding box center [265, 256] width 95 height 17
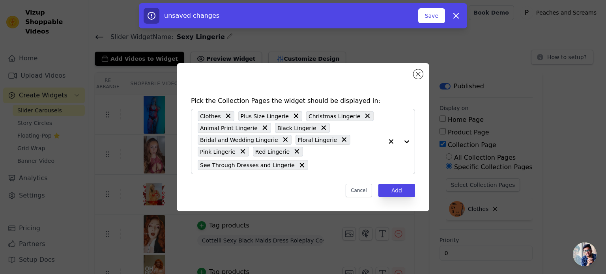
paste input "lingerie"
type input "lingerie"
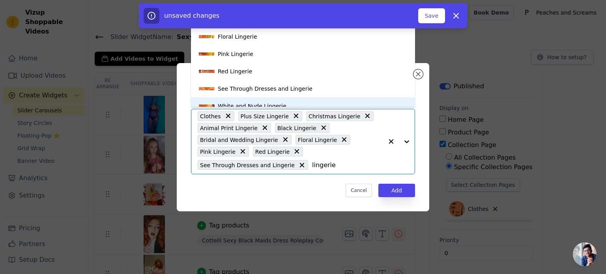
scroll to position [91, 0]
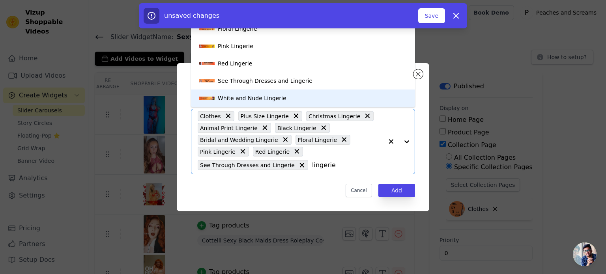
click at [288, 103] on div "White and Nude Lingerie" at bounding box center [303, 98] width 208 height 17
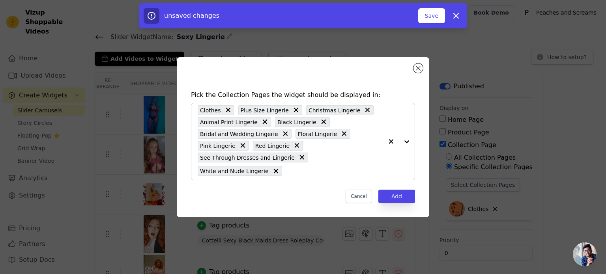
paste input "lingerie"
type input "lingerie"
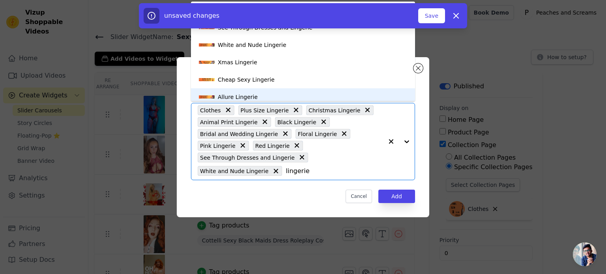
scroll to position [132, 0]
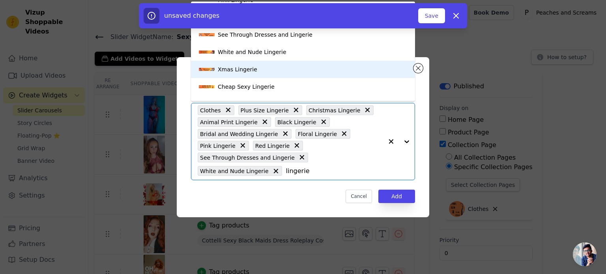
click at [311, 70] on div "Xmas Lingerie" at bounding box center [303, 69] width 208 height 17
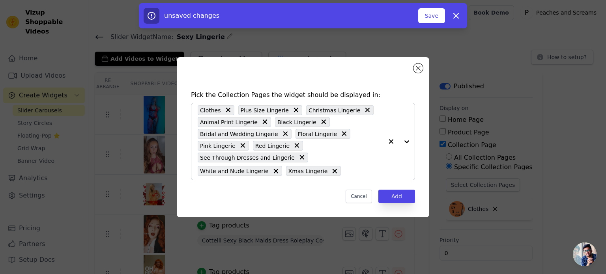
paste input "lingerie"
type input "lingerie"
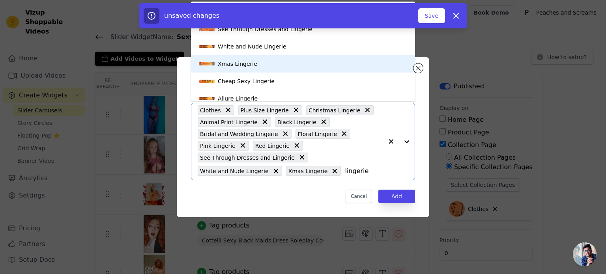
scroll to position [144, 0]
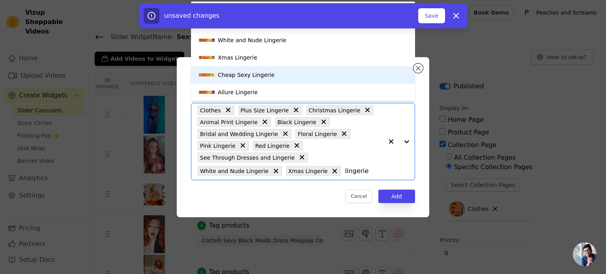
click at [274, 74] on div "Cheap Sexy Lingerie" at bounding box center [303, 74] width 208 height 17
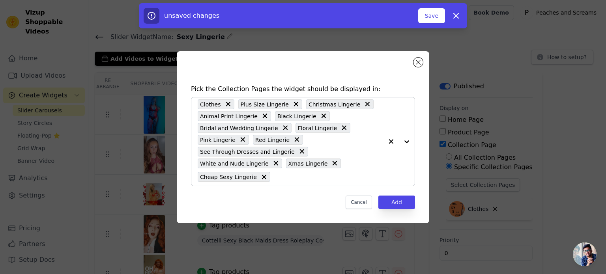
paste input "lingerie"
type input "lingerie"
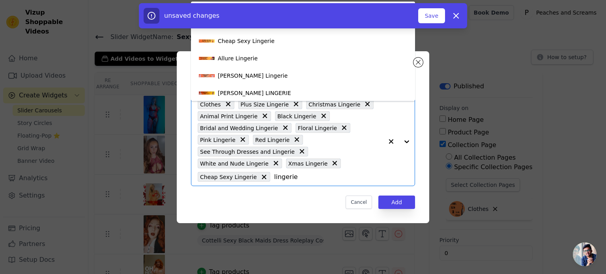
scroll to position [189, 0]
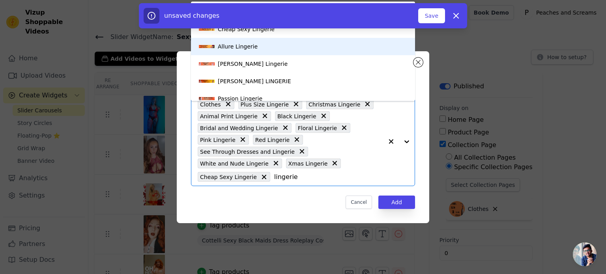
click at [293, 52] on div "Allure Lingerie" at bounding box center [303, 46] width 208 height 17
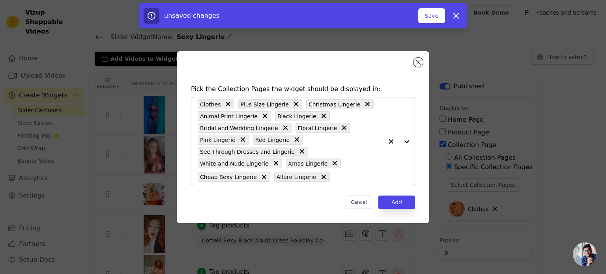
paste input "lingerie"
type input "lingerie"
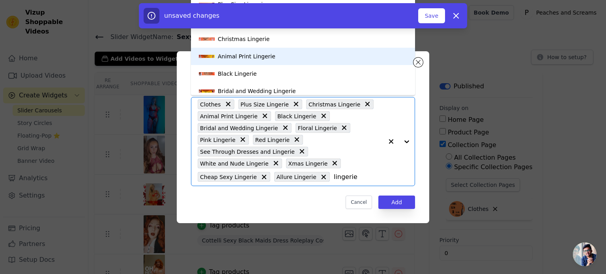
scroll to position [214, 0]
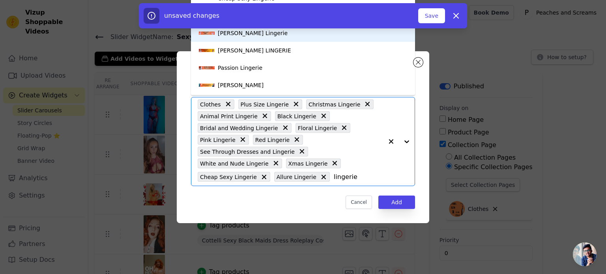
click at [310, 38] on div "Corsetti Lingerie" at bounding box center [303, 32] width 208 height 17
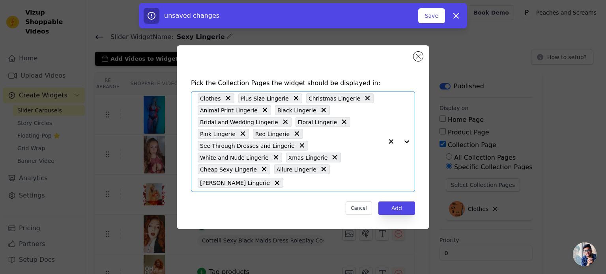
paste input "lingerie"
type input "lingerie"
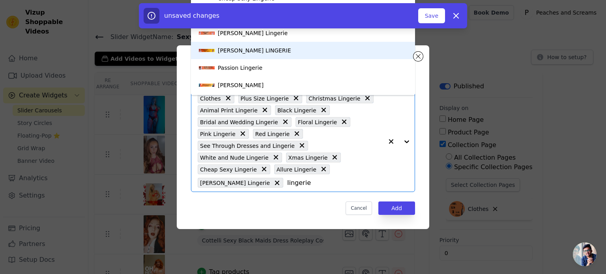
click at [284, 51] on div "MANDY MYSTERY LINGERIE" at bounding box center [254, 50] width 73 height 17
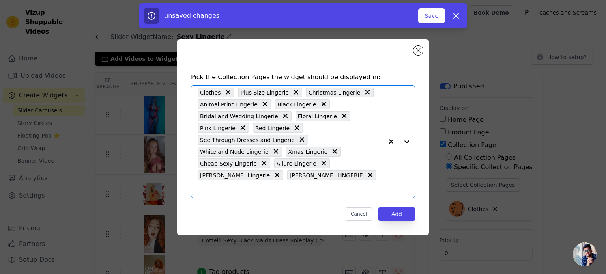
paste input "lingerie"
type input "lingerie"
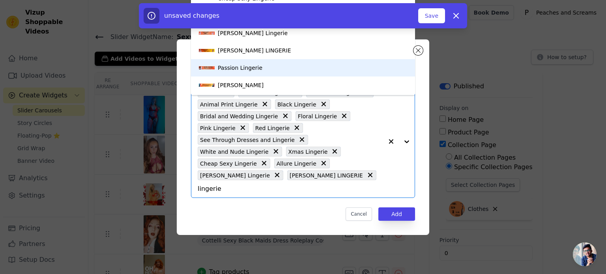
click at [280, 70] on div "Passion Lingerie" at bounding box center [303, 67] width 208 height 17
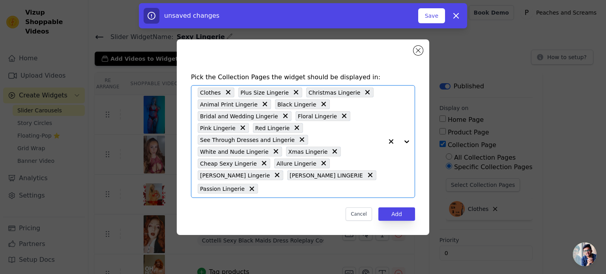
paste input "lingerie"
type input "lingerie"
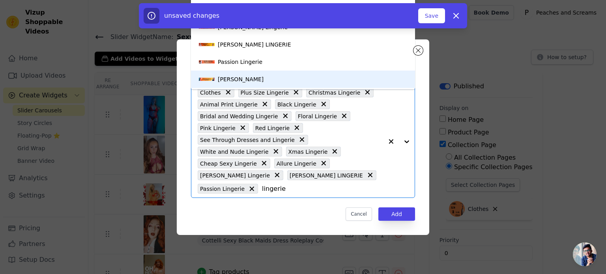
click at [267, 80] on div "ROXANA LINGERIE" at bounding box center [303, 79] width 208 height 17
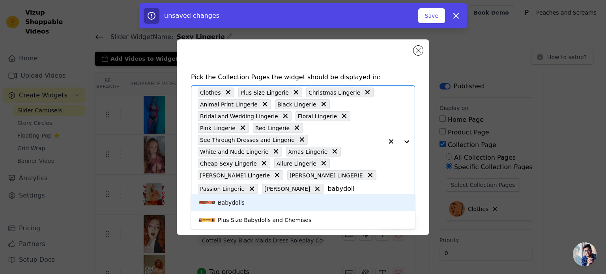
type input "babydolls"
click at [332, 203] on div "Babydolls" at bounding box center [303, 202] width 208 height 17
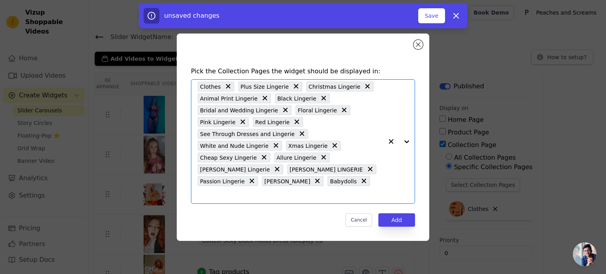
paste input "babydolls"
type input "babydolls"
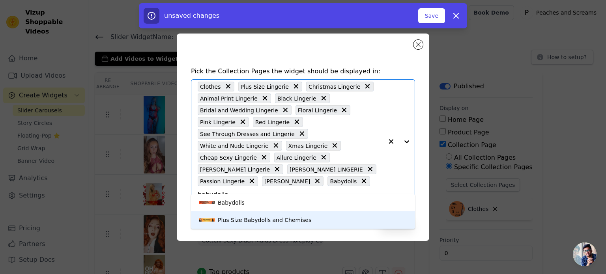
scroll to position [1, 0]
click at [274, 216] on div "Plus Size Babydolls and Chemises" at bounding box center [264, 218] width 93 height 17
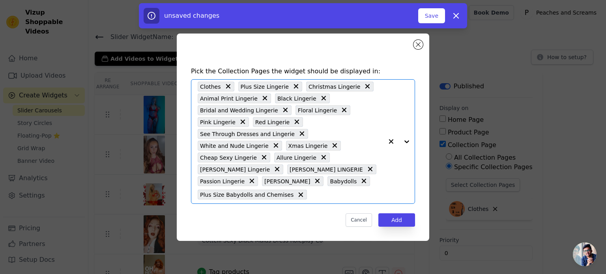
scroll to position [0, 0]
type input "bodysto"
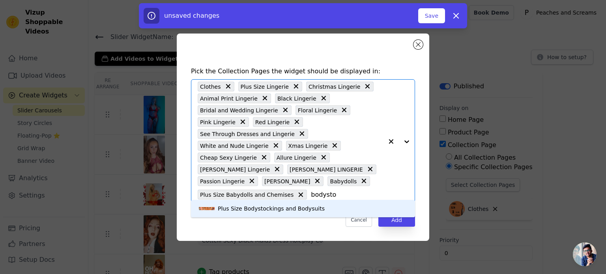
click at [294, 207] on div "Plus Size Bodystockings and Bodysuits" at bounding box center [271, 208] width 107 height 17
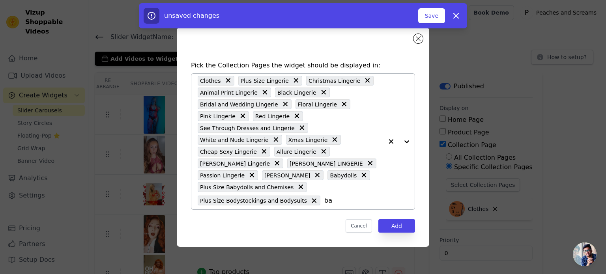
type input "bas"
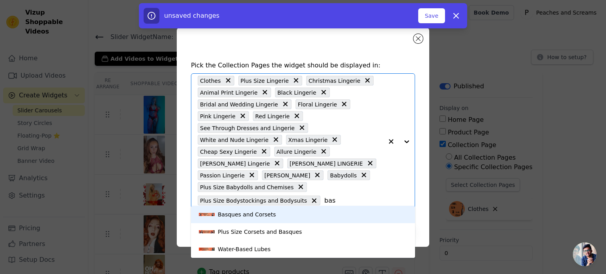
click at [299, 210] on div "Basques and Corsets" at bounding box center [303, 214] width 208 height 17
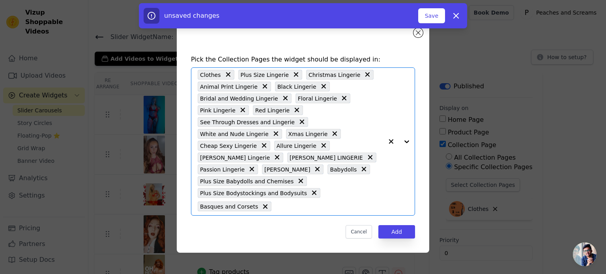
paste input "bas"
type input "bas"
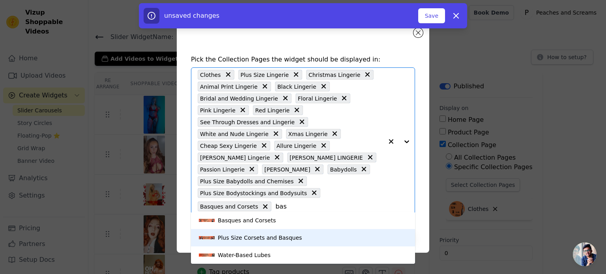
drag, startPoint x: 241, startPoint y: 223, endPoint x: 241, endPoint y: 236, distance: 13.4
click at [241, 236] on div "Basques and Corsets Plus Size Corsets and Basques Water-Based Lubes" at bounding box center [303, 238] width 224 height 52
click at [241, 235] on div "Plus Size Corsets and Basques" at bounding box center [260, 237] width 84 height 17
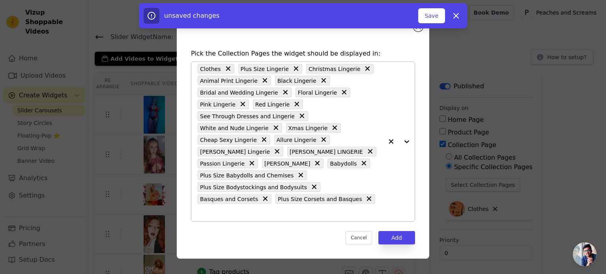
click at [308, 208] on input "text" at bounding box center [290, 212] width 185 height 9
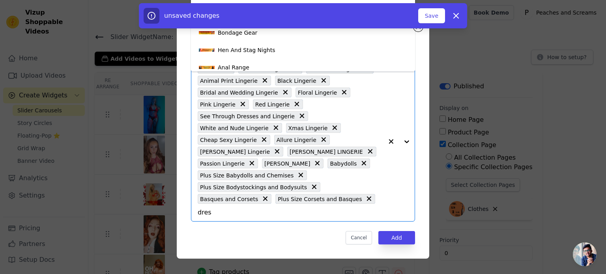
type input "dress"
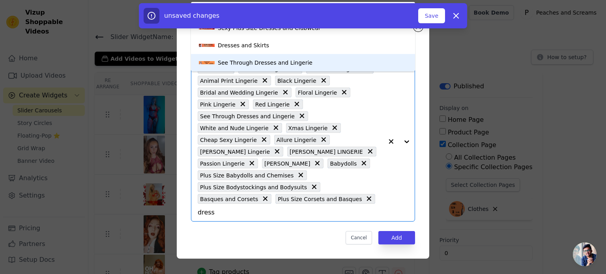
click at [303, 63] on div "See Through Dresses and Lingerie" at bounding box center [303, 62] width 208 height 17
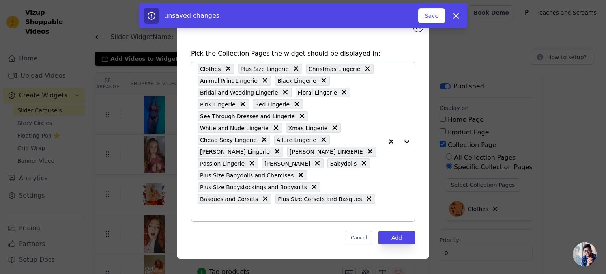
paste input "bas"
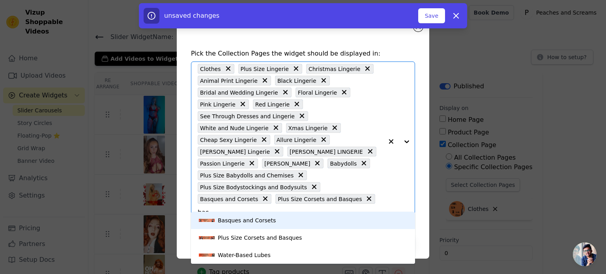
drag, startPoint x: 297, startPoint y: 196, endPoint x: 294, endPoint y: 198, distance: 4.2
click at [293, 208] on input "bas" at bounding box center [290, 212] width 185 height 9
drag, startPoint x: 302, startPoint y: 199, endPoint x: 282, endPoint y: 201, distance: 19.8
click at [282, 201] on div "Clothes Plus Size Lingerie Christmas Lingerie Animal Print Lingerie Black Linge…" at bounding box center [290, 141] width 185 height 159
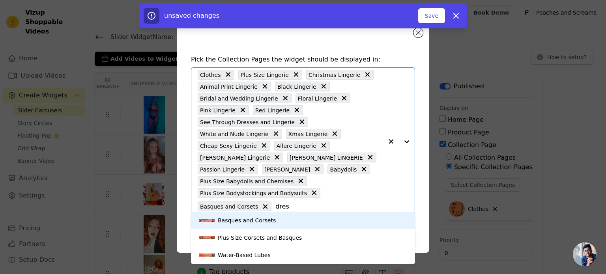
type input "dress"
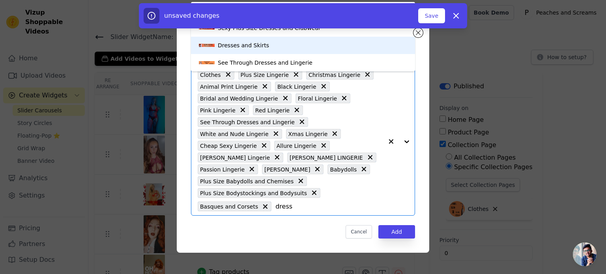
click at [251, 45] on div "Dresses and Skirts" at bounding box center [243, 45] width 51 height 17
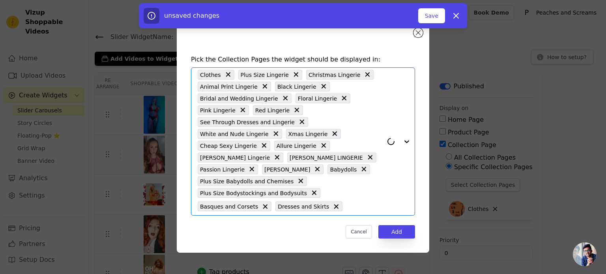
paste input "dress"
type input "dress"
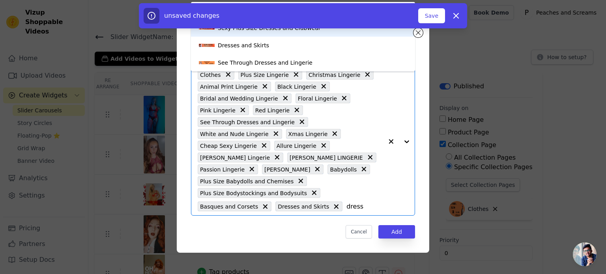
click at [274, 34] on div "Sexy Plus Size Dresses and Clubwear" at bounding box center [269, 27] width 103 height 17
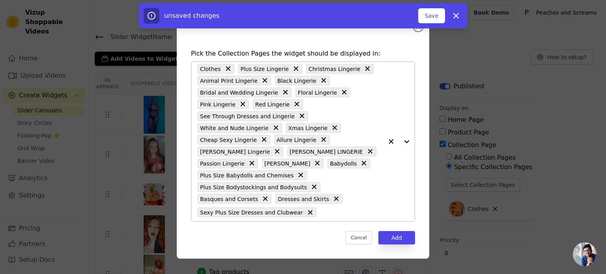
paste input "dress"
type input "dress"
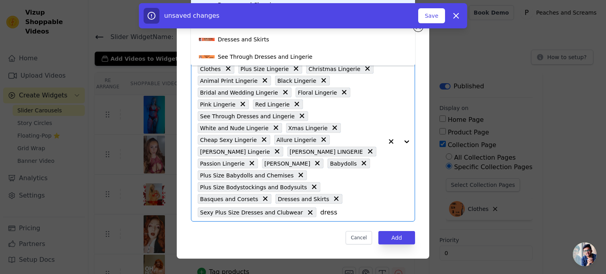
click at [221, 1] on div "Dresses and Chemises" at bounding box center [249, 4] width 63 height 17
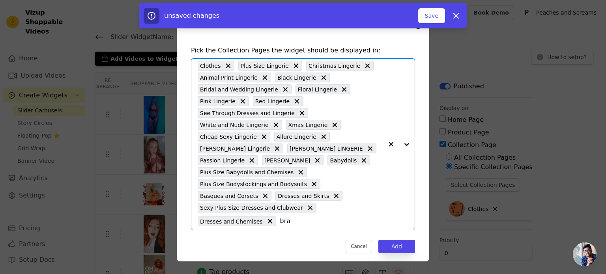
type input "bras"
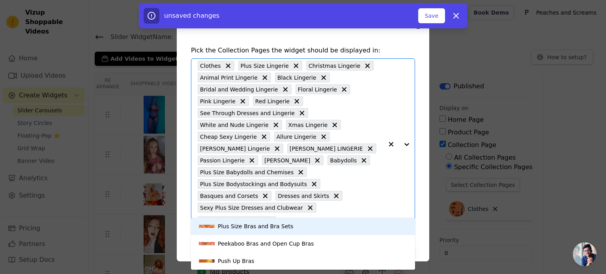
click at [293, 230] on div "Plus Size Bras and Bra Sets" at bounding box center [303, 226] width 208 height 17
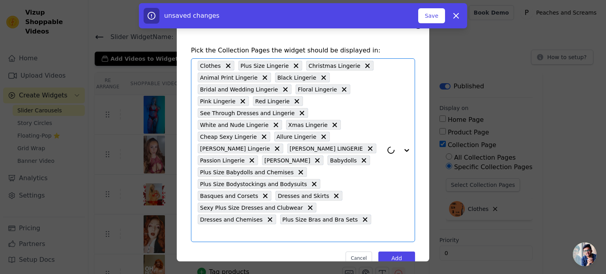
paste input "bras"
type input "bras"
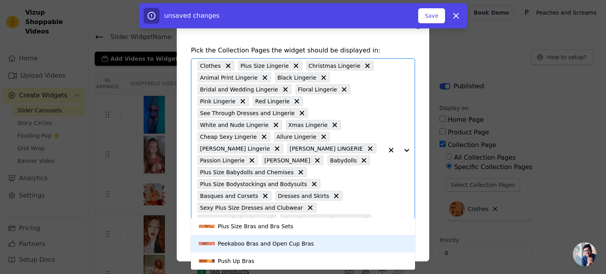
click at [273, 245] on div "Peekaboo Bras and Open Cup Bras" at bounding box center [266, 243] width 96 height 17
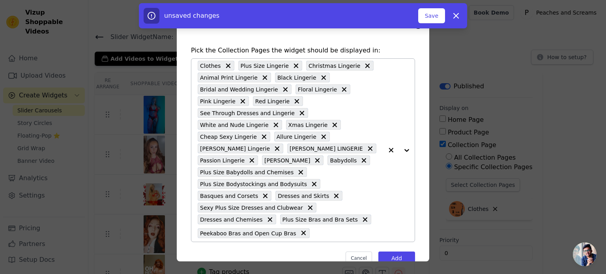
paste input "bras"
type input "bras"
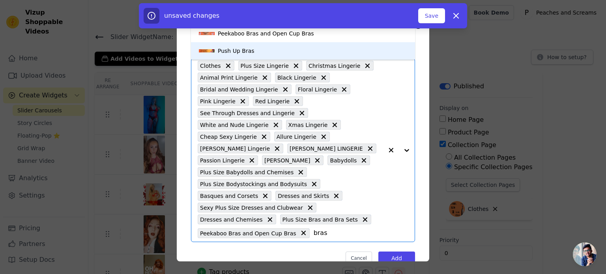
click at [275, 46] on div "Push Up Bras" at bounding box center [303, 50] width 208 height 17
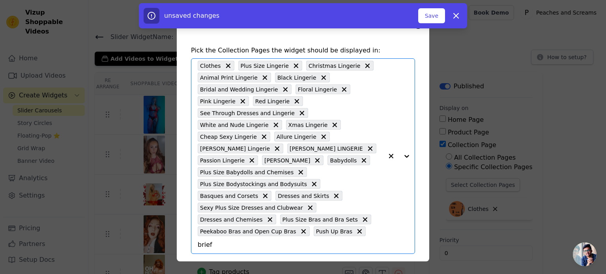
type input "briefs"
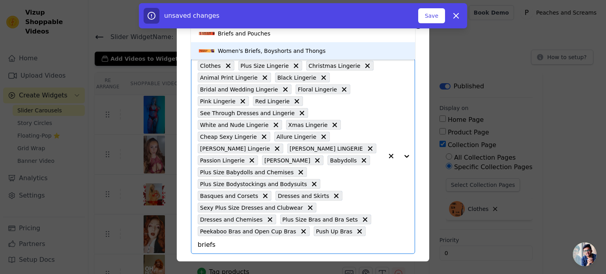
click at [371, 45] on div "Women's Briefs, Boyshorts and Thongs" at bounding box center [303, 50] width 208 height 17
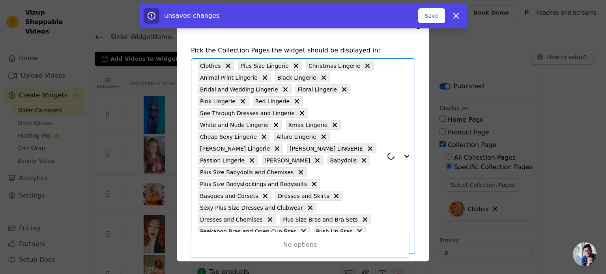
type input "teddies"
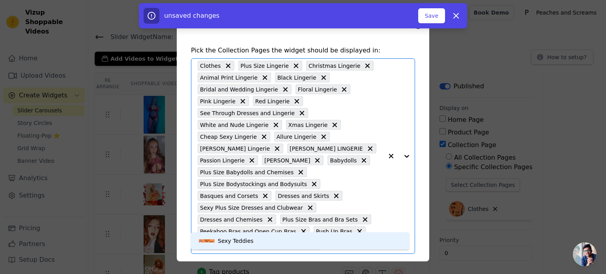
click at [298, 237] on div "Sexy Teddies" at bounding box center [300, 240] width 202 height 17
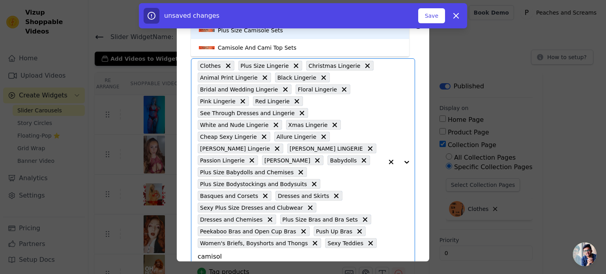
type input "camisole"
click at [317, 30] on div "Plus Size Camisole Sets" at bounding box center [300, 30] width 202 height 17
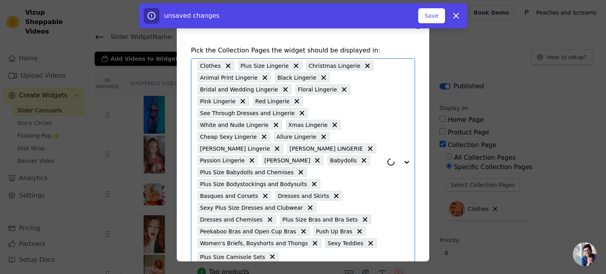
paste
type input "camisole"
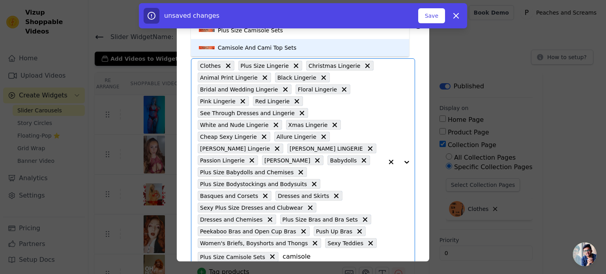
click at [270, 54] on div "Camisole And Cami Top Sets" at bounding box center [257, 47] width 78 height 17
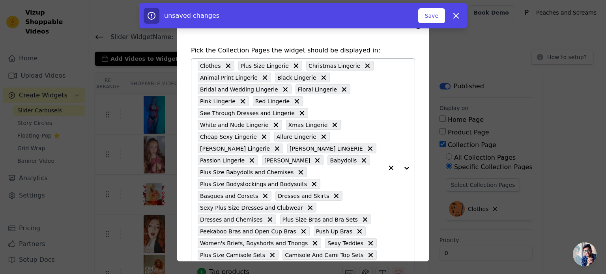
type input "knickers"
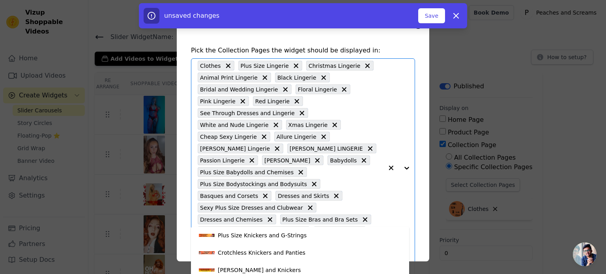
scroll to position [29, 0]
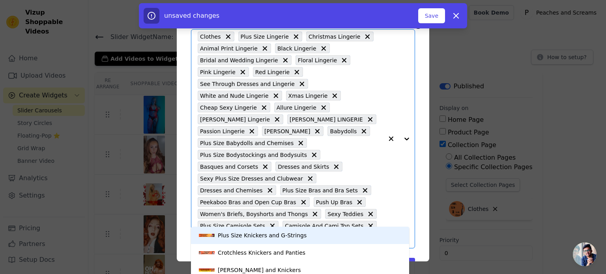
click at [296, 238] on div "Plus Size Knickers and G-Strings" at bounding box center [300, 235] width 202 height 17
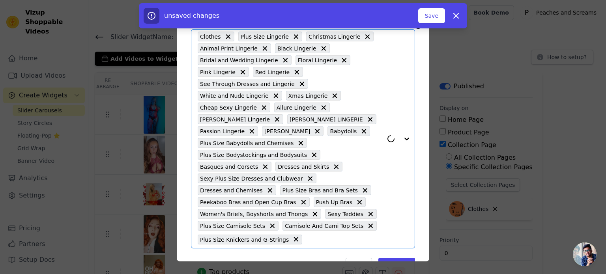
type input "knickers"
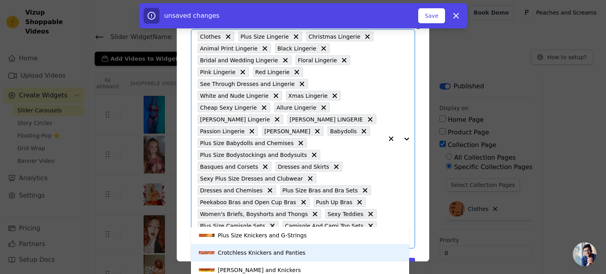
click at [274, 257] on div "Crotchless Knickers and Panties" at bounding box center [262, 252] width 88 height 17
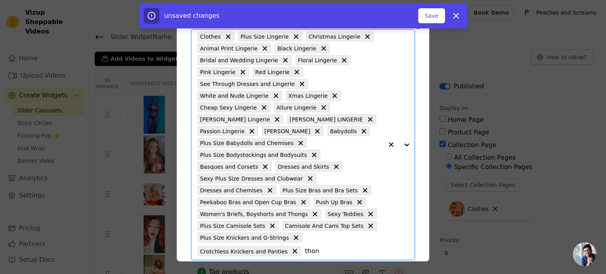
type input "thong"
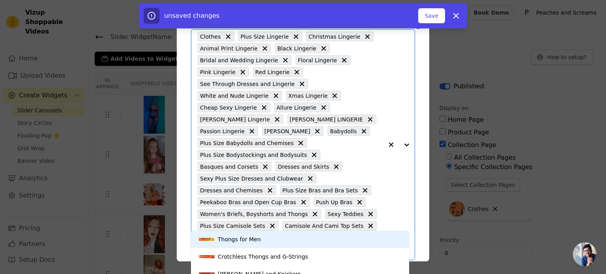
scroll to position [41, 0]
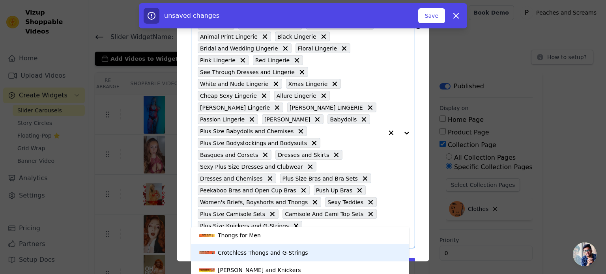
click at [297, 253] on div "Crotchless Thongs and G-Strings" at bounding box center [300, 252] width 202 height 17
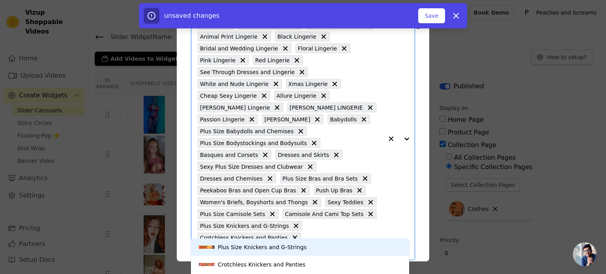
type input "k"
type input "underwea"
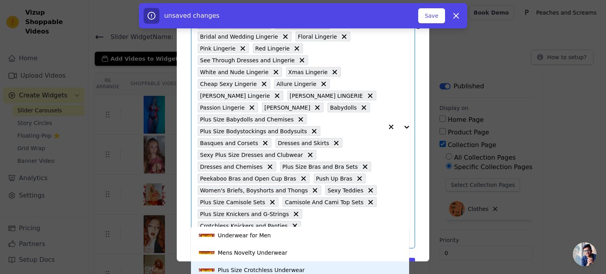
click at [289, 272] on div "Plus Size Crotchless Underwear" at bounding box center [261, 269] width 87 height 17
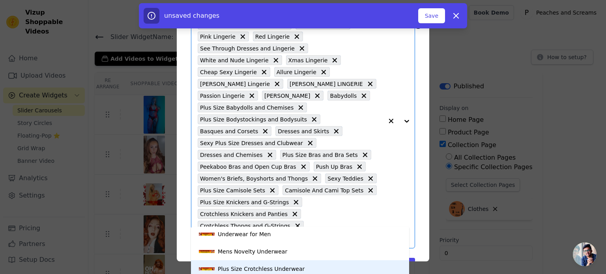
scroll to position [0, 0]
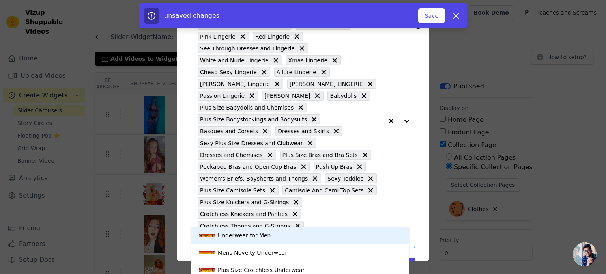
type input "underwea"
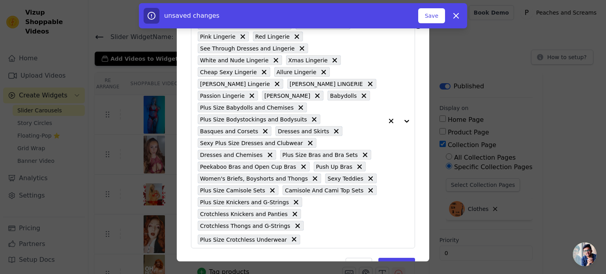
click at [415, 169] on div "Pick the Collection Pages the widget should be displayed in: Clothes Plus Size …" at bounding box center [303, 126] width 240 height 306
click at [304, 235] on input "text" at bounding box center [343, 239] width 79 height 9
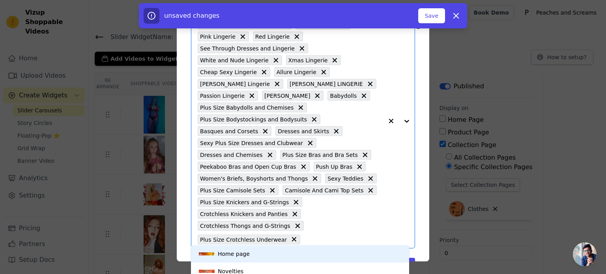
scroll to position [46, 0]
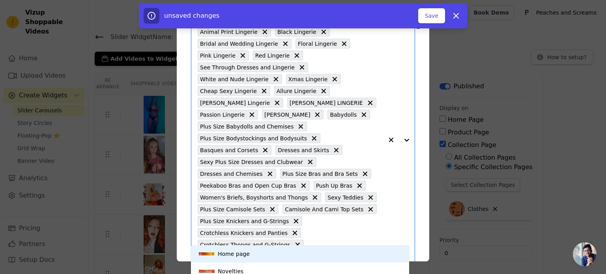
type input "plus size"
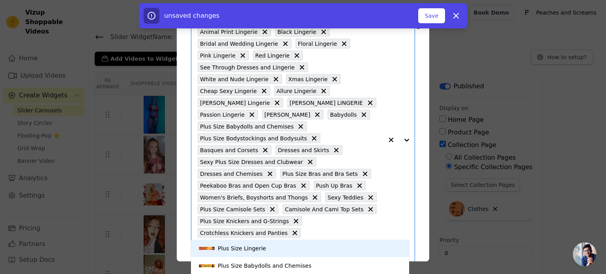
scroll to position [65, 0]
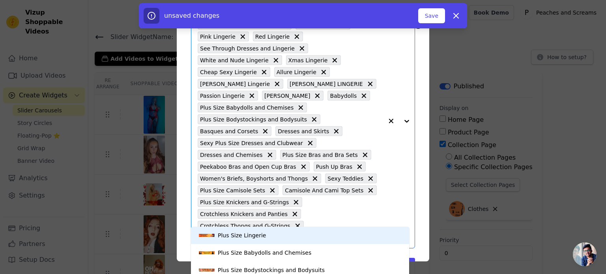
click at [320, 235] on div "Plus Size Lingerie" at bounding box center [300, 235] width 202 height 17
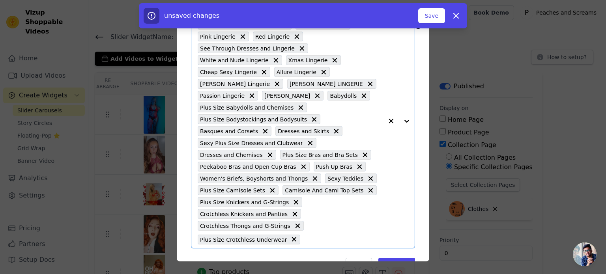
type input "plus size"
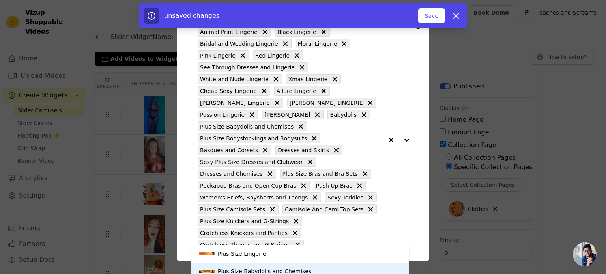
click at [263, 265] on div "Plus Size Babydolls and Chemises" at bounding box center [264, 271] width 93 height 17
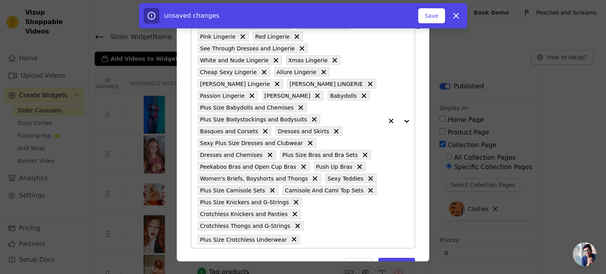
type input "plus size"
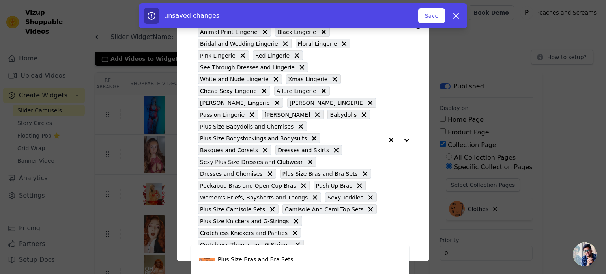
scroll to position [30, 0]
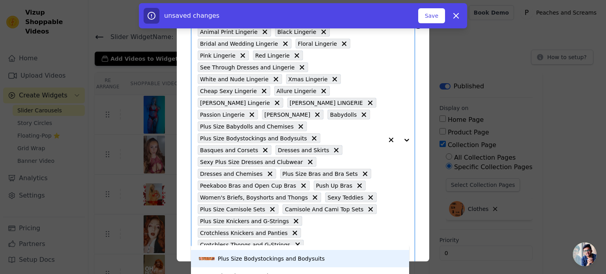
click at [289, 261] on div "Plus Size Bodystockings and Bodysuits" at bounding box center [271, 258] width 107 height 17
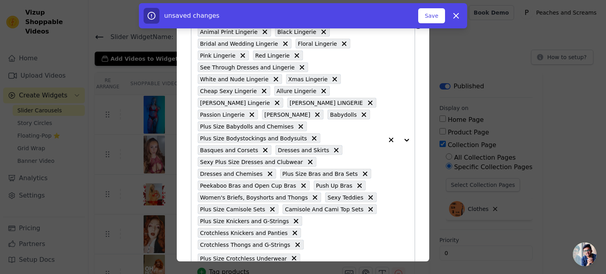
type input "plus size"
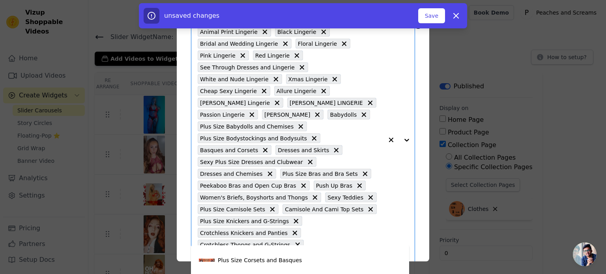
scroll to position [110, 0]
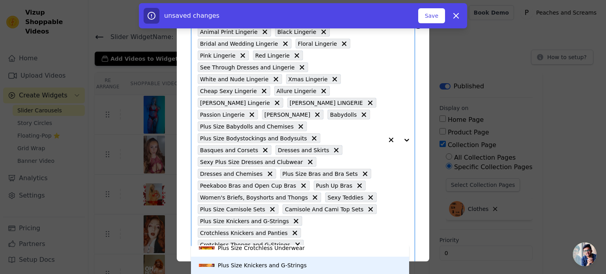
click at [293, 265] on div "Plus Size Knickers and G-Strings" at bounding box center [262, 265] width 89 height 17
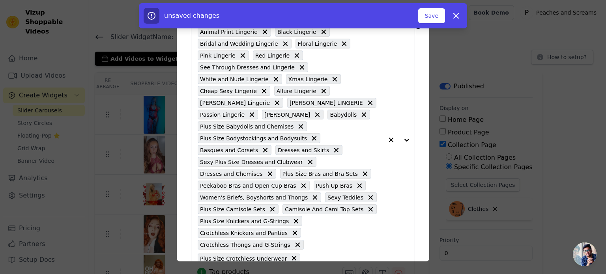
type input "plus size"
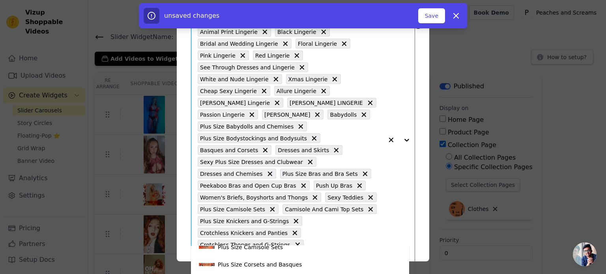
scroll to position [79, 0]
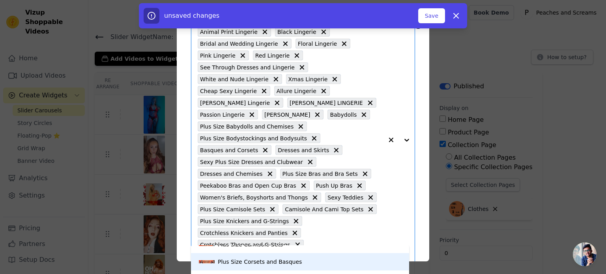
click at [293, 263] on div "Plus Size Corsets and Basques" at bounding box center [300, 261] width 202 height 17
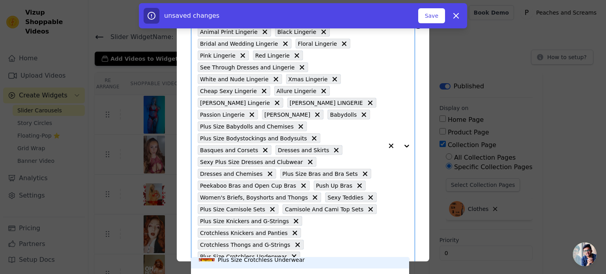
scroll to position [110, 0]
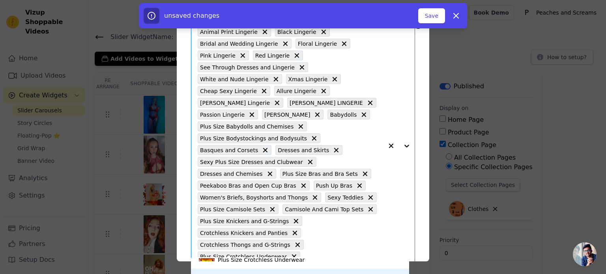
click at [296, 269] on div "Plus Size Knickers and G-Strings" at bounding box center [300, 277] width 202 height 17
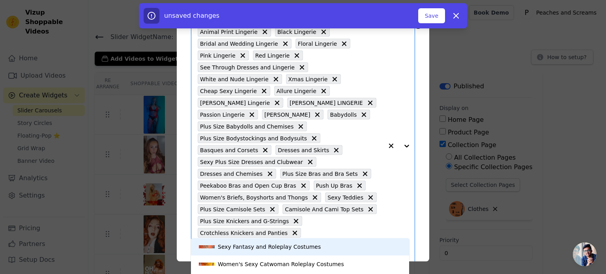
scroll to position [77, 0]
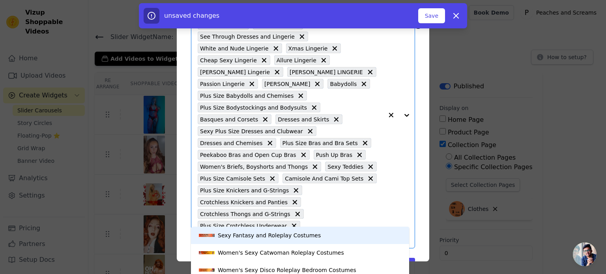
click at [298, 233] on div "Sexy Fantasy and Roleplay Costumes" at bounding box center [269, 235] width 103 height 17
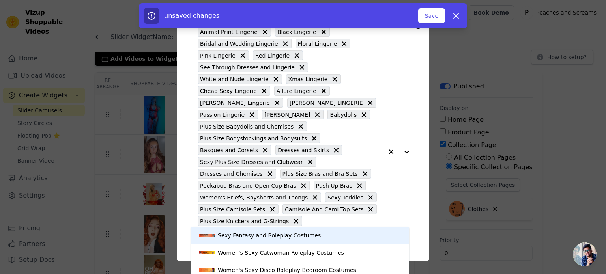
scroll to position [88, 0]
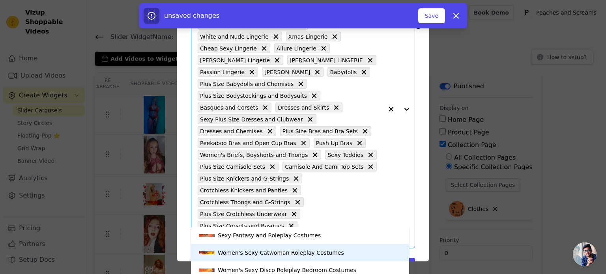
click at [314, 253] on div "Women's Sexy Catwoman Roleplay Costumes" at bounding box center [281, 252] width 126 height 17
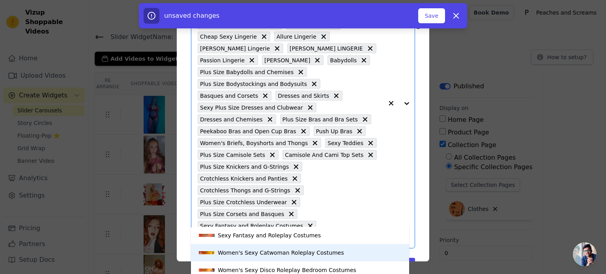
scroll to position [1, 0]
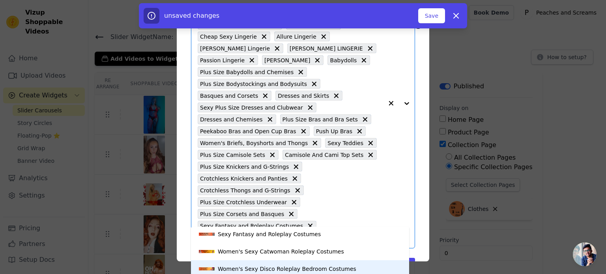
drag, startPoint x: 294, startPoint y: 269, endPoint x: 299, endPoint y: 265, distance: 7.0
click at [294, 269] on div "Women's Sexy Disco Roleplay Bedroom Costumes" at bounding box center [287, 268] width 138 height 17
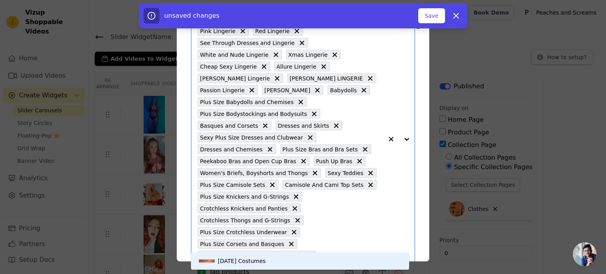
scroll to position [112, 0]
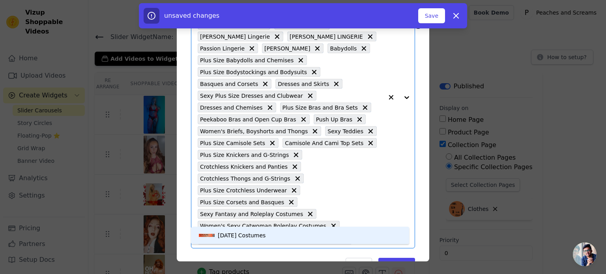
click at [298, 231] on div "Halloween Costumes" at bounding box center [300, 235] width 202 height 17
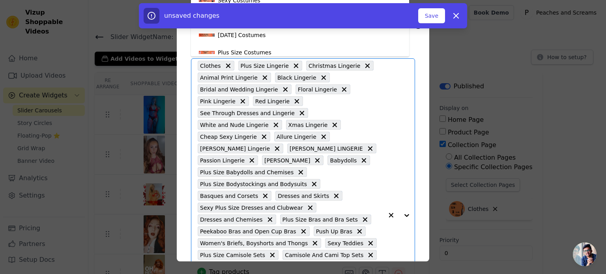
scroll to position [5, 0]
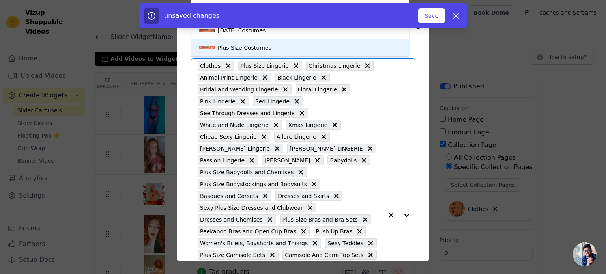
click at [266, 49] on div "Plus Size Costumes" at bounding box center [300, 47] width 202 height 17
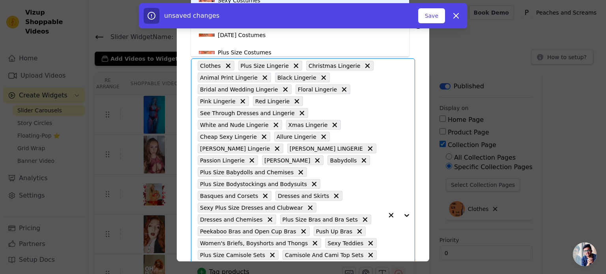
click at [247, 3] on div "Sexy Costumes" at bounding box center [239, 0] width 43 height 17
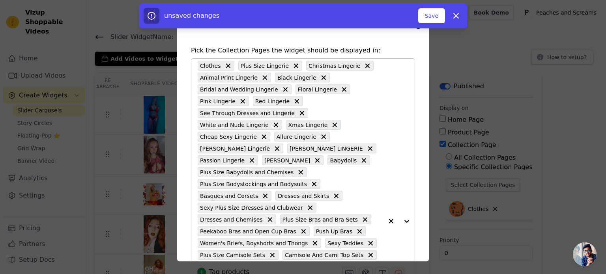
click at [339, 249] on div "Clothes Plus Size Lingerie Christmas Lingerie Animal Print Lingerie Black Linge…" at bounding box center [290, 221] width 185 height 325
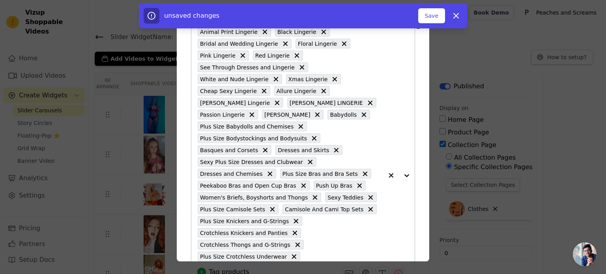
click at [340, 240] on div "Clothes Plus Size Lingerie Christmas Lingerie Animal Print Lingerie Black Linge…" at bounding box center [290, 175] width 185 height 325
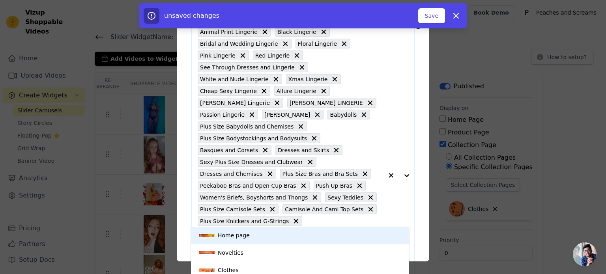
scroll to position [136, 0]
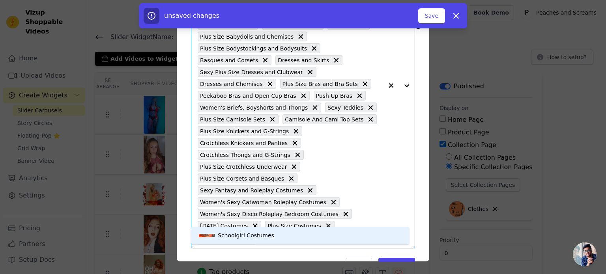
click at [357, 228] on div "Schoolgirl Costumes" at bounding box center [300, 235] width 202 height 17
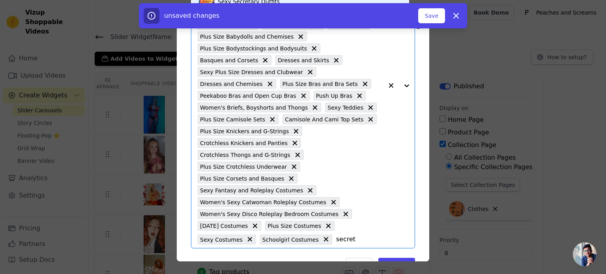
scroll to position [46, 0]
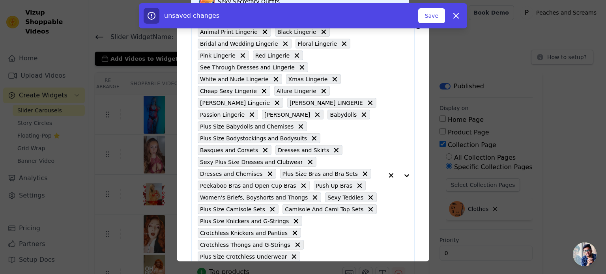
click at [250, 1] on div "Sexy Secretary Outfits" at bounding box center [249, 1] width 62 height 17
click at [326, 250] on div "Clothes Plus Size Lingerie Christmas Lingerie Animal Print Lingerie Black Linge…" at bounding box center [290, 181] width 185 height 337
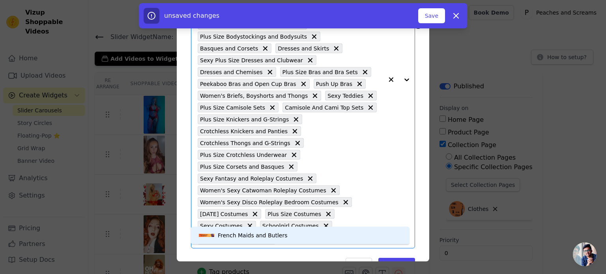
click at [335, 240] on div "French Maids and Butlers" at bounding box center [300, 235] width 202 height 17
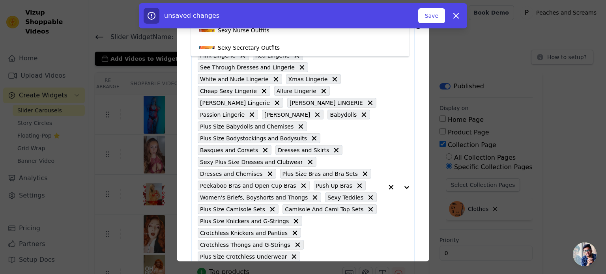
scroll to position [0, 0]
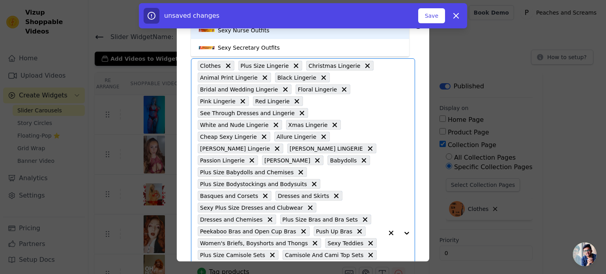
click at [261, 34] on div "Sexy Nurse Outfits" at bounding box center [244, 30] width 52 height 17
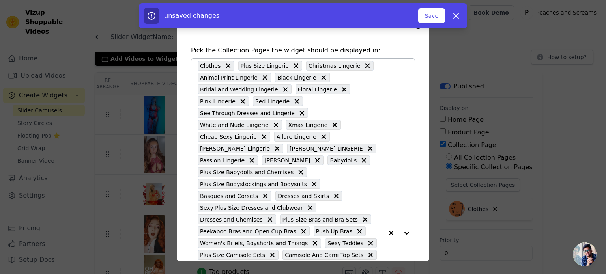
click at [307, 254] on div "Clothes Plus Size Lingerie Christmas Lingerie Animal Print Lingerie Black Linge…" at bounding box center [290, 233] width 185 height 349
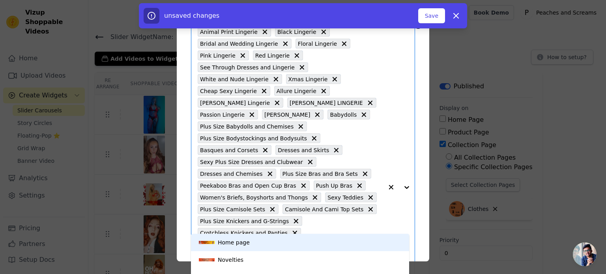
scroll to position [159, 0]
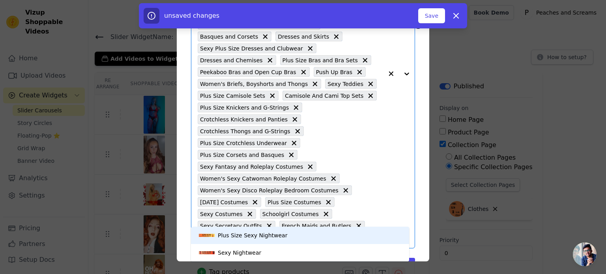
click at [304, 235] on div "Plus Size Sexy Nightwear" at bounding box center [300, 235] width 202 height 17
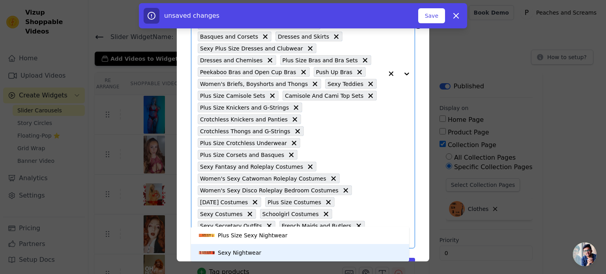
click at [287, 253] on div "Sexy Nightwear" at bounding box center [300, 252] width 202 height 17
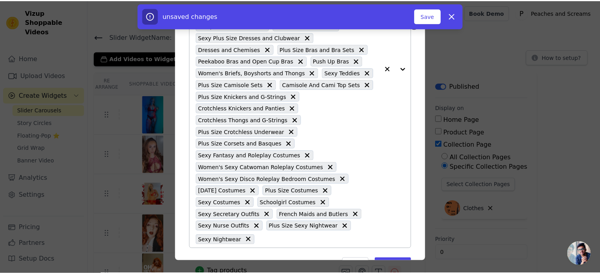
scroll to position [171, 0]
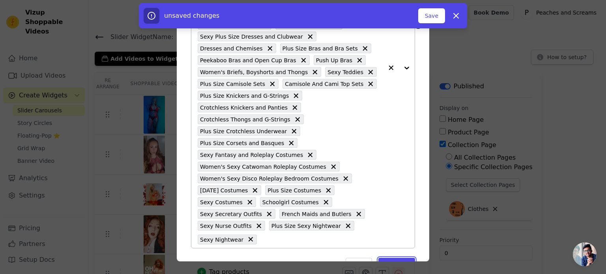
click at [378, 258] on button "Add" at bounding box center [396, 264] width 37 height 13
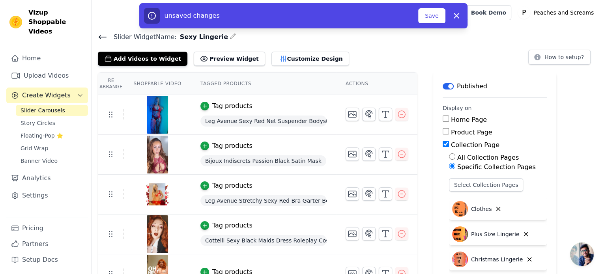
scroll to position [0, 0]
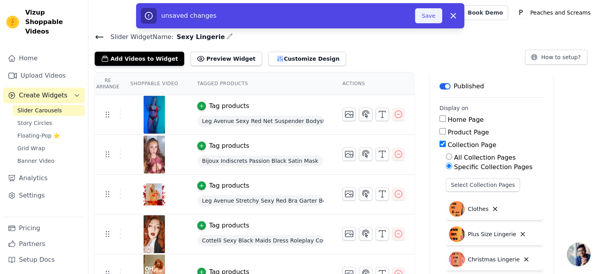
click at [428, 13] on button "Save" at bounding box center [428, 15] width 27 height 15
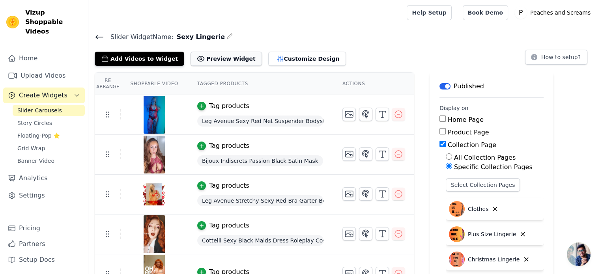
click at [213, 56] on button "Preview Widget" at bounding box center [225, 59] width 71 height 14
click at [543, 60] on button "How to setup?" at bounding box center [556, 57] width 62 height 15
drag, startPoint x: 172, startPoint y: 37, endPoint x: 210, endPoint y: 35, distance: 37.9
click at [209, 35] on h4 "Slider Widget Name: Sexy Lingerie" at bounding box center [344, 37] width 499 height 11
copy span "Sexy Lingerie"
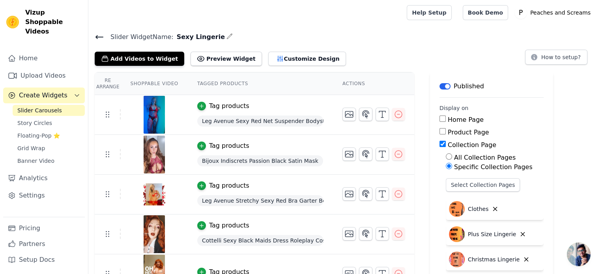
click at [466, 134] on label "Product Page" at bounding box center [468, 132] width 41 height 7
click at [446, 134] on input "Product Page" at bounding box center [442, 131] width 6 height 6
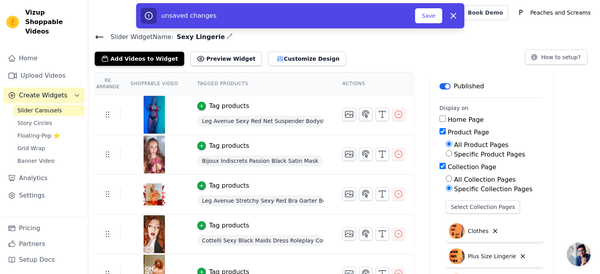
click at [457, 156] on label "Specific Product Pages" at bounding box center [489, 154] width 71 height 7
click at [452, 156] on input "Specific Product Pages" at bounding box center [449, 153] width 6 height 6
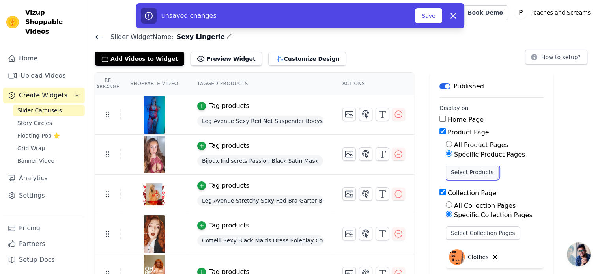
click at [458, 172] on button "Select Products" at bounding box center [472, 172] width 53 height 13
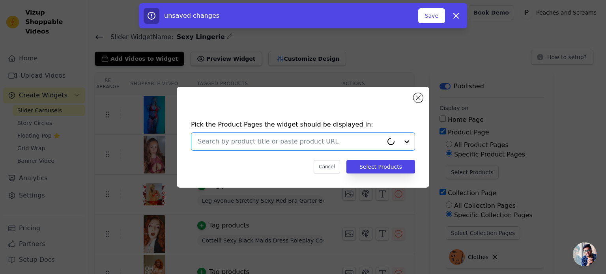
click at [291, 141] on input "text" at bounding box center [290, 141] width 185 height 9
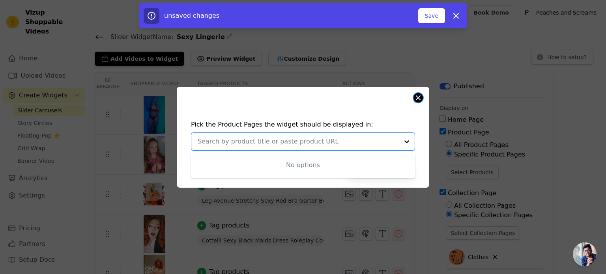
click at [417, 102] on button "Close modal" at bounding box center [417, 97] width 9 height 9
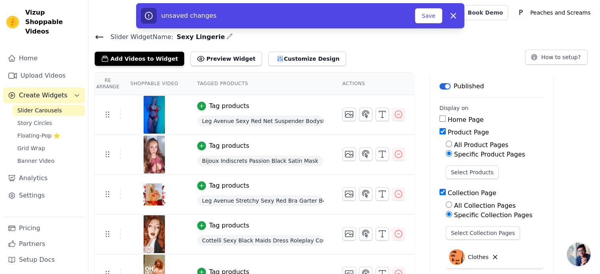
click at [529, 26] on div "unsaved changes Save Dismiss" at bounding box center [300, 15] width 600 height 25
click at [65, 118] on link "Story Circles" at bounding box center [49, 123] width 72 height 11
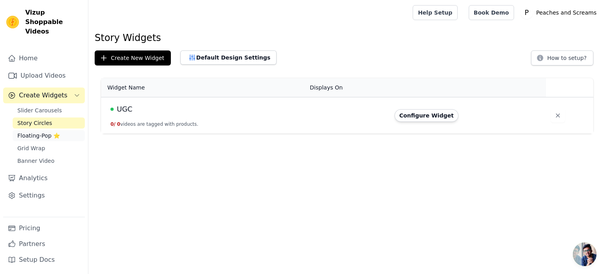
click at [64, 130] on link "Floating-Pop ⭐" at bounding box center [49, 135] width 72 height 11
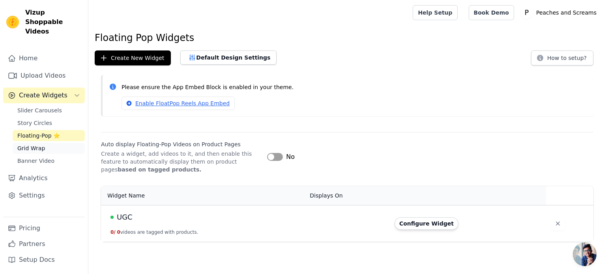
click at [65, 143] on link "Grid Wrap" at bounding box center [49, 148] width 72 height 11
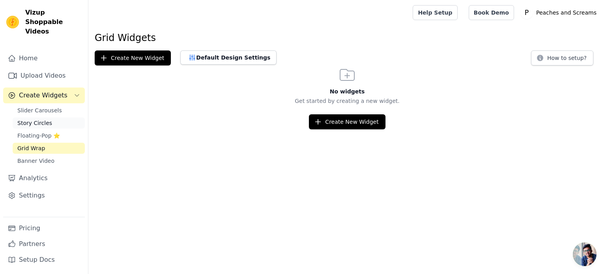
click at [35, 119] on span "Story Circles" at bounding box center [34, 123] width 35 height 8
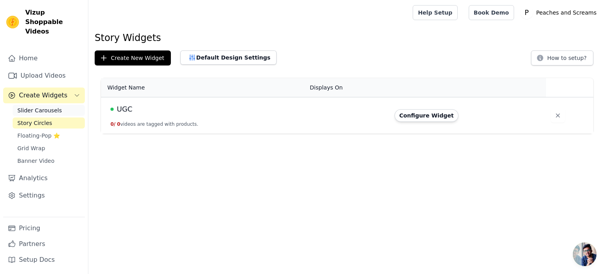
click at [55, 106] on span "Slider Carousels" at bounding box center [39, 110] width 45 height 8
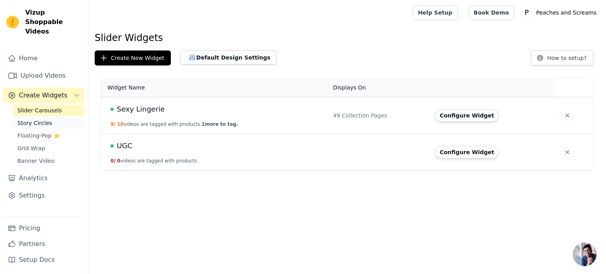
click at [54, 118] on link "Story Circles" at bounding box center [49, 123] width 72 height 11
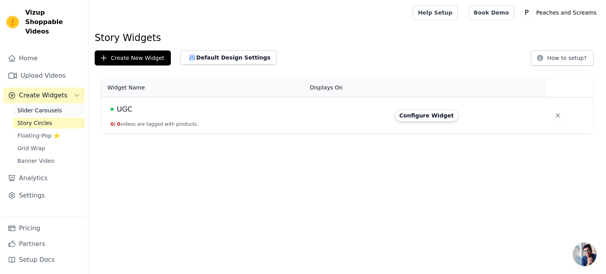
click at [57, 105] on link "Slider Carousels" at bounding box center [49, 110] width 72 height 11
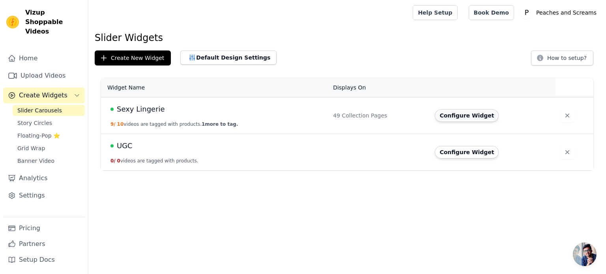
click at [456, 118] on button "Configure Widget" at bounding box center [467, 115] width 64 height 13
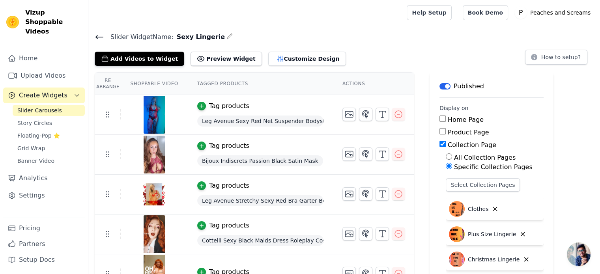
click at [461, 133] on label "Product Page" at bounding box center [468, 132] width 41 height 7
click at [446, 133] on input "Product Page" at bounding box center [442, 131] width 6 height 6
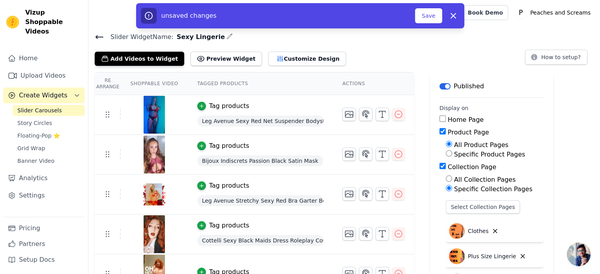
click at [455, 154] on label "Specific Product Pages" at bounding box center [489, 154] width 71 height 7
click at [452, 154] on input "Specific Product Pages" at bounding box center [449, 153] width 6 height 6
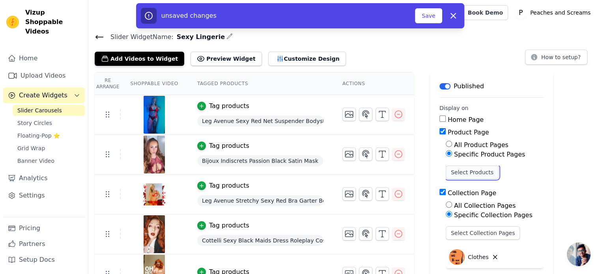
click at [446, 174] on button "Select Products" at bounding box center [472, 172] width 53 height 13
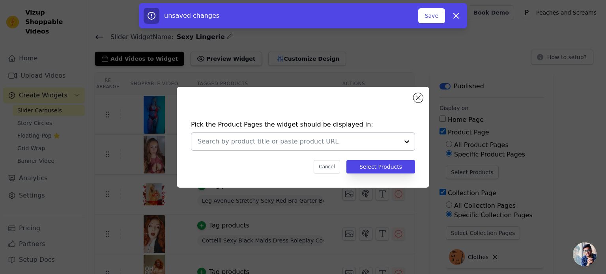
click at [386, 139] on input "text" at bounding box center [298, 141] width 201 height 9
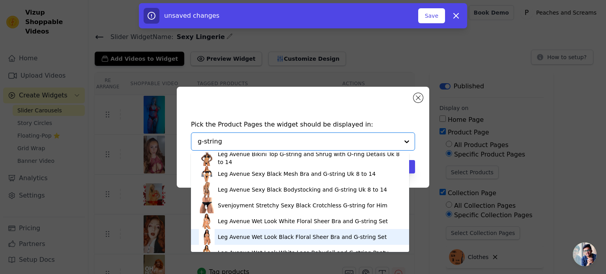
scroll to position [1354, 0]
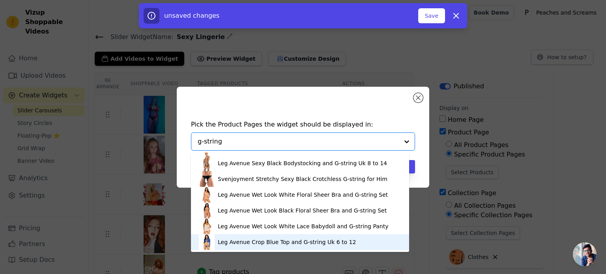
click at [278, 241] on div "Leg Avenue Crop Blue Top and G-string Uk 6 to 12" at bounding box center [287, 242] width 138 height 8
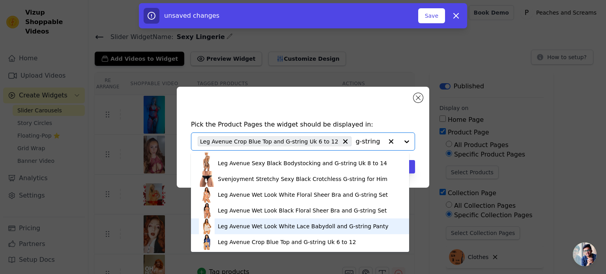
click at [265, 220] on div "Leg Avenue Wet Look White Lace Babydoll and G-string Panty" at bounding box center [300, 226] width 202 height 16
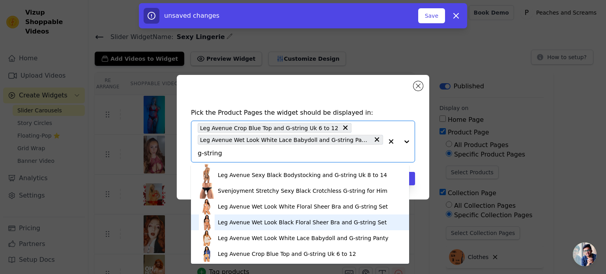
click at [256, 220] on div "Leg Avenue Wet Look Black Floral Sheer Bra and G-string Set" at bounding box center [302, 222] width 169 height 8
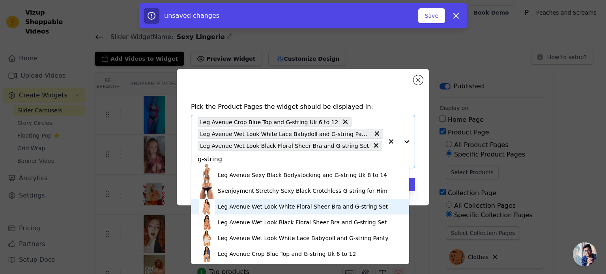
click at [247, 203] on div "Leg Avenue Wet Look White Floral Sheer Bra and G-string Set" at bounding box center [303, 207] width 170 height 8
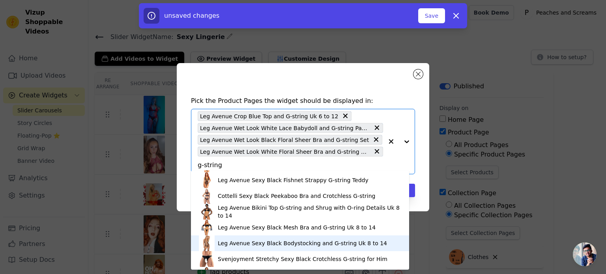
scroll to position [1291, 0]
click at [260, 246] on div "Leg Avenue Sexy Black Bodystocking and G-string Uk 8 to 14" at bounding box center [302, 244] width 169 height 8
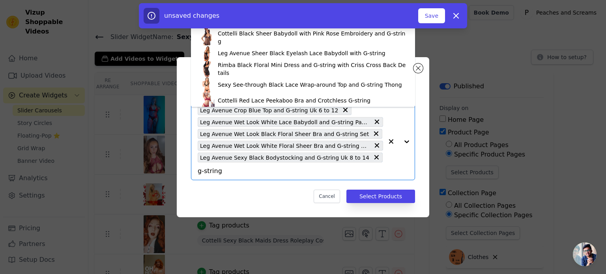
scroll to position [0, 0]
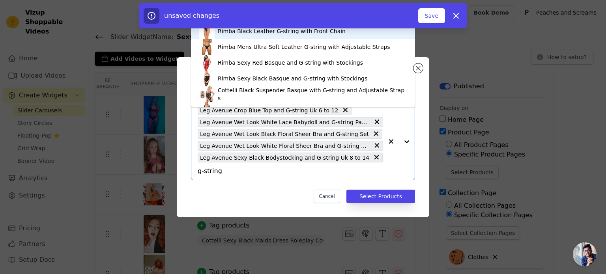
click at [293, 35] on div "Rimba Black Leather G-string with Front Chain" at bounding box center [303, 31] width 208 height 16
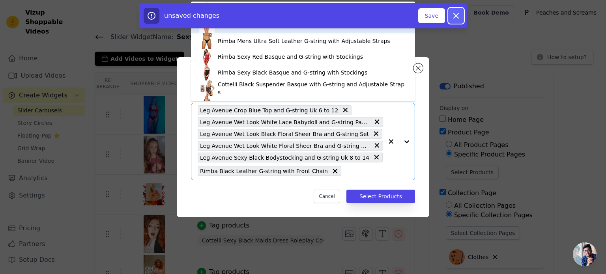
click at [454, 17] on icon "button" at bounding box center [455, 15] width 9 height 9
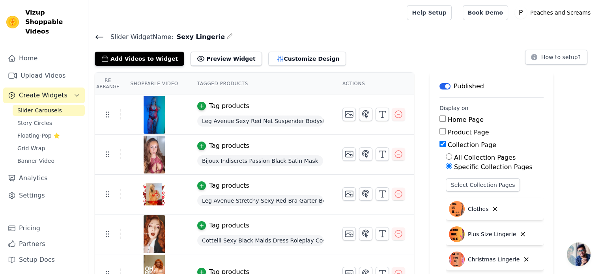
click at [454, 134] on label "Product Page" at bounding box center [468, 132] width 41 height 7
click at [446, 134] on input "Product Page" at bounding box center [442, 131] width 6 height 6
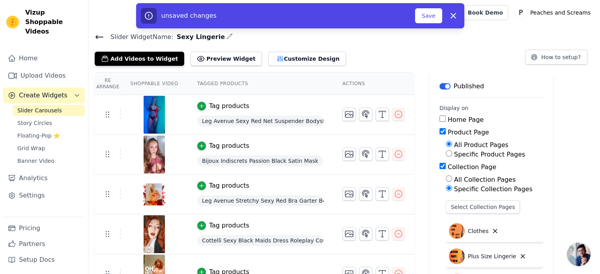
click at [465, 155] on label "Specific Product Pages" at bounding box center [489, 154] width 71 height 7
click at [452, 155] on input "Specific Product Pages" at bounding box center [449, 153] width 6 height 6
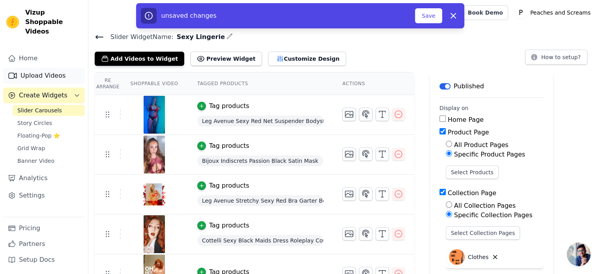
click at [55, 71] on link "Upload Videos" at bounding box center [44, 76] width 82 height 16
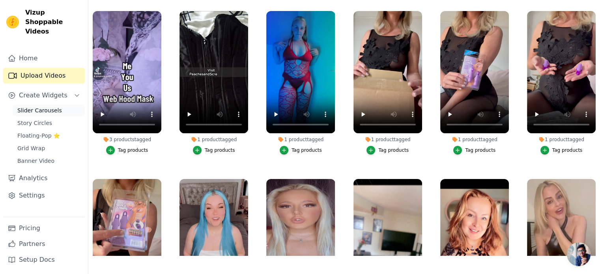
click at [52, 106] on span "Slider Carousels" at bounding box center [39, 110] width 45 height 8
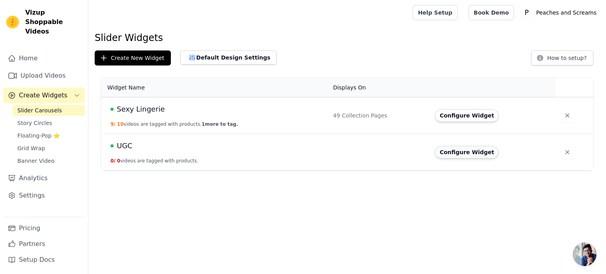
click at [443, 149] on button "Configure Widget" at bounding box center [467, 152] width 64 height 13
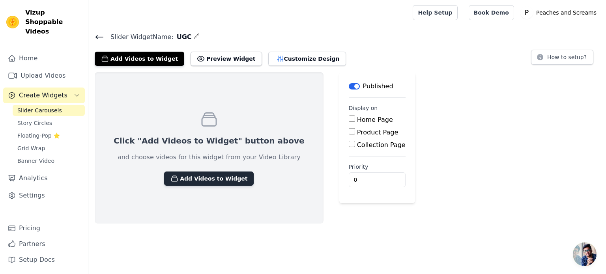
click at [181, 177] on button "Add Videos to Widget" at bounding box center [209, 179] width 90 height 14
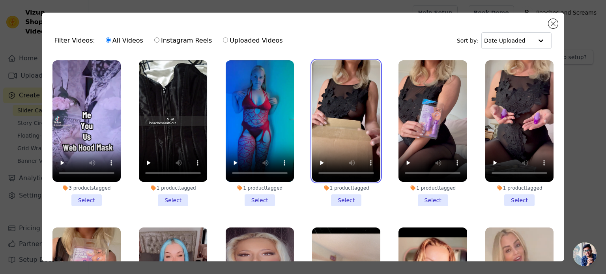
click at [359, 128] on video at bounding box center [346, 120] width 68 height 121
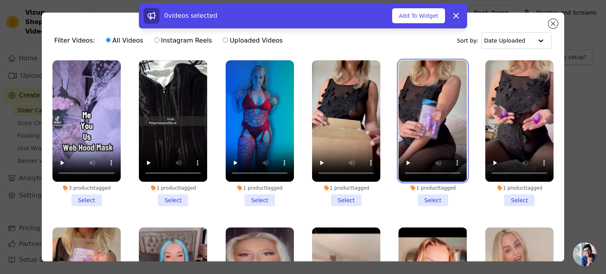
click at [418, 123] on video at bounding box center [432, 120] width 68 height 121
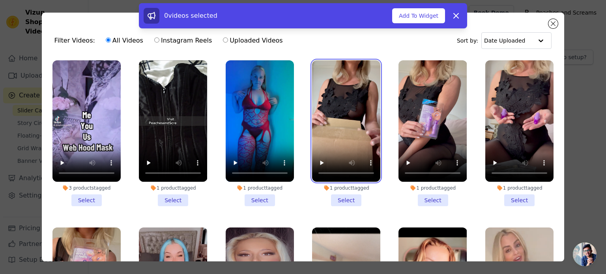
click at [359, 125] on video at bounding box center [346, 120] width 68 height 121
click at [335, 194] on li "1 product tagged Select" at bounding box center [346, 133] width 68 height 146
click at [0, 0] on input "1 product tagged Select" at bounding box center [0, 0] width 0 height 0
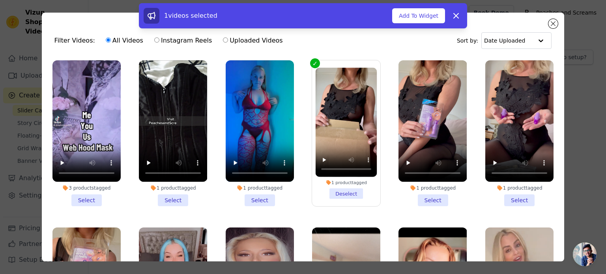
click at [435, 198] on li "1 product tagged Select" at bounding box center [432, 133] width 68 height 146
click at [0, 0] on input "1 product tagged Select" at bounding box center [0, 0] width 0 height 0
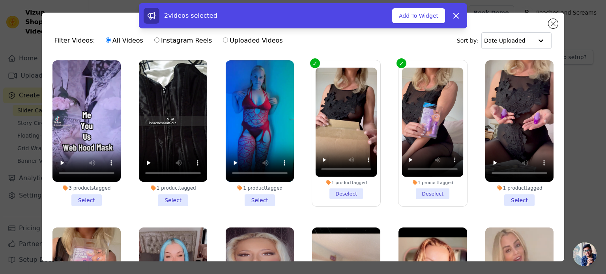
drag, startPoint x: 498, startPoint y: 197, endPoint x: 494, endPoint y: 196, distance: 4.8
click at [499, 197] on li "1 product tagged Select" at bounding box center [519, 133] width 68 height 146
click at [0, 0] on input "1 product tagged Select" at bounding box center [0, 0] width 0 height 0
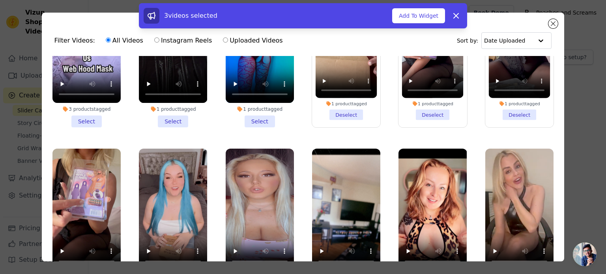
scroll to position [158, 0]
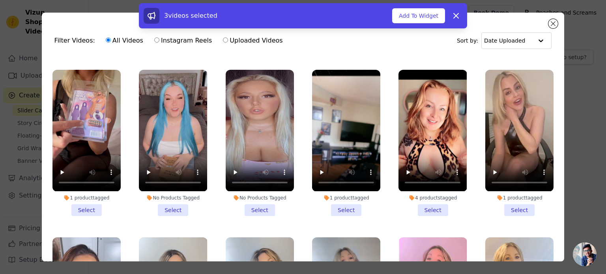
click at [88, 205] on li "1 product tagged Select" at bounding box center [86, 143] width 68 height 146
click at [0, 0] on input "1 product tagged Select" at bounding box center [0, 0] width 0 height 0
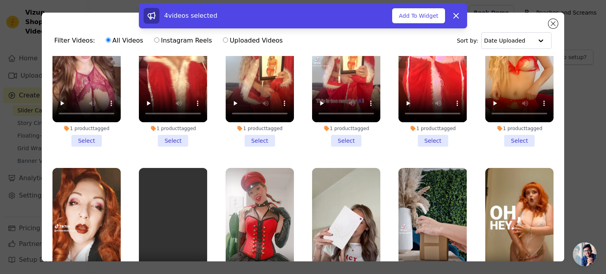
scroll to position [473, 0]
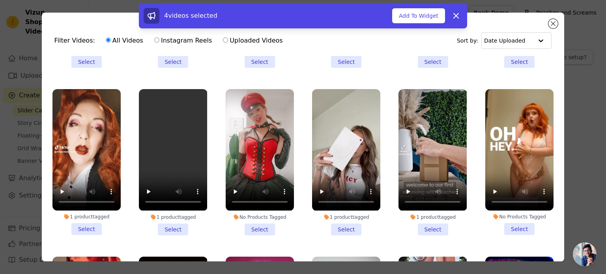
click at [514, 216] on li "No Products Tagged Select" at bounding box center [519, 162] width 68 height 146
click at [0, 0] on input "No Products Tagged Select" at bounding box center [0, 0] width 0 height 0
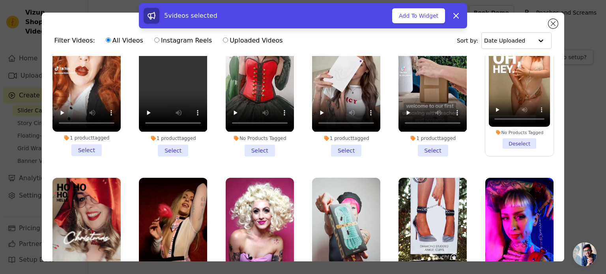
scroll to position [631, 0]
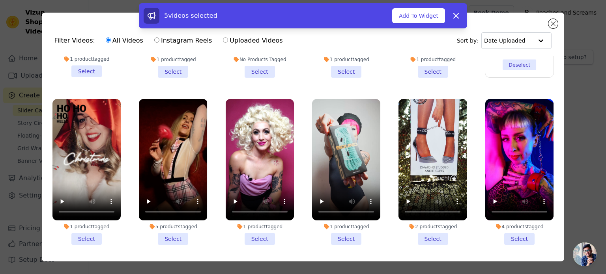
click at [179, 223] on li "5 products tagged Select" at bounding box center [173, 172] width 68 height 146
click at [0, 0] on input "5 products tagged Select" at bounding box center [0, 0] width 0 height 0
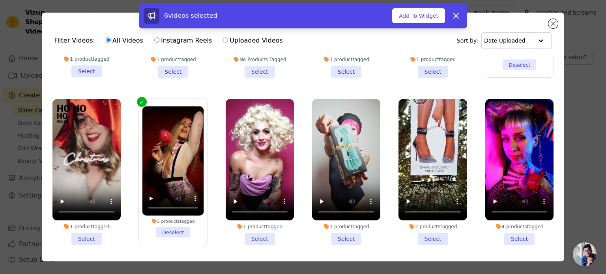
click at [82, 226] on li "1 product tagged Select" at bounding box center [86, 172] width 68 height 146
click at [0, 0] on input "1 product tagged Select" at bounding box center [0, 0] width 0 height 0
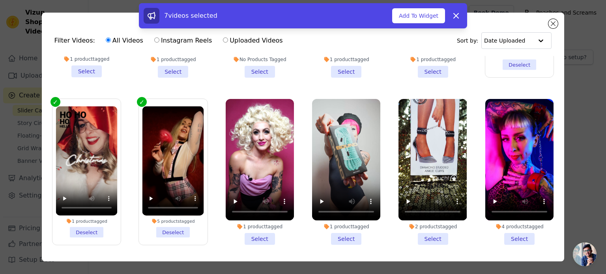
click at [258, 221] on li "1 product tagged Select" at bounding box center [260, 172] width 68 height 146
click at [0, 0] on input "1 product tagged Select" at bounding box center [0, 0] width 0 height 0
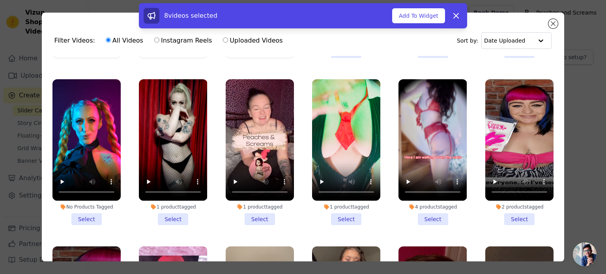
scroll to position [789, 0]
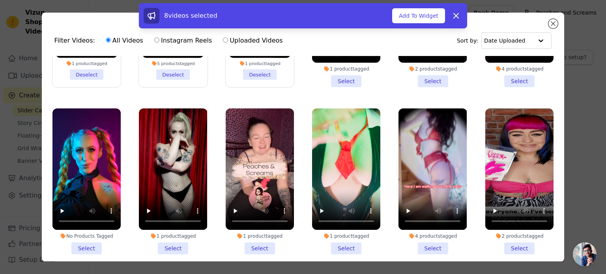
click at [429, 231] on li "4 products tagged Select" at bounding box center [432, 181] width 68 height 146
click at [0, 0] on input "4 products tagged Select" at bounding box center [0, 0] width 0 height 0
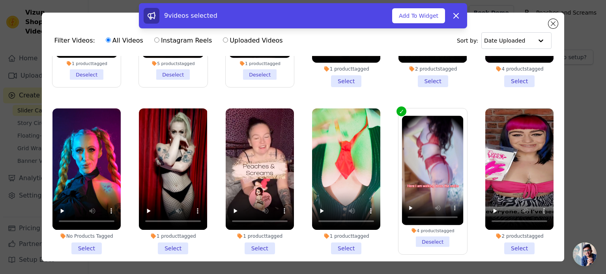
click at [511, 228] on li "2 products tagged Select" at bounding box center [519, 181] width 68 height 146
click at [0, 0] on input "2 products tagged Select" at bounding box center [0, 0] width 0 height 0
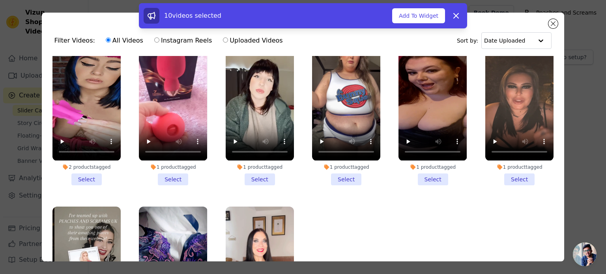
scroll to position [1070, 0]
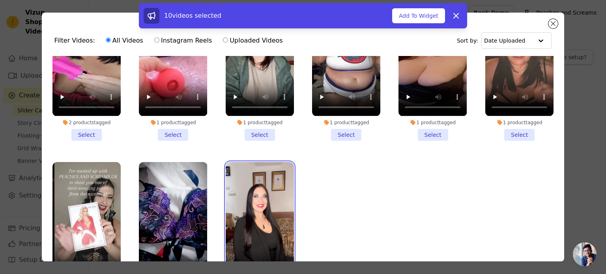
click at [271, 207] on video at bounding box center [260, 222] width 68 height 121
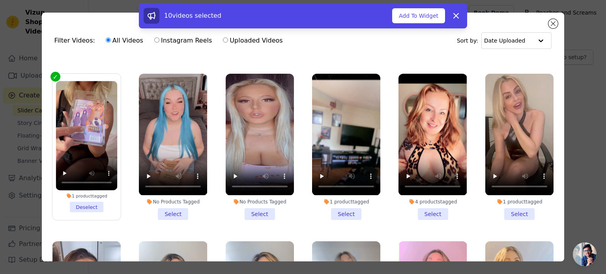
scroll to position [237, 0]
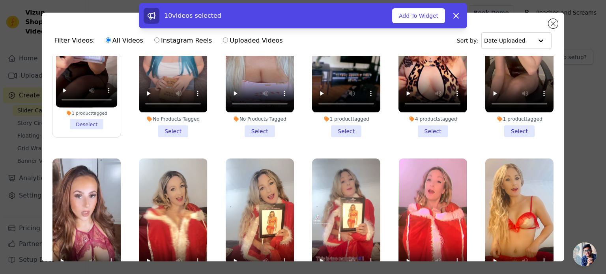
click at [93, 122] on li "1 product tagged Deselect" at bounding box center [87, 63] width 62 height 131
click at [0, 0] on input "1 product tagged Deselect" at bounding box center [0, 0] width 0 height 0
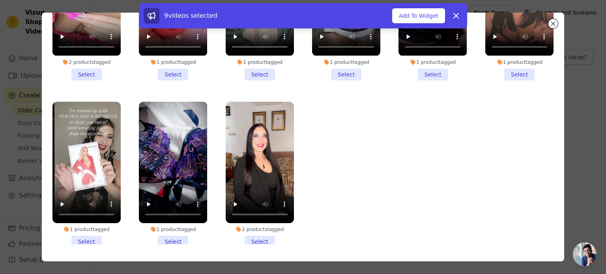
scroll to position [68, 0]
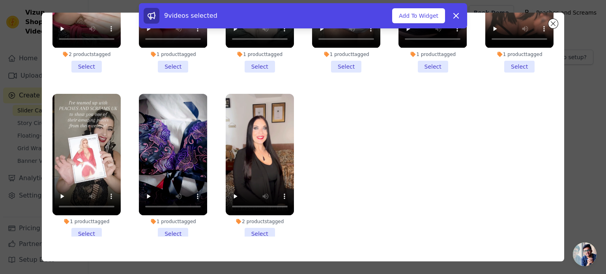
click at [257, 208] on li "2 products tagged Select" at bounding box center [260, 167] width 68 height 146
click at [0, 0] on input "2 products tagged Select" at bounding box center [0, 0] width 0 height 0
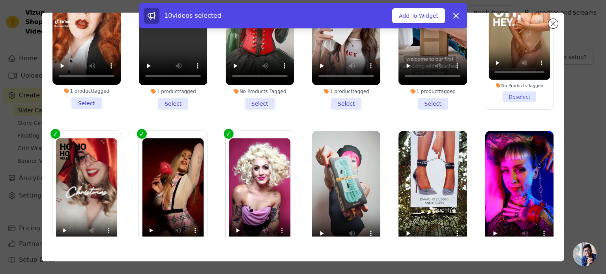
scroll to position [597, 0]
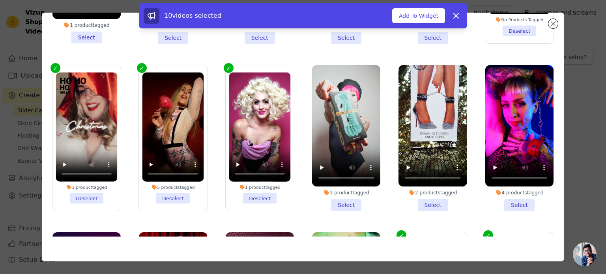
click at [439, 194] on li "2 products tagged Select" at bounding box center [432, 138] width 68 height 146
click at [0, 0] on input "2 products tagged Select" at bounding box center [0, 0] width 0 height 0
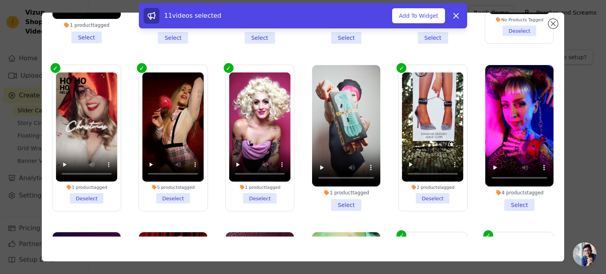
click at [505, 187] on li "4 products tagged Select" at bounding box center [519, 138] width 68 height 146
click at [0, 0] on input "4 products tagged Select" at bounding box center [0, 0] width 0 height 0
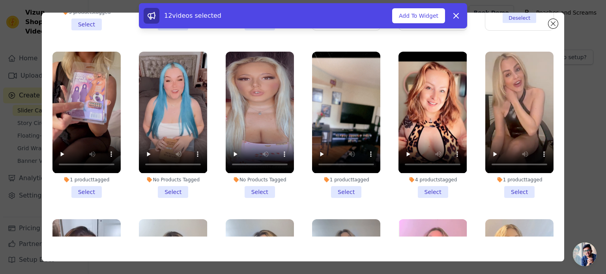
scroll to position [158, 0]
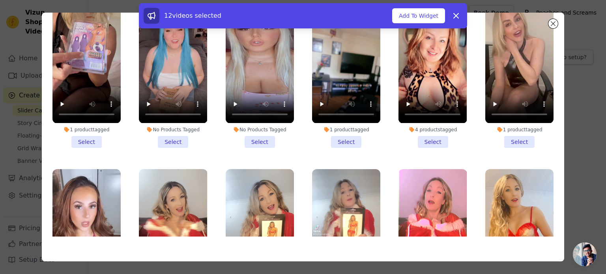
click at [91, 139] on li "1 product tagged Select" at bounding box center [86, 75] width 68 height 146
click at [0, 0] on input "1 product tagged Select" at bounding box center [0, 0] width 0 height 0
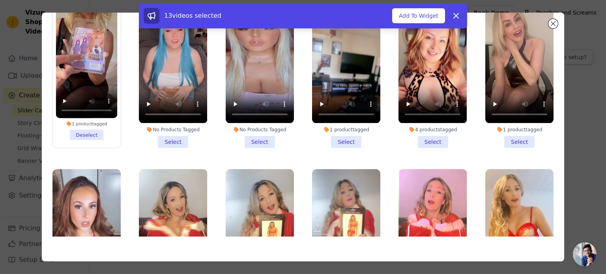
click at [177, 138] on li "No Products Tagged Select" at bounding box center [173, 75] width 68 height 146
click at [0, 0] on input "No Products Tagged Select" at bounding box center [0, 0] width 0 height 0
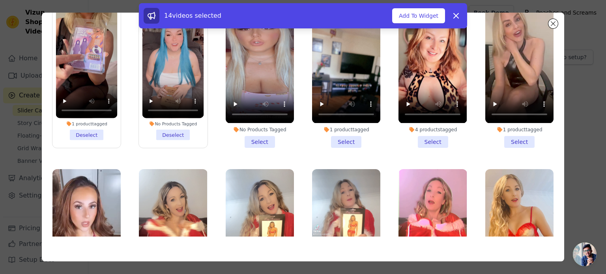
click at [252, 131] on li "No Products Tagged Select" at bounding box center [260, 75] width 68 height 146
click at [0, 0] on input "No Products Tagged Select" at bounding box center [0, 0] width 0 height 0
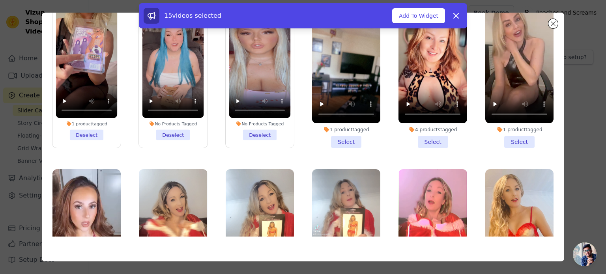
click at [334, 131] on li "1 product tagged Select" at bounding box center [346, 75] width 68 height 146
click at [0, 0] on input "1 product tagged Select" at bounding box center [0, 0] width 0 height 0
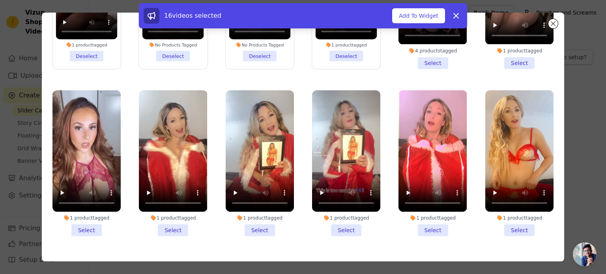
scroll to position [315, 0]
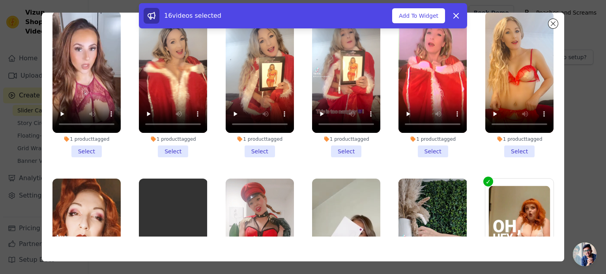
click at [419, 142] on li "1 product tagged Select" at bounding box center [432, 84] width 68 height 146
click at [0, 0] on input "1 product tagged Select" at bounding box center [0, 0] width 0 height 0
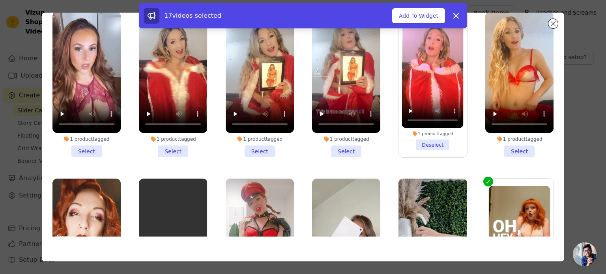
click at [425, 138] on li "1 product tagged Deselect" at bounding box center [433, 84] width 62 height 131
click at [0, 0] on input "1 product tagged Deselect" at bounding box center [0, 0] width 0 height 0
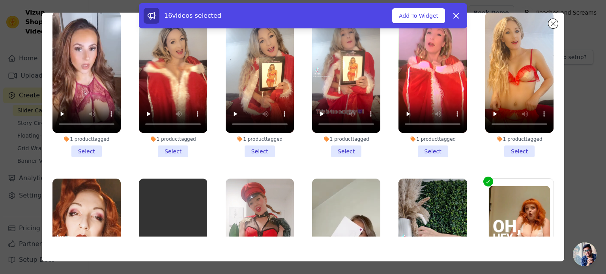
click at [501, 140] on li "1 product tagged Select" at bounding box center [519, 84] width 68 height 146
click at [0, 0] on input "1 product tagged Select" at bounding box center [0, 0] width 0 height 0
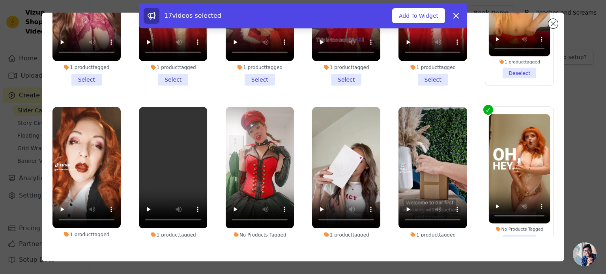
scroll to position [394, 0]
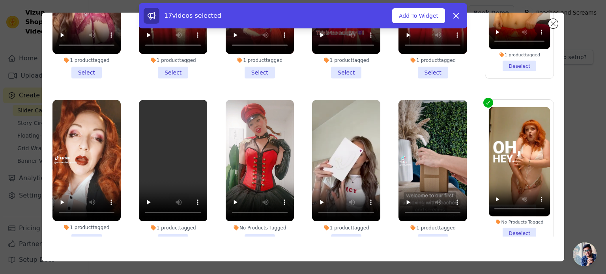
drag, startPoint x: 88, startPoint y: 226, endPoint x: 93, endPoint y: 224, distance: 5.8
click at [88, 226] on li "1 product tagged Select" at bounding box center [86, 173] width 68 height 146
click at [0, 0] on input "1 product tagged Select" at bounding box center [0, 0] width 0 height 0
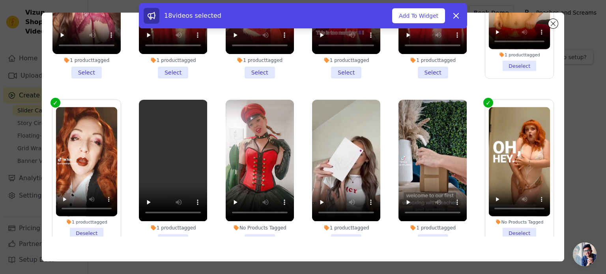
click at [252, 226] on li "No Products Tagged Select" at bounding box center [260, 173] width 68 height 146
click at [0, 0] on input "No Products Tagged Select" at bounding box center [0, 0] width 0 height 0
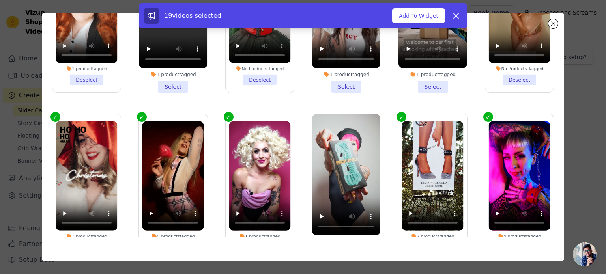
scroll to position [552, 0]
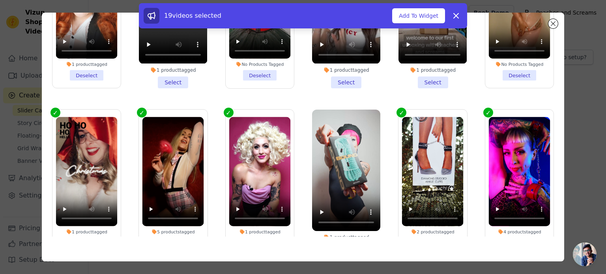
click at [336, 230] on li "1 product tagged Select" at bounding box center [346, 183] width 68 height 146
click at [0, 0] on input "1 product tagged Select" at bounding box center [0, 0] width 0 height 0
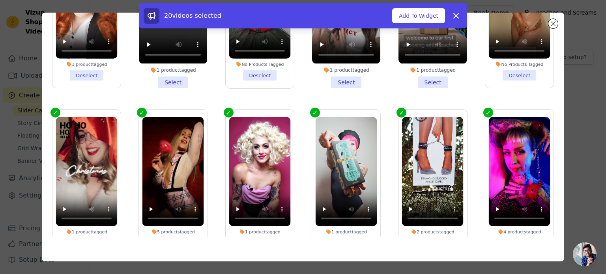
click at [519, 224] on li "4 products tagged Deselect" at bounding box center [520, 182] width 62 height 131
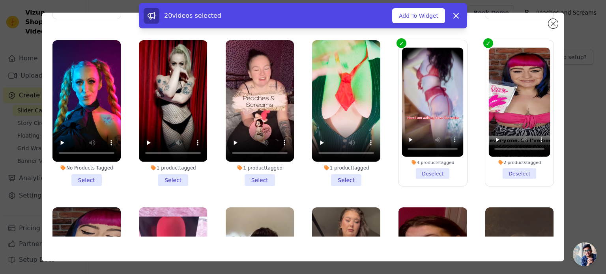
scroll to position [868, 0]
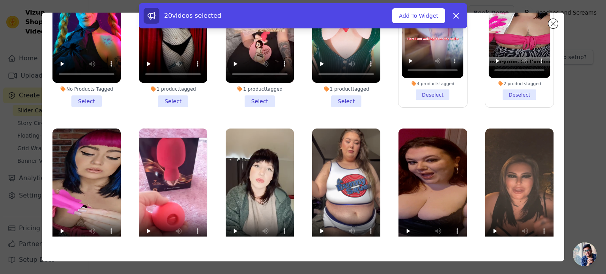
click at [345, 84] on li "1 product tagged Select" at bounding box center [346, 34] width 68 height 146
click at [0, 0] on input "1 product tagged Select" at bounding box center [0, 0] width 0 height 0
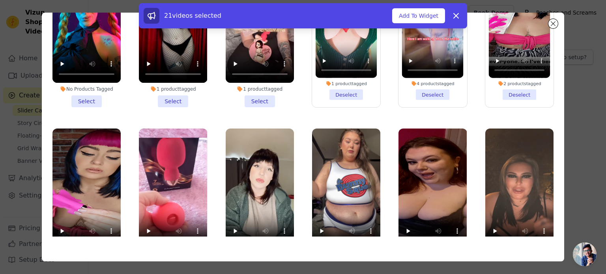
scroll to position [789, 0]
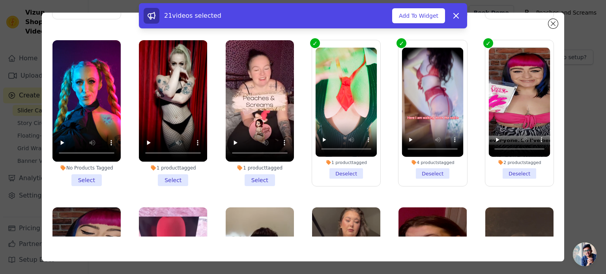
click at [161, 161] on li "1 product tagged Select" at bounding box center [173, 113] width 68 height 146
click at [0, 0] on input "1 product tagged Select" at bounding box center [0, 0] width 0 height 0
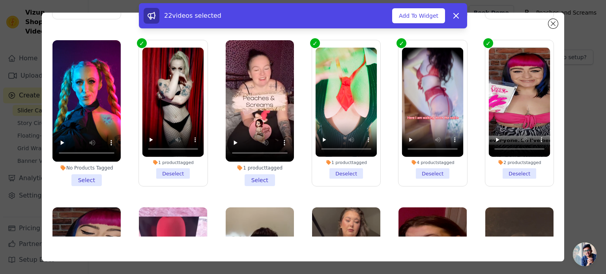
click at [90, 165] on li "No Products Tagged Select" at bounding box center [86, 113] width 68 height 146
click at [0, 0] on input "No Products Tagged Select" at bounding box center [0, 0] width 0 height 0
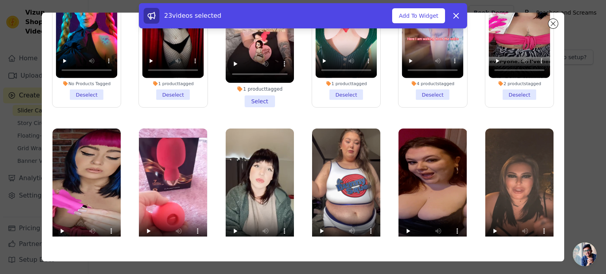
scroll to position [946, 0]
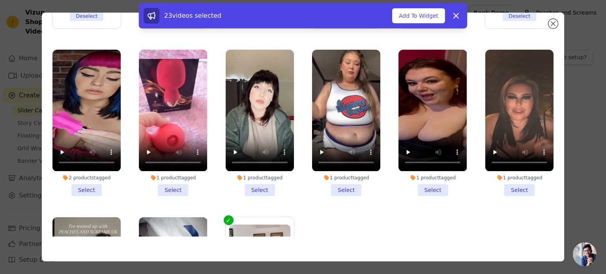
click at [91, 170] on li "2 products tagged Select" at bounding box center [86, 123] width 68 height 146
click at [0, 0] on input "2 products tagged Select" at bounding box center [0, 0] width 0 height 0
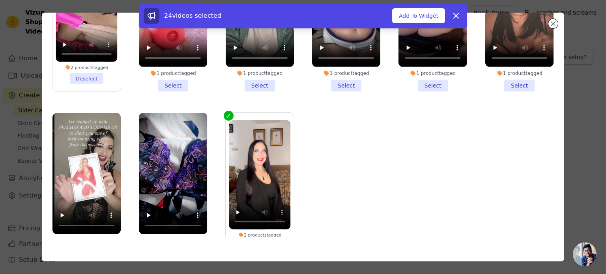
scroll to position [1070, 0]
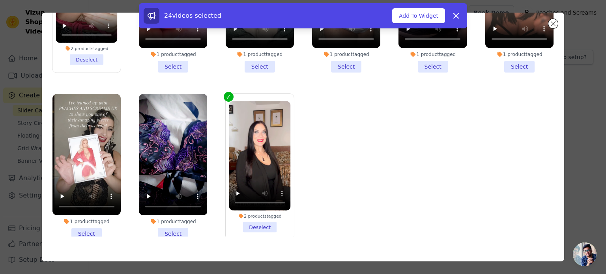
click at [170, 213] on li "1 product tagged Select" at bounding box center [173, 167] width 68 height 146
click at [0, 0] on input "1 product tagged Select" at bounding box center [0, 0] width 0 height 0
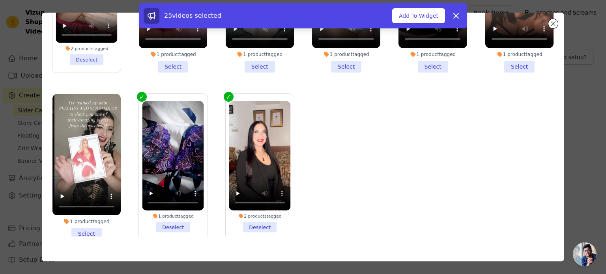
click at [93, 213] on li "1 product tagged Select" at bounding box center [86, 167] width 68 height 146
click at [0, 0] on input "1 product tagged Select" at bounding box center [0, 0] width 0 height 0
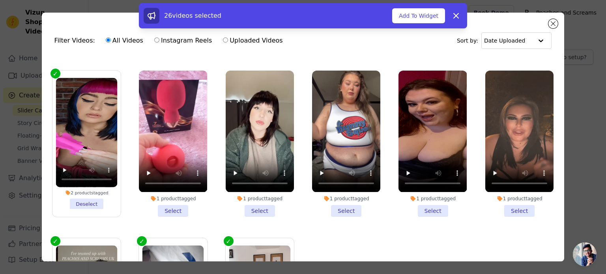
scroll to position [991, 0]
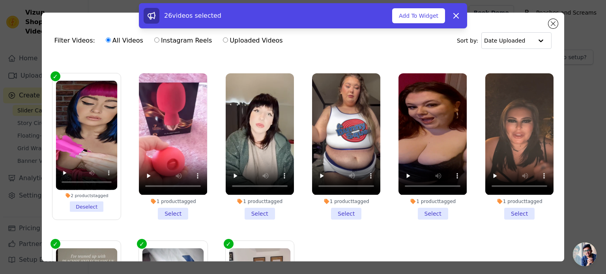
click at [505, 189] on li "1 product tagged Select" at bounding box center [519, 146] width 68 height 146
click at [0, 0] on input "1 product tagged Select" at bounding box center [0, 0] width 0 height 0
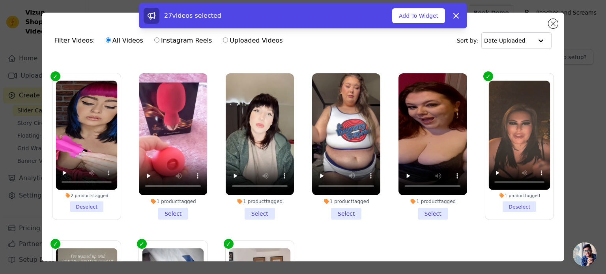
click at [421, 192] on li "1 product tagged Select" at bounding box center [432, 146] width 68 height 146
click at [0, 0] on input "1 product tagged Select" at bounding box center [0, 0] width 0 height 0
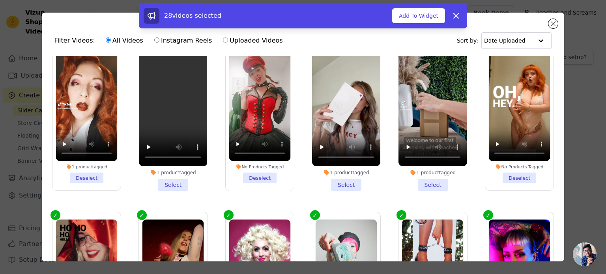
scroll to position [439, 0]
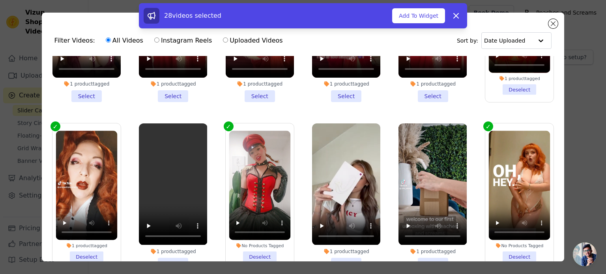
click at [176, 254] on li "1 product tagged Select" at bounding box center [173, 196] width 68 height 146
click at [0, 0] on input "1 product tagged Select" at bounding box center [0, 0] width 0 height 0
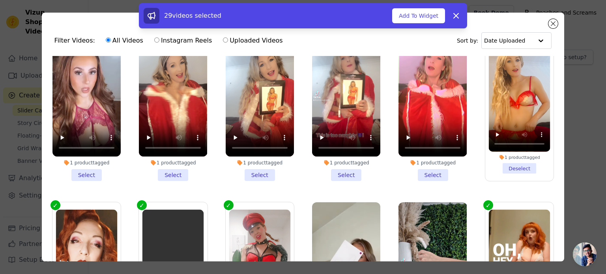
scroll to position [281, 0]
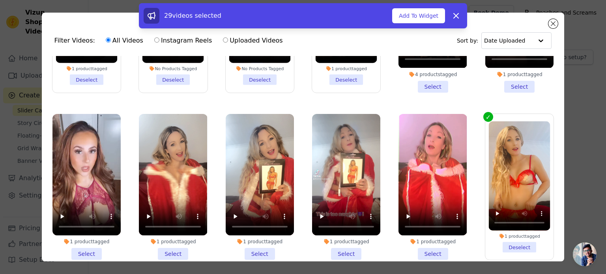
click at [93, 245] on li "1 product tagged Select" at bounding box center [86, 187] width 68 height 146
click at [0, 0] on input "1 product tagged Select" at bounding box center [0, 0] width 0 height 0
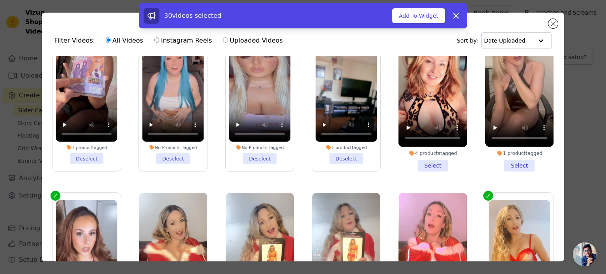
scroll to position [123, 0]
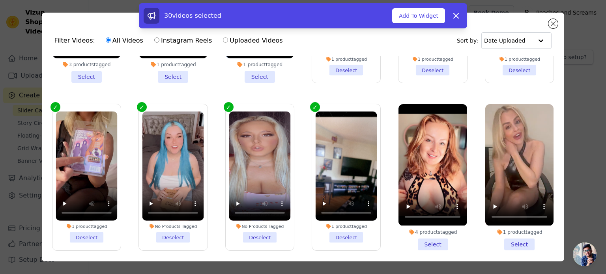
click at [420, 237] on li "4 products tagged Select" at bounding box center [432, 177] width 68 height 146
click at [0, 0] on input "4 products tagged Select" at bounding box center [0, 0] width 0 height 0
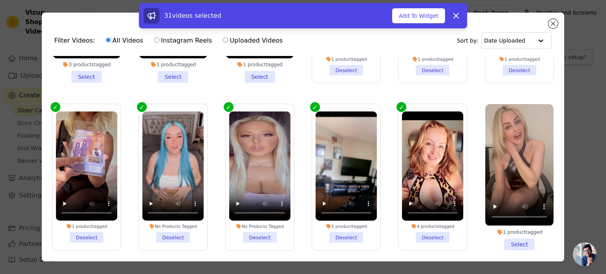
click at [502, 236] on li "1 product tagged Select" at bounding box center [519, 177] width 68 height 146
click at [0, 0] on input "1 product tagged Select" at bounding box center [0, 0] width 0 height 0
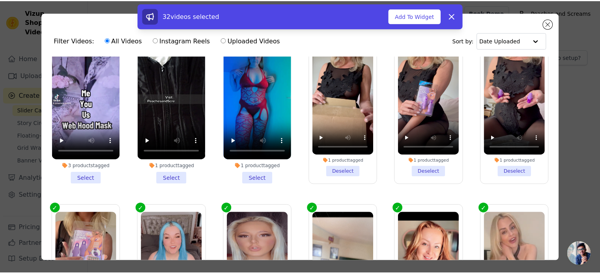
scroll to position [0, 0]
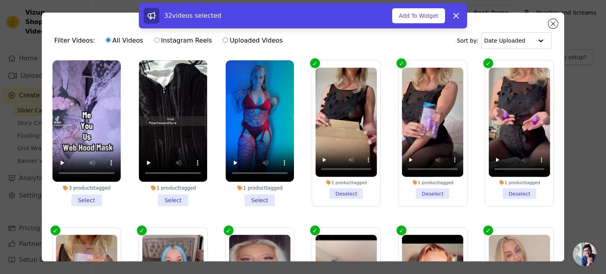
click at [249, 196] on li "1 product tagged Select" at bounding box center [260, 133] width 68 height 146
click at [0, 0] on input "1 product tagged Select" at bounding box center [0, 0] width 0 height 0
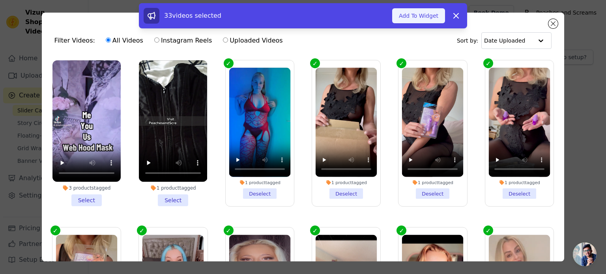
click at [399, 21] on button "Add To Widget" at bounding box center [418, 15] width 53 height 15
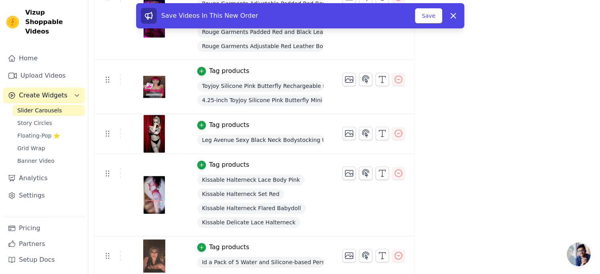
scroll to position [1133, 0]
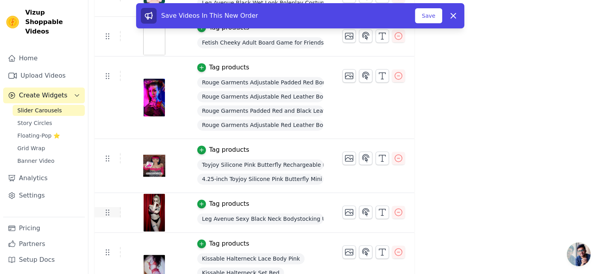
click at [108, 210] on icon at bounding box center [107, 211] width 9 height 9
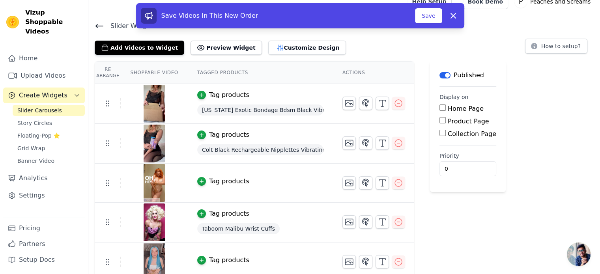
scroll to position [0, 0]
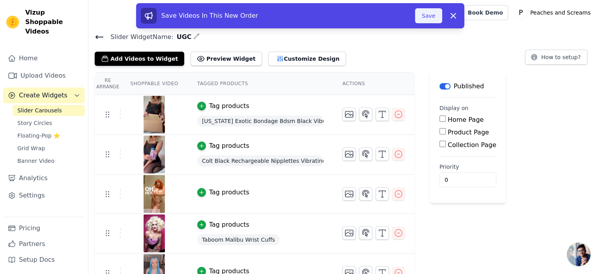
click at [428, 20] on button "Save" at bounding box center [428, 15] width 27 height 15
click at [428, 19] on button "Save" at bounding box center [428, 15] width 27 height 15
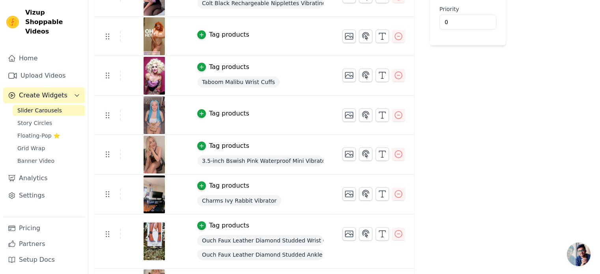
scroll to position [79, 0]
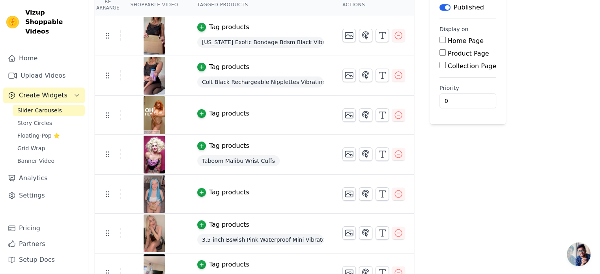
click at [439, 52] on input "Product Page" at bounding box center [442, 52] width 6 height 6
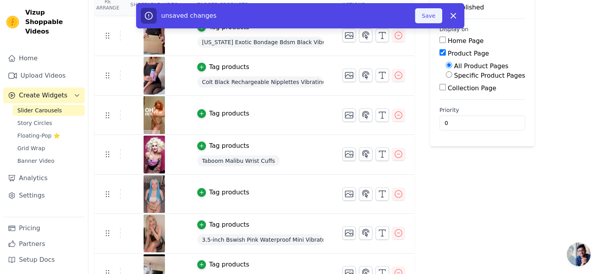
click at [428, 11] on button "Save" at bounding box center [428, 15] width 27 height 15
click at [432, 21] on button "Save" at bounding box center [428, 15] width 27 height 15
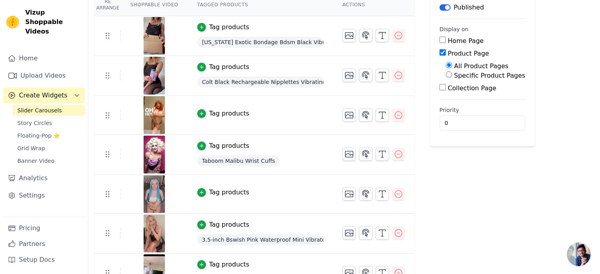
scroll to position [0, 0]
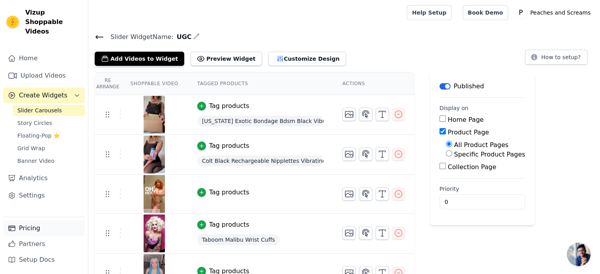
click at [47, 223] on link "Pricing" at bounding box center [44, 228] width 82 height 16
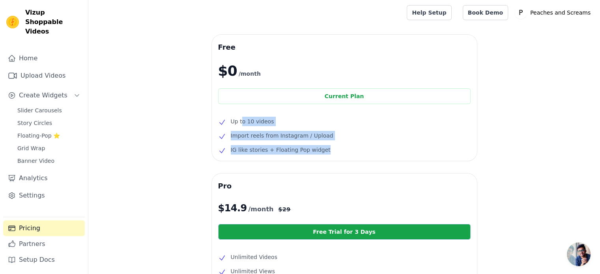
drag, startPoint x: 241, startPoint y: 118, endPoint x: 323, endPoint y: 147, distance: 86.3
click at [323, 147] on ul "Up to 10 videos Import reels from Instagram / Upload IG like stories + Floating…" at bounding box center [344, 136] width 252 height 38
click at [249, 129] on ul "Up to 10 videos Import reels from Instagram / Upload IG like stories + Floating…" at bounding box center [344, 136] width 252 height 38
drag, startPoint x: 233, startPoint y: 120, endPoint x: 324, endPoint y: 152, distance: 96.2
click at [324, 152] on ul "Up to 10 videos Import reels from Instagram / Upload IG like stories + Floating…" at bounding box center [344, 136] width 252 height 38
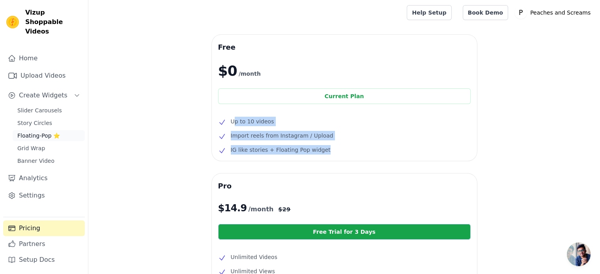
click at [34, 132] on span "Floating-Pop ⭐" at bounding box center [38, 136] width 43 height 8
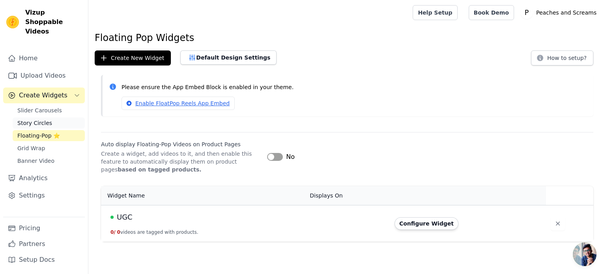
click at [33, 119] on span "Story Circles" at bounding box center [34, 123] width 35 height 8
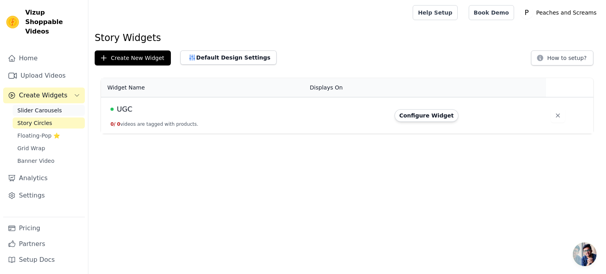
click at [35, 106] on link "Slider Carousels" at bounding box center [49, 110] width 72 height 11
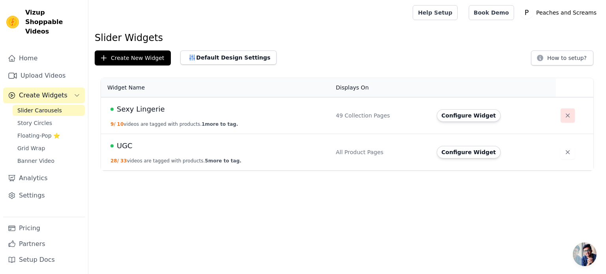
click at [566, 117] on icon "button" at bounding box center [568, 116] width 4 height 4
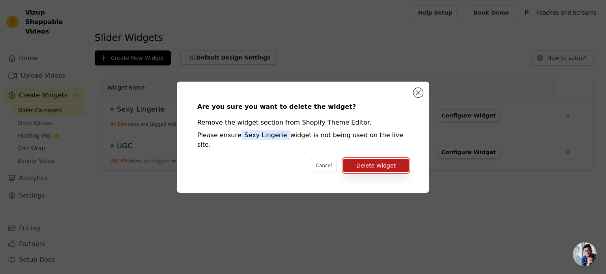
click at [383, 159] on button "Delete Widget" at bounding box center [375, 165] width 65 height 13
